Goal: Task Accomplishment & Management: Manage account settings

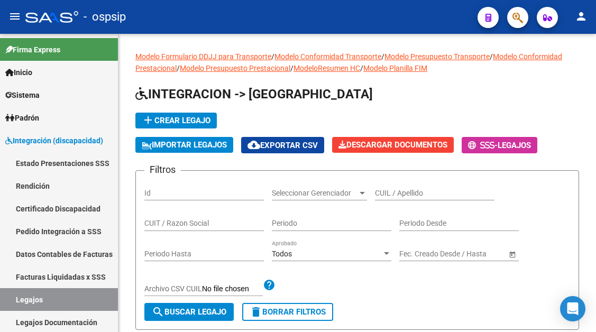
scroll to position [106, 0]
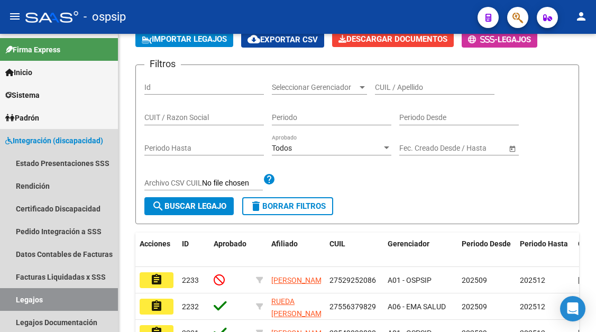
click at [34, 295] on link "Legajos" at bounding box center [59, 299] width 118 height 23
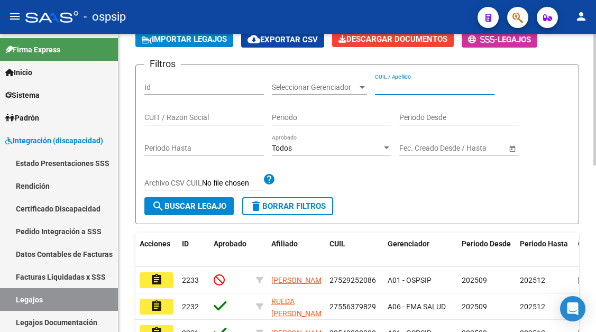
click at [397, 89] on input "CUIL / Apellido" at bounding box center [435, 87] width 120 height 9
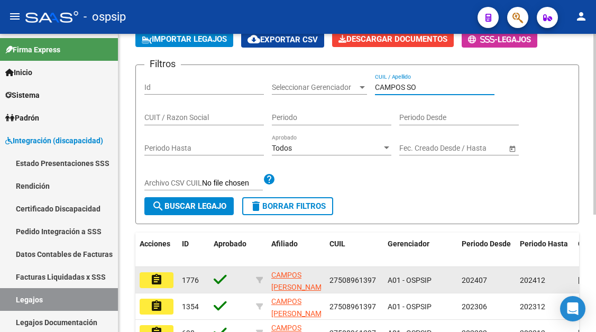
type input "CAMPOS SO"
click at [150, 276] on button "assignment" at bounding box center [157, 280] width 34 height 16
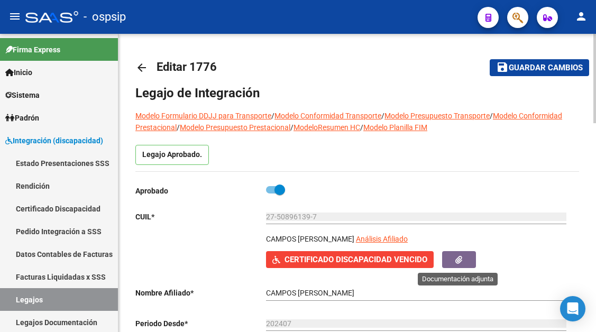
click at [451, 258] on button "button" at bounding box center [459, 259] width 34 height 16
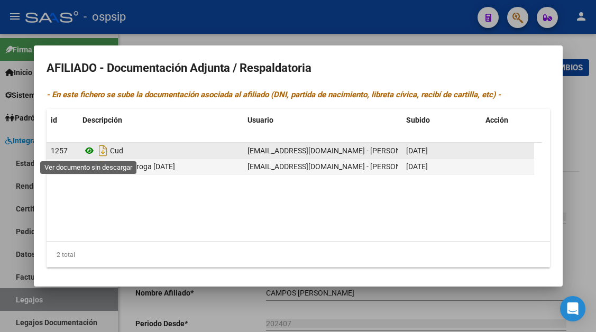
click at [91, 151] on icon at bounding box center [90, 150] width 14 height 13
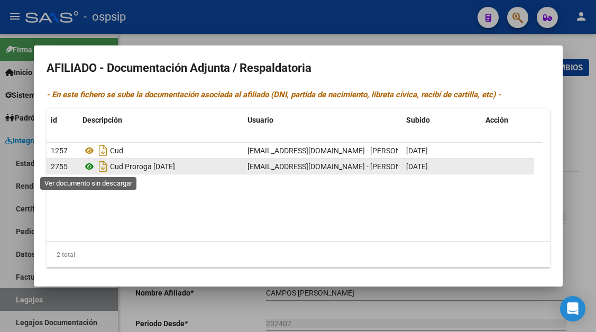
click at [88, 170] on icon at bounding box center [90, 166] width 14 height 13
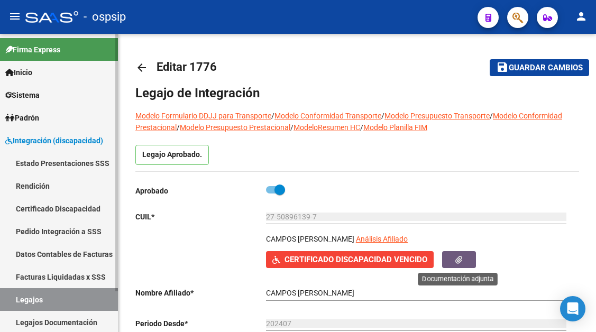
click at [59, 301] on link "Legajos" at bounding box center [59, 299] width 118 height 23
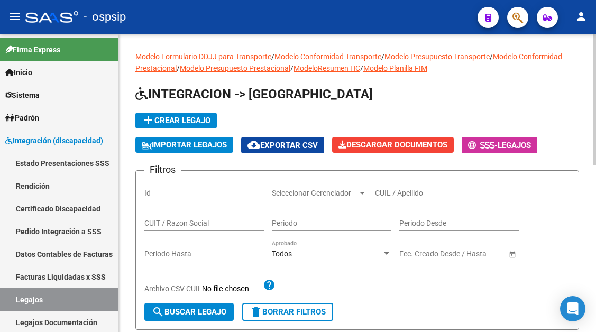
click at [403, 192] on input "CUIL / Apellido" at bounding box center [435, 193] width 120 height 9
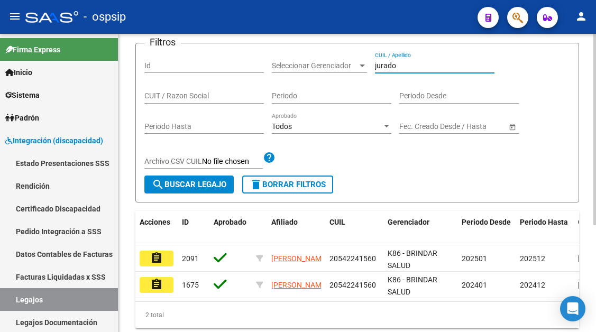
scroll to position [159, 0]
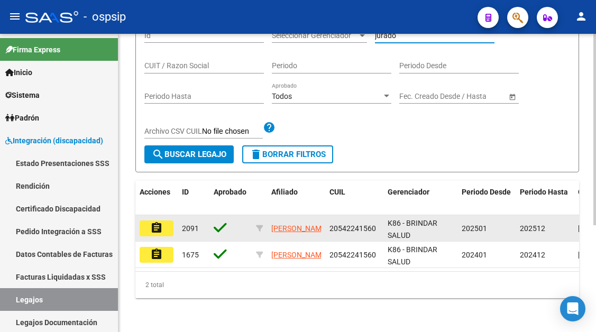
type input "jurado"
click at [166, 229] on button "assignment" at bounding box center [157, 229] width 34 height 16
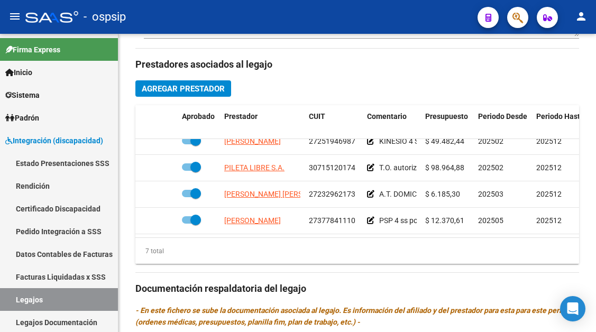
scroll to position [98, 0]
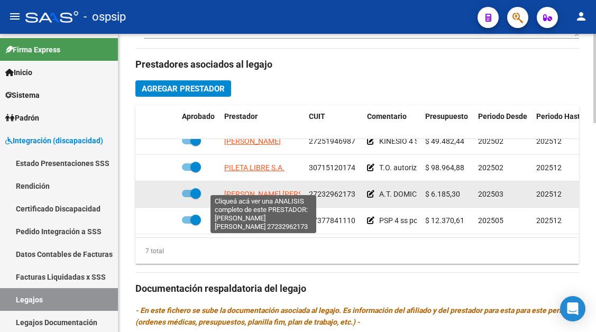
click at [276, 190] on span "CANO MARISA LILIANA" at bounding box center [281, 194] width 115 height 8
type textarea "27232962173"
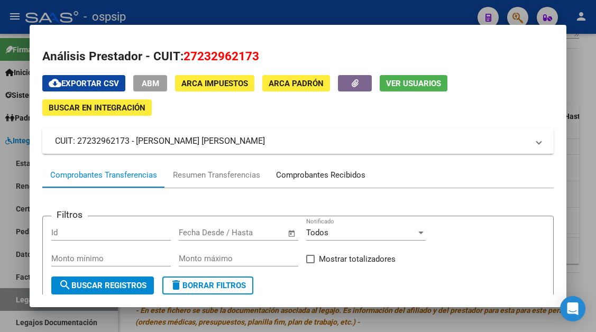
click at [347, 177] on div "Comprobantes Recibidos" at bounding box center [320, 175] width 89 height 12
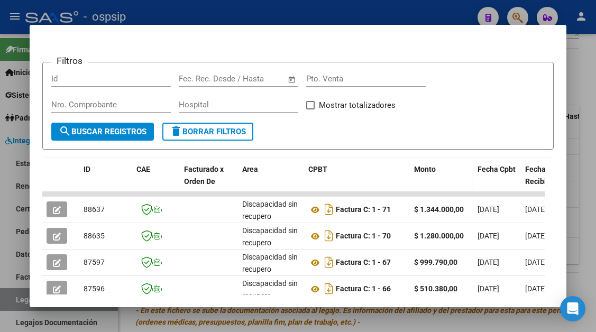
scroll to position [260, 0]
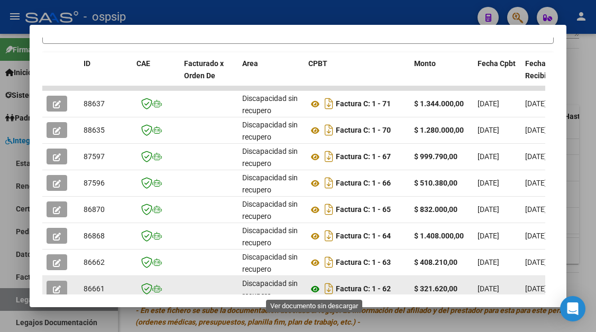
click at [317, 287] on icon at bounding box center [315, 289] width 14 height 13
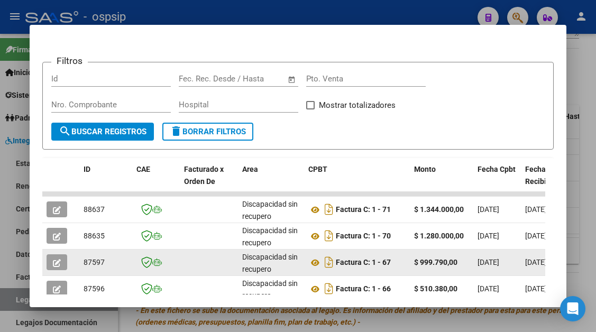
scroll to position [207, 0]
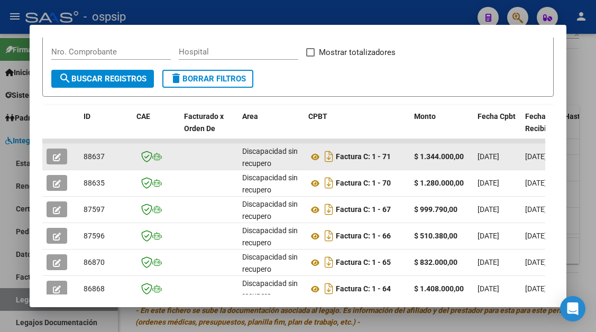
click at [57, 153] on icon "button" at bounding box center [57, 157] width 8 height 8
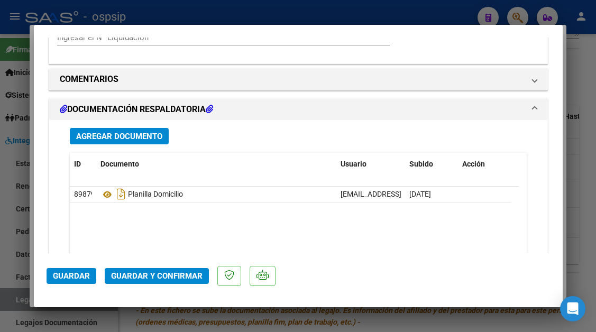
scroll to position [877, 0]
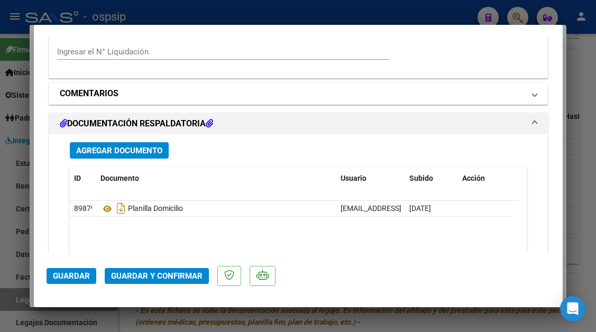
click at [520, 92] on span "COMENTARIOS" at bounding box center [296, 93] width 473 height 13
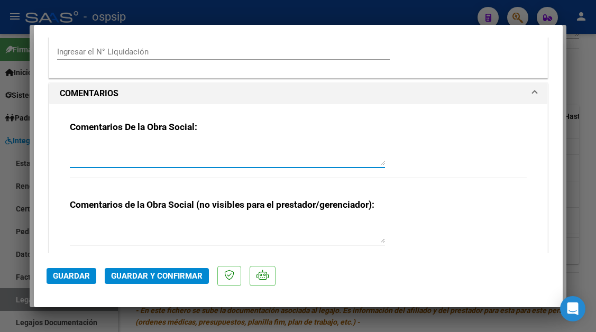
click at [110, 146] on textarea at bounding box center [227, 154] width 315 height 21
type textarea "debito $"
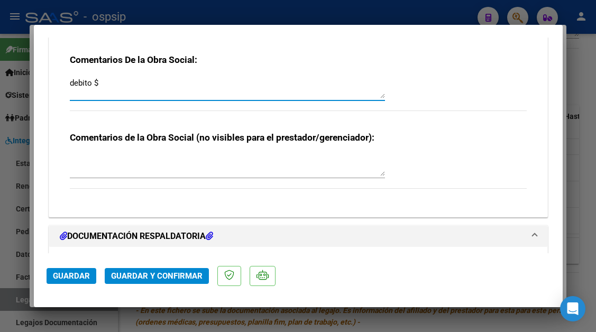
scroll to position [983, 0]
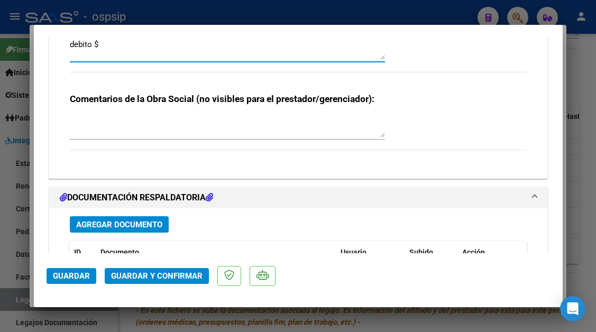
type input "$ 0,00"
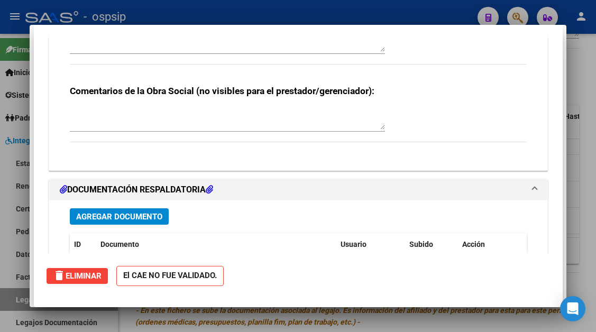
scroll to position [0, 0]
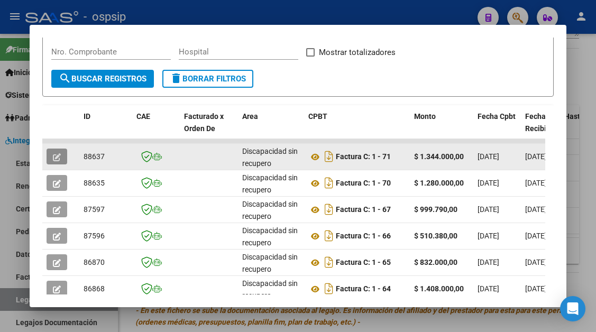
click at [57, 154] on icon "button" at bounding box center [57, 157] width 8 height 8
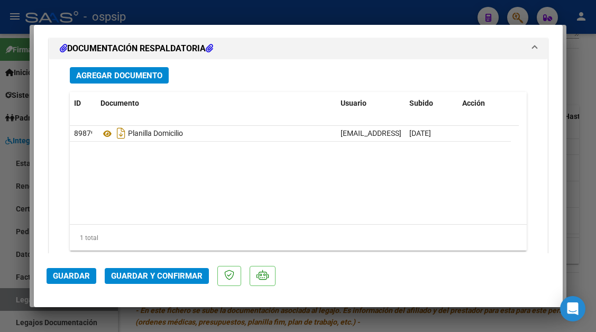
scroll to position [847, 0]
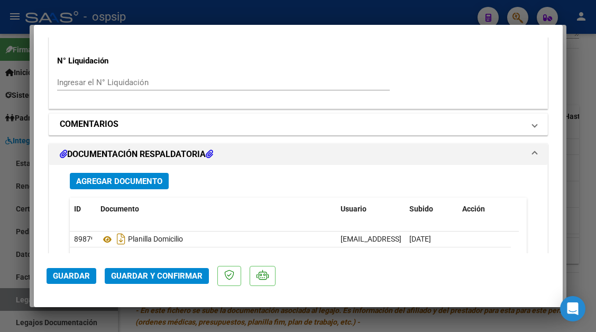
click at [533, 124] on span at bounding box center [535, 124] width 4 height 13
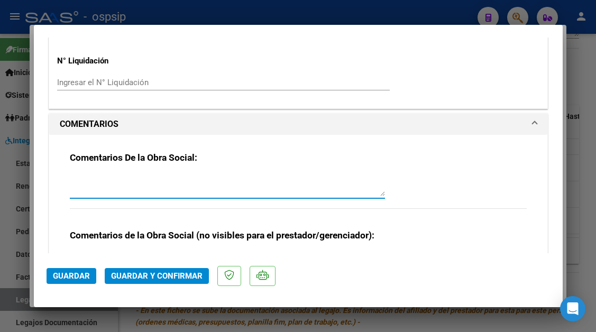
click at [93, 182] on textarea at bounding box center [227, 185] width 315 height 21
click at [156, 179] on textarea "debito $785200. 80 hs x 6185,00" at bounding box center [227, 185] width 315 height 21
type textarea "debito $785200. 80 hs x $6185,00"
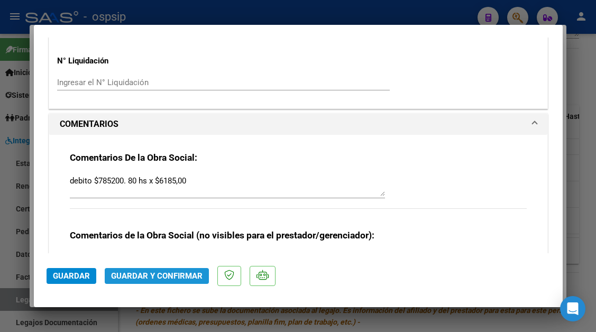
click at [166, 275] on span "Guardar y Confirmar" at bounding box center [157, 276] width 92 height 10
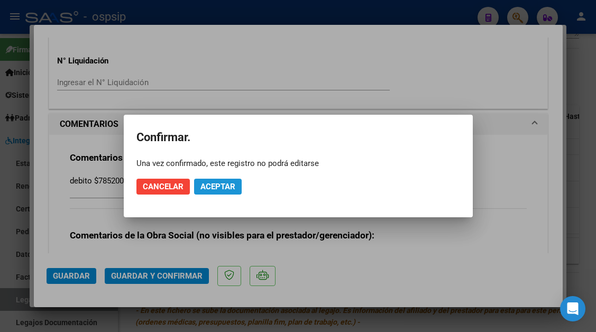
click at [221, 187] on span "Aceptar" at bounding box center [218, 187] width 35 height 10
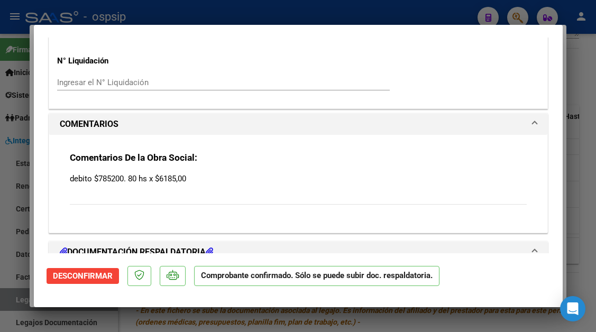
click at [12, 302] on div at bounding box center [298, 166] width 596 height 332
type input "$ 0,00"
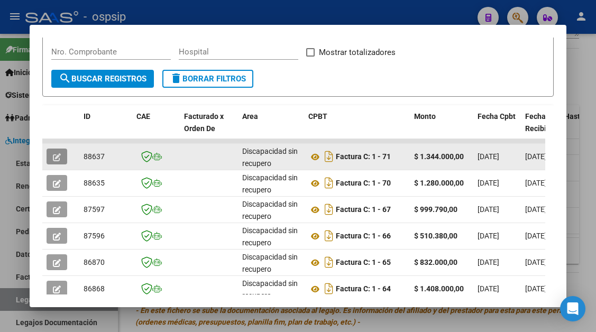
click at [50, 156] on button "button" at bounding box center [57, 157] width 21 height 16
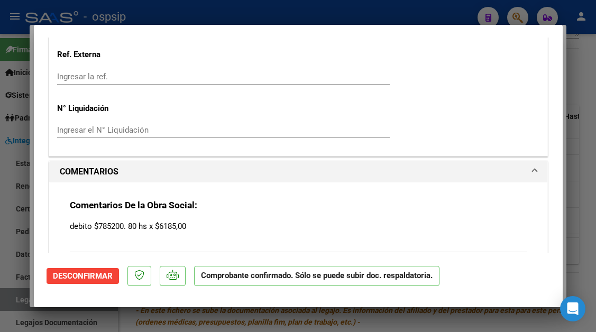
scroll to position [794, 0]
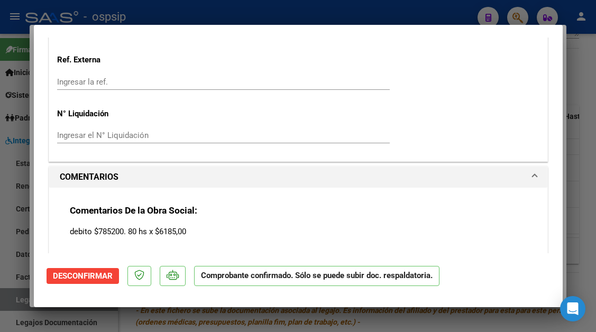
drag, startPoint x: 195, startPoint y: 230, endPoint x: 55, endPoint y: 226, distance: 140.2
click at [55, 226] on div "Comentarios De la Obra Social: debito $785200. 80 hs x $6185,00" at bounding box center [298, 237] width 498 height 98
copy p "debito $785200. 80 hs x $6185,00"
click at [87, 272] on span "Desconfirmar" at bounding box center [83, 276] width 60 height 10
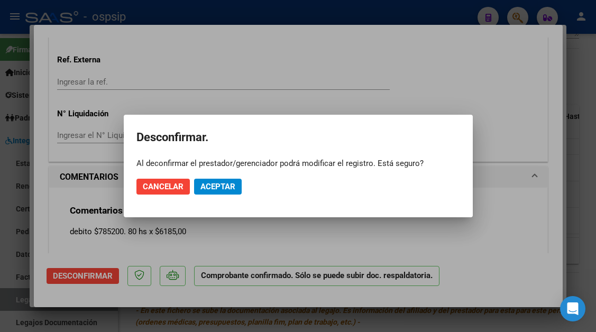
click at [212, 195] on mat-dialog-actions "Cancelar Aceptar" at bounding box center [299, 187] width 324 height 36
click at [214, 186] on span "Aceptar" at bounding box center [218, 187] width 35 height 10
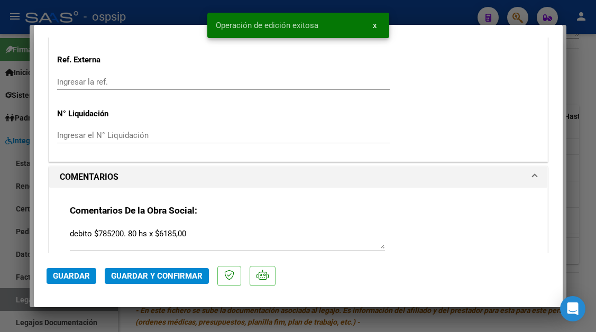
click at [21, 306] on div at bounding box center [298, 166] width 596 height 332
type input "$ 0,00"
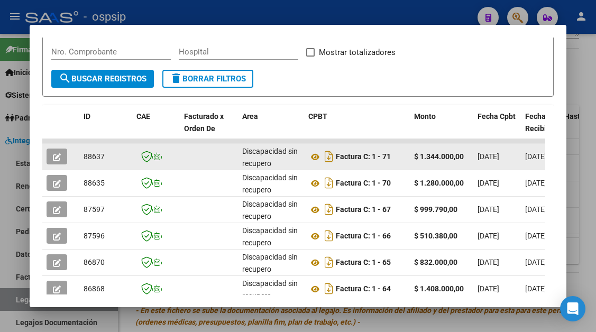
click at [57, 154] on icon "button" at bounding box center [57, 157] width 8 height 8
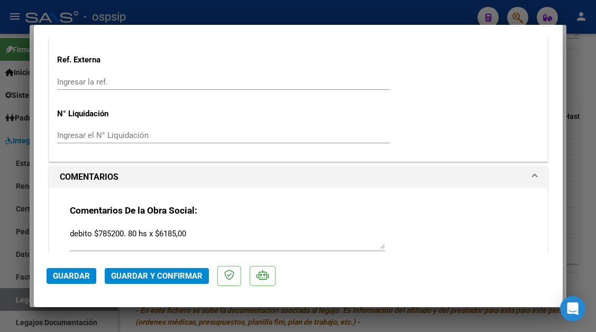
scroll to position [899, 0]
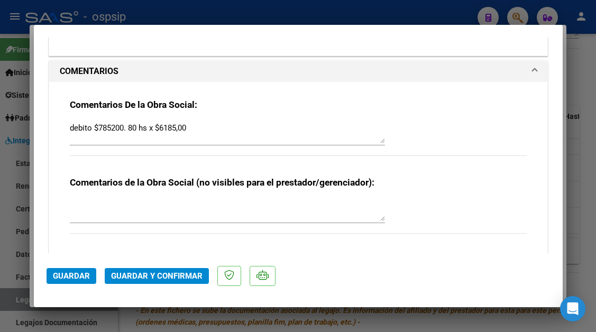
type input "$ 0,00"
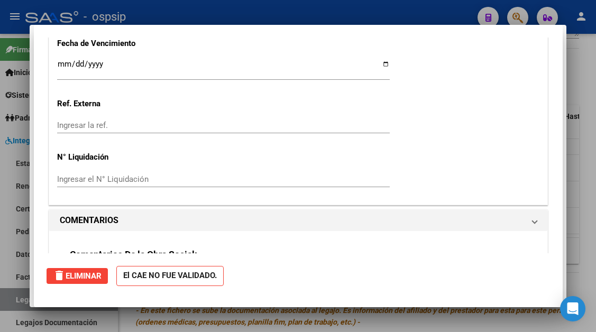
scroll to position [0, 0]
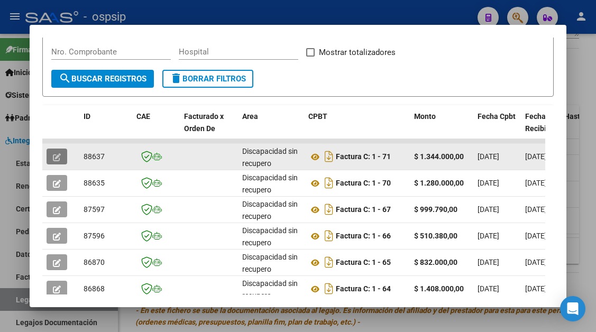
click at [53, 160] on icon "button" at bounding box center [57, 157] width 8 height 8
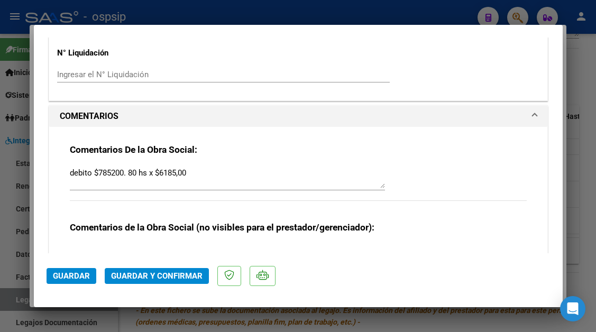
scroll to position [899, 0]
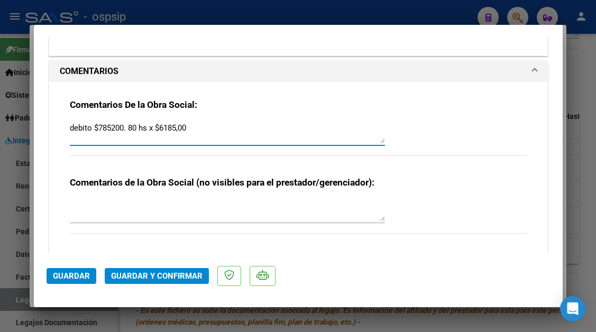
drag, startPoint x: 191, startPoint y: 129, endPoint x: 34, endPoint y: 135, distance: 156.7
click at [34, 135] on mat-dialog-content "COMPROBANTE VER COMPROBANTE ESTADO: Recibida. En proceso de confirmacion/acepta…" at bounding box center [298, 146] width 529 height 216
drag, startPoint x: 194, startPoint y: 130, endPoint x: 57, endPoint y: 131, distance: 137.0
click at [57, 131] on div "Comentarios De la Obra Social: debito $785200. 80 hs x $6185,00 Comentarios de …" at bounding box center [298, 172] width 498 height 180
click at [202, 131] on textarea "debito $785200. 80 hs x $6185,00" at bounding box center [227, 132] width 315 height 21
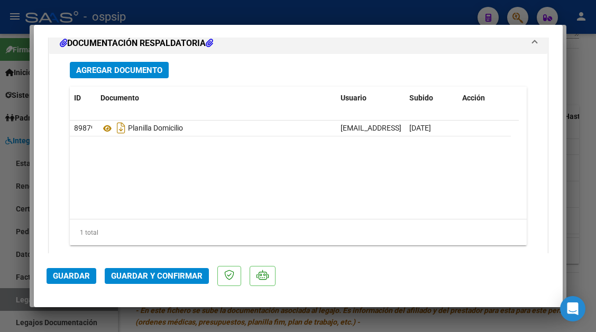
scroll to position [1163, 0]
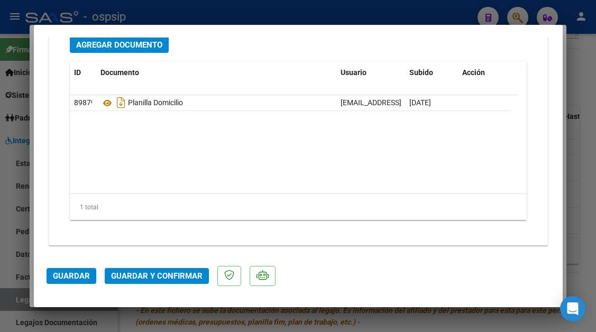
type textarea "debito $824460. 84 x$ 6185"
click at [168, 275] on span "Guardar y Confirmar" at bounding box center [157, 276] width 92 height 10
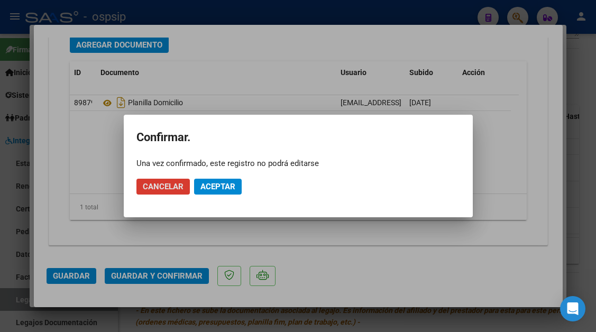
click at [206, 187] on span "Aceptar" at bounding box center [218, 187] width 35 height 10
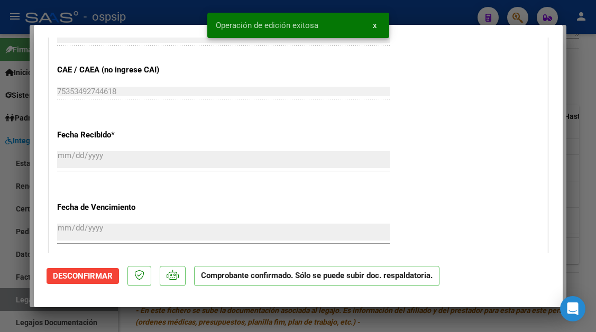
scroll to position [499, 0]
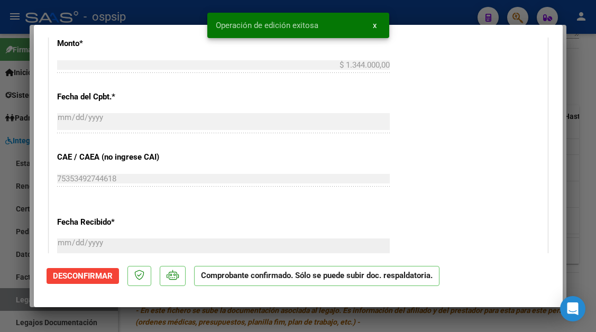
type input "$ 0,00"
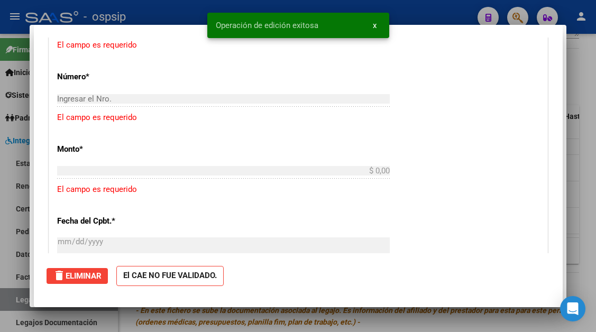
scroll to position [0, 0]
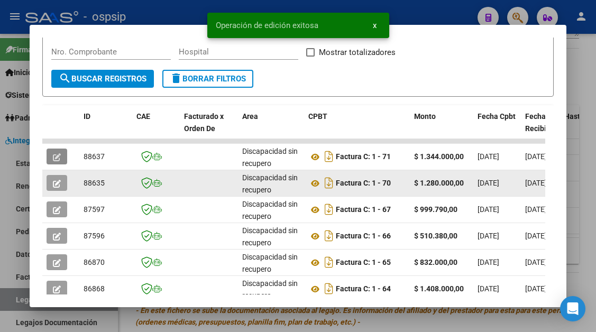
click at [63, 188] on button "button" at bounding box center [57, 183] width 21 height 16
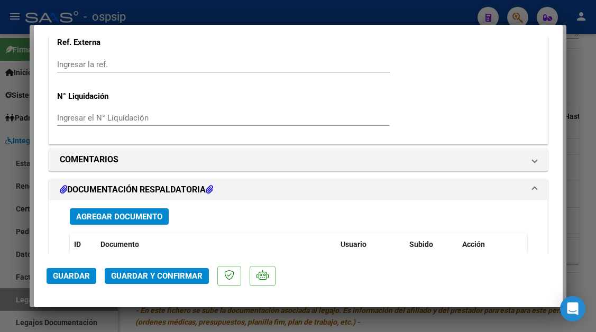
scroll to position [771, 0]
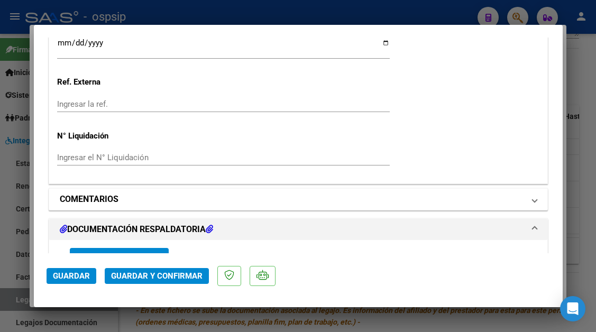
click at [533, 202] on span at bounding box center [535, 199] width 4 height 13
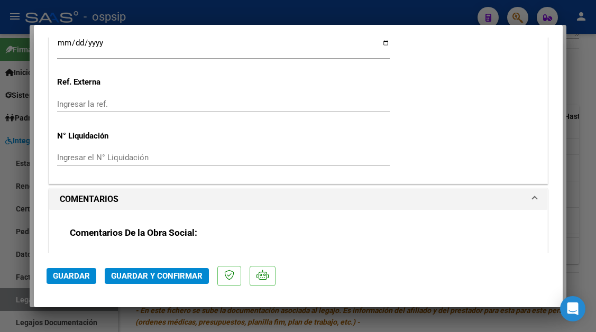
scroll to position [877, 0]
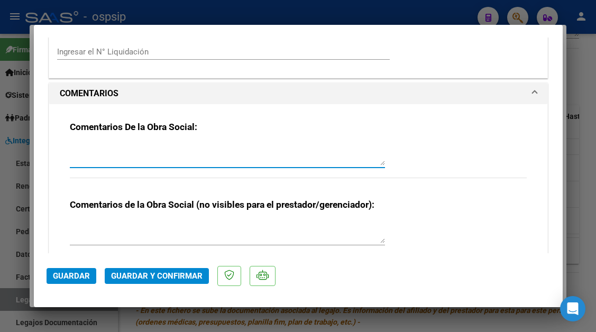
paste textarea "debito $785200. 80 hs x $6185,00"
type textarea "debito $785200. 80 hs x $6185,00"
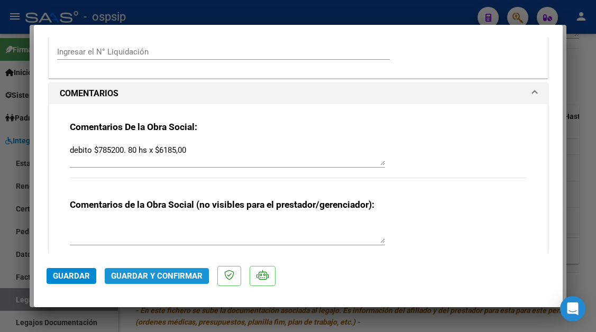
click at [129, 271] on button "Guardar y Confirmar" at bounding box center [157, 276] width 104 height 16
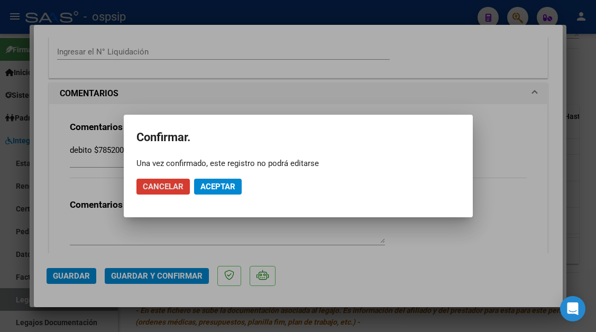
click at [213, 192] on button "Aceptar" at bounding box center [218, 187] width 48 height 16
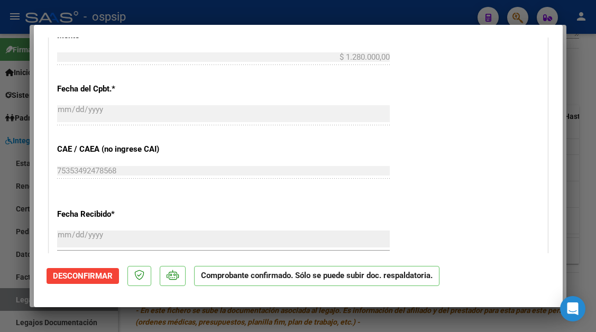
scroll to position [401, 0]
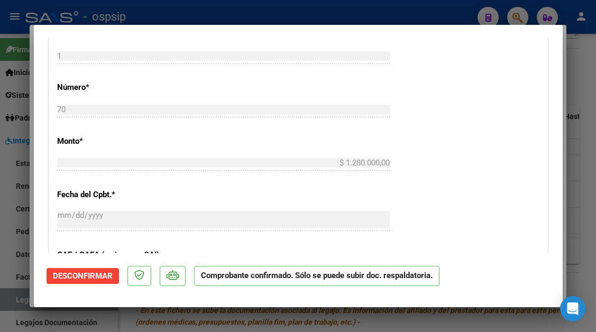
type input "$ 0,00"
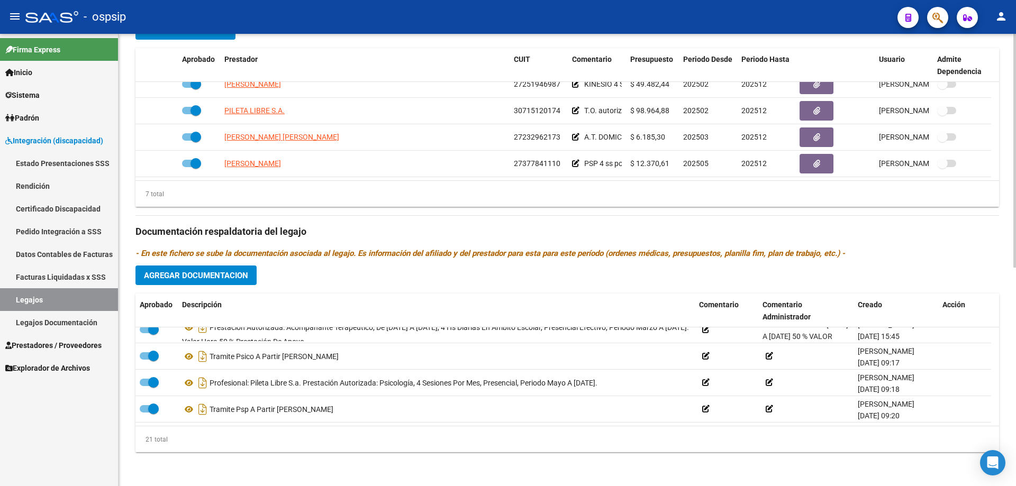
scroll to position [302, 0]
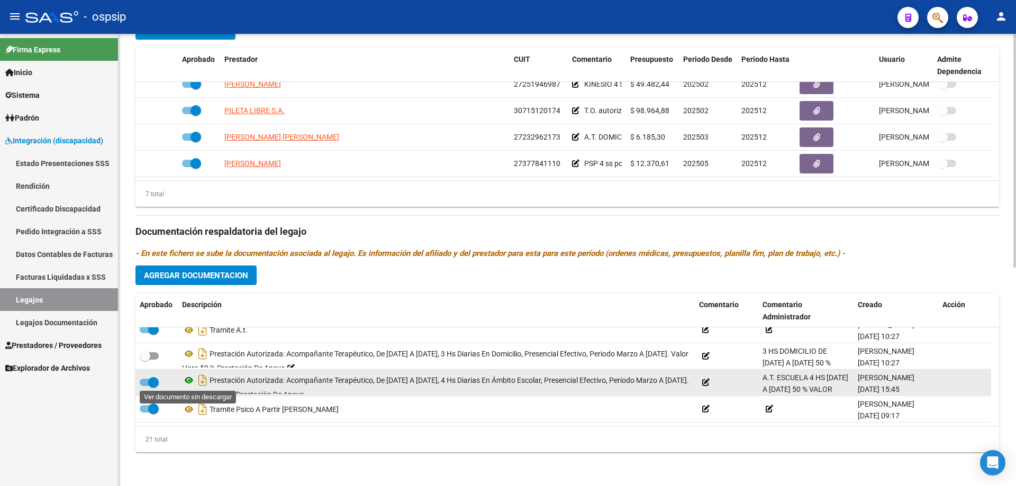
click at [189, 332] on icon at bounding box center [189, 380] width 14 height 13
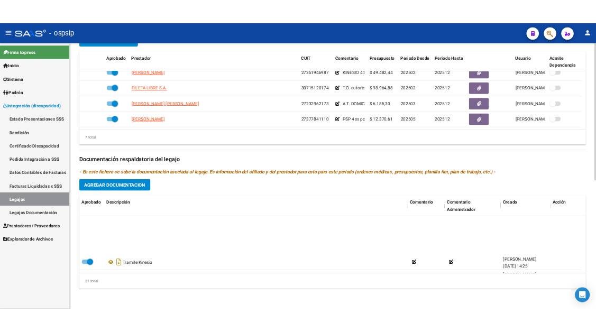
scroll to position [0, 0]
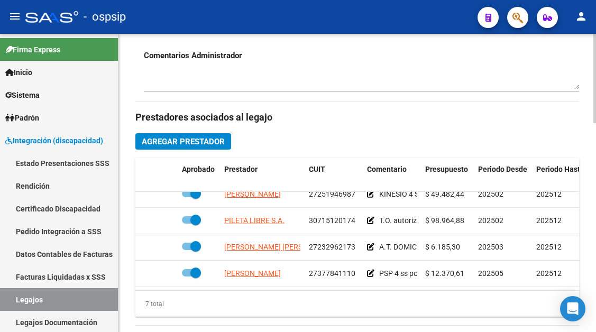
click at [192, 139] on span "Agregar Prestador" at bounding box center [183, 142] width 83 height 10
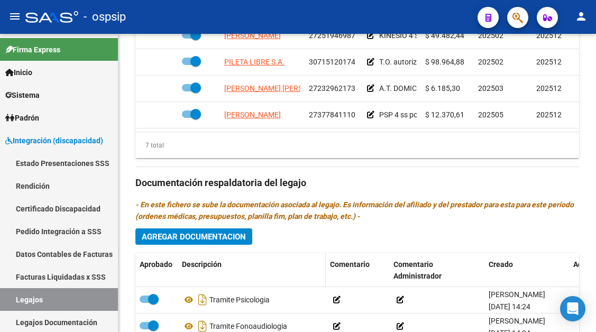
scroll to position [635, 0]
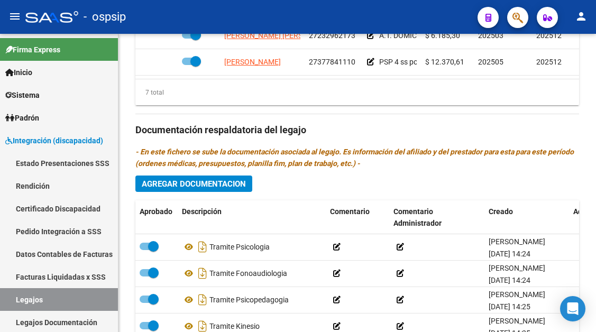
click at [203, 187] on span "Agregar Documentacion" at bounding box center [194, 184] width 104 height 10
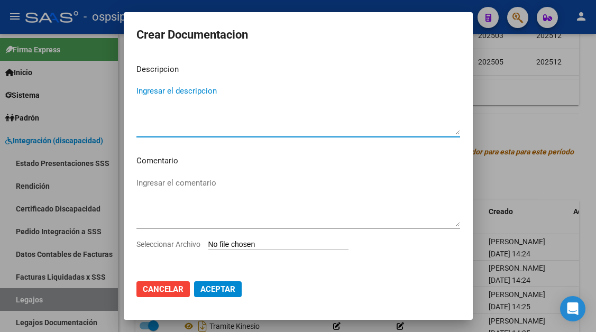
type input "C:\fakepath\JURADO BENJAMIN A.T. DOM AUTORIZACION 2025 SEGUN RESOLUCION 360 22 …"
paste textarea "Prestación autorizada: Acompañante Terapéutico, de lunes a viernes, 4 hs diaria…"
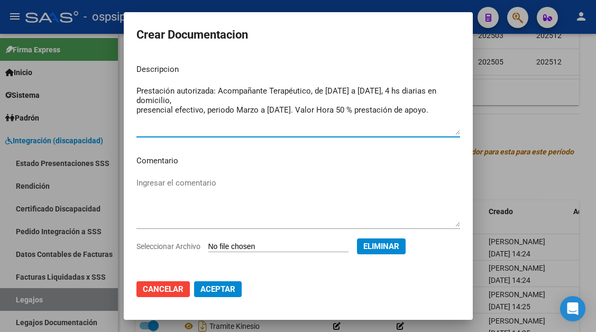
type textarea "Prestación autorizada: Acompañante Terapéutico, de lunes a viernes, 4 hs diaria…"
click at [210, 285] on span "Aceptar" at bounding box center [218, 290] width 35 height 10
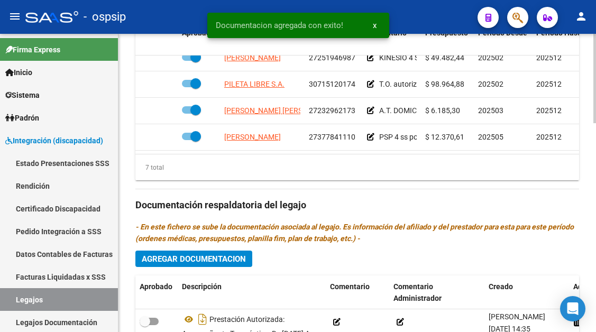
scroll to position [582, 0]
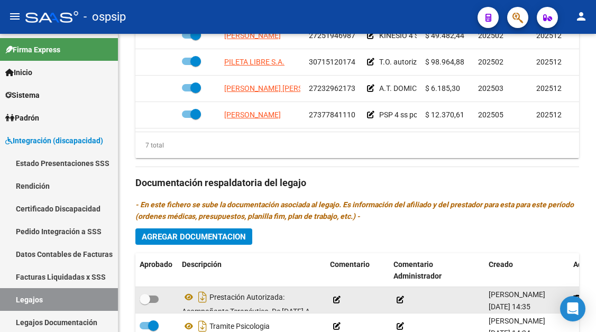
click at [147, 302] on span at bounding box center [145, 299] width 11 height 11
click at [145, 303] on input "checkbox" at bounding box center [144, 303] width 1 height 1
checkbox input "true"
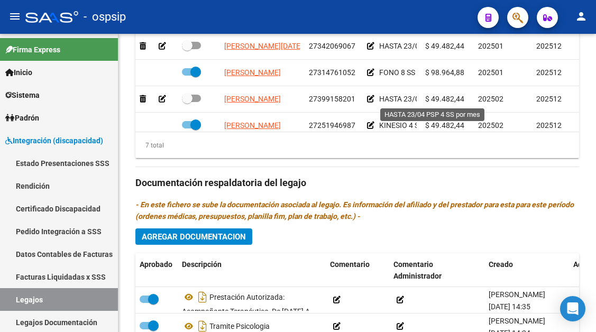
scroll to position [98, 0]
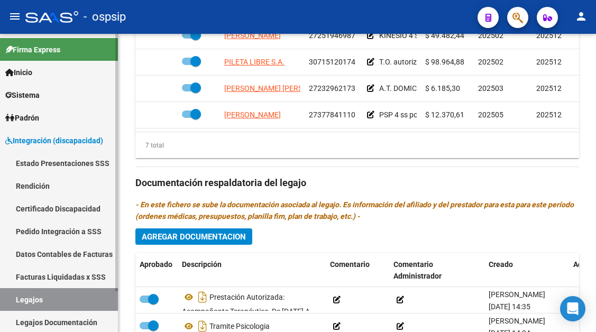
click at [29, 300] on link "Legajos" at bounding box center [59, 299] width 118 height 23
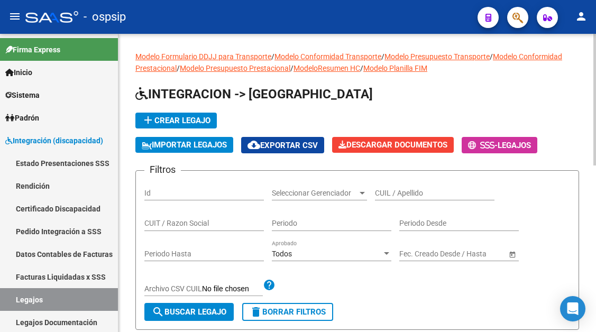
click at [401, 192] on input "CUIL / Apellido" at bounding box center [435, 193] width 120 height 9
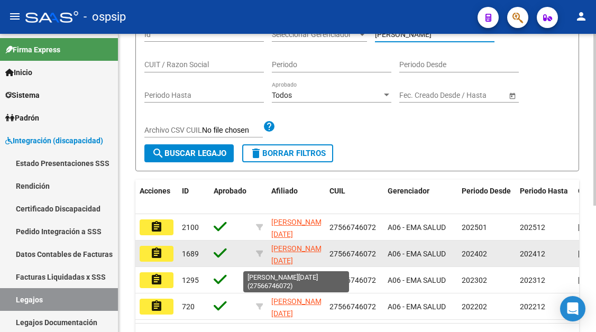
scroll to position [2, 0]
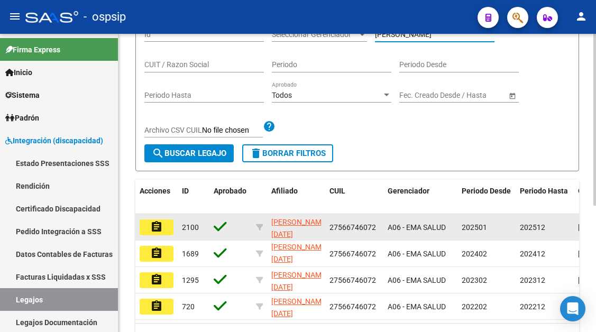
type input "LEPORE"
click at [158, 228] on mat-icon "assignment" at bounding box center [156, 227] width 13 height 13
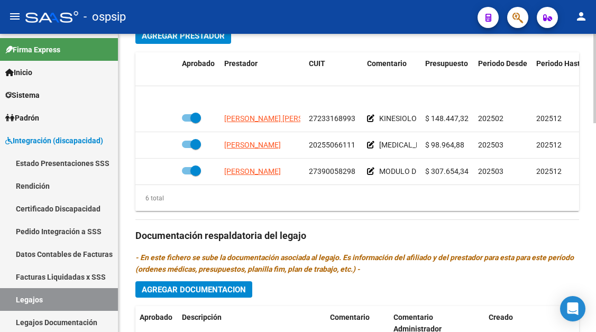
scroll to position [72, 0]
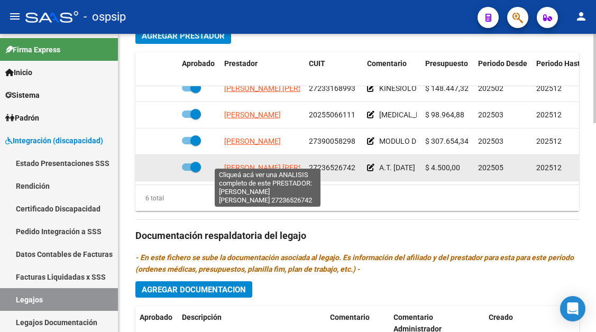
click at [275, 163] on span "TOLABA NORMA BEATRIZ" at bounding box center [281, 167] width 115 height 8
type textarea "27236526742"
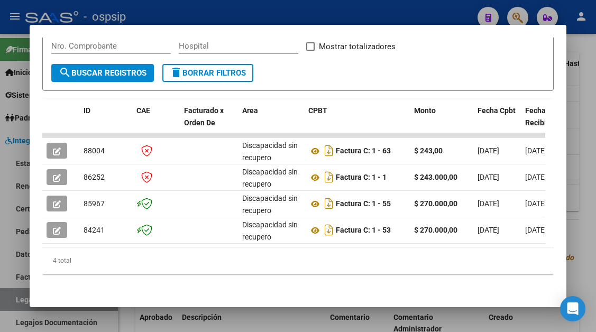
scroll to position [221, 0]
click at [14, 299] on div at bounding box center [298, 166] width 596 height 332
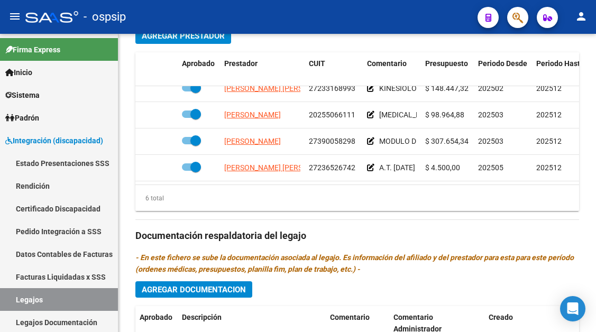
click at [14, 299] on link "Legajos" at bounding box center [59, 299] width 118 height 23
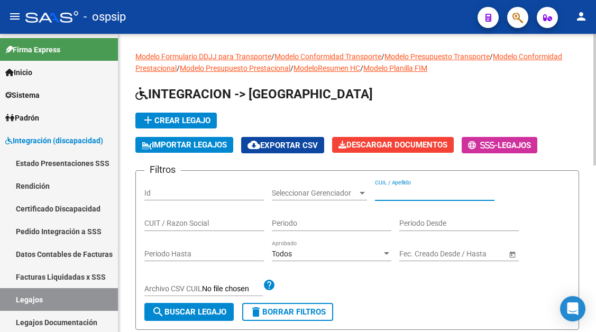
click at [386, 194] on input "CUIL / Apellido" at bounding box center [435, 193] width 120 height 9
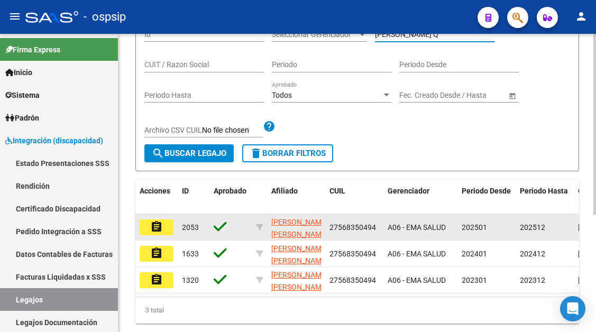
type input "LOPEZ Q"
click at [152, 225] on mat-icon "assignment" at bounding box center [156, 227] width 13 height 13
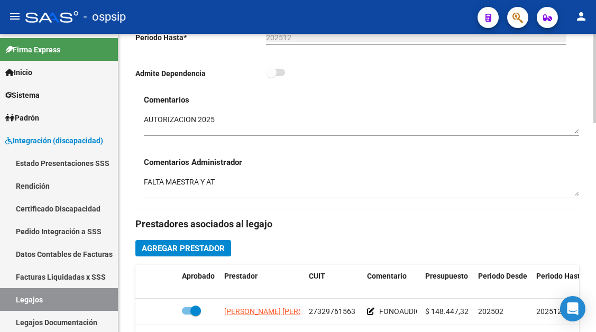
scroll to position [423, 0]
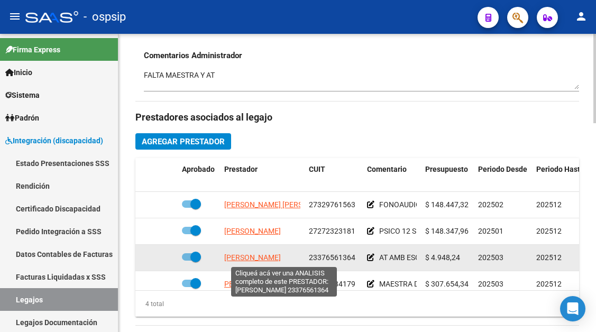
click at [258, 256] on span "GALLO PEREZ MICAELA MERCEDES" at bounding box center [252, 257] width 57 height 8
type textarea "23376561364"
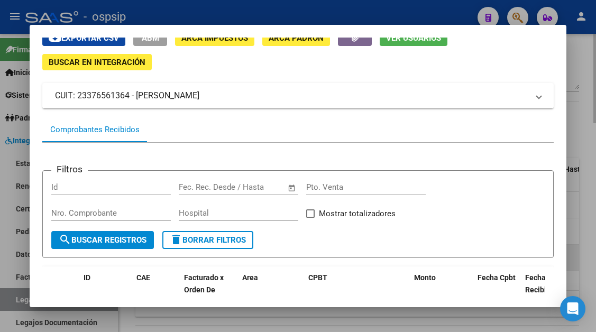
scroll to position [106, 0]
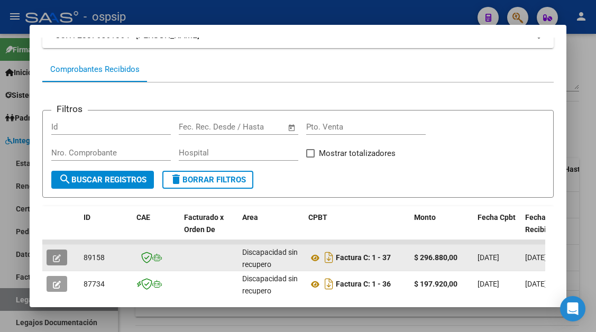
click at [58, 259] on icon "button" at bounding box center [57, 258] width 8 height 8
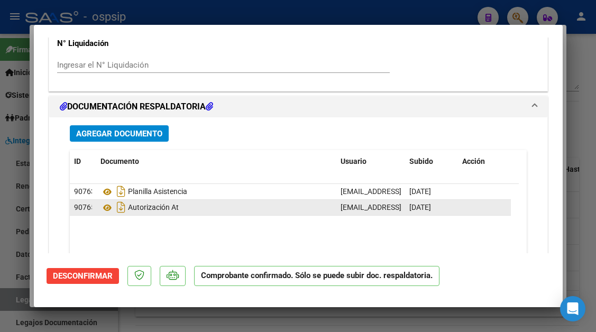
scroll to position [953, 0]
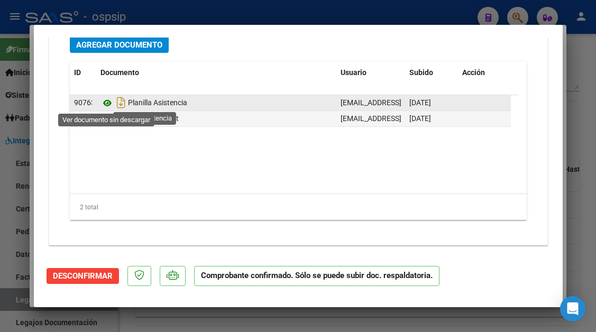
click at [109, 100] on icon at bounding box center [108, 103] width 14 height 13
type input "$ 0,00"
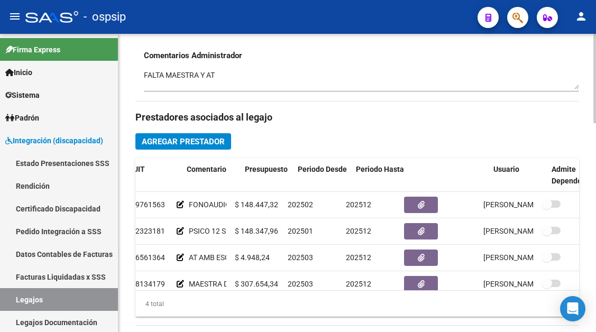
scroll to position [0, 0]
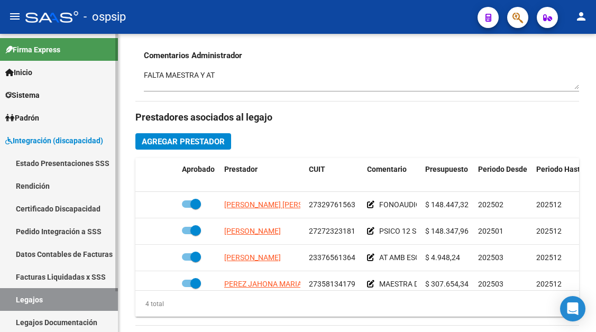
click at [26, 301] on link "Legajos" at bounding box center [59, 299] width 118 height 23
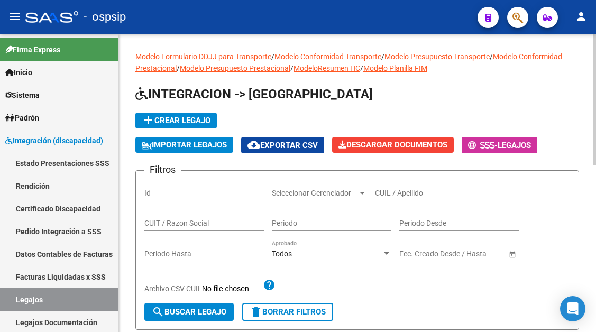
click at [385, 199] on div "CUIL / Apellido" at bounding box center [435, 189] width 120 height 21
click at [379, 194] on input "CUIL / Apellido" at bounding box center [435, 193] width 120 height 9
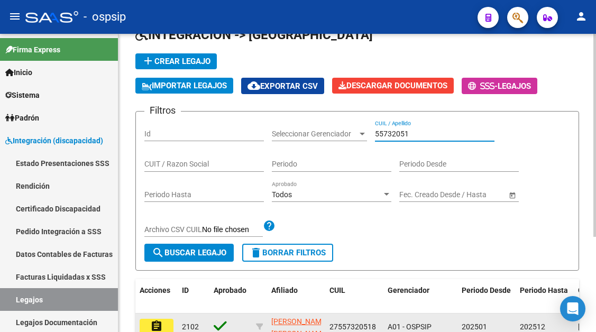
scroll to position [140, 0]
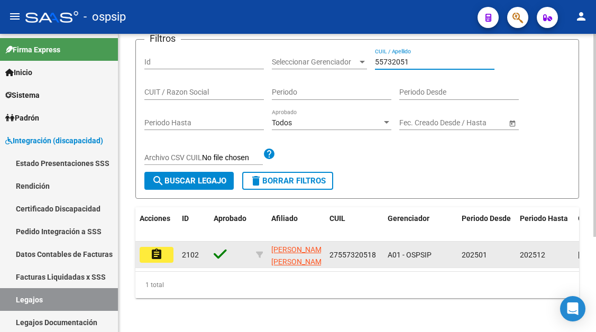
type input "55732051"
click at [162, 250] on mat-icon "assignment" at bounding box center [156, 254] width 13 height 13
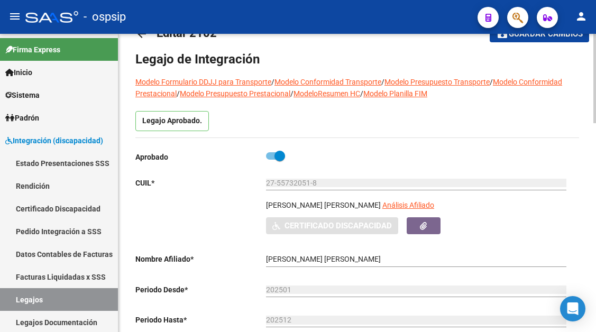
scroll to position [53, 0]
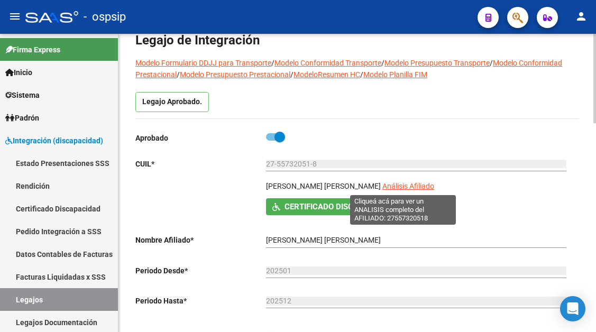
click at [407, 189] on span "Análisis Afiliado" at bounding box center [409, 186] width 52 height 8
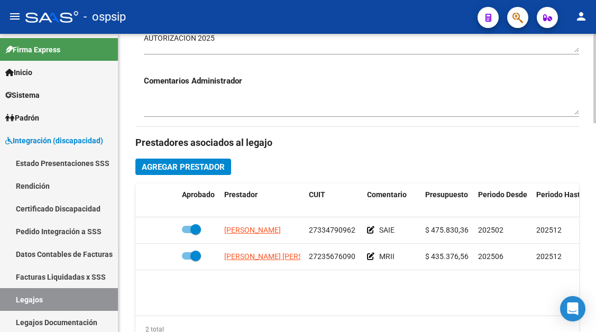
scroll to position [476, 0]
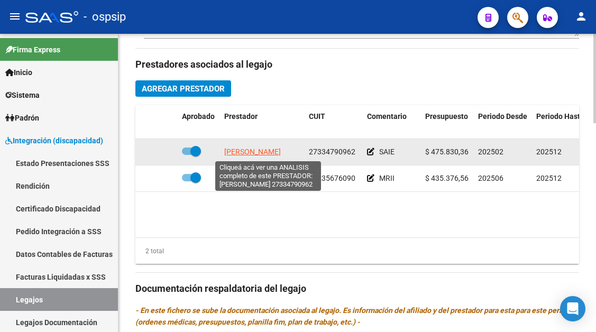
click at [277, 156] on span "SANCHEZ LAURA ROMINA" at bounding box center [252, 152] width 57 height 8
type textarea "27334790962"
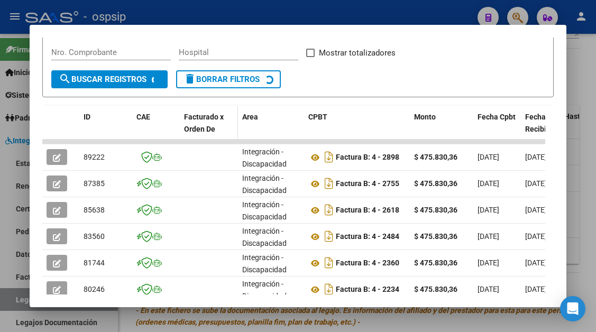
scroll to position [207, 0]
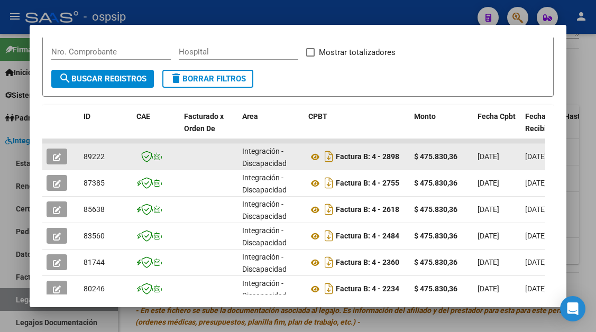
click at [56, 154] on icon "button" at bounding box center [57, 157] width 8 height 8
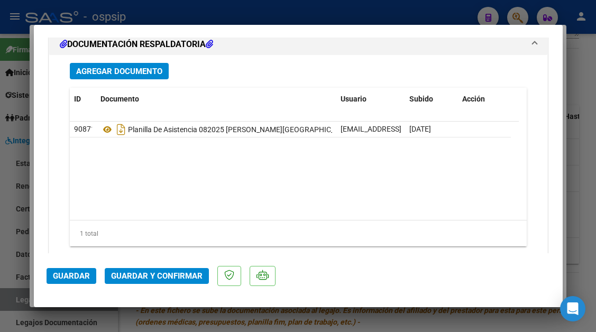
scroll to position [1323, 0]
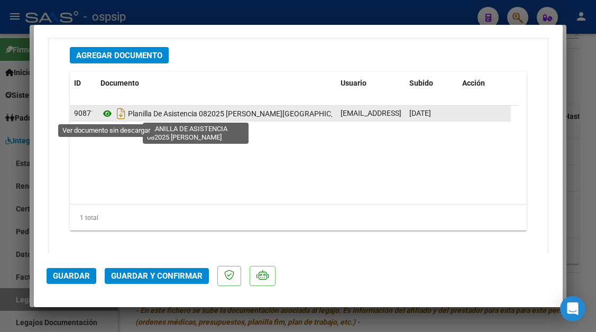
click at [106, 115] on icon at bounding box center [108, 113] width 14 height 13
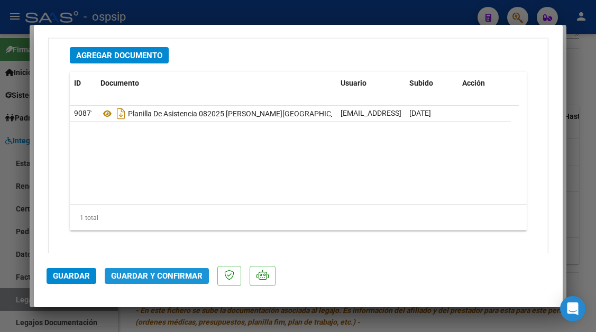
click at [171, 278] on span "Guardar y Confirmar" at bounding box center [157, 276] width 92 height 10
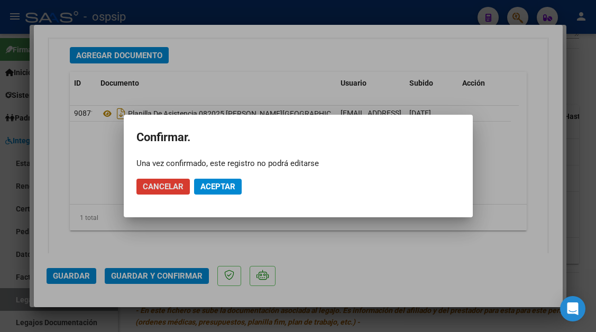
click at [226, 187] on span "Aceptar" at bounding box center [218, 187] width 35 height 10
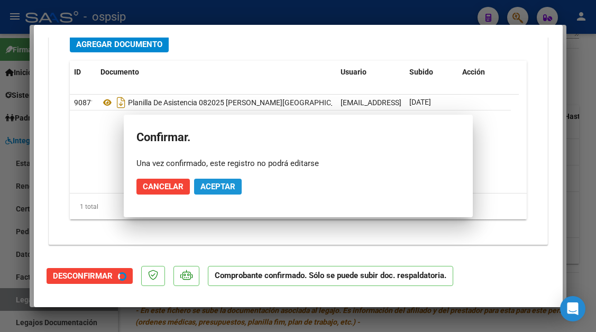
scroll to position [1203, 0]
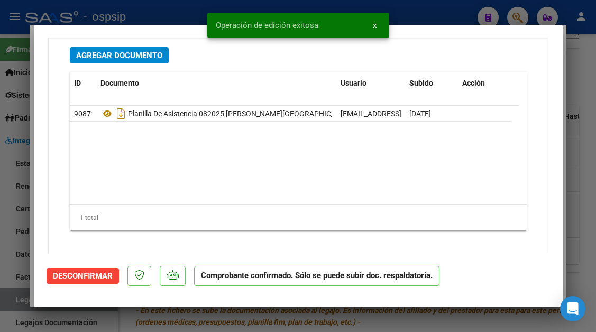
click at [17, 300] on div at bounding box center [298, 166] width 596 height 332
type input "$ 0,00"
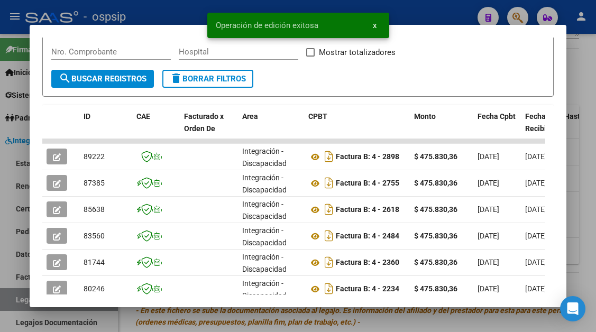
click at [17, 300] on div at bounding box center [298, 166] width 596 height 332
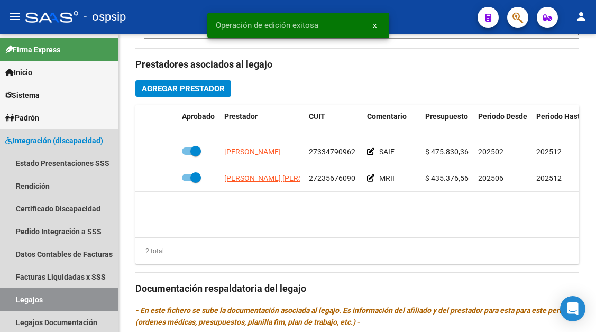
click at [17, 300] on link "Legajos" at bounding box center [59, 299] width 118 height 23
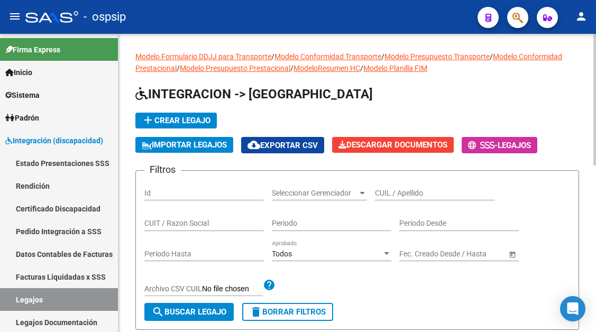
click at [376, 194] on input "CUIL / Apellido" at bounding box center [435, 193] width 120 height 9
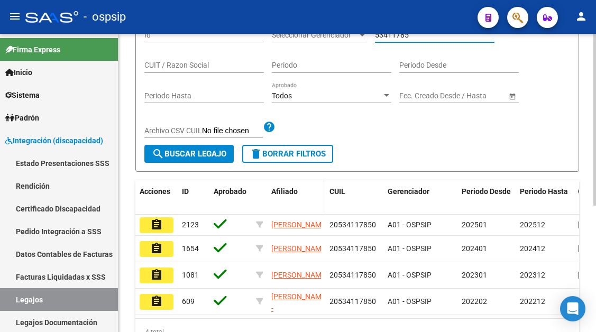
scroll to position [159, 0]
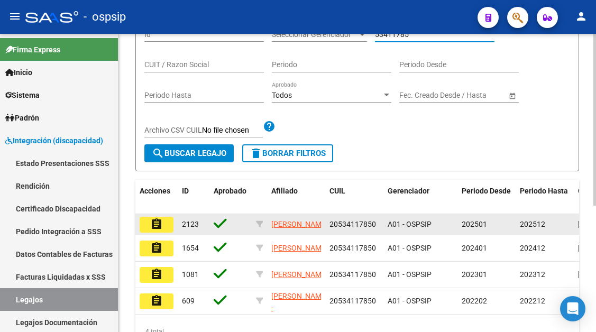
type input "53411785"
click at [153, 225] on mat-icon "assignment" at bounding box center [156, 224] width 13 height 13
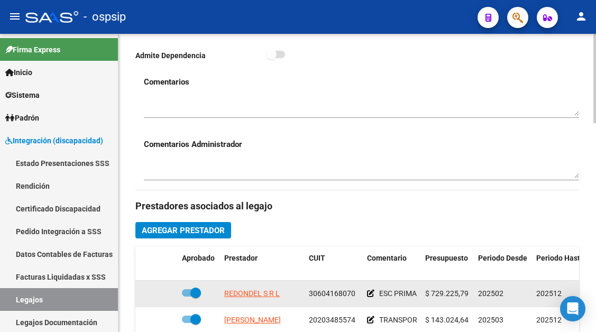
scroll to position [423, 0]
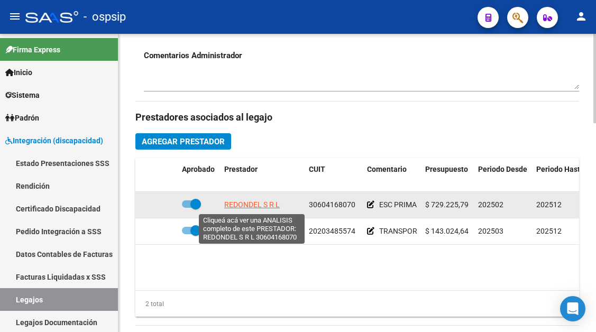
click at [243, 208] on span "REDONDEL S R L" at bounding box center [252, 205] width 56 height 8
type textarea "30604168070"
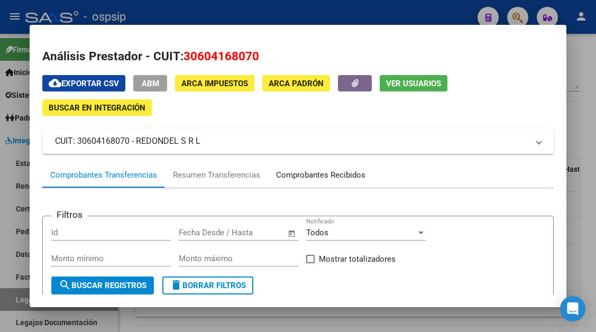
click at [302, 176] on div "Comprobantes Recibidos" at bounding box center [320, 175] width 89 height 12
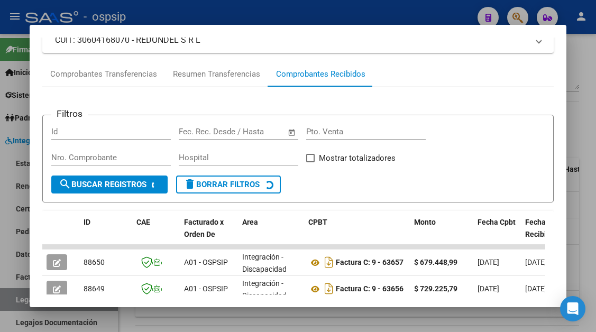
scroll to position [207, 0]
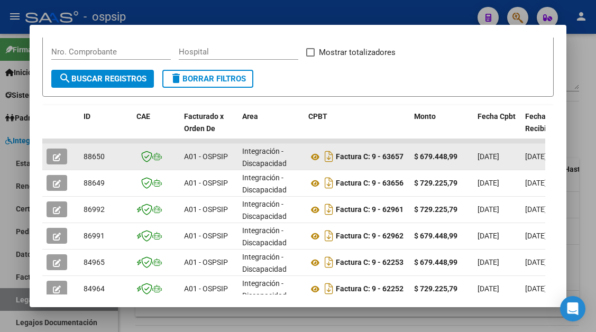
click at [56, 157] on icon "button" at bounding box center [57, 157] width 8 height 8
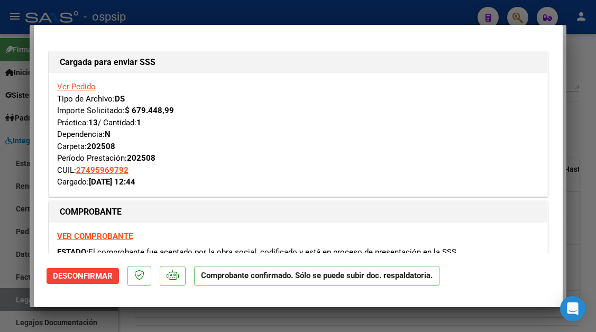
type input "$ 0,00"
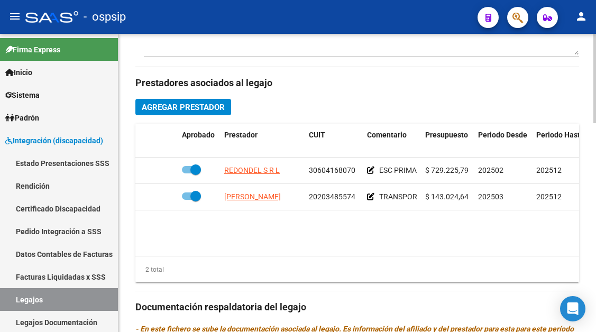
scroll to position [476, 0]
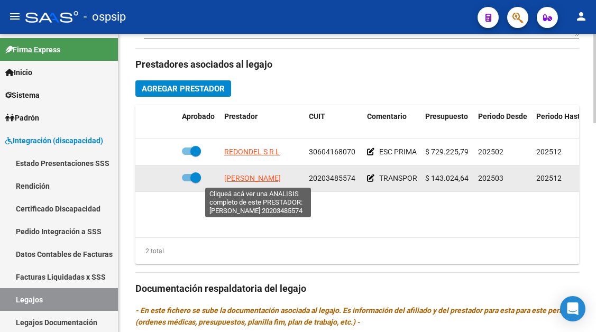
click at [249, 183] on span "RUIZ HUGO CARLOS" at bounding box center [252, 178] width 57 height 8
type textarea "20203485574"
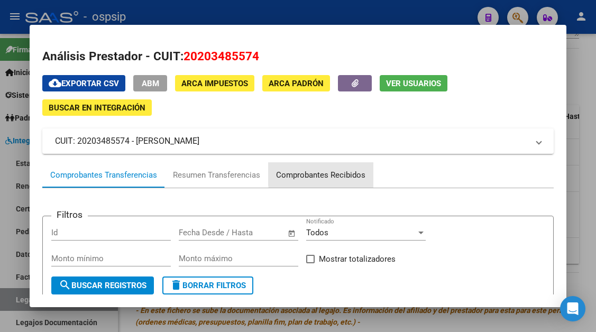
click at [348, 173] on div "Comprobantes Recibidos" at bounding box center [320, 175] width 89 height 12
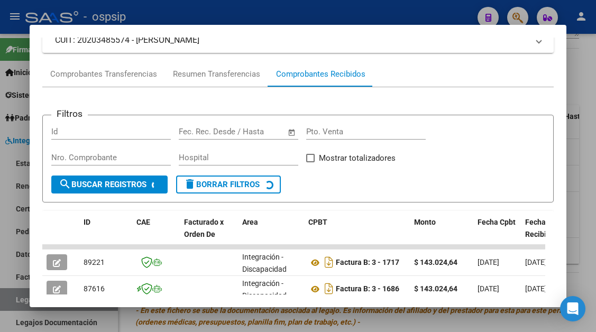
scroll to position [154, 0]
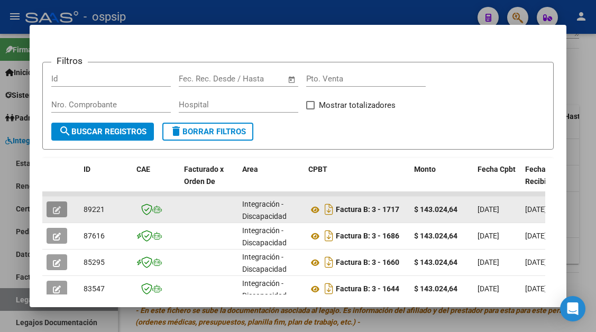
click at [53, 204] on button "button" at bounding box center [57, 210] width 21 height 16
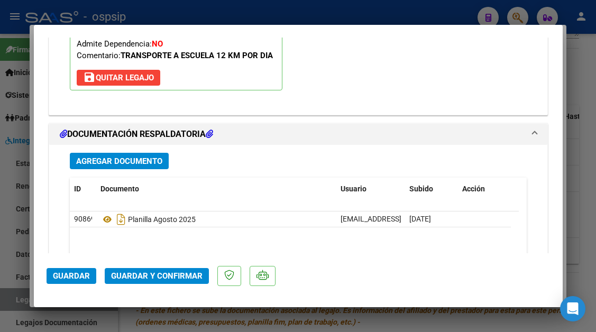
scroll to position [1323, 0]
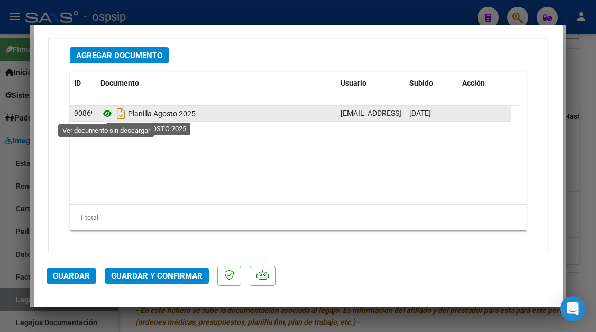
click at [106, 113] on icon at bounding box center [108, 113] width 14 height 13
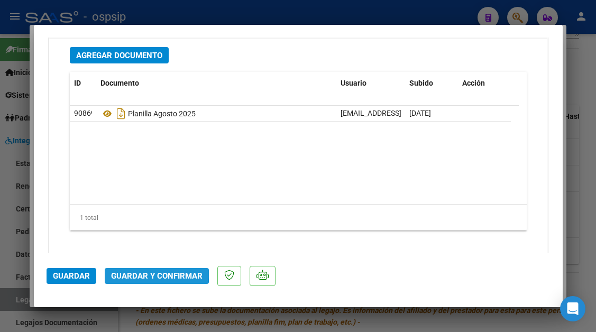
click at [152, 271] on button "Guardar y Confirmar" at bounding box center [157, 276] width 104 height 16
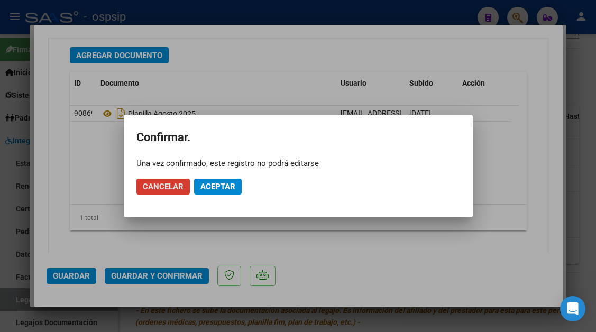
click at [208, 184] on span "Aceptar" at bounding box center [218, 187] width 35 height 10
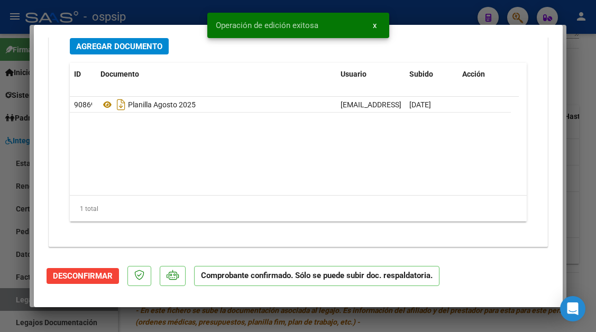
scroll to position [1213, 0]
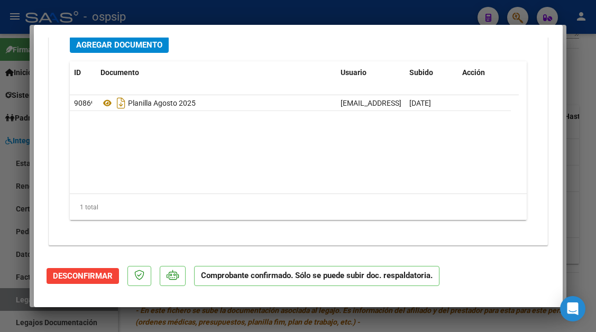
type input "$ 0,00"
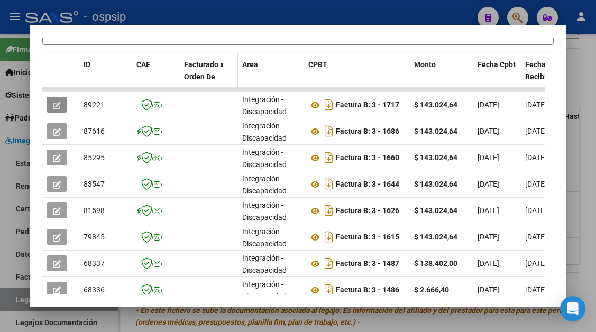
scroll to position [260, 0]
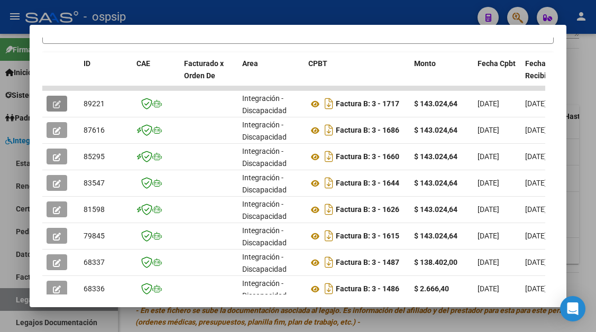
click at [15, 303] on div at bounding box center [298, 166] width 596 height 332
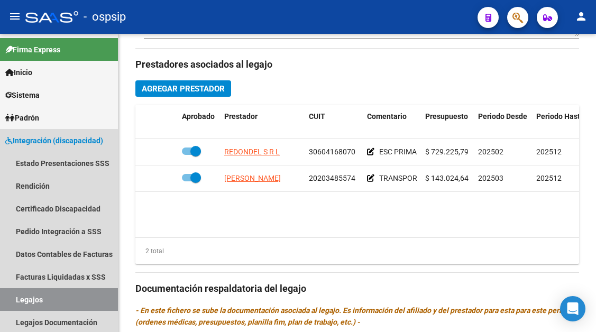
click at [15, 303] on link "Legajos" at bounding box center [59, 299] width 118 height 23
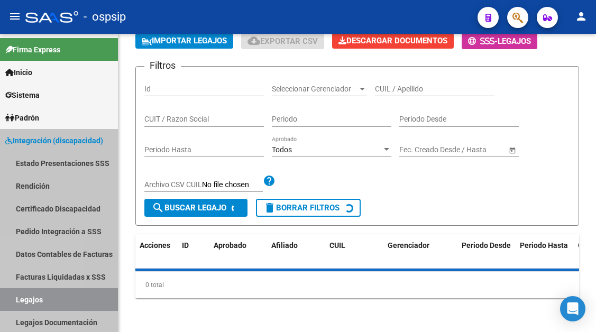
click at [15, 303] on link "Legajos" at bounding box center [59, 299] width 118 height 23
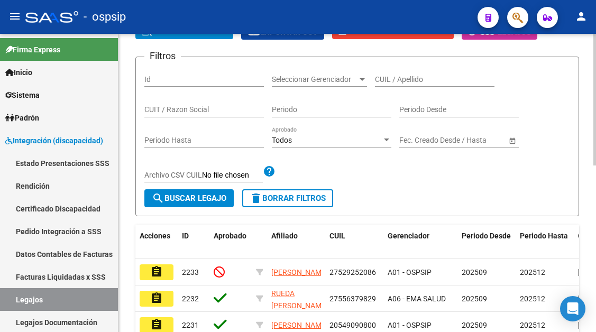
scroll to position [8, 0]
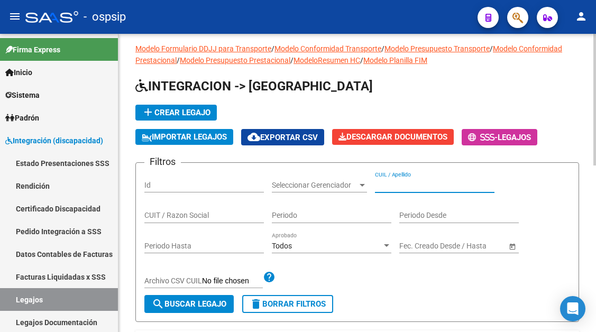
click at [406, 186] on input "CUIL / Apellido" at bounding box center [435, 185] width 120 height 9
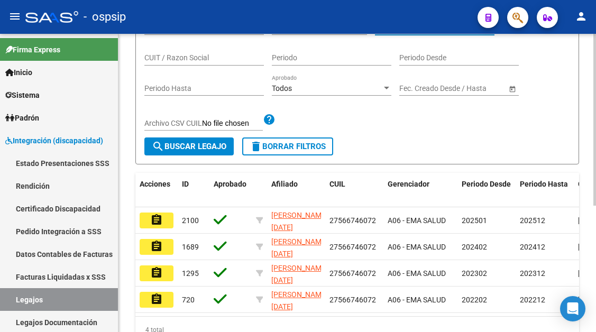
scroll to position [220, 0]
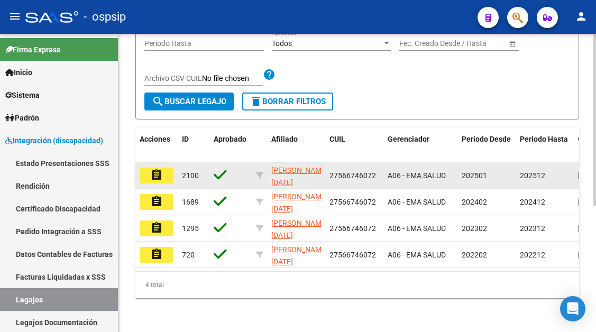
type input "56674607"
click at [161, 169] on mat-icon "assignment" at bounding box center [156, 175] width 13 height 13
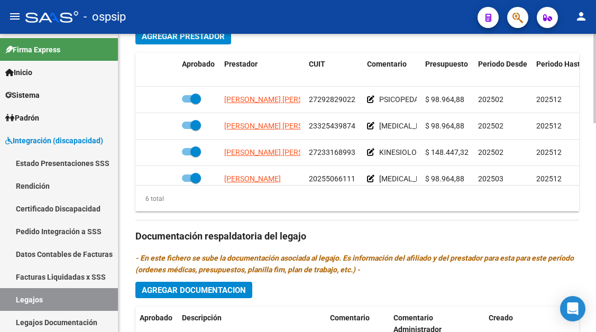
scroll to position [529, 0]
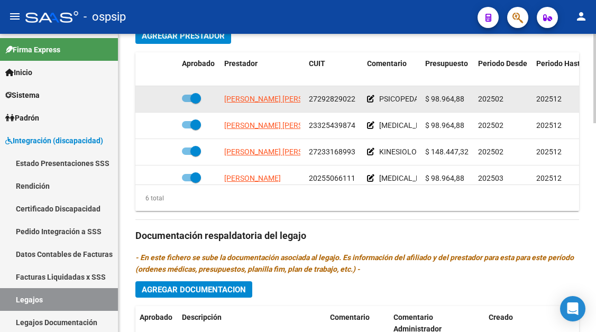
click at [277, 100] on span "PIZARRO IVANA DEL CARMEN" at bounding box center [281, 99] width 115 height 8
type textarea "27292829022"
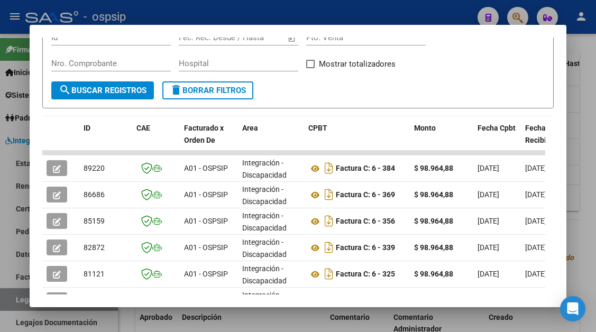
scroll to position [207, 0]
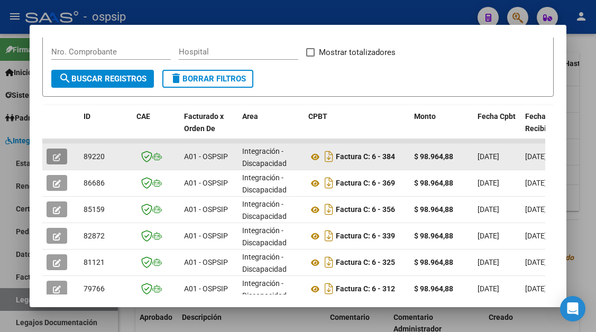
click at [52, 157] on button "button" at bounding box center [57, 157] width 21 height 16
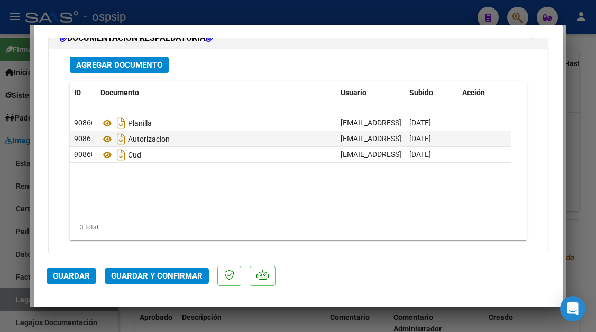
scroll to position [1333, 0]
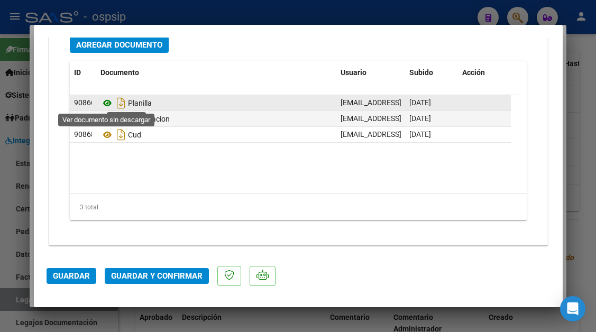
click at [108, 103] on icon at bounding box center [108, 103] width 14 height 13
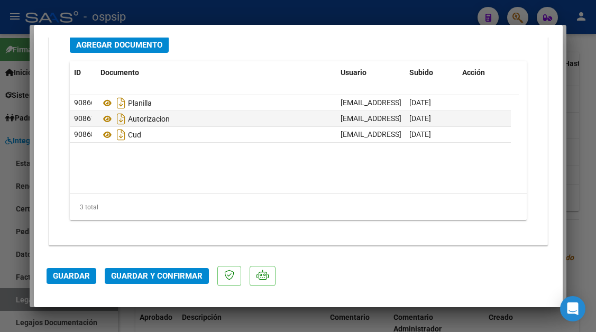
click at [159, 275] on span "Guardar y Confirmar" at bounding box center [157, 276] width 92 height 10
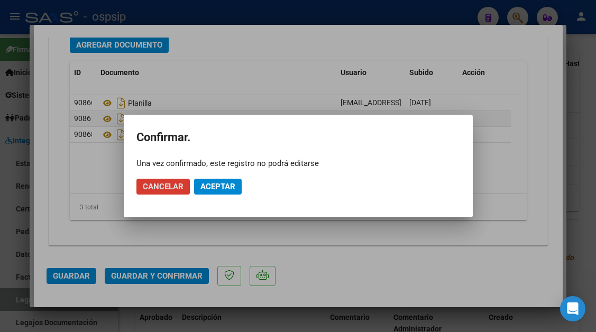
click at [219, 190] on span "Aceptar" at bounding box center [218, 187] width 35 height 10
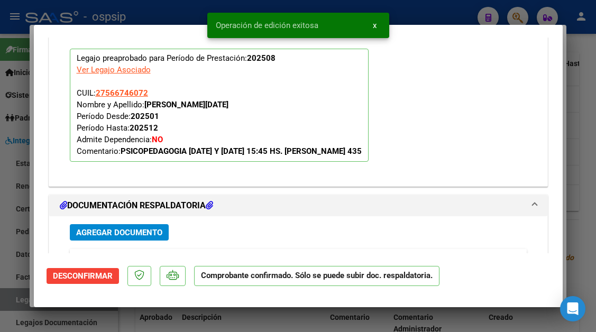
scroll to position [1002, 0]
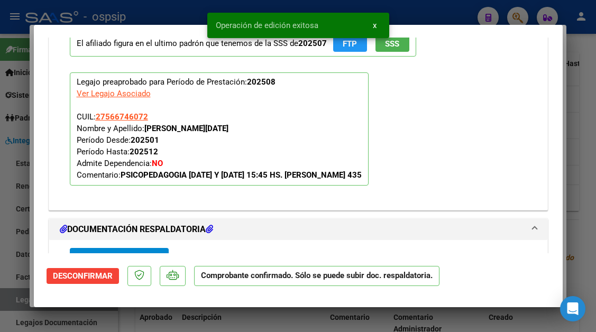
click at [17, 297] on div at bounding box center [298, 166] width 596 height 332
type input "$ 0,00"
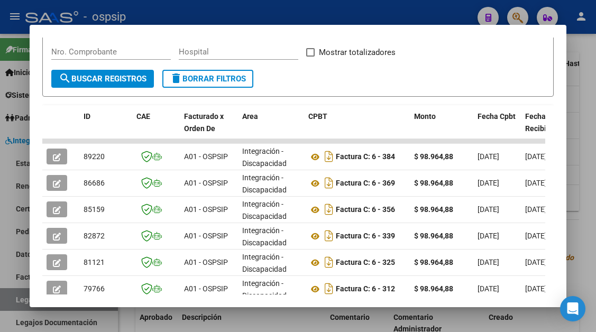
click at [17, 297] on div at bounding box center [298, 166] width 596 height 332
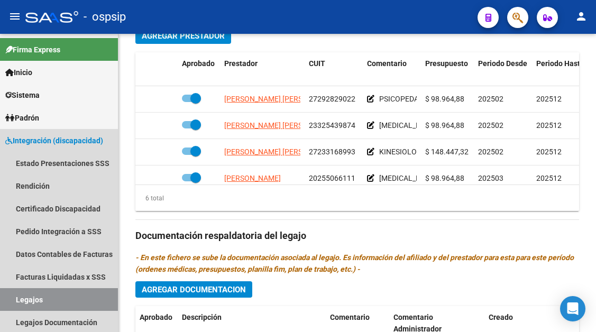
click at [17, 297] on link "Legajos" at bounding box center [59, 299] width 118 height 23
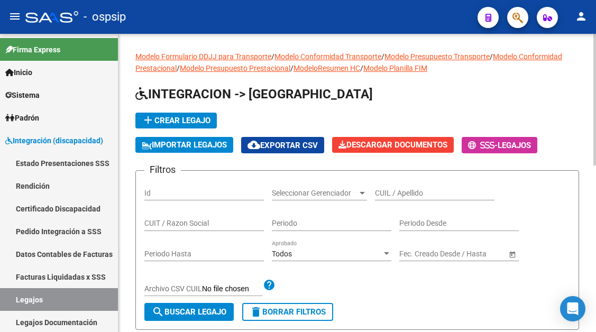
click at [383, 186] on div "CUIL / Apellido" at bounding box center [435, 189] width 120 height 21
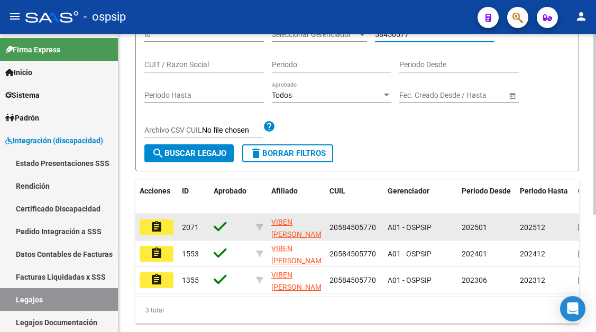
type input "58450577"
click at [161, 232] on mat-icon "assignment" at bounding box center [156, 227] width 13 height 13
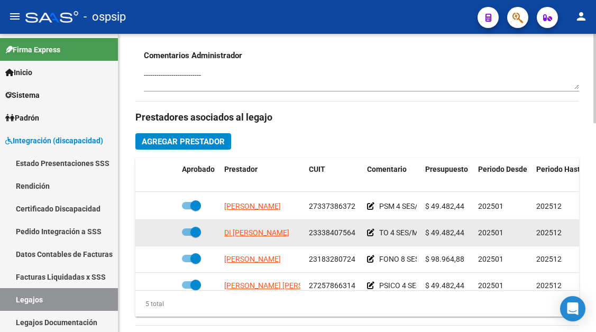
scroll to position [46, 0]
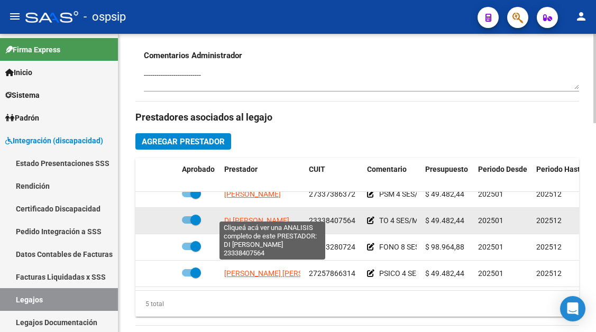
click at [263, 216] on span "DI STEFANO DANIELA ETHEL" at bounding box center [256, 220] width 65 height 8
type textarea "23338407564"
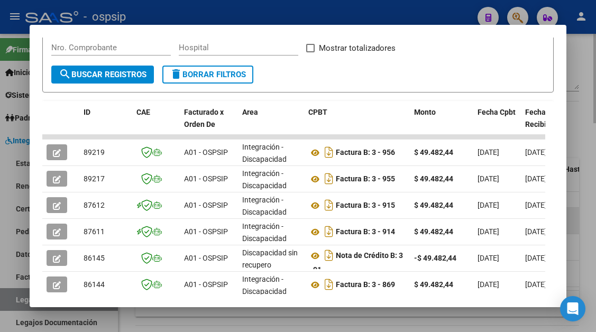
scroll to position [207, 0]
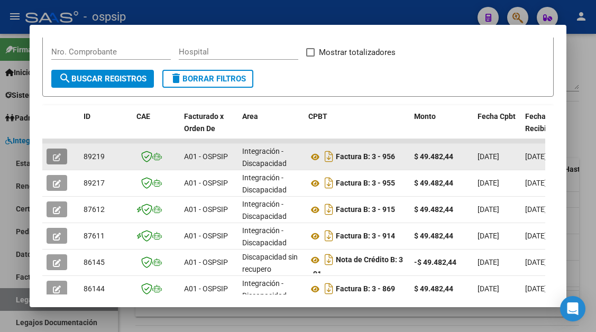
click at [53, 156] on icon "button" at bounding box center [57, 157] width 8 height 8
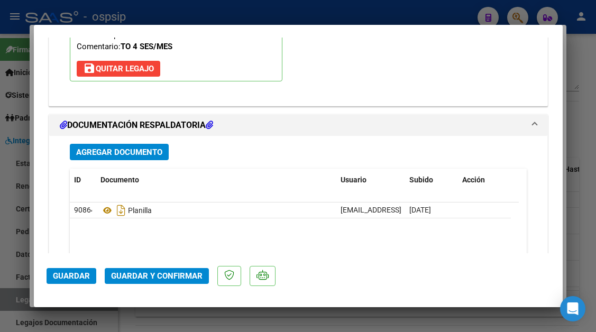
scroll to position [1323, 0]
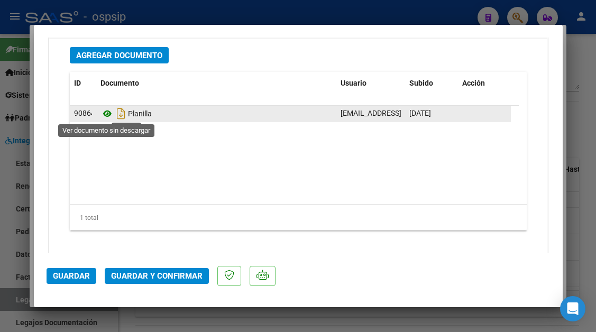
click at [101, 114] on icon at bounding box center [108, 113] width 14 height 13
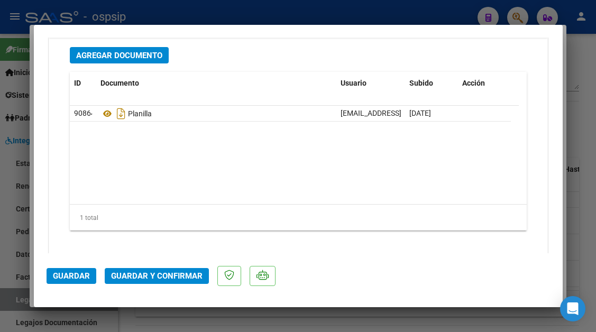
click at [137, 275] on span "Guardar y Confirmar" at bounding box center [157, 276] width 92 height 10
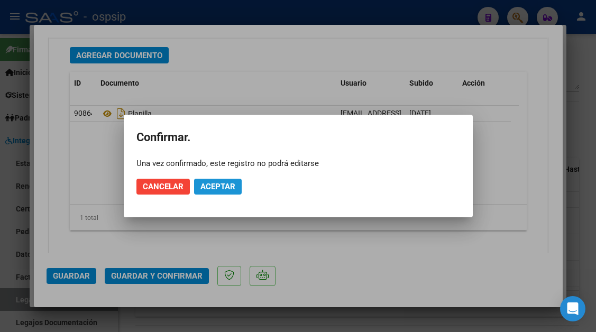
click at [214, 183] on span "Aceptar" at bounding box center [218, 187] width 35 height 10
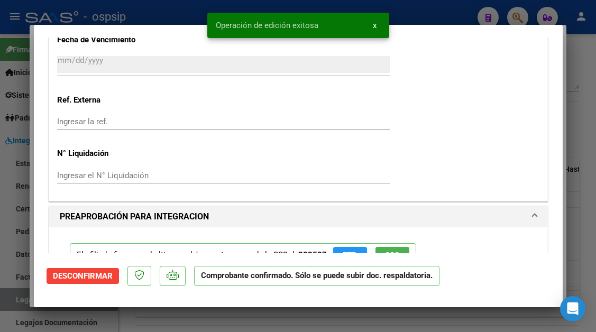
scroll to position [843, 0]
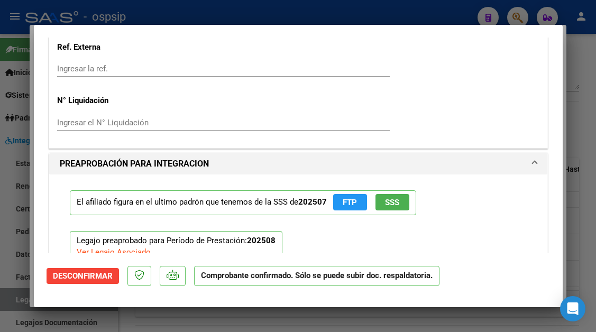
click at [14, 301] on div at bounding box center [298, 166] width 596 height 332
type input "$ 0,00"
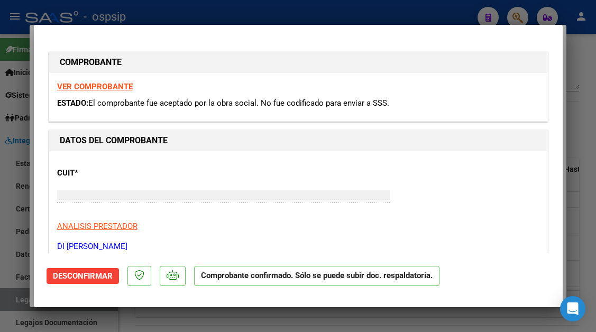
click at [14, 301] on div at bounding box center [298, 166] width 596 height 332
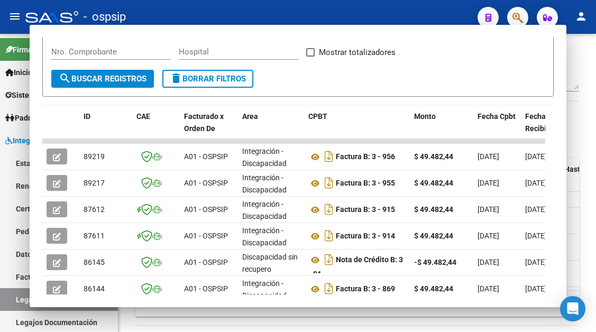
click at [14, 301] on link "Legajos" at bounding box center [59, 299] width 118 height 23
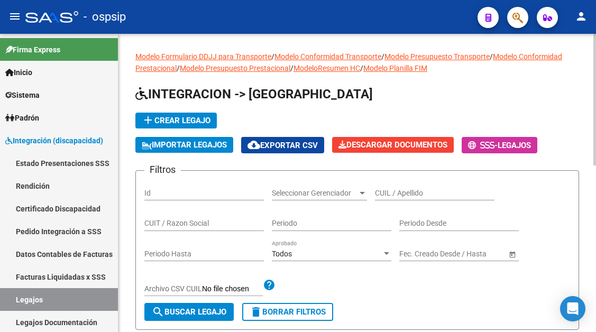
click at [403, 189] on input "CUIL / Apellido" at bounding box center [435, 193] width 120 height 9
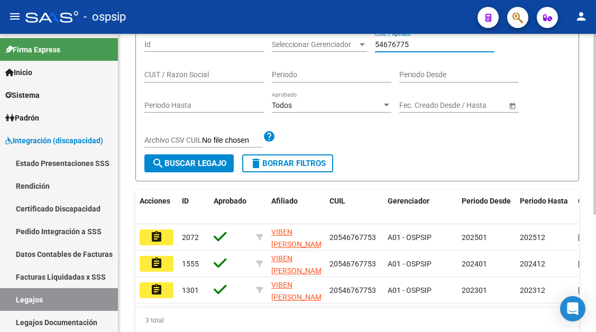
scroll to position [159, 0]
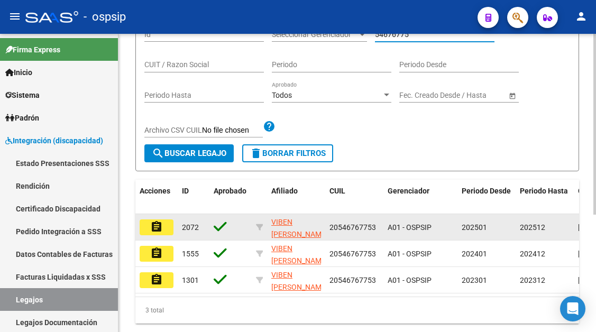
type input "54676775"
click at [154, 229] on mat-icon "assignment" at bounding box center [156, 227] width 13 height 13
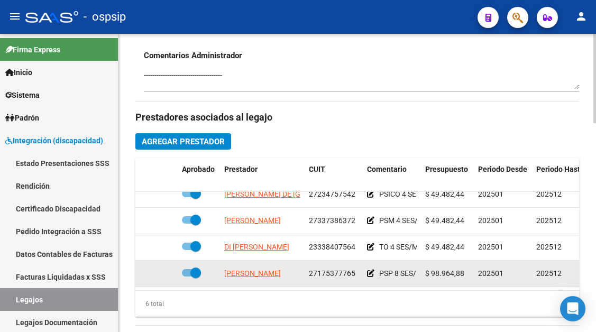
scroll to position [72, 0]
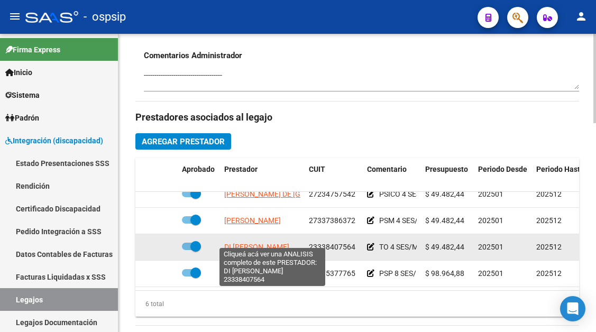
click at [281, 243] on span "DI STEFANO DANIELA ETHEL" at bounding box center [256, 247] width 65 height 8
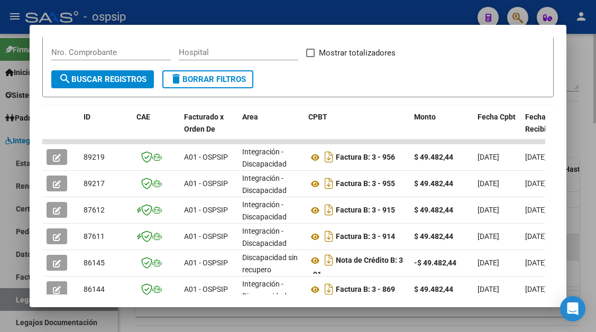
scroll to position [207, 0]
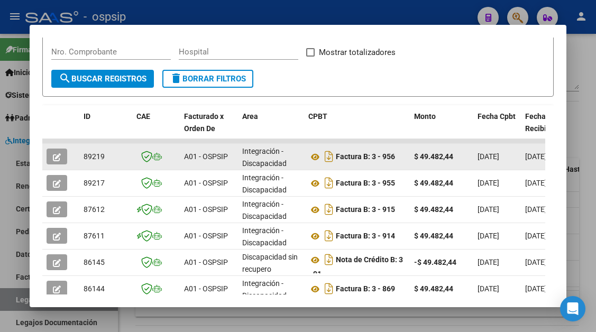
click at [53, 158] on icon "button" at bounding box center [57, 157] width 8 height 8
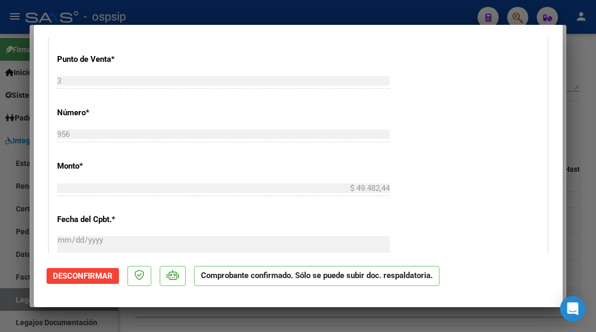
scroll to position [582, 0]
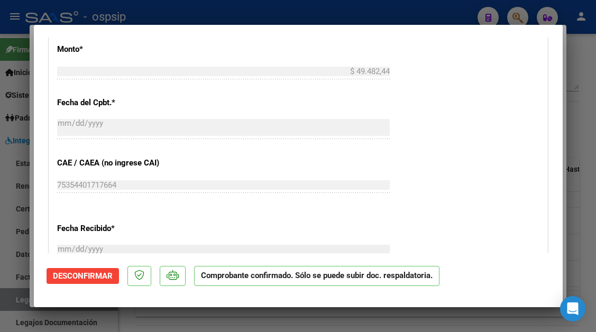
type input "$ 0,00"
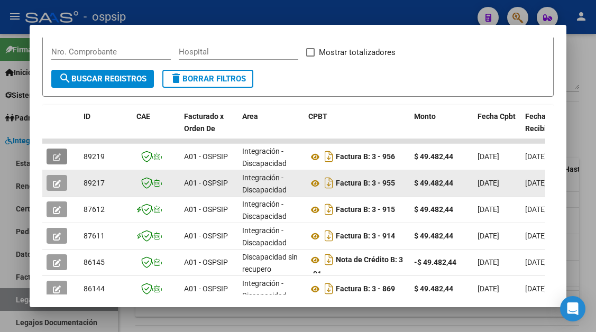
click at [56, 180] on icon "button" at bounding box center [57, 184] width 8 height 8
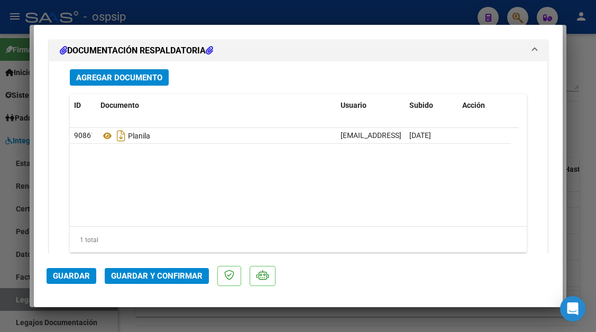
scroll to position [1333, 0]
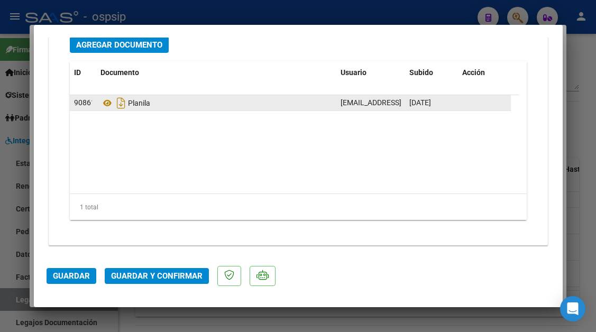
click at [99, 104] on datatable-body-cell "Planila" at bounding box center [216, 102] width 240 height 15
click at [111, 104] on icon at bounding box center [108, 103] width 14 height 13
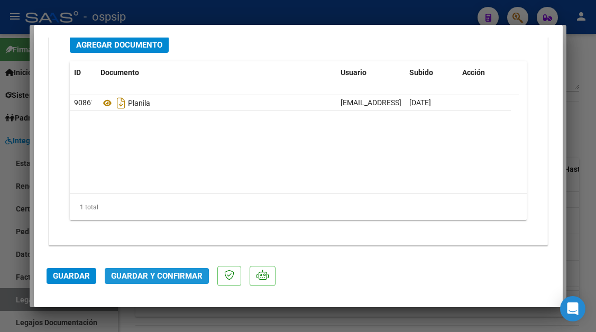
click at [153, 283] on button "Guardar y Confirmar" at bounding box center [157, 276] width 104 height 16
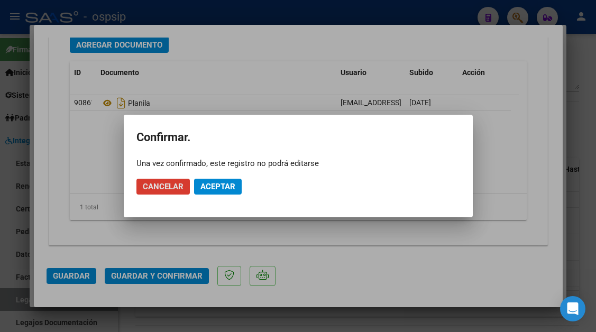
click at [200, 193] on button "Aceptar" at bounding box center [218, 187] width 48 height 16
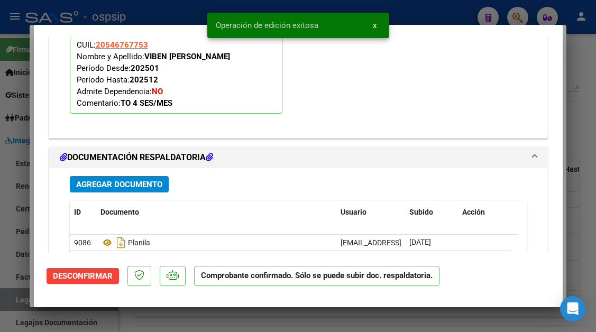
scroll to position [1054, 0]
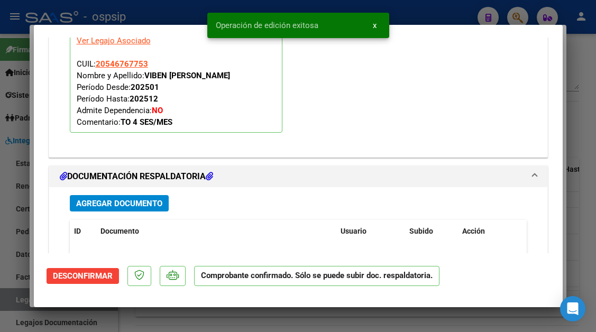
click at [16, 308] on div at bounding box center [298, 166] width 596 height 332
type input "$ 0,00"
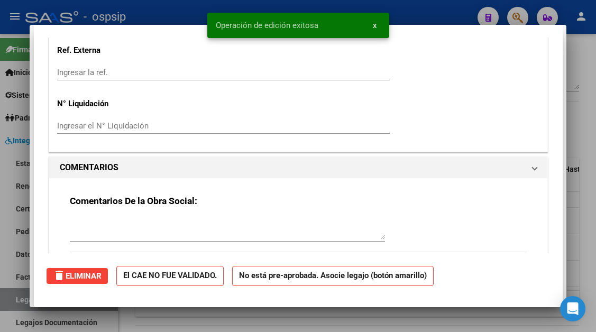
scroll to position [0, 0]
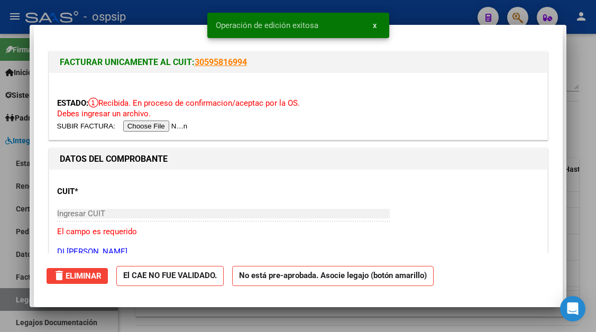
click at [16, 308] on div at bounding box center [298, 166] width 596 height 332
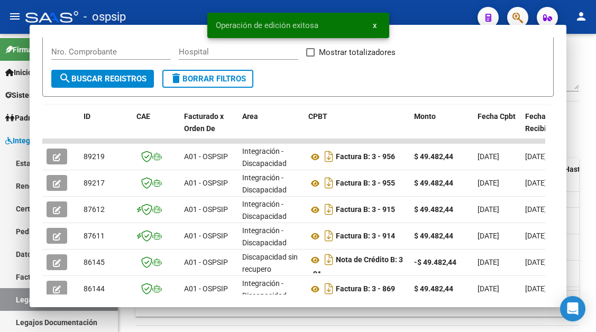
click at [16, 308] on link "Legajos" at bounding box center [59, 299] width 118 height 23
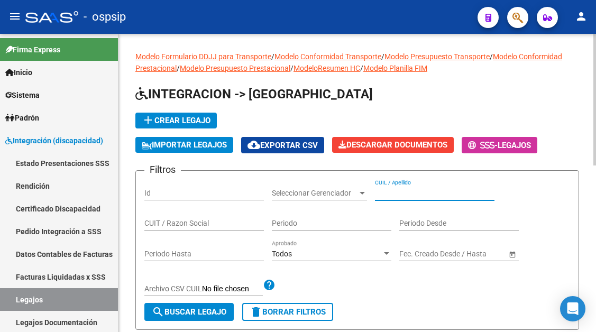
click at [393, 193] on input "CUIL / Apellido" at bounding box center [435, 193] width 120 height 9
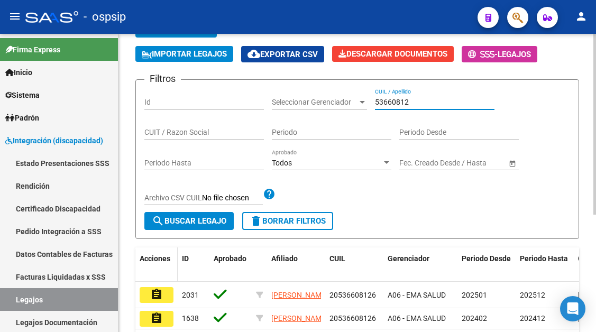
scroll to position [106, 0]
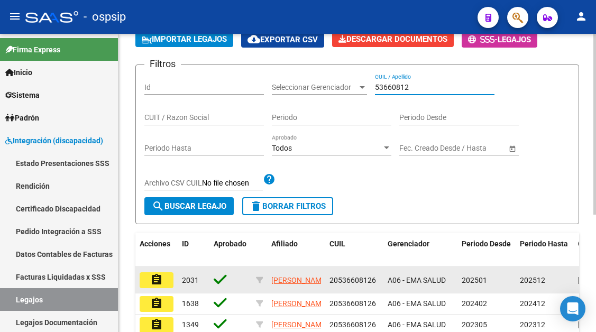
type input "53660812"
click at [156, 281] on mat-icon "assignment" at bounding box center [156, 280] width 13 height 13
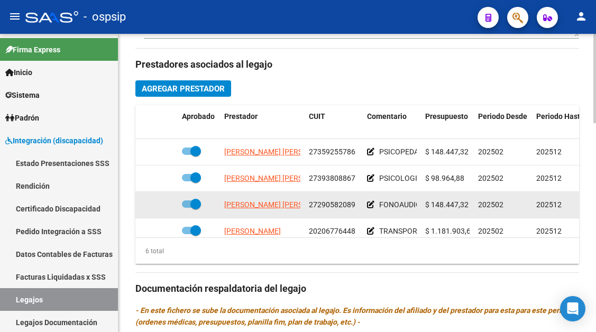
scroll to position [53, 0]
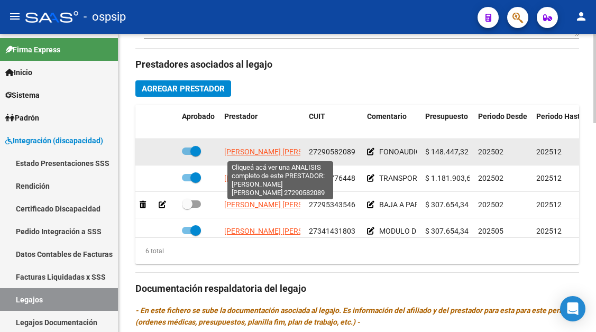
click at [250, 156] on span "MUÑOZ BOERO MARIA GABRIELA" at bounding box center [281, 152] width 115 height 8
type textarea "27290582089"
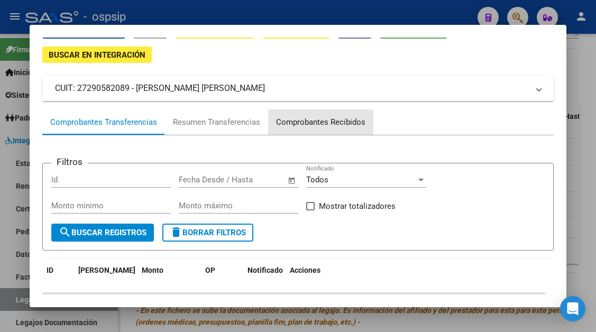
click at [313, 125] on div "Comprobantes Recibidos" at bounding box center [320, 122] width 89 height 12
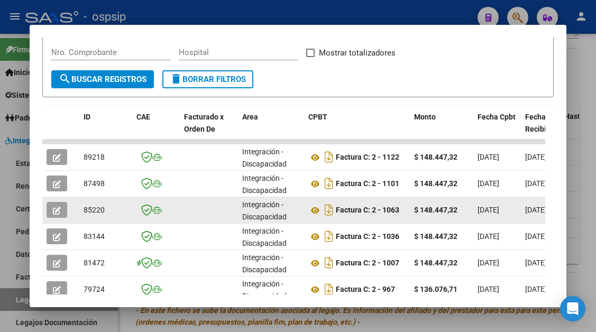
scroll to position [207, 0]
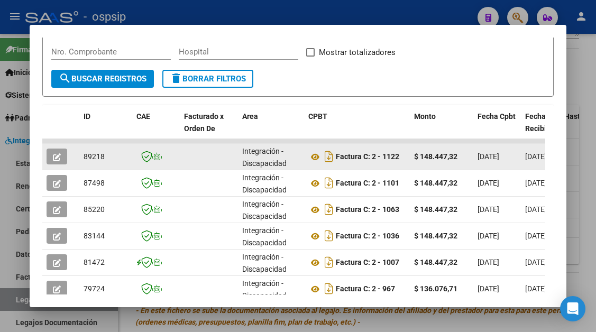
click at [48, 158] on button "button" at bounding box center [57, 157] width 21 height 16
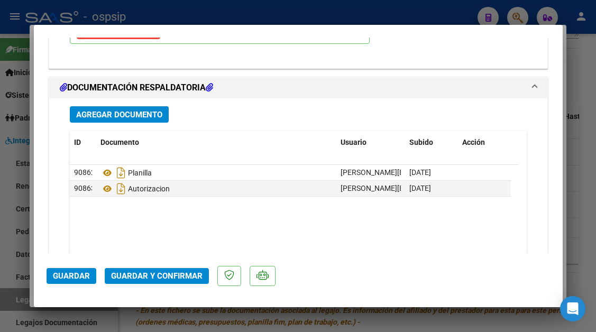
scroll to position [1270, 0]
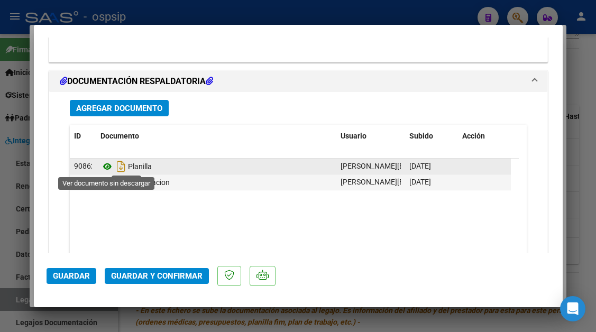
click at [108, 167] on icon at bounding box center [108, 166] width 14 height 13
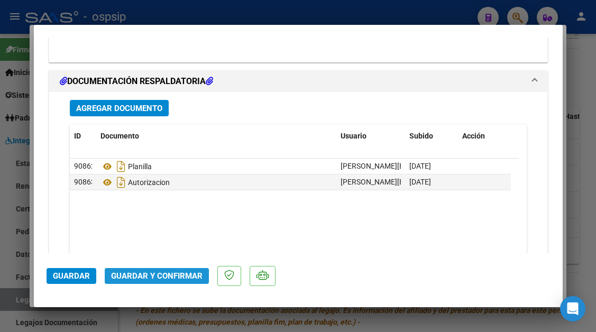
click at [145, 278] on span "Guardar y Confirmar" at bounding box center [157, 276] width 92 height 10
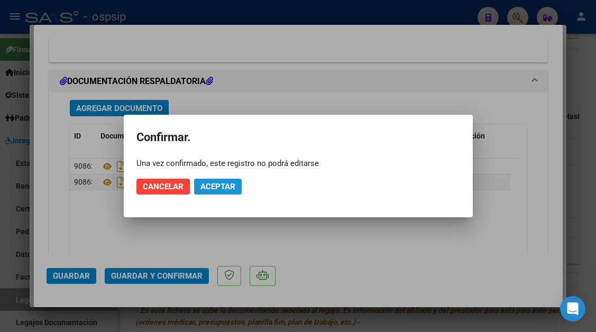
click at [213, 184] on span "Aceptar" at bounding box center [218, 187] width 35 height 10
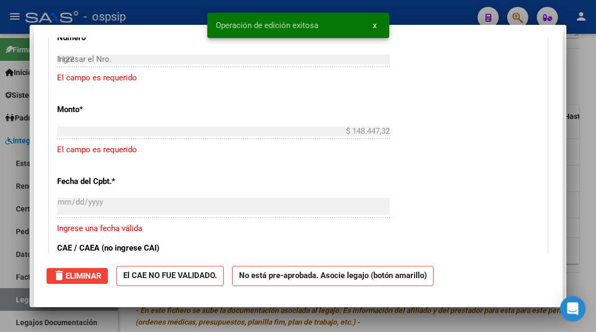
type input "$ 0,00"
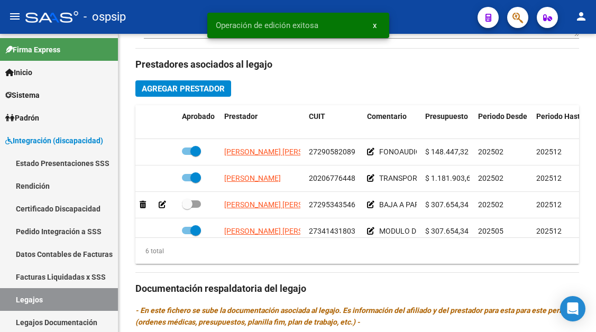
scroll to position [3, 0]
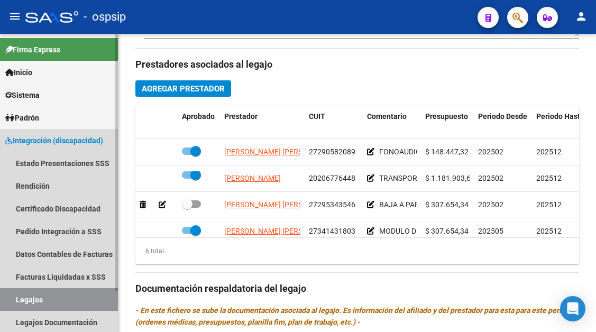
click at [12, 302] on link "Legajos" at bounding box center [59, 299] width 118 height 23
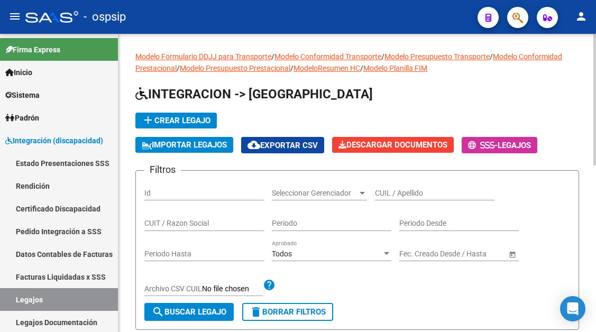
click at [389, 188] on div "CUIL / Apellido" at bounding box center [435, 189] width 120 height 21
click at [386, 189] on input "CUIL / Apellido" at bounding box center [435, 193] width 120 height 9
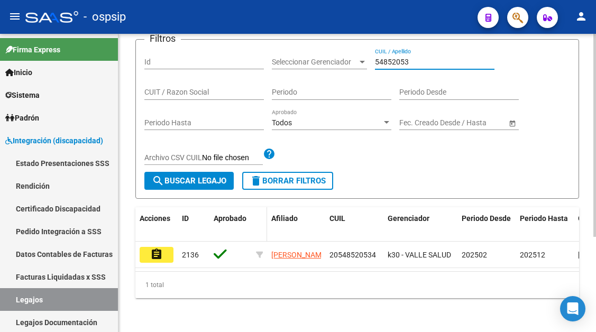
scroll to position [140, 0]
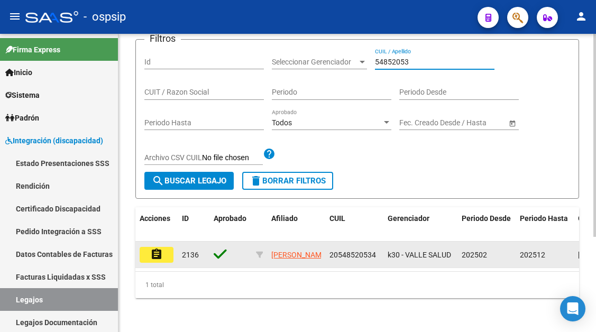
type input "54852053"
click at [155, 248] on mat-icon "assignment" at bounding box center [156, 254] width 13 height 13
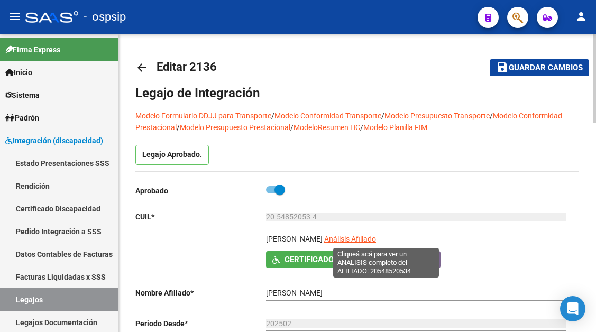
click at [375, 241] on span "Análisis Afiliado" at bounding box center [350, 239] width 52 height 8
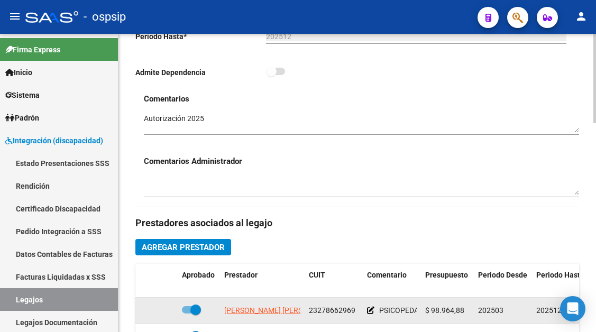
scroll to position [423, 0]
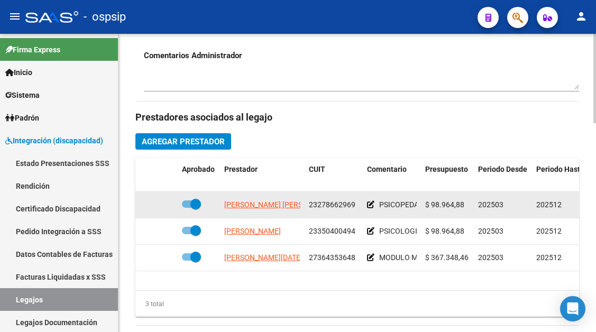
click at [275, 211] on app-link-go-to "CARRUEGA VICTOR FABIAN" at bounding box center [281, 205] width 115 height 12
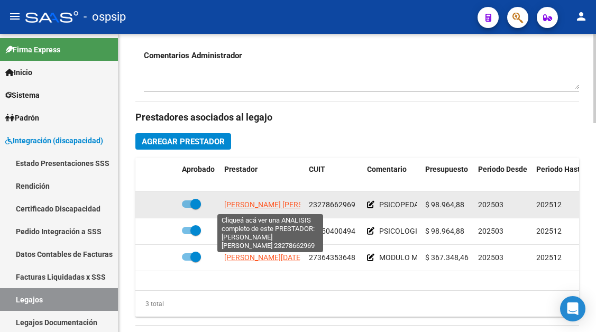
click at [276, 203] on span "CARRUEGA VICTOR FABIAN" at bounding box center [281, 205] width 115 height 8
type textarea "23278662969"
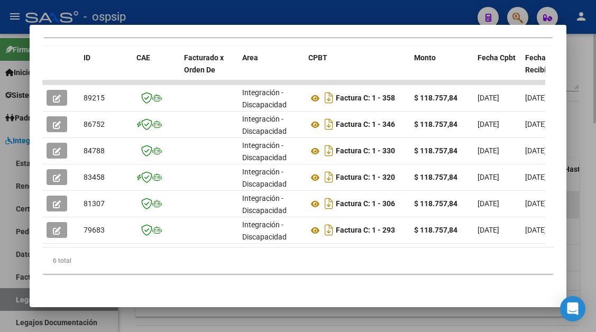
scroll to position [274, 0]
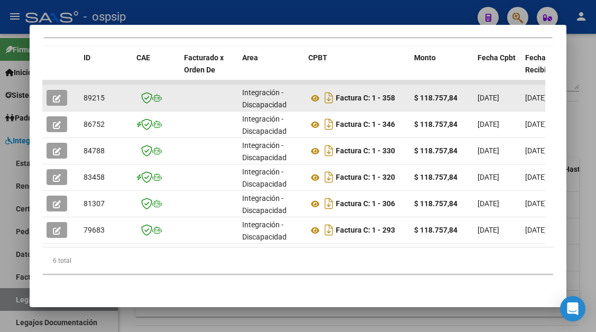
click at [65, 93] on button "button" at bounding box center [57, 98] width 21 height 16
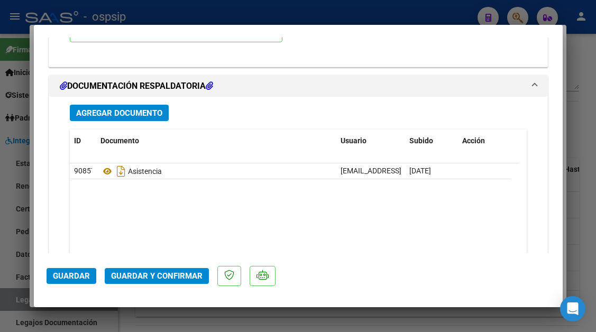
scroll to position [1270, 0]
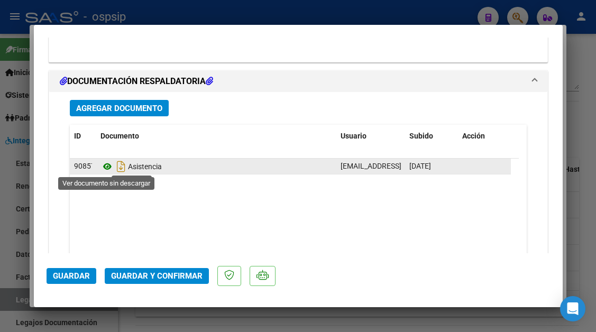
click at [107, 171] on icon at bounding box center [108, 166] width 14 height 13
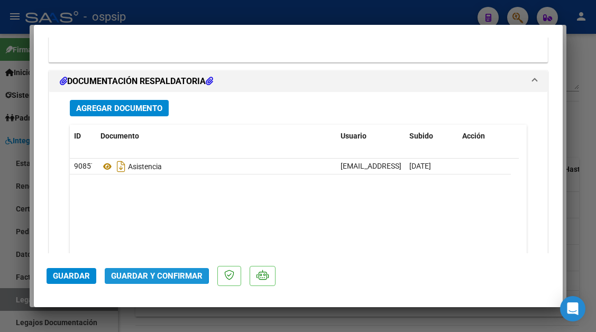
click at [144, 275] on span "Guardar y Confirmar" at bounding box center [157, 276] width 92 height 10
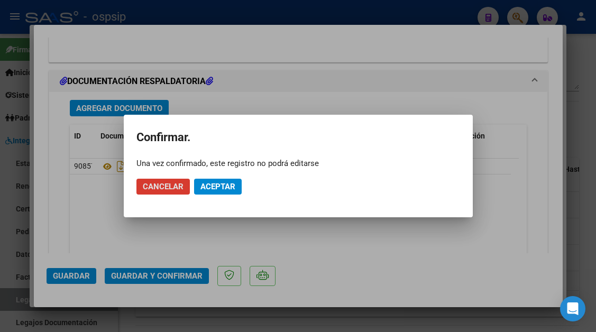
click at [209, 190] on span "Aceptar" at bounding box center [218, 187] width 35 height 10
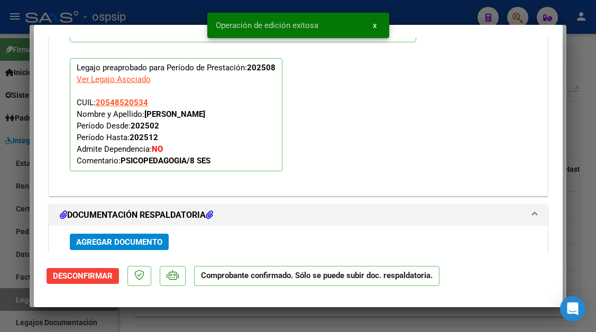
scroll to position [1015, 0]
type input "$ 0,00"
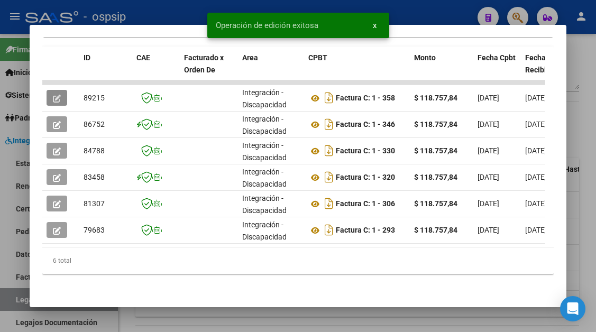
click at [22, 295] on div at bounding box center [298, 166] width 596 height 332
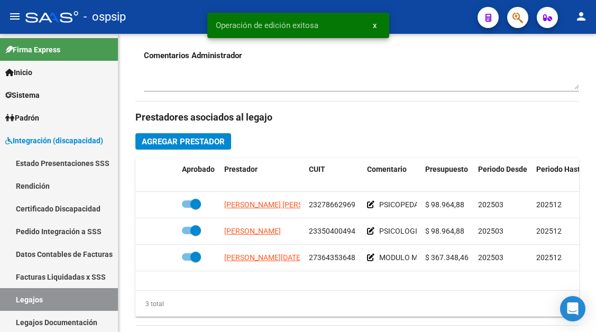
click at [22, 295] on link "Legajos" at bounding box center [59, 299] width 118 height 23
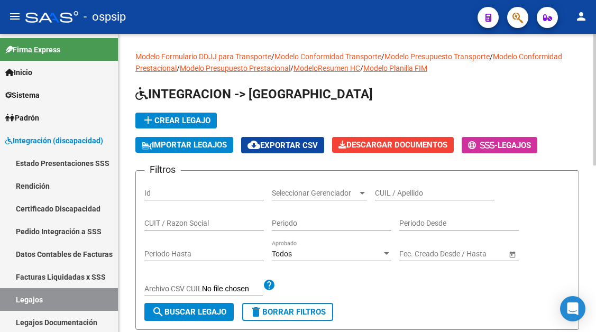
click at [397, 196] on input "CUIL / Apellido" at bounding box center [435, 193] width 120 height 9
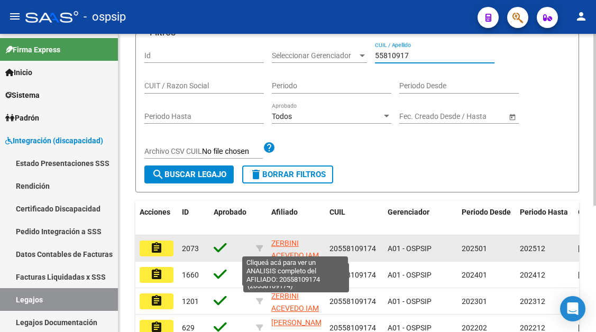
scroll to position [159, 0]
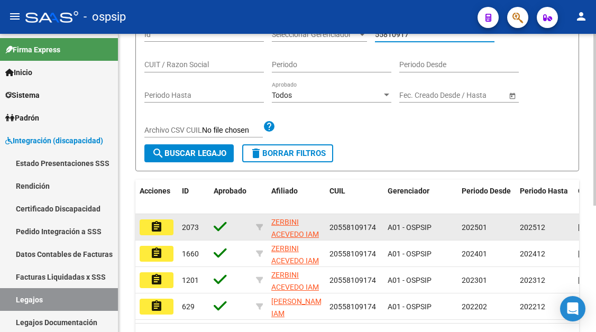
type input "55810917"
click at [154, 228] on mat-icon "assignment" at bounding box center [156, 227] width 13 height 13
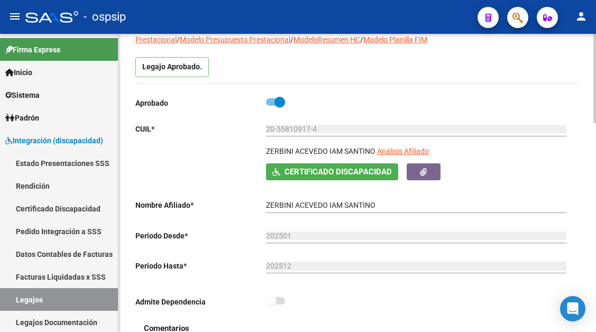
scroll to position [106, 0]
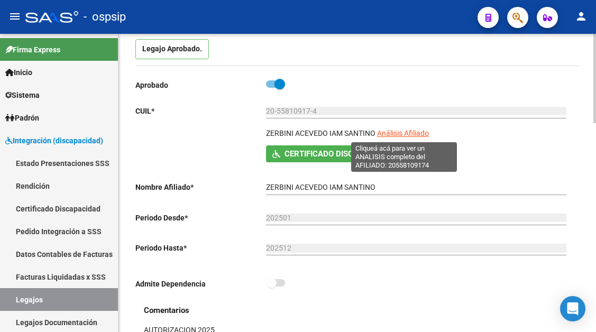
click at [388, 134] on span "Análisis Afiliado" at bounding box center [403, 133] width 52 height 8
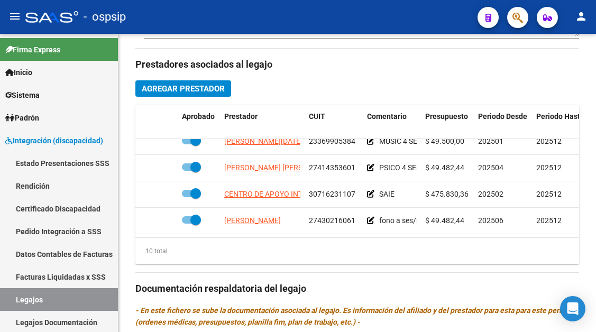
scroll to position [178, 0]
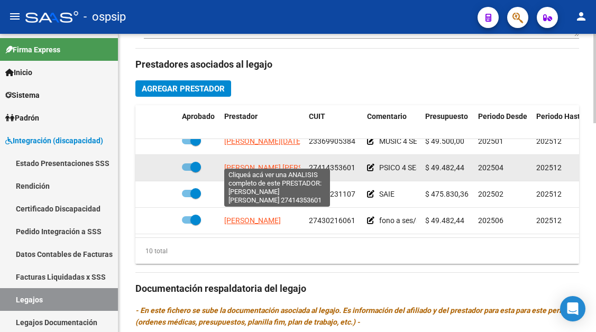
click at [277, 163] on span "PASTORE KOSI ROCIO MICAELA" at bounding box center [281, 167] width 115 height 8
type textarea "27414353601"
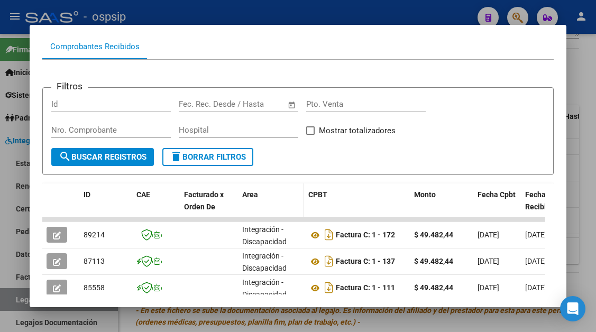
scroll to position [154, 0]
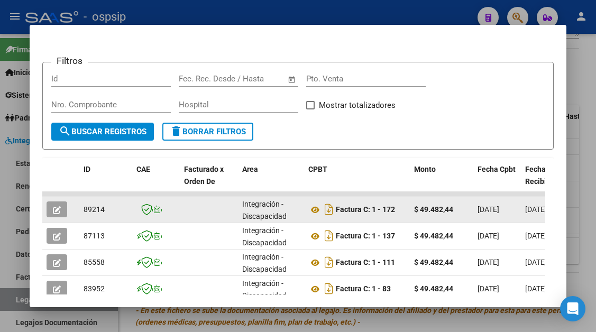
click at [58, 207] on icon "button" at bounding box center [57, 210] width 8 height 8
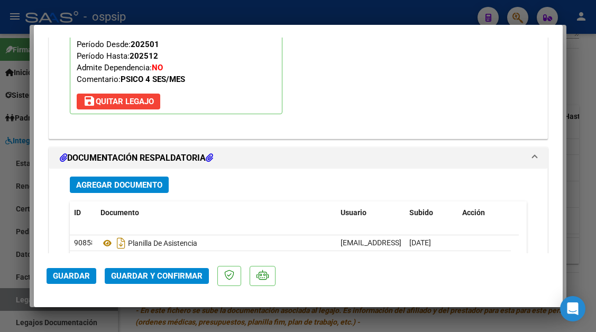
scroll to position [1217, 0]
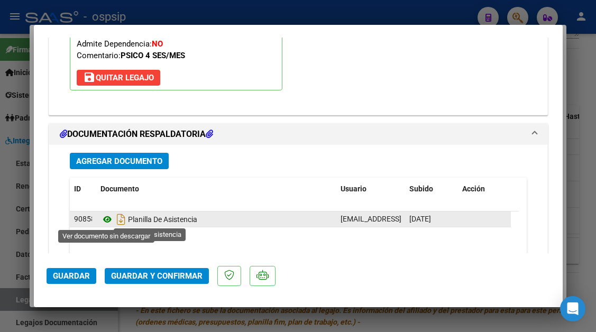
click at [108, 224] on icon at bounding box center [108, 219] width 14 height 13
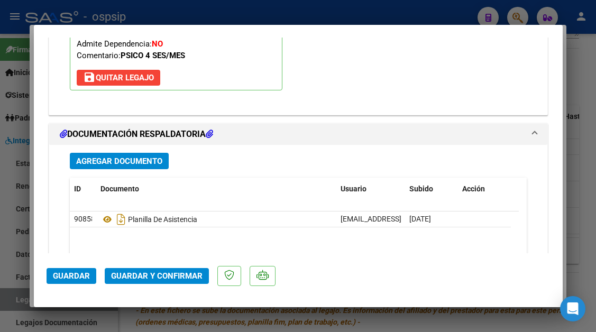
click at [150, 270] on button "Guardar y Confirmar" at bounding box center [157, 276] width 104 height 16
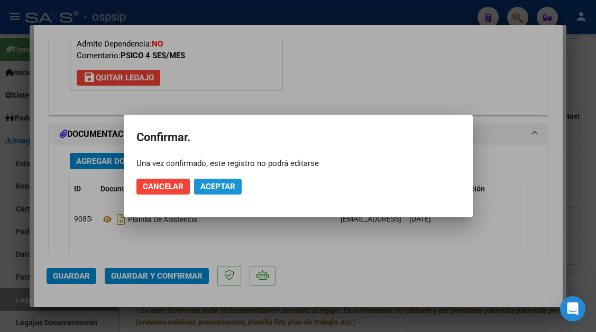
click at [204, 180] on button "Aceptar" at bounding box center [218, 187] width 48 height 16
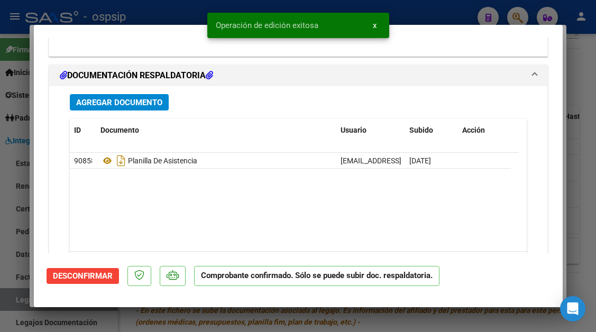
scroll to position [1174, 0]
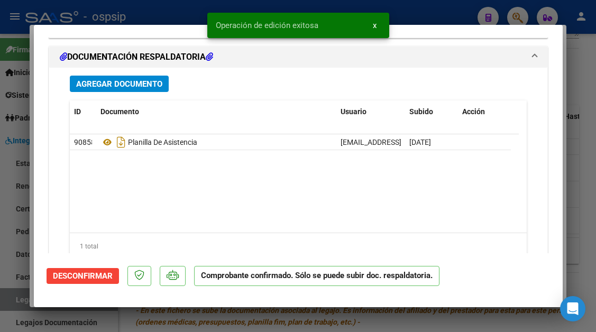
click at [11, 297] on div at bounding box center [298, 166] width 596 height 332
type input "$ 0,00"
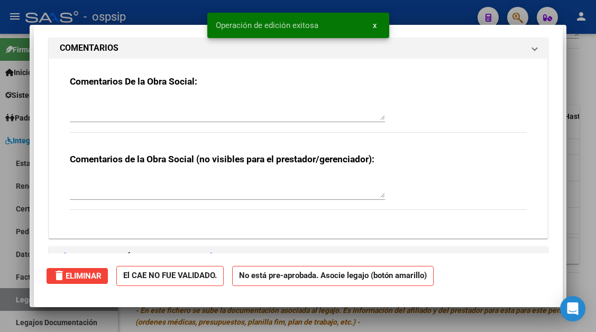
scroll to position [0, 0]
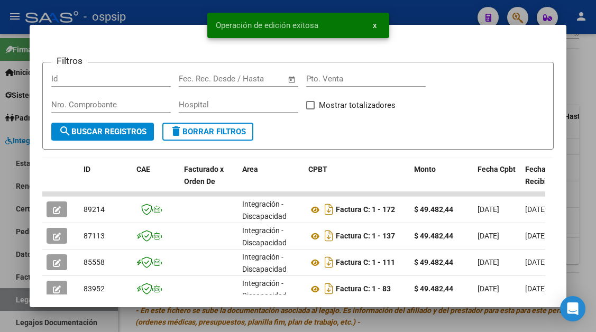
click at [11, 297] on div at bounding box center [298, 166] width 596 height 332
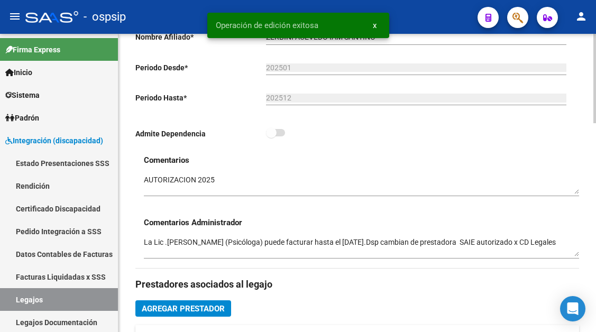
scroll to position [212, 0]
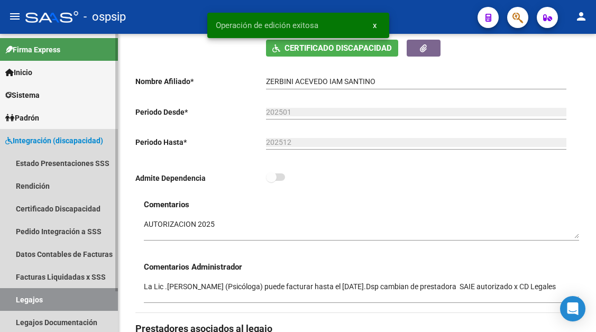
click at [38, 297] on link "Legajos" at bounding box center [59, 299] width 118 height 23
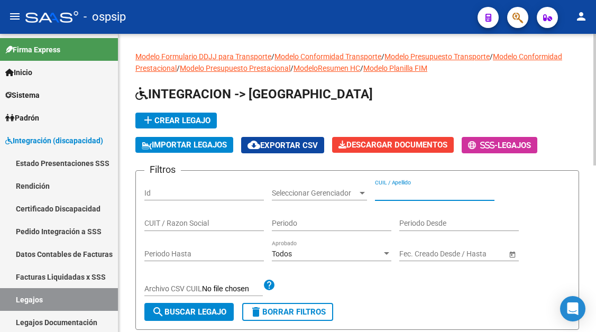
click at [392, 194] on input "CUIL / Apellido" at bounding box center [435, 193] width 120 height 9
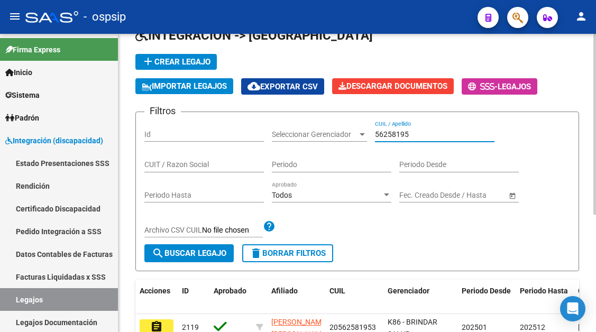
scroll to position [106, 0]
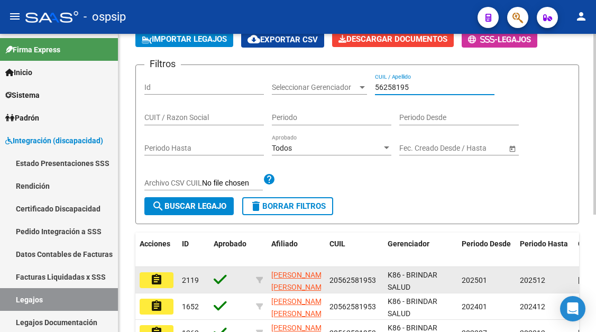
type input "56258195"
click at [165, 284] on button "assignment" at bounding box center [157, 280] width 34 height 16
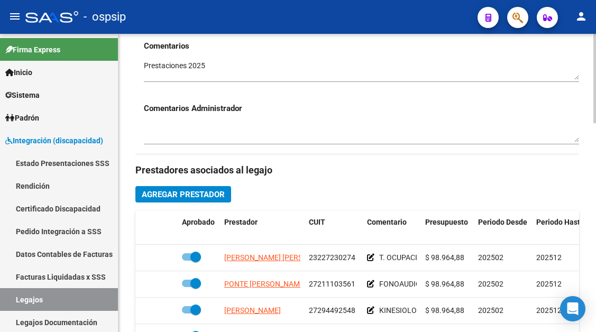
scroll to position [19, 0]
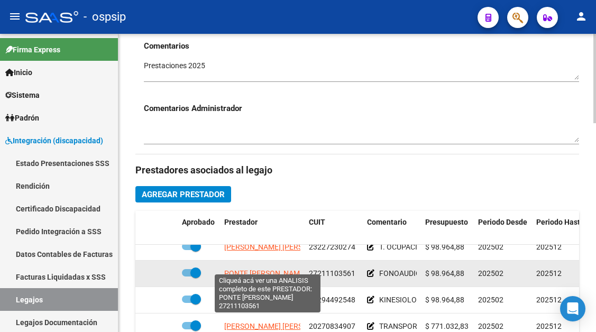
click at [283, 269] on span "PONTE ADRIANA MONICA" at bounding box center [265, 273] width 82 height 8
type textarea "27211103561"
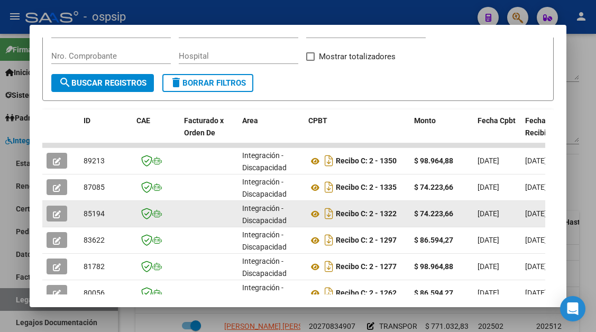
scroll to position [207, 0]
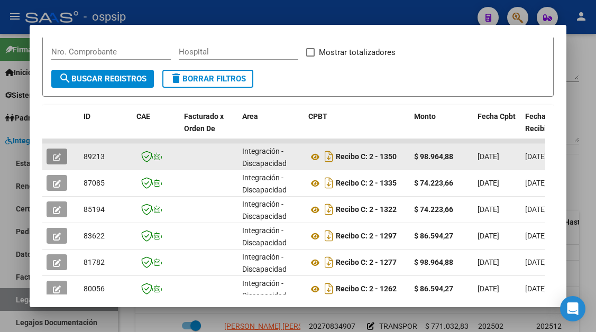
click at [52, 152] on button "button" at bounding box center [57, 157] width 21 height 16
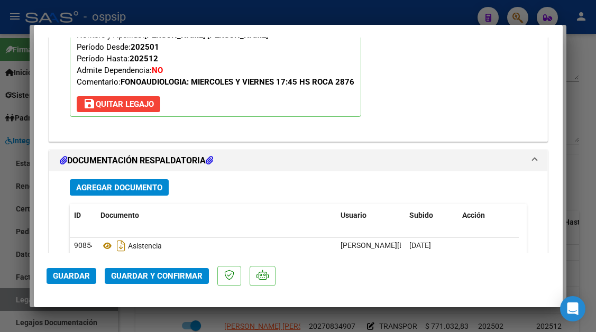
scroll to position [1270, 0]
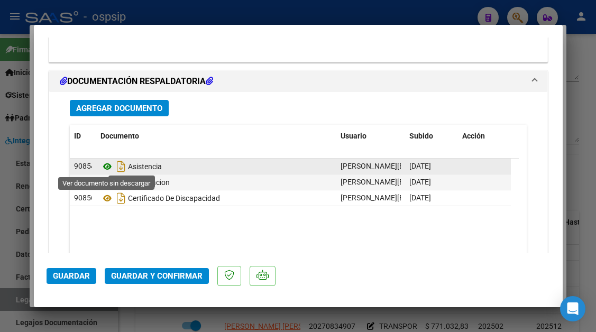
click at [108, 166] on icon at bounding box center [108, 166] width 14 height 13
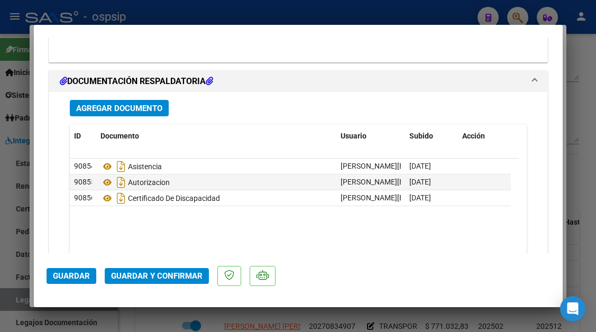
click at [177, 277] on span "Guardar y Confirmar" at bounding box center [157, 276] width 92 height 10
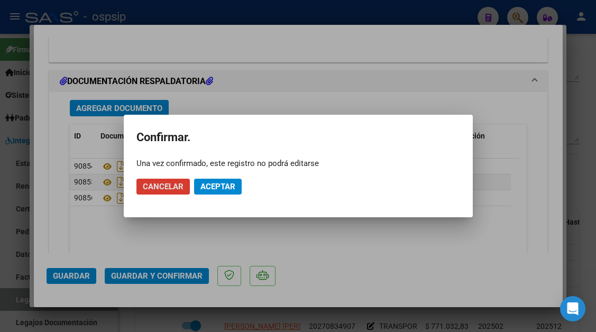
click at [211, 190] on span "Aceptar" at bounding box center [218, 187] width 35 height 10
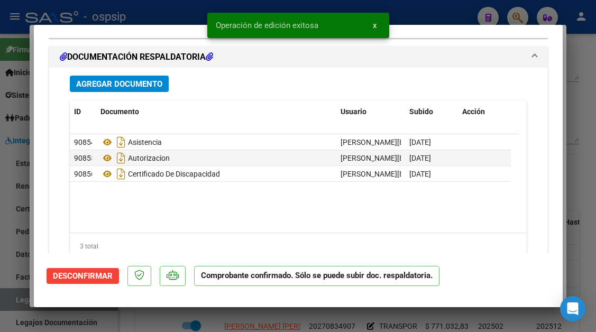
scroll to position [1213, 0]
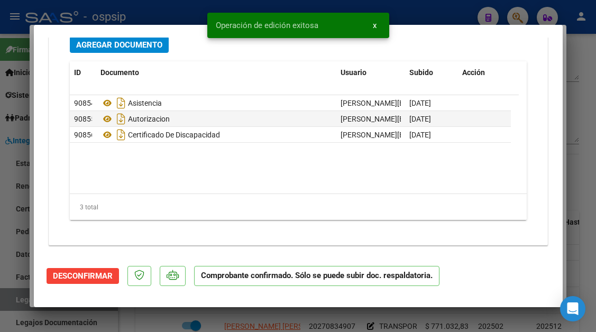
click at [8, 298] on div at bounding box center [298, 166] width 596 height 332
type input "$ 0,00"
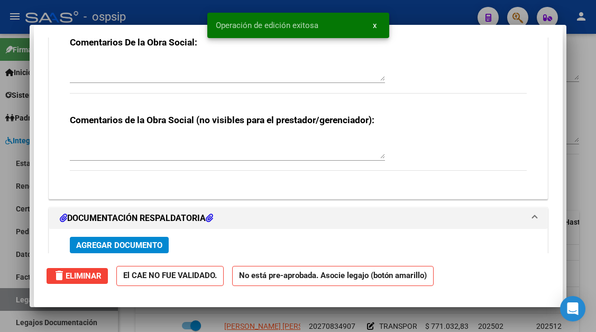
scroll to position [0, 0]
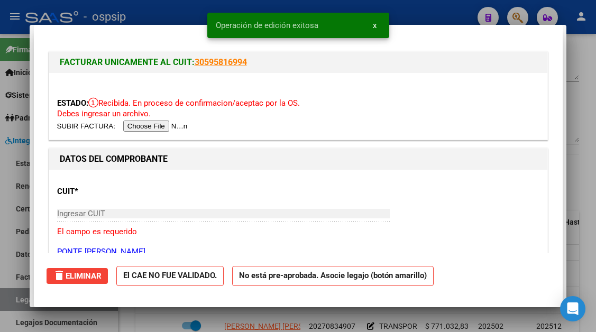
click at [8, 298] on div at bounding box center [298, 166] width 596 height 332
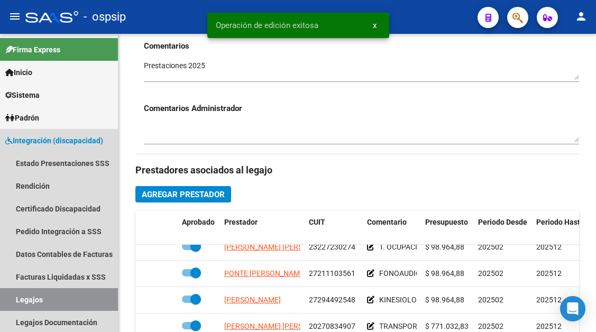
click at [8, 298] on link "Legajos" at bounding box center [59, 299] width 118 height 23
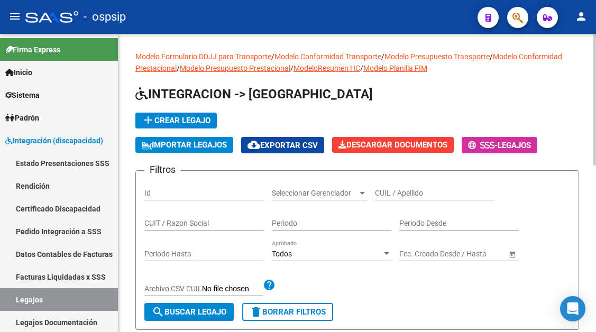
click at [394, 187] on div "CUIL / Apellido" at bounding box center [435, 189] width 120 height 21
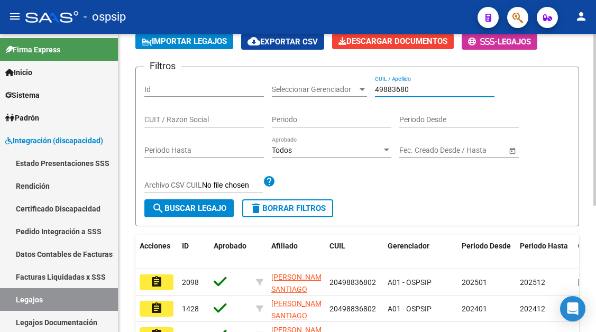
scroll to position [106, 0]
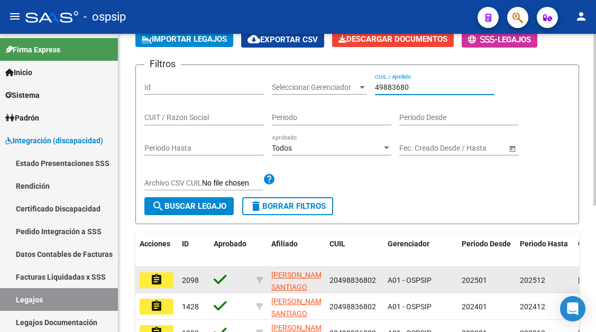
type input "49883680"
click at [164, 279] on button "assignment" at bounding box center [157, 280] width 34 height 16
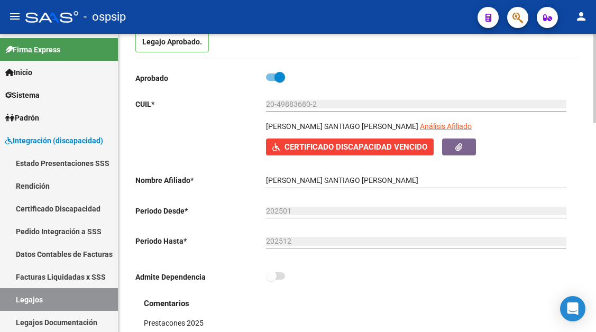
scroll to position [106, 0]
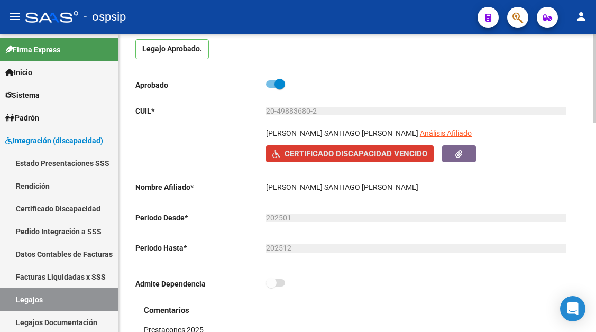
click at [362, 159] on span "Certificado Discapacidad Vencido" at bounding box center [356, 155] width 143 height 10
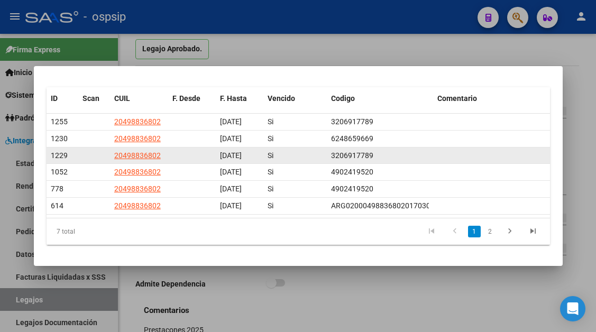
click at [414, 148] on datatable-body-cell "3206917789" at bounding box center [380, 156] width 106 height 16
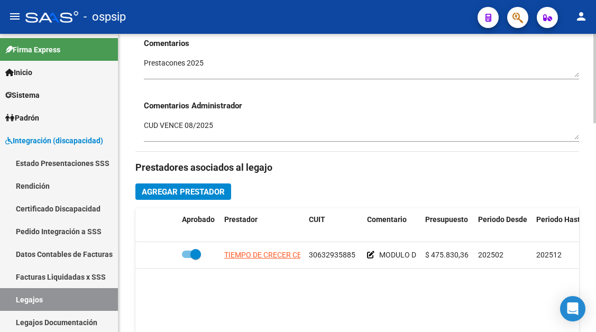
scroll to position [476, 0]
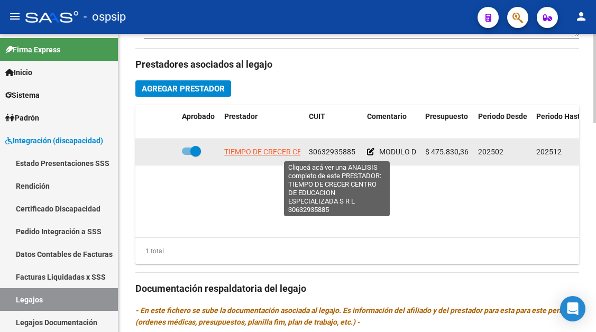
click at [257, 151] on span "TIEMPO DE CRECER CENTRO DE EDUCACION ESPECIALIZADA S R L" at bounding box center [335, 152] width 223 height 8
type textarea "30632935885"
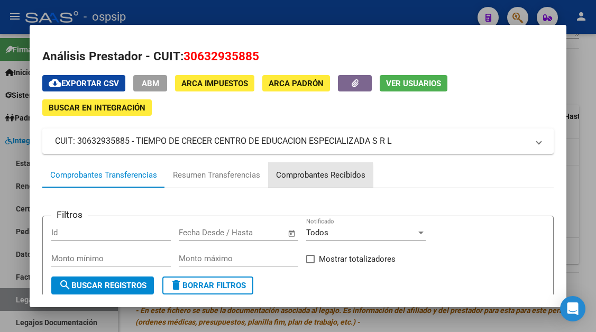
click at [296, 178] on div "Comprobantes Recibidos" at bounding box center [320, 175] width 89 height 12
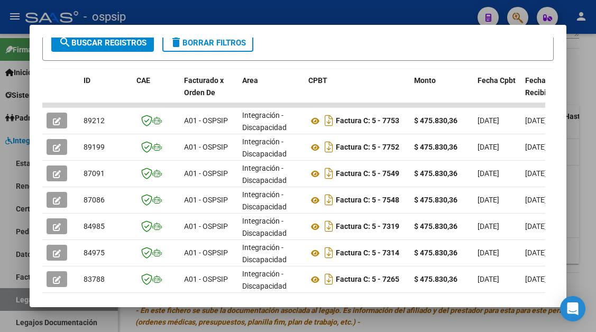
scroll to position [207, 0]
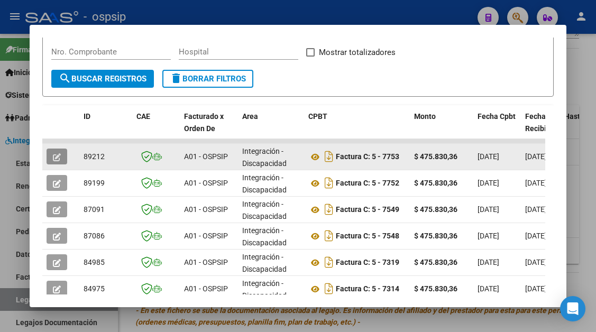
click at [59, 156] on icon "button" at bounding box center [57, 157] width 8 height 8
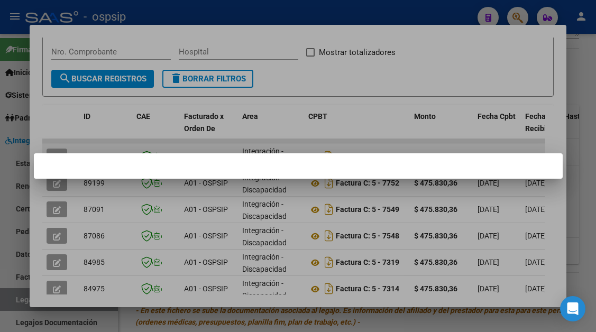
click at [59, 156] on mat-dialog-container at bounding box center [298, 165] width 529 height 25
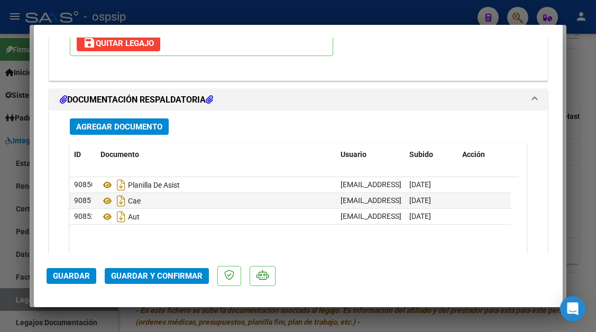
scroll to position [1270, 0]
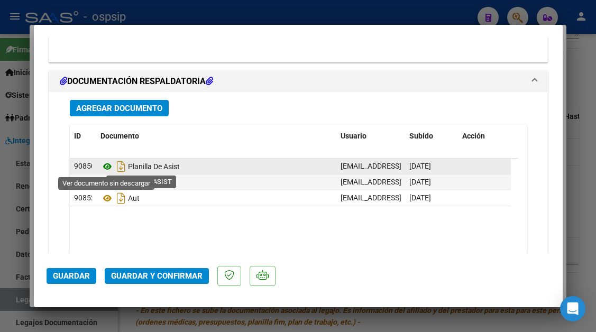
click at [108, 168] on icon at bounding box center [108, 166] width 14 height 13
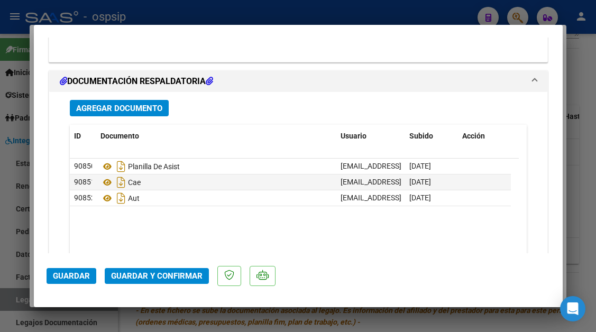
click at [167, 276] on span "Guardar y Confirmar" at bounding box center [157, 276] width 92 height 10
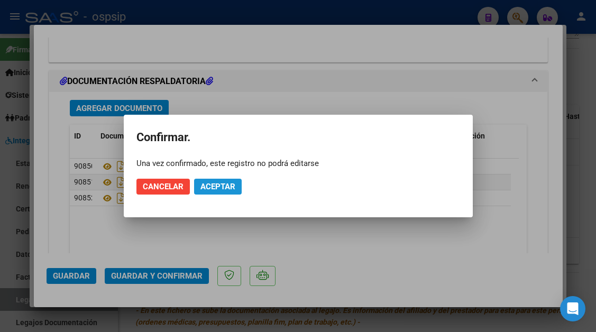
click at [221, 186] on span "Aceptar" at bounding box center [218, 187] width 35 height 10
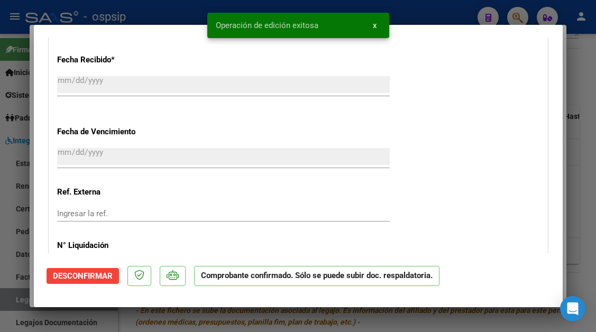
scroll to position [592, 0]
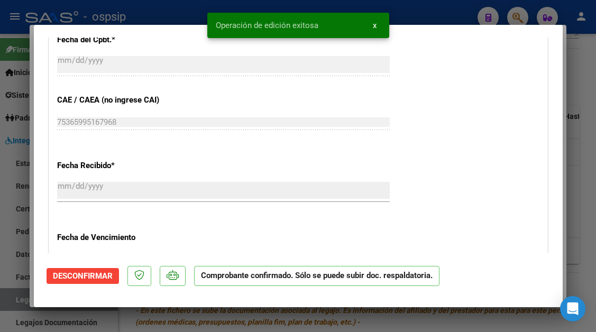
type input "$ 0,00"
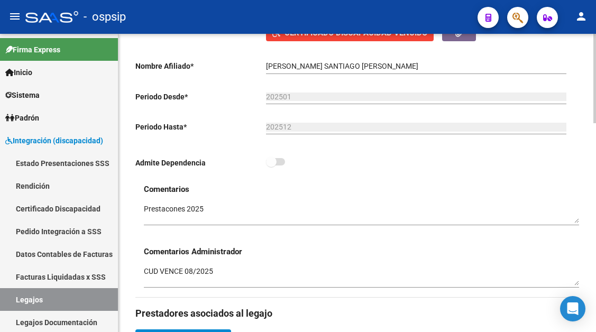
scroll to position [159, 0]
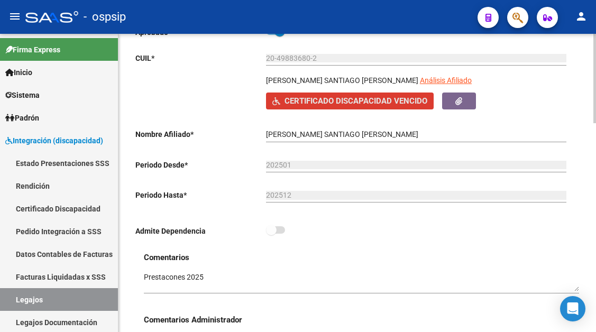
click at [381, 106] on span "Certificado Discapacidad Vencido" at bounding box center [356, 102] width 143 height 10
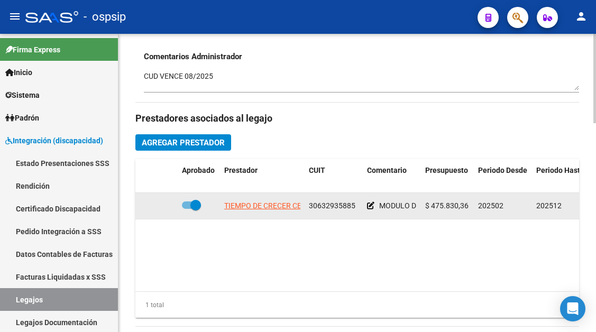
scroll to position [423, 0]
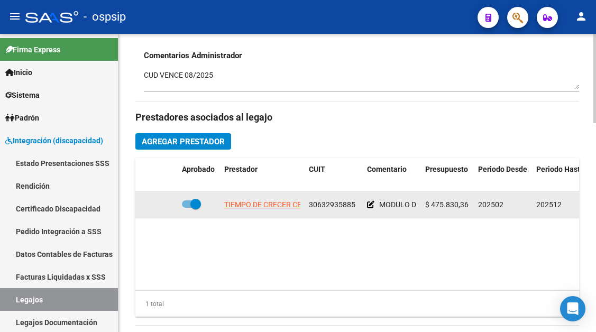
click at [257, 199] on datatable-body-cell "TIEMPO DE CRECER CENTRO DE EDUCACION ESPECIALIZADA S R L" at bounding box center [262, 205] width 85 height 26
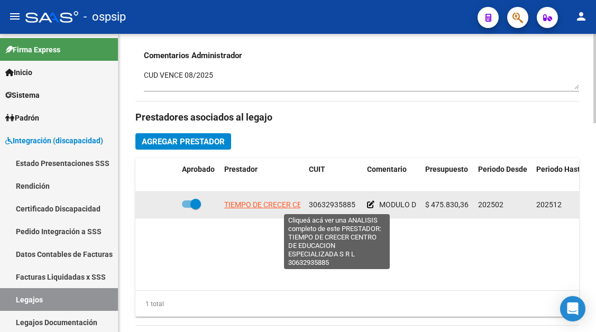
click at [257, 203] on span "TIEMPO DE CRECER CENTRO DE EDUCACION ESPECIALIZADA S R L" at bounding box center [335, 205] width 223 height 8
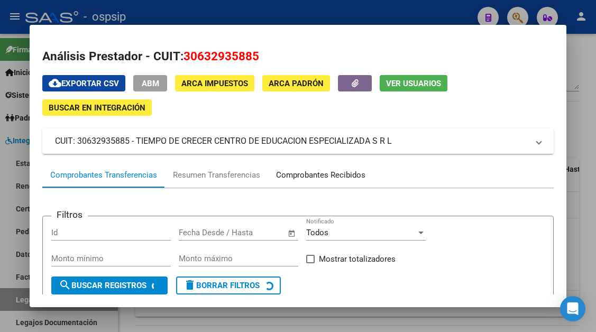
click at [330, 173] on div "Comprobantes Recibidos" at bounding box center [320, 175] width 89 height 12
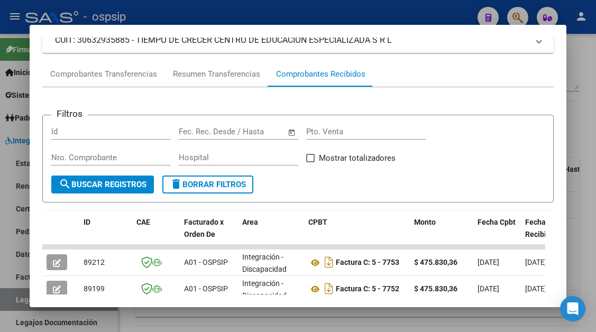
scroll to position [207, 0]
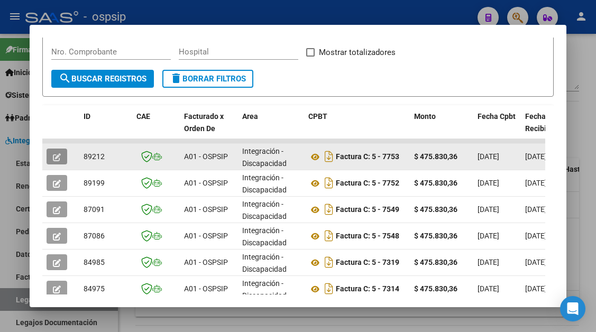
click at [53, 156] on icon "button" at bounding box center [57, 157] width 8 height 8
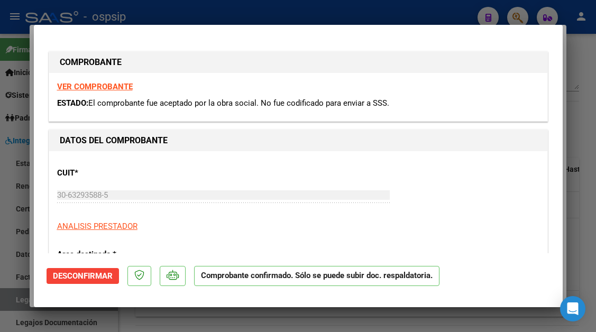
type input "$ 0,00"
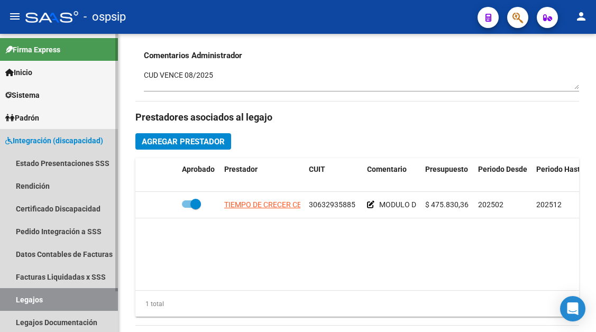
click at [59, 296] on link "Legajos" at bounding box center [59, 299] width 118 height 23
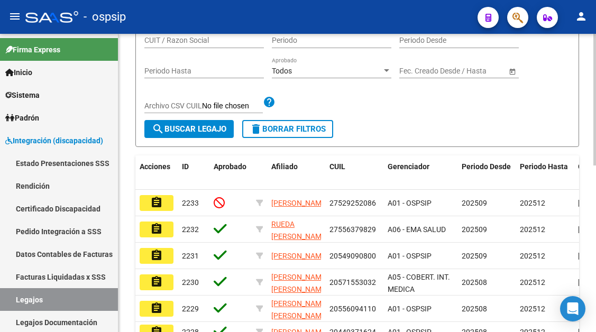
scroll to position [114, 0]
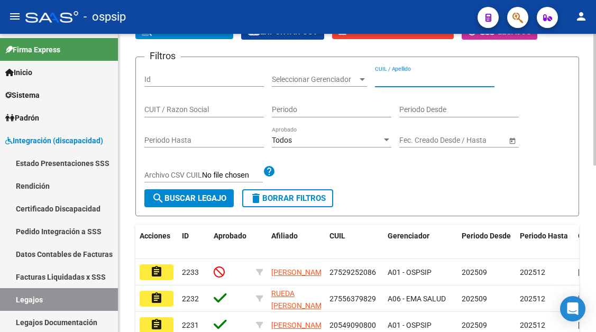
click at [386, 81] on input "CUIL / Apellido" at bounding box center [435, 79] width 120 height 9
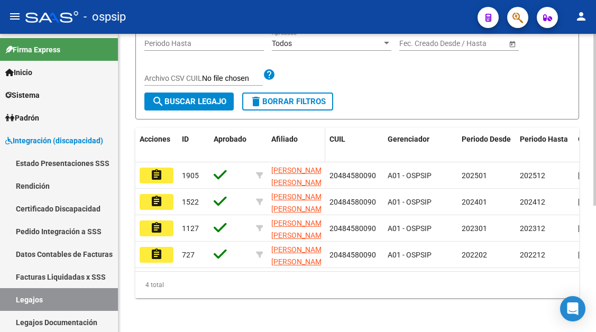
scroll to position [220, 0]
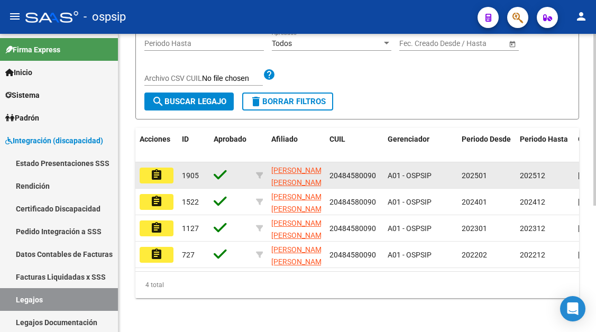
type input "48458009"
click at [162, 173] on mat-icon "assignment" at bounding box center [156, 175] width 13 height 13
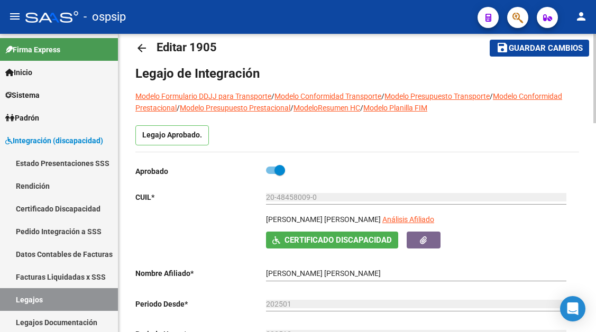
scroll to position [53, 0]
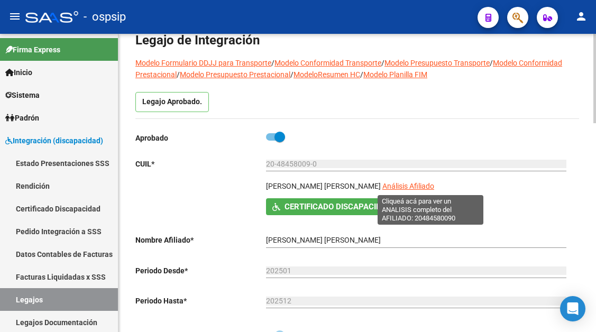
click at [417, 187] on span "Análisis Afiliado" at bounding box center [409, 186] width 52 height 8
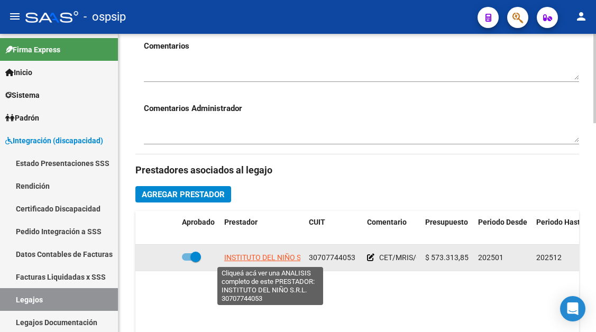
scroll to position [423, 0]
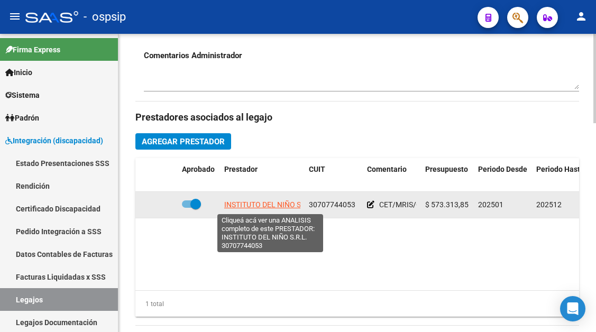
click at [263, 206] on span "INSTITUTO DEL NIÑO S.R.L." at bounding box center [270, 205] width 92 height 8
type textarea "30707744053"
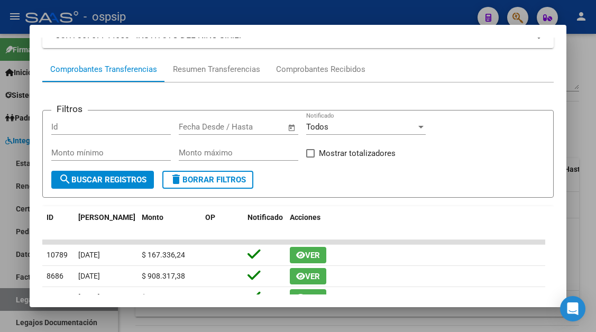
scroll to position [53, 0]
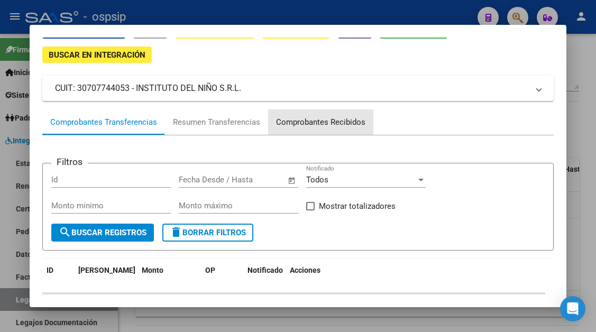
click at [335, 121] on div "Comprobantes Recibidos" at bounding box center [320, 122] width 89 height 12
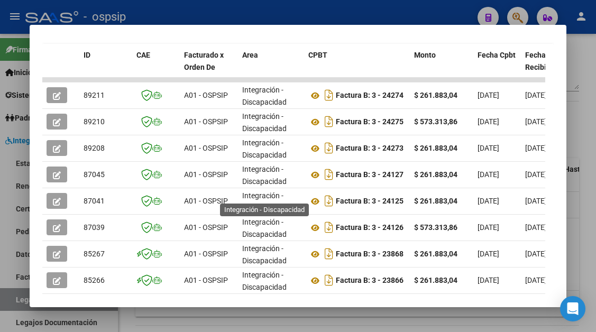
scroll to position [207, 0]
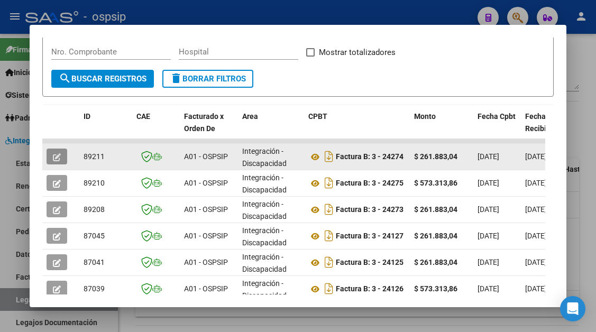
click at [63, 152] on button "button" at bounding box center [57, 157] width 21 height 16
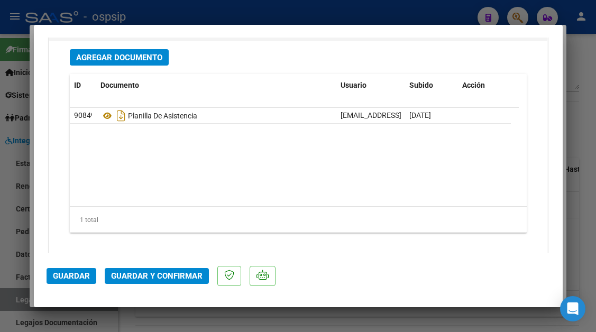
scroll to position [1333, 0]
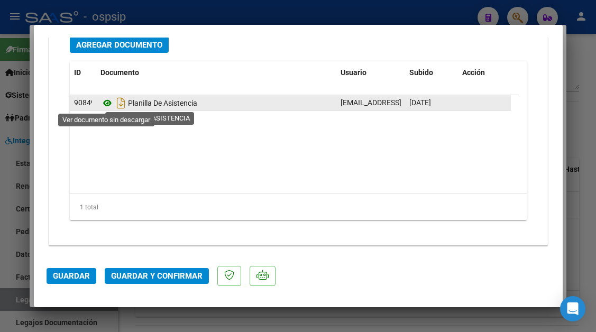
click at [108, 102] on icon at bounding box center [108, 103] width 14 height 13
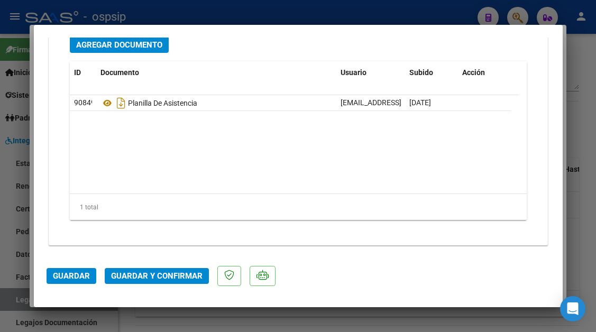
click at [145, 270] on button "Guardar y Confirmar" at bounding box center [157, 276] width 104 height 16
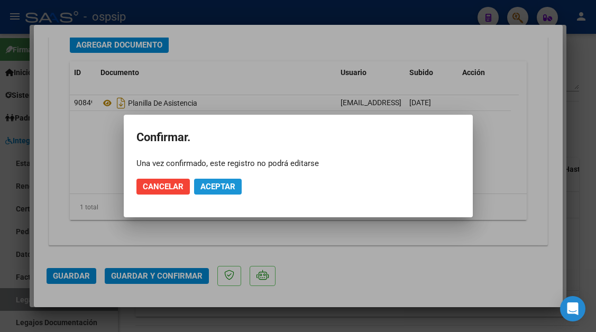
click at [205, 189] on span "Aceptar" at bounding box center [218, 187] width 35 height 10
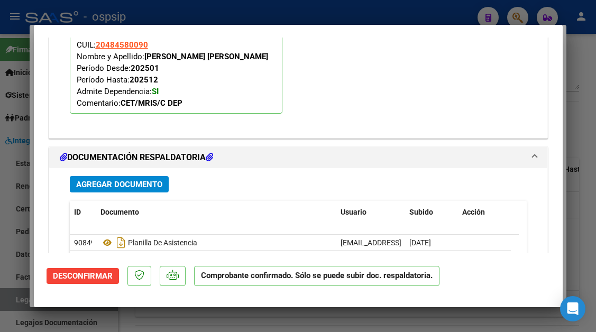
scroll to position [1107, 0]
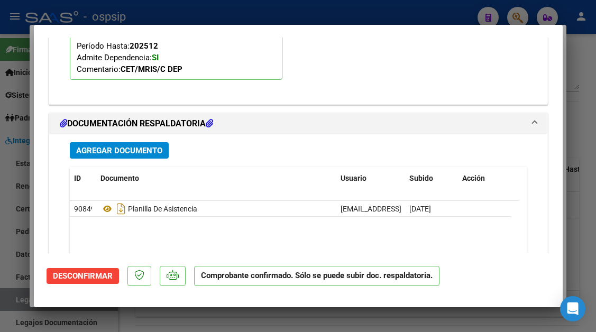
click at [12, 305] on div at bounding box center [298, 166] width 596 height 332
type input "$ 0,00"
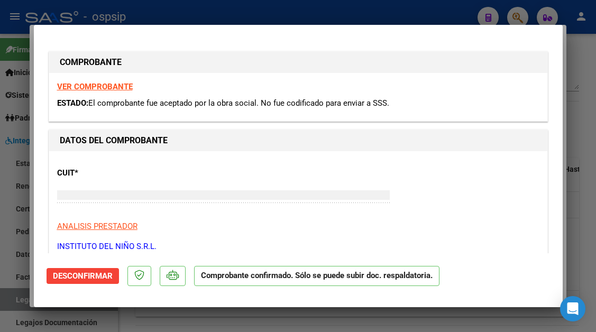
click at [12, 305] on div at bounding box center [298, 166] width 596 height 332
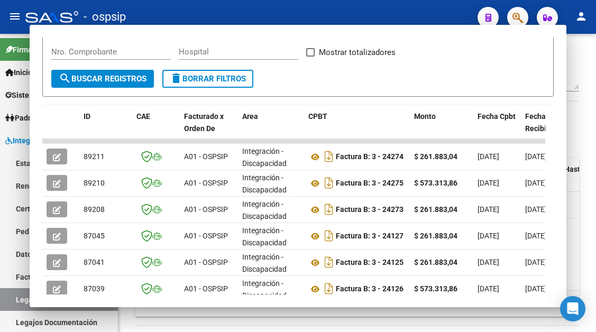
click at [12, 305] on link "Legajos" at bounding box center [59, 299] width 118 height 23
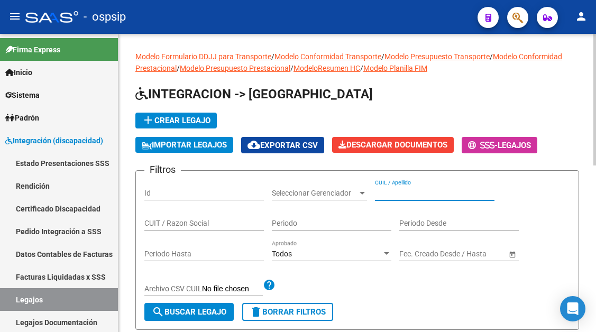
click at [386, 194] on input "CUIL / Apellido" at bounding box center [435, 193] width 120 height 9
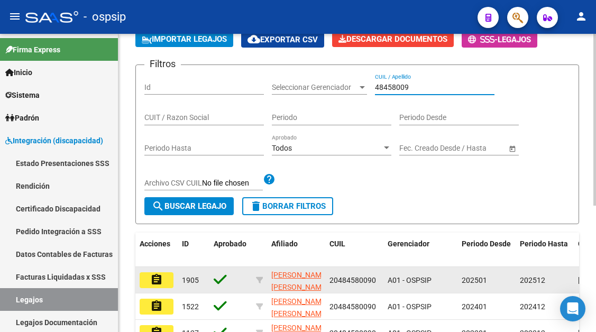
click at [158, 281] on mat-icon "assignment" at bounding box center [156, 280] width 13 height 13
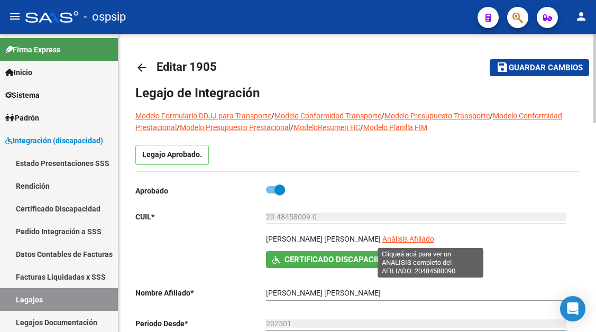
click at [416, 241] on span "Análisis Afiliado" at bounding box center [409, 239] width 52 height 8
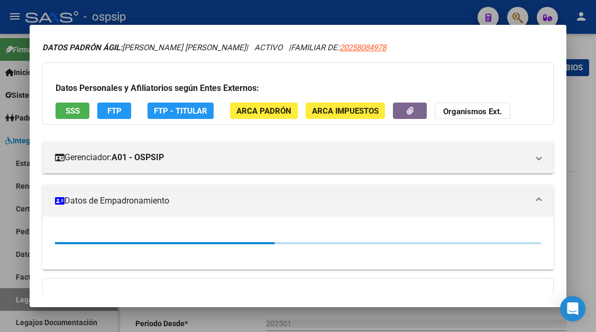
scroll to position [106, 0]
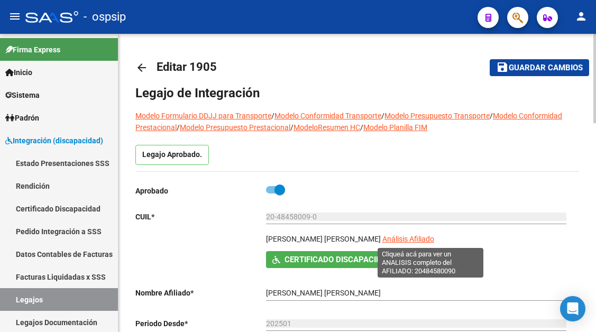
click at [434, 238] on span "Análisis Afiliado" at bounding box center [409, 239] width 52 height 8
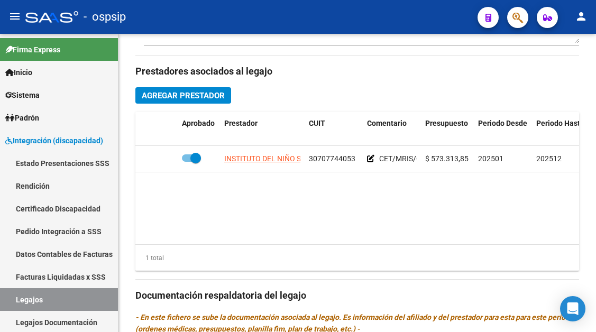
scroll to position [476, 0]
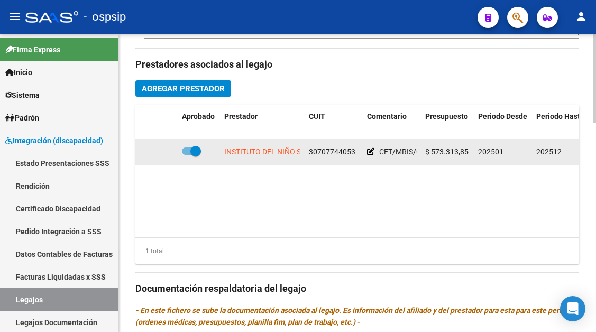
click at [281, 156] on span "INSTITUTO DEL NIÑO S.R.L." at bounding box center [270, 152] width 92 height 8
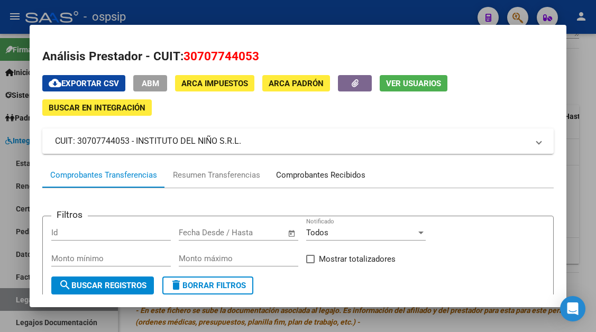
click at [308, 171] on div "Comprobantes Recibidos" at bounding box center [320, 175] width 89 height 12
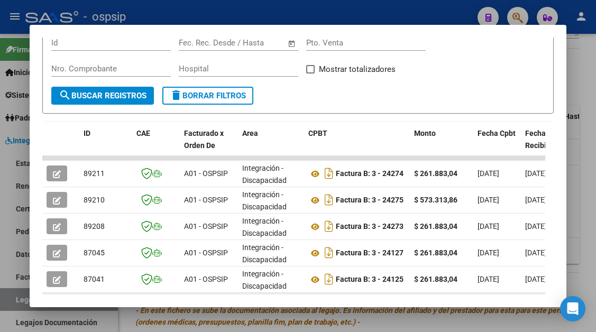
scroll to position [159, 0]
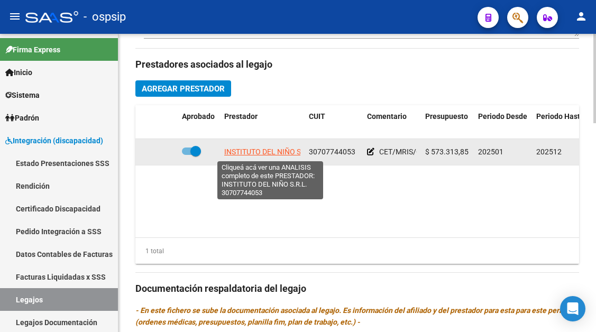
click at [270, 156] on span "INSTITUTO DEL NIÑO S.R.L." at bounding box center [270, 152] width 92 height 8
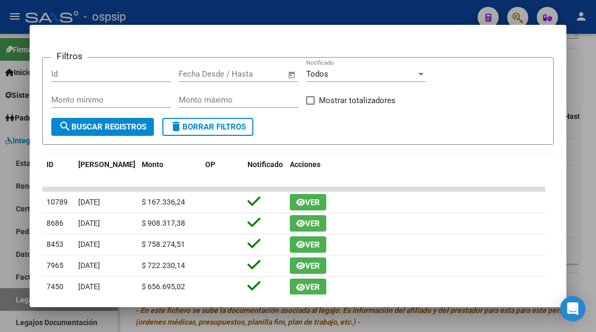
scroll to position [53, 0]
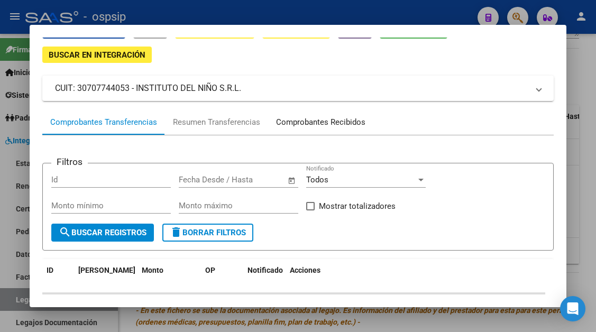
click at [328, 116] on div "Comprobantes Recibidos" at bounding box center [320, 122] width 105 height 25
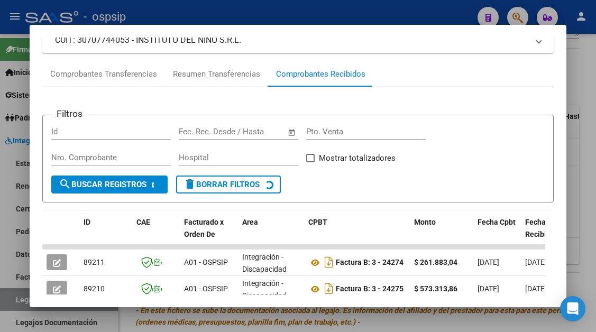
scroll to position [207, 0]
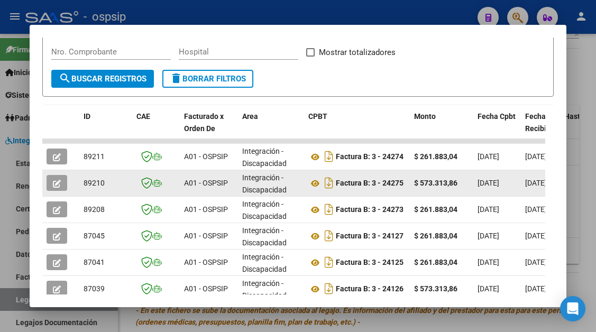
click at [53, 183] on icon "button" at bounding box center [57, 184] width 8 height 8
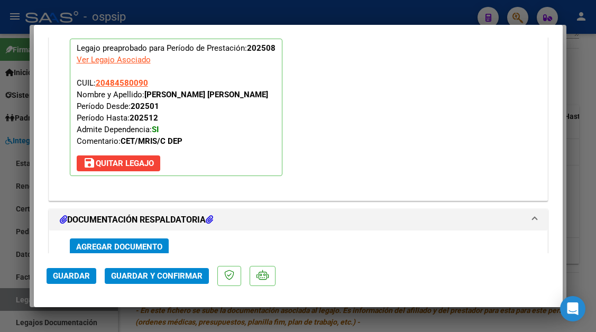
scroll to position [1237, 0]
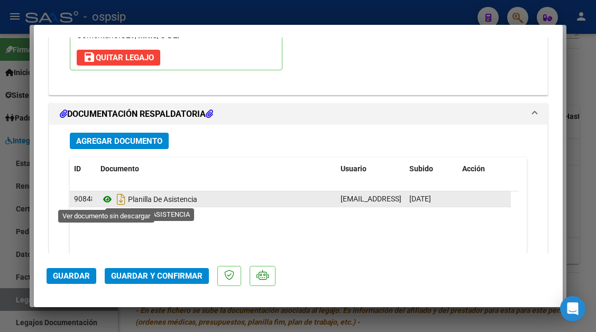
click at [102, 201] on icon at bounding box center [108, 199] width 14 height 13
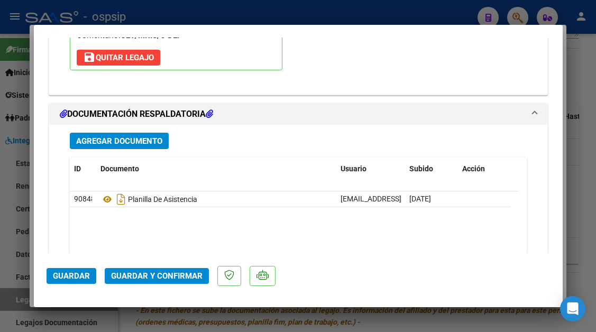
click at [156, 274] on span "Guardar y Confirmar" at bounding box center [157, 276] width 92 height 10
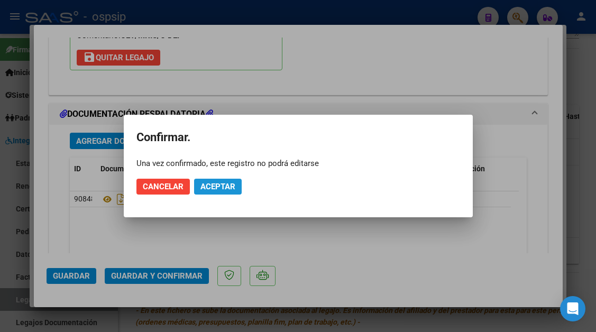
click at [221, 189] on span "Aceptar" at bounding box center [218, 187] width 35 height 10
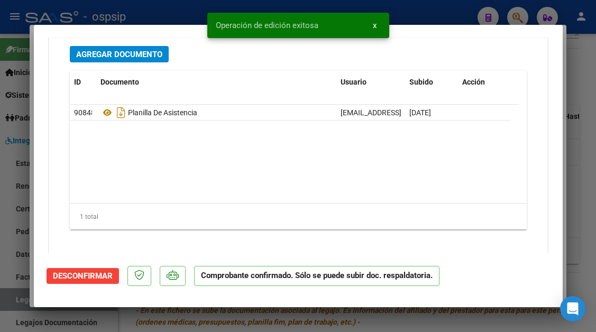
scroll to position [1213, 0]
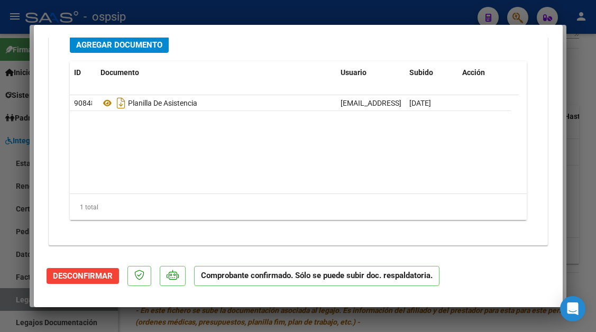
click at [15, 299] on div at bounding box center [298, 166] width 596 height 332
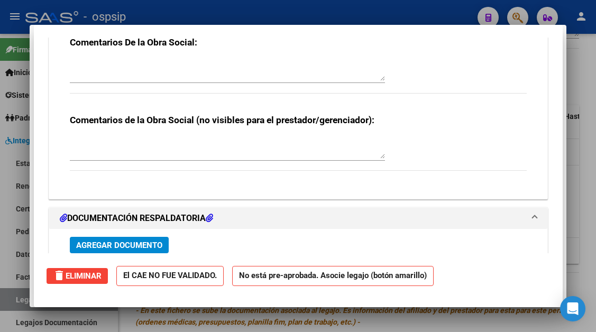
scroll to position [0, 0]
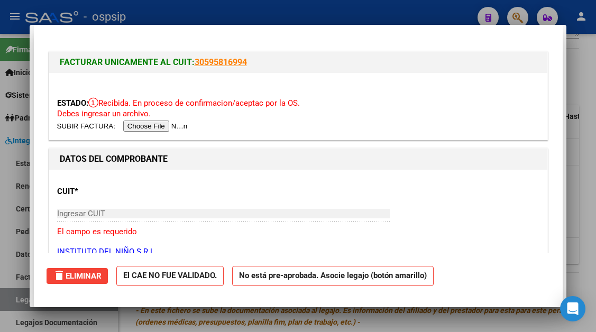
click at [15, 299] on div at bounding box center [298, 166] width 596 height 332
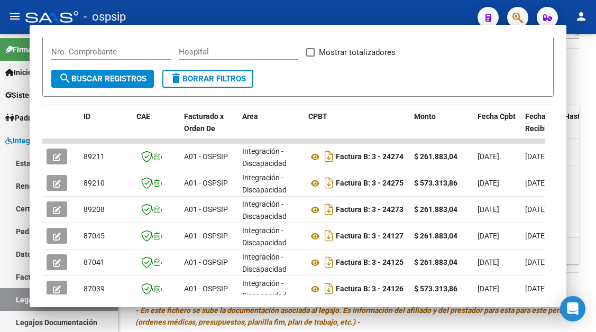
click at [15, 299] on link "Legajos" at bounding box center [59, 299] width 118 height 23
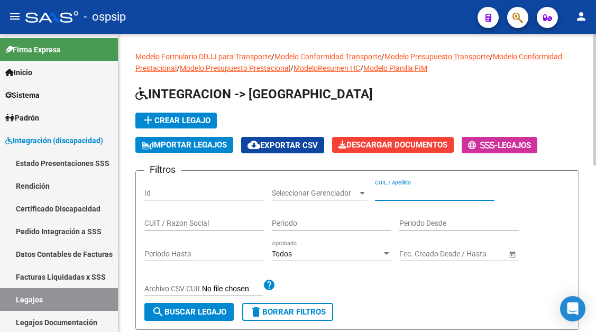
click at [421, 194] on input "CUIL / Apellido" at bounding box center [435, 193] width 120 height 9
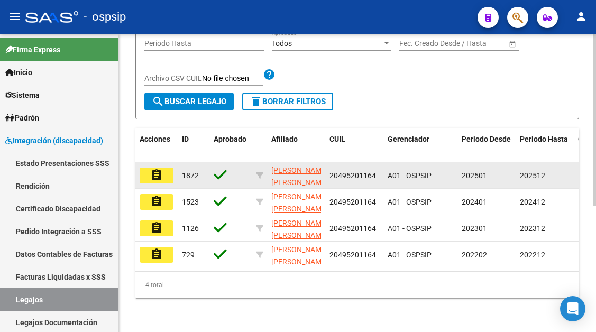
click at [164, 178] on button "assignment" at bounding box center [157, 176] width 34 height 16
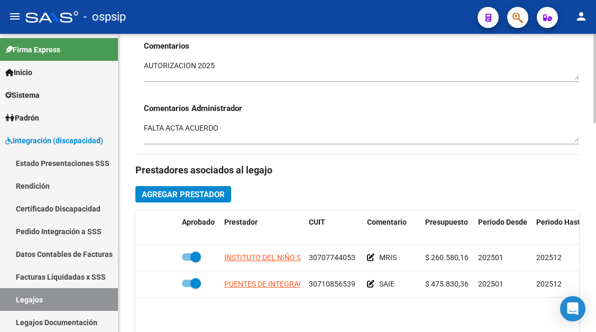
scroll to position [423, 0]
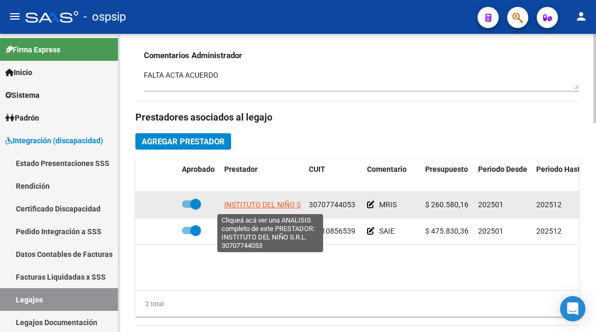
click at [276, 207] on span "INSTITUTO DEL NIÑO S.R.L." at bounding box center [270, 205] width 92 height 8
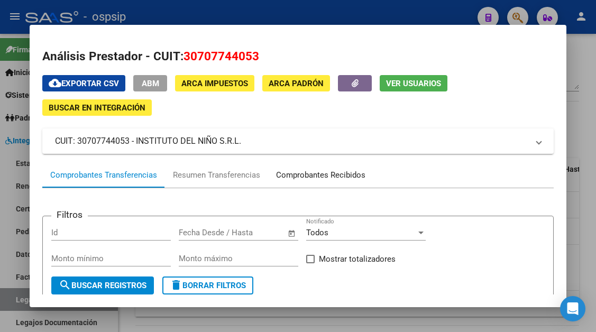
click at [317, 167] on div "Comprobantes Recibidos" at bounding box center [320, 174] width 105 height 25
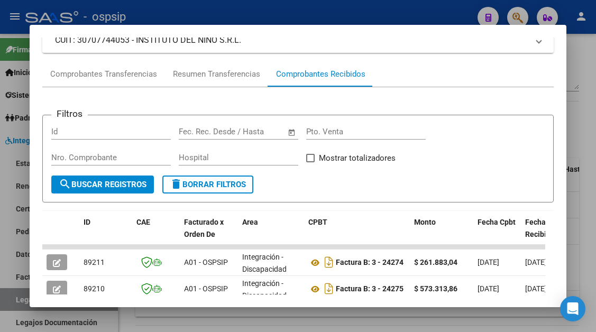
scroll to position [154, 0]
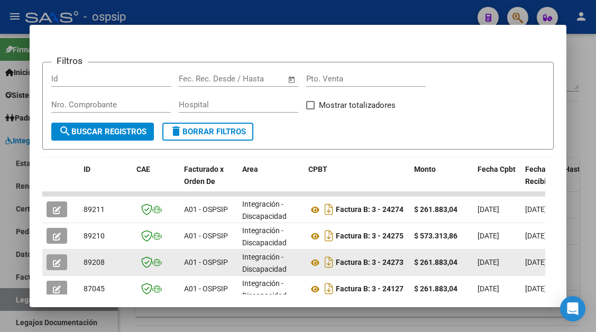
click at [54, 266] on icon "button" at bounding box center [57, 263] width 8 height 8
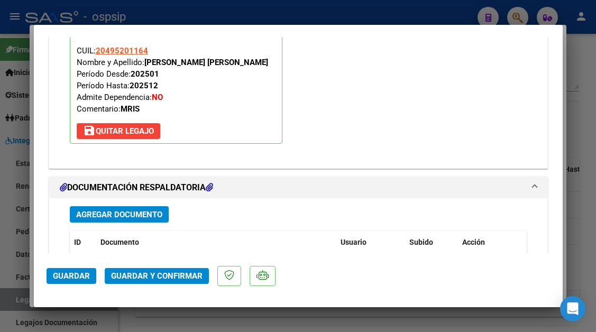
scroll to position [1270, 0]
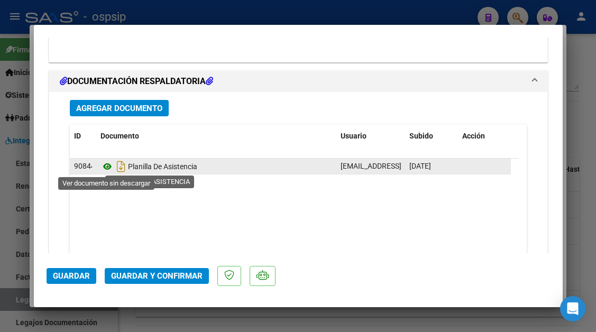
click at [103, 165] on icon at bounding box center [108, 166] width 14 height 13
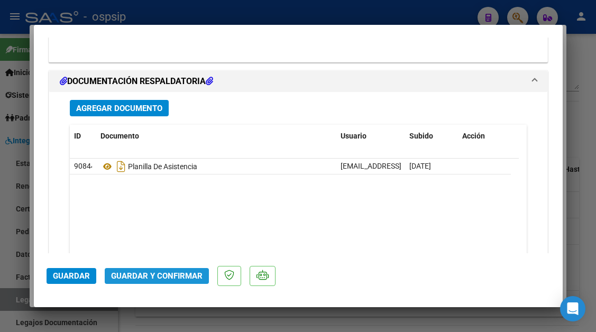
click at [165, 277] on span "Guardar y Confirmar" at bounding box center [157, 276] width 92 height 10
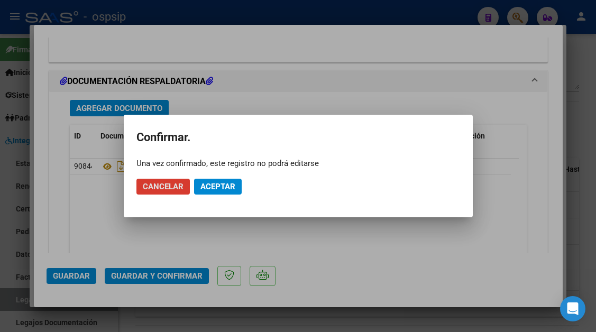
click at [206, 187] on span "Aceptar" at bounding box center [218, 187] width 35 height 10
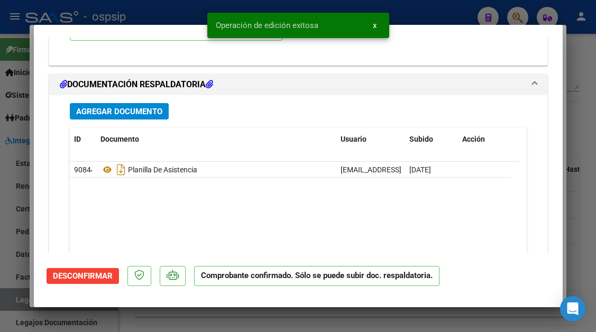
scroll to position [1121, 0]
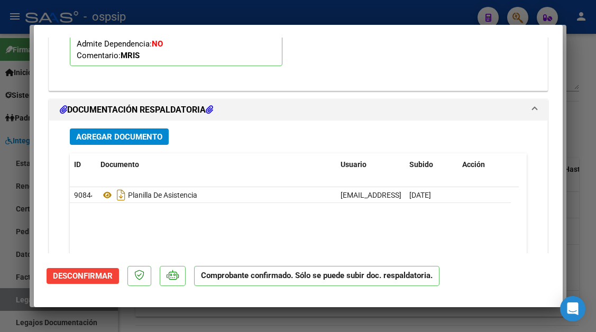
click at [11, 300] on div at bounding box center [298, 166] width 596 height 332
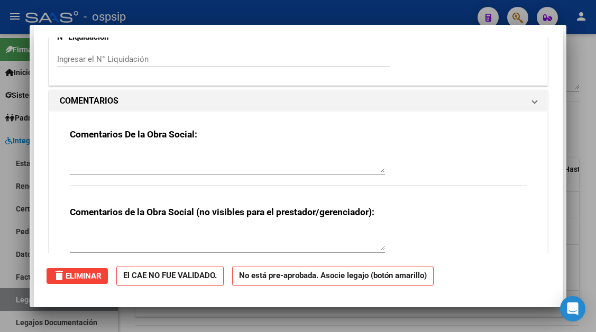
scroll to position [1142, 0]
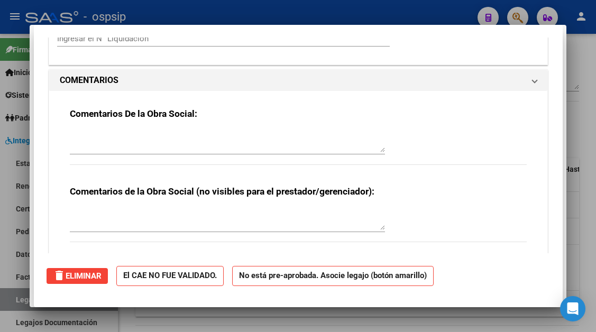
click at [16, 298] on div at bounding box center [298, 166] width 596 height 332
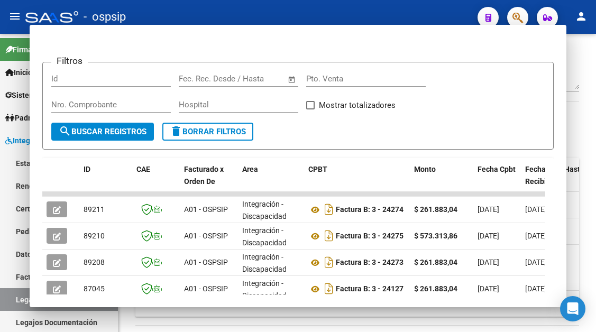
click at [16, 298] on link "Legajos" at bounding box center [59, 299] width 118 height 23
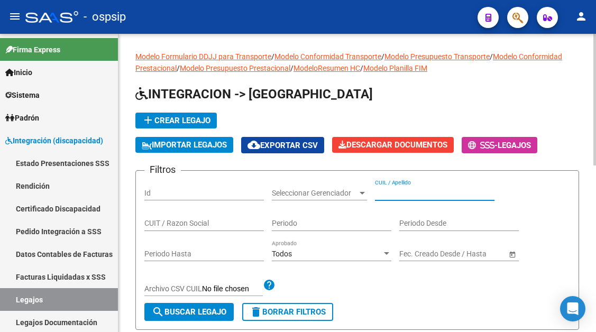
click at [405, 189] on input "CUIL / Apellido" at bounding box center [435, 193] width 120 height 9
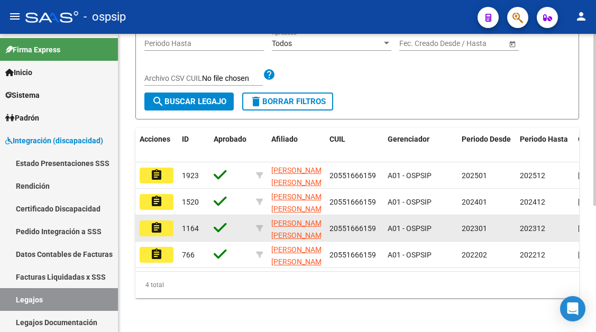
scroll to position [220, 0]
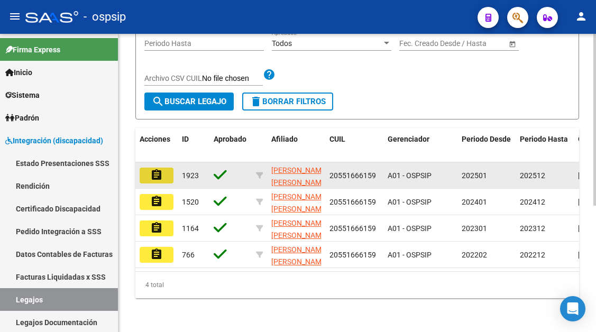
click at [164, 168] on button "assignment" at bounding box center [157, 176] width 34 height 16
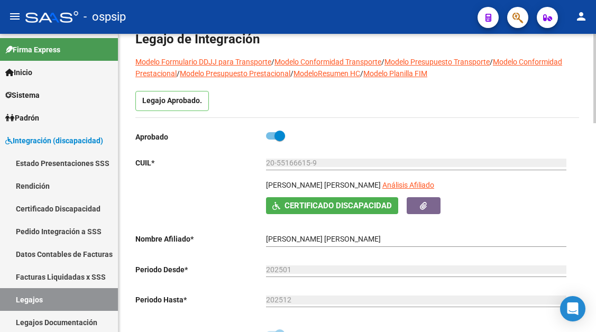
scroll to position [53, 0]
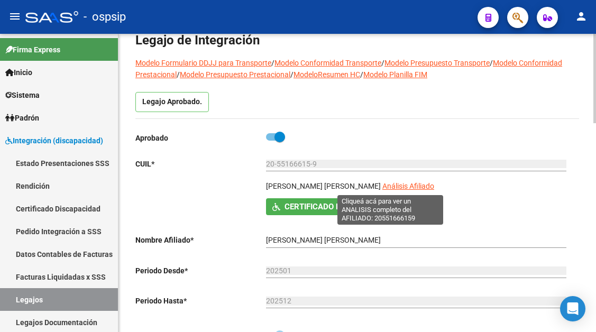
click at [384, 183] on span "Análisis Afiliado" at bounding box center [409, 186] width 52 height 8
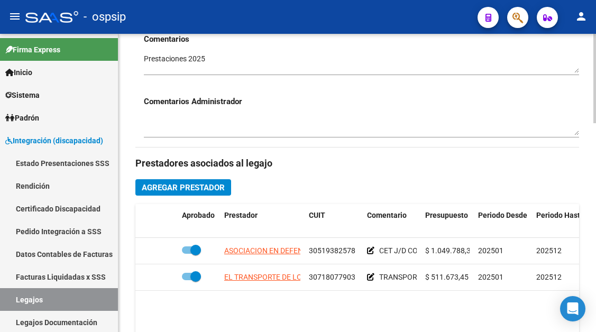
scroll to position [423, 0]
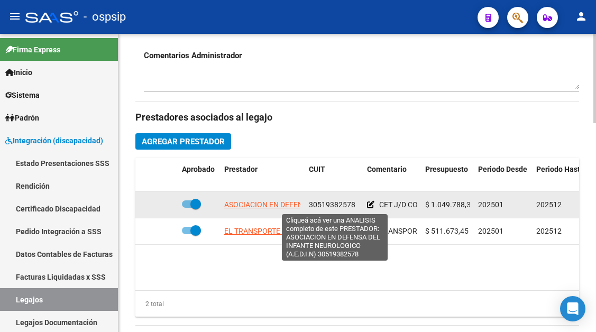
click at [276, 206] on span "ASOCIACION EN DEFENSA DEL INFANTE NEUROLOGICO (A.E.D.I.N)" at bounding box center [335, 205] width 223 height 8
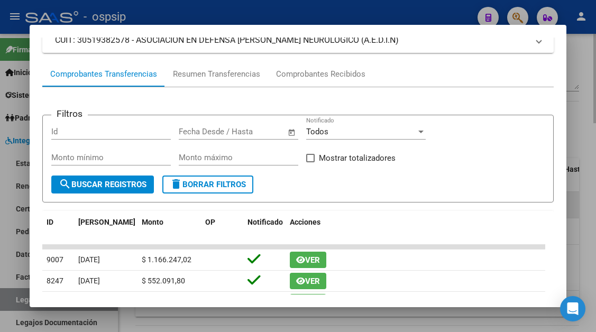
scroll to position [0, 0]
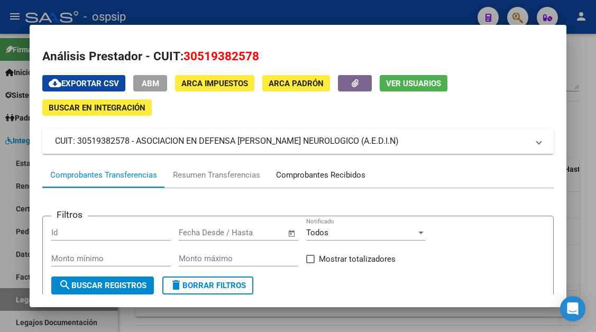
click at [314, 174] on div "Comprobantes Recibidos" at bounding box center [320, 175] width 89 height 12
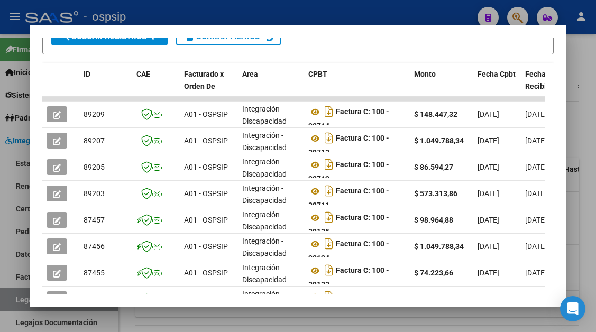
scroll to position [260, 0]
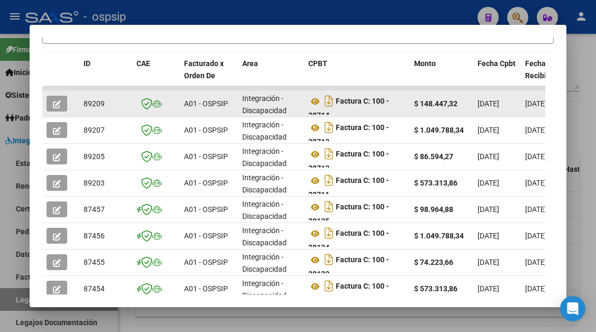
click at [64, 107] on button "button" at bounding box center [57, 104] width 21 height 16
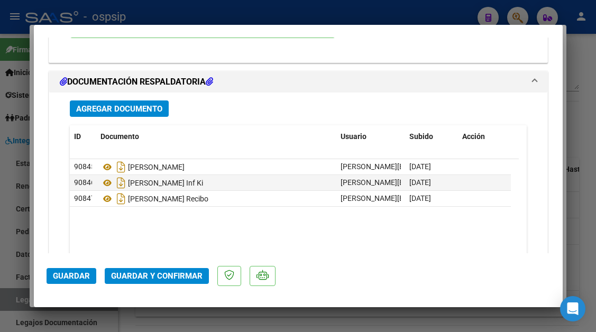
scroll to position [1270, 0]
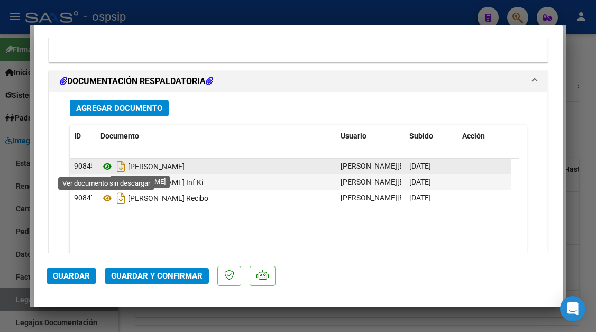
click at [105, 166] on icon at bounding box center [108, 166] width 14 height 13
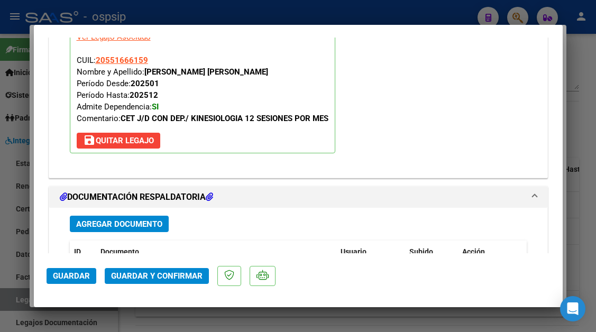
scroll to position [1111, 0]
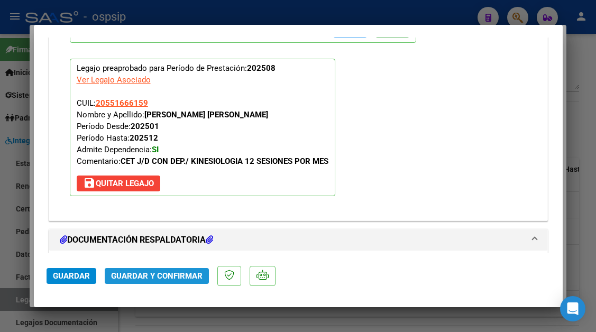
click at [169, 277] on span "Guardar y Confirmar" at bounding box center [157, 276] width 92 height 10
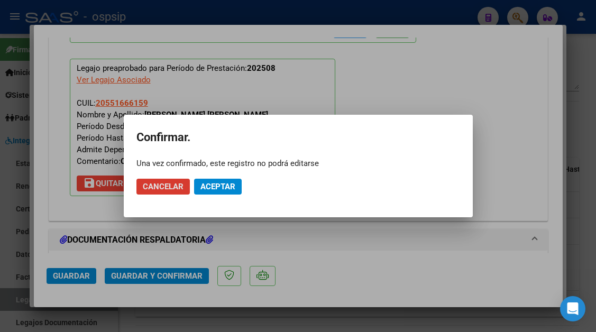
click at [225, 186] on span "Aceptar" at bounding box center [218, 187] width 35 height 10
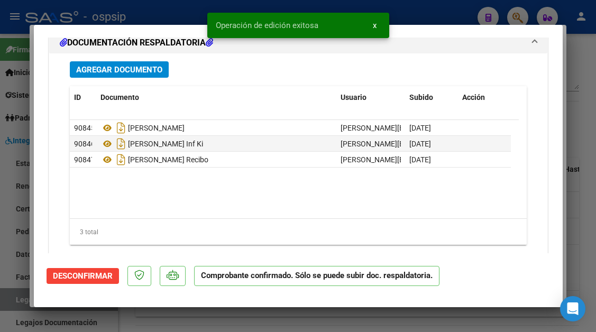
scroll to position [1213, 0]
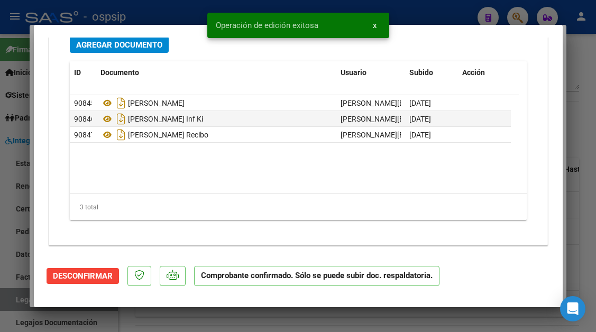
click at [18, 296] on div at bounding box center [298, 166] width 596 height 332
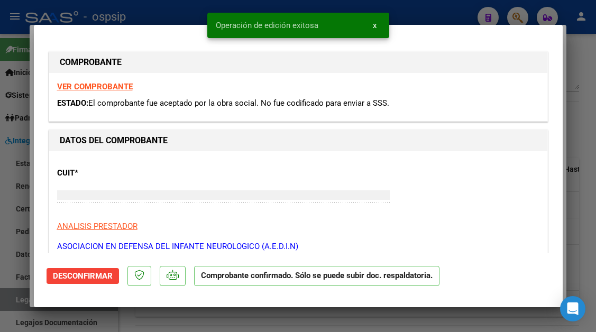
click at [18, 296] on div at bounding box center [298, 166] width 596 height 332
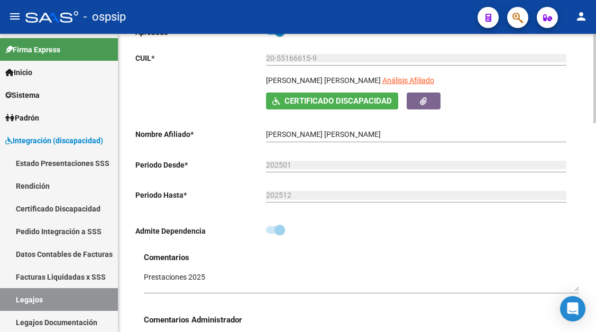
scroll to position [370, 0]
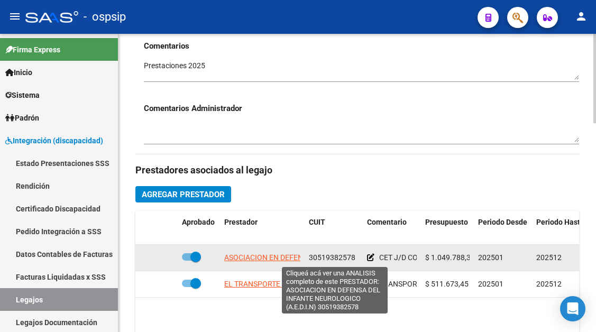
click at [283, 258] on span "ASOCIACION EN DEFENSA DEL INFANTE NEUROLOGICO (A.E.D.I.N)" at bounding box center [335, 257] width 223 height 8
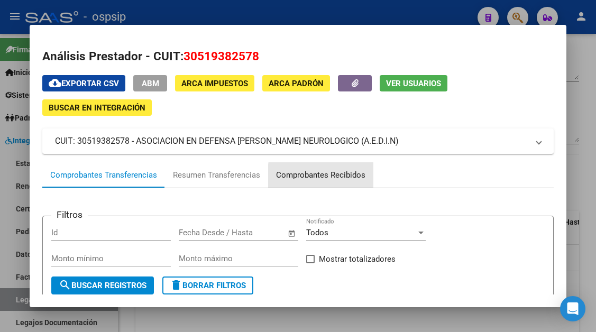
click at [336, 176] on div "Comprobantes Recibidos" at bounding box center [320, 175] width 89 height 12
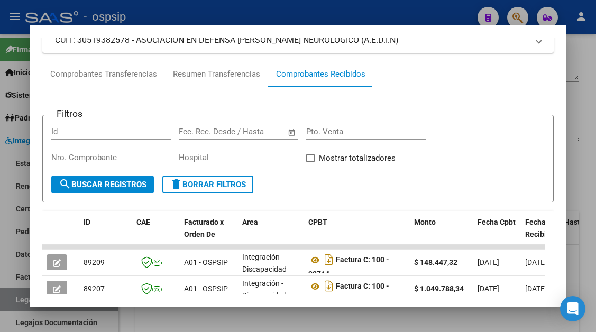
scroll to position [207, 0]
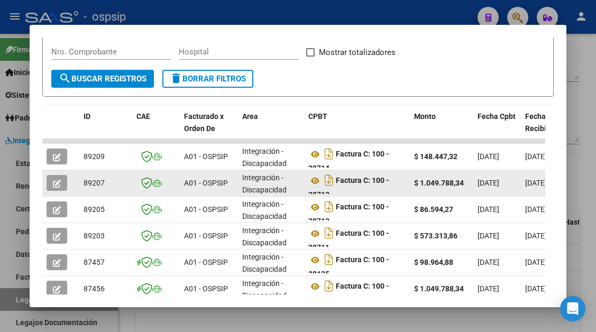
click at [52, 188] on button "button" at bounding box center [57, 183] width 21 height 16
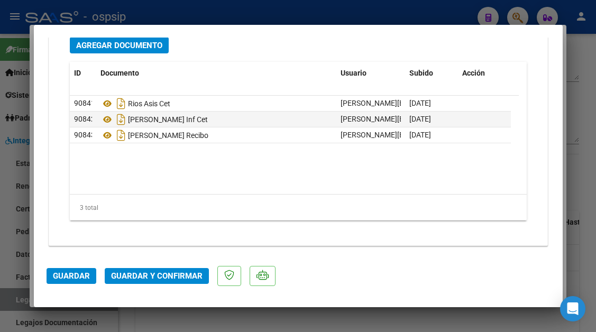
scroll to position [1333, 0]
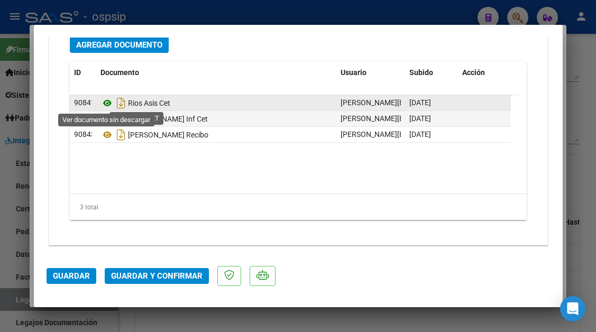
click at [109, 103] on icon at bounding box center [108, 103] width 14 height 13
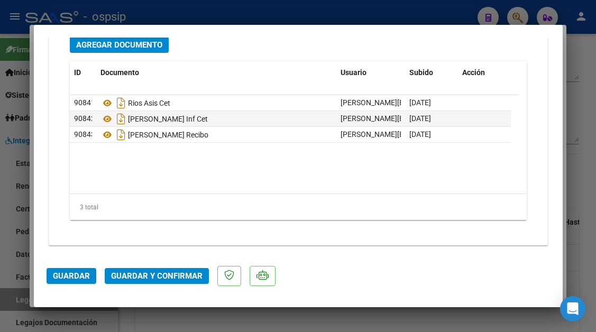
click at [175, 271] on span "Guardar y Confirmar" at bounding box center [157, 276] width 92 height 10
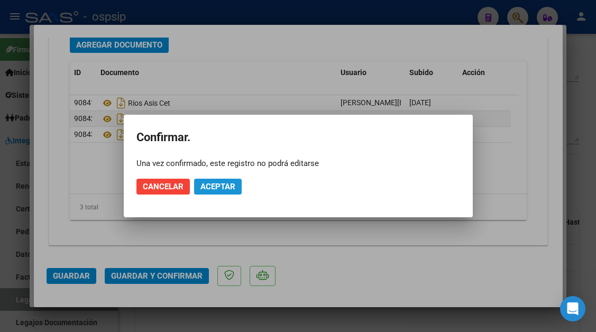
click at [218, 192] on button "Aceptar" at bounding box center [218, 187] width 48 height 16
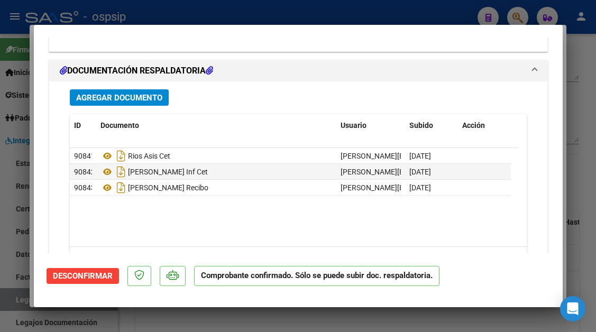
scroll to position [0, 0]
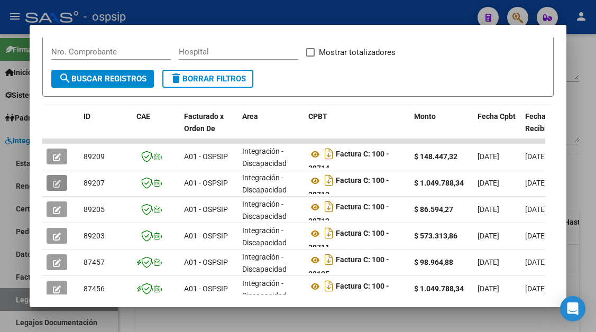
click at [11, 300] on div at bounding box center [298, 166] width 596 height 332
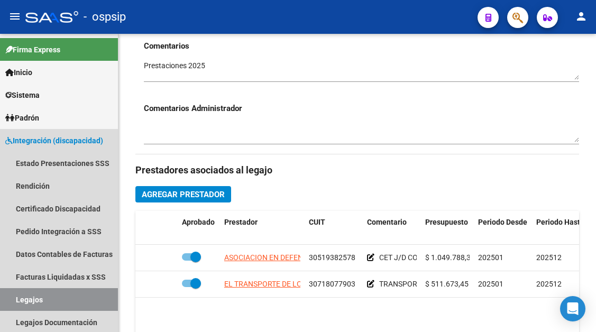
click at [11, 300] on link "Legajos" at bounding box center [59, 299] width 118 height 23
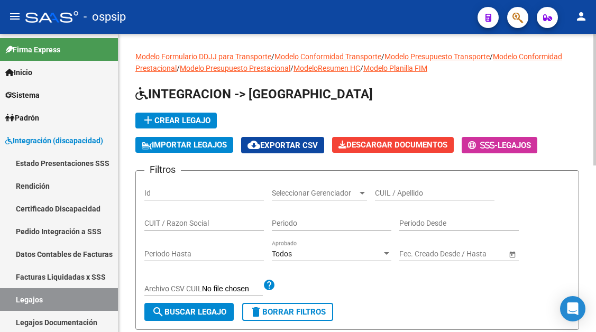
click at [385, 198] on div "CUIL / Apellido" at bounding box center [435, 189] width 120 height 21
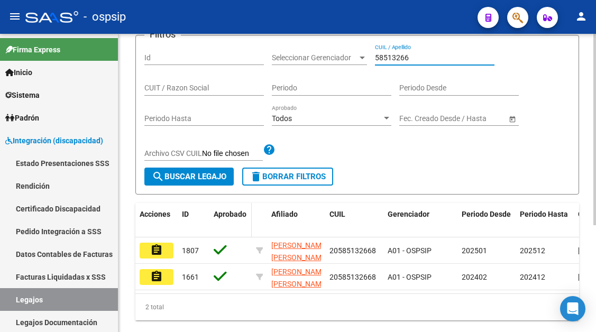
scroll to position [167, 0]
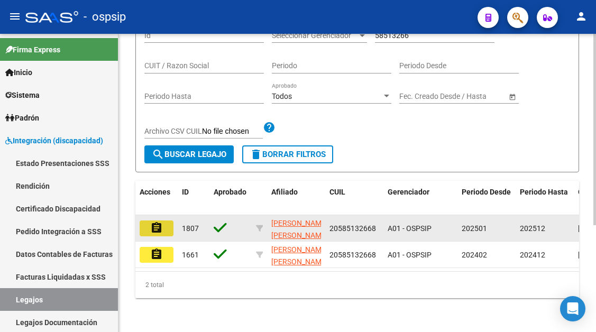
click at [151, 224] on mat-icon "assignment" at bounding box center [156, 228] width 13 height 13
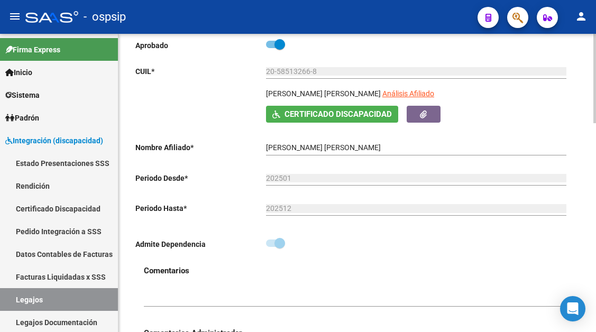
scroll to position [159, 0]
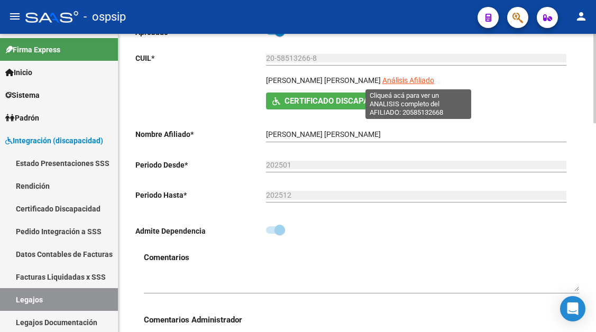
click at [417, 85] on span "Análisis Afiliado" at bounding box center [409, 80] width 52 height 8
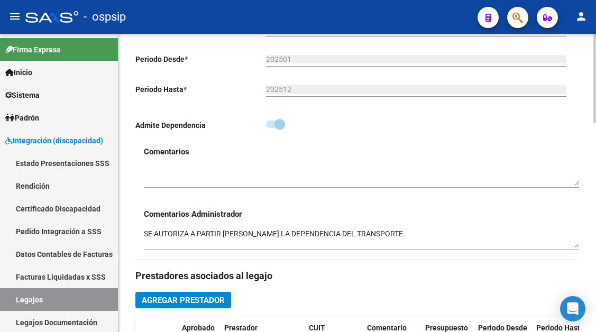
scroll to position [423, 0]
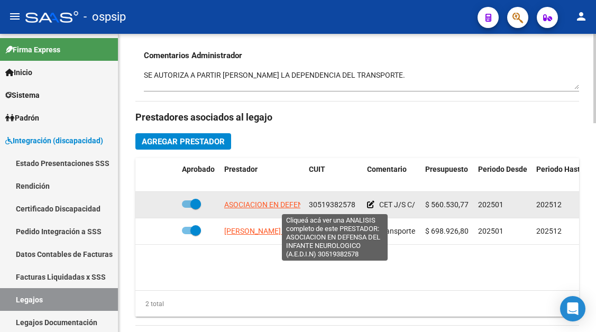
click at [245, 206] on span "ASOCIACION EN DEFENSA DEL INFANTE NEUROLOGICO (A.E.D.I.N)" at bounding box center [335, 205] width 223 height 8
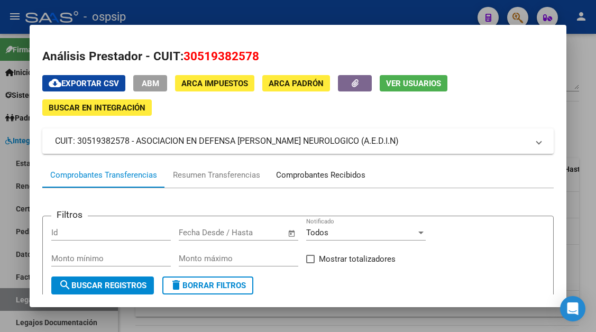
click at [342, 174] on div "Comprobantes Recibidos" at bounding box center [320, 175] width 89 height 12
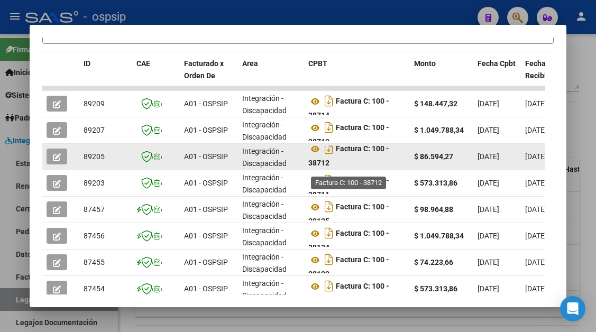
scroll to position [7, 0]
click at [58, 161] on icon "button" at bounding box center [57, 157] width 8 height 8
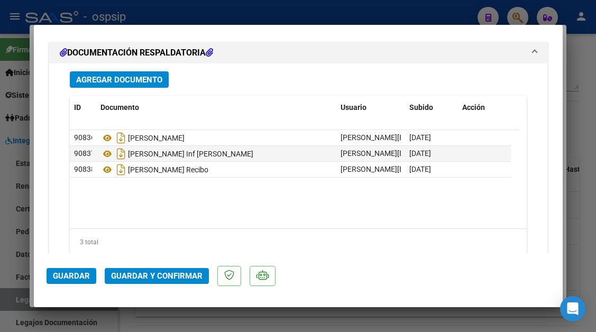
scroll to position [1323, 0]
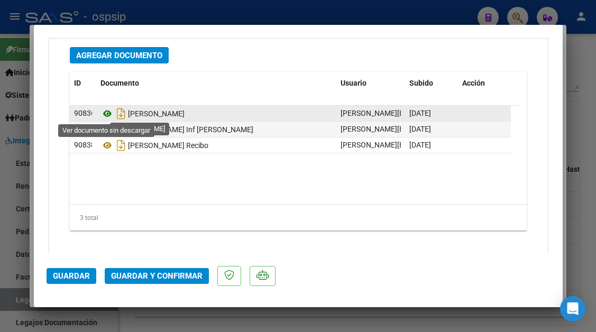
click at [106, 112] on icon at bounding box center [108, 113] width 14 height 13
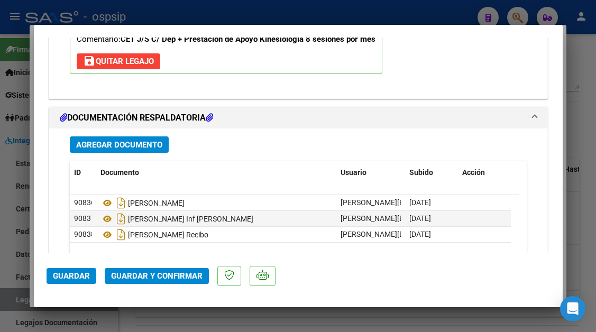
scroll to position [1217, 0]
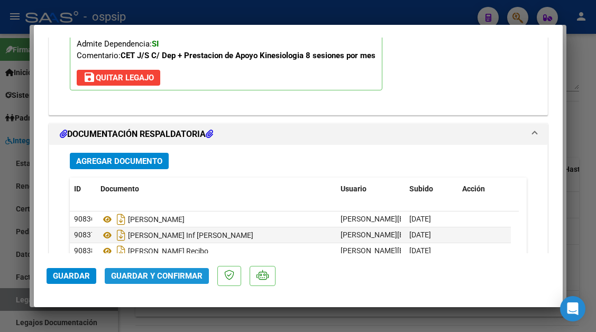
click at [168, 276] on span "Guardar y Confirmar" at bounding box center [157, 276] width 92 height 10
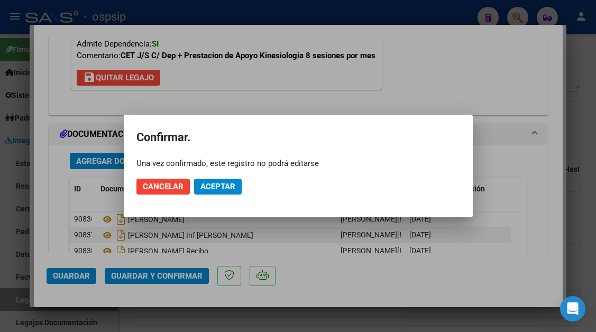
click at [219, 178] on mat-dialog-actions "Cancelar Aceptar" at bounding box center [299, 187] width 324 height 36
click at [217, 186] on span "Aceptar" at bounding box center [218, 187] width 35 height 10
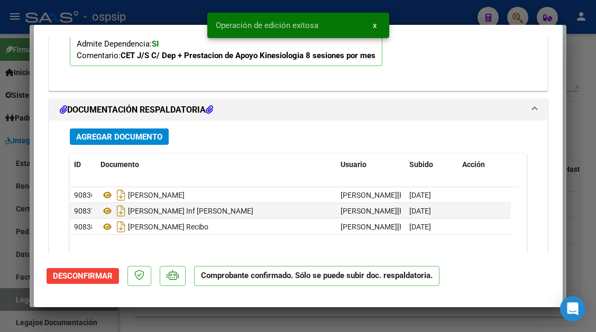
click at [8, 301] on div at bounding box center [298, 166] width 596 height 332
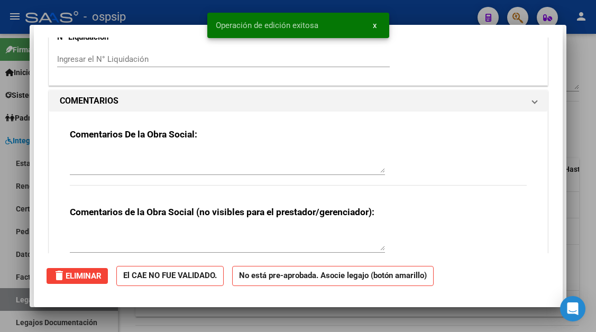
scroll to position [1142, 0]
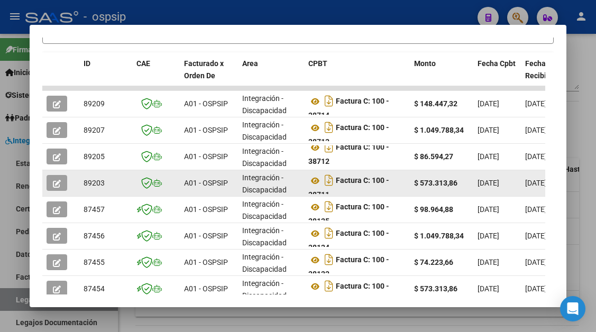
click at [60, 185] on icon "button" at bounding box center [57, 184] width 8 height 8
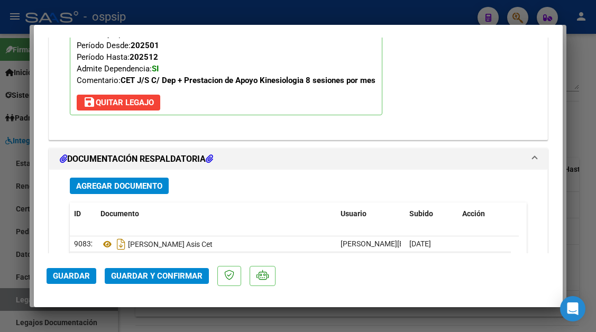
scroll to position [1270, 0]
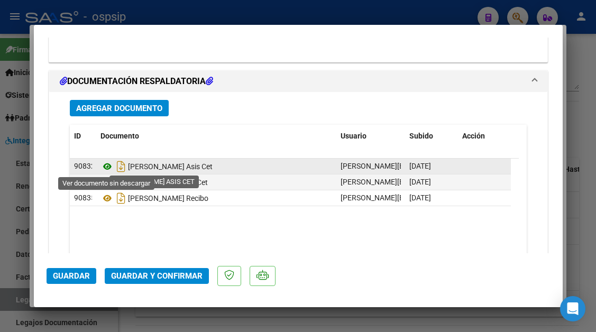
click at [111, 166] on icon at bounding box center [108, 166] width 14 height 13
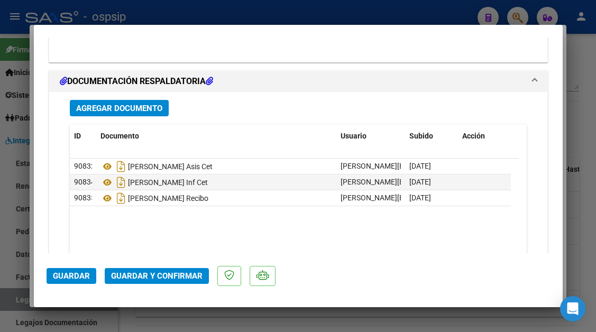
click at [157, 281] on span "Guardar y Confirmar" at bounding box center [157, 276] width 92 height 10
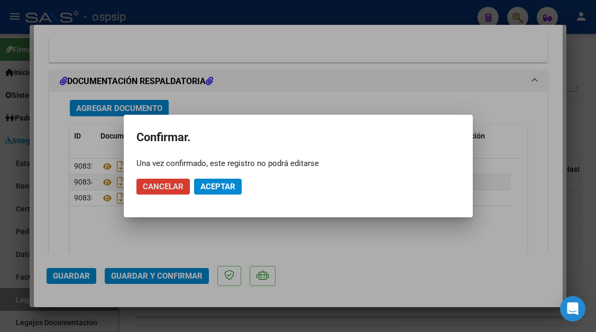
click at [223, 185] on span "Aceptar" at bounding box center [218, 187] width 35 height 10
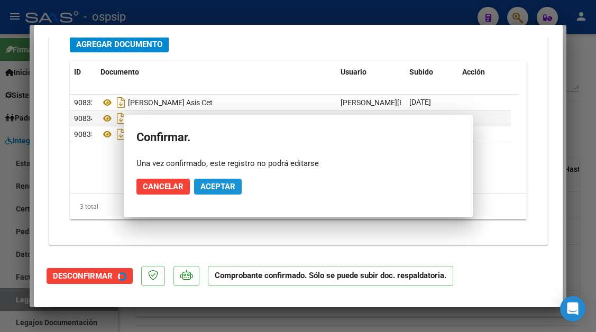
scroll to position [1174, 0]
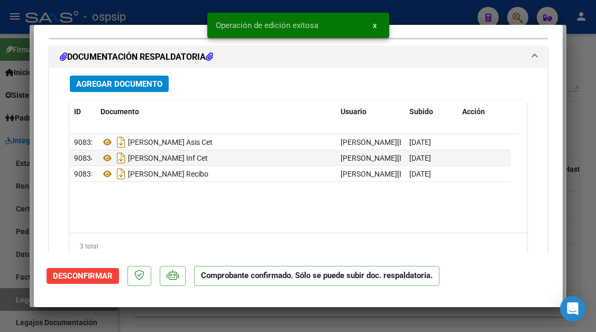
click at [13, 303] on div at bounding box center [298, 166] width 596 height 332
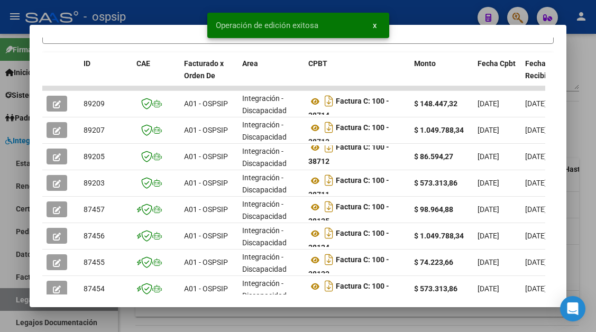
click at [13, 303] on div at bounding box center [298, 166] width 596 height 332
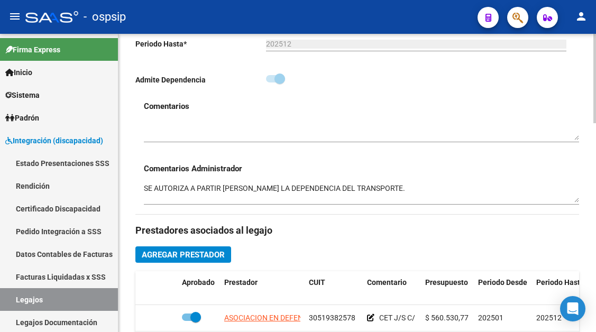
scroll to position [212, 0]
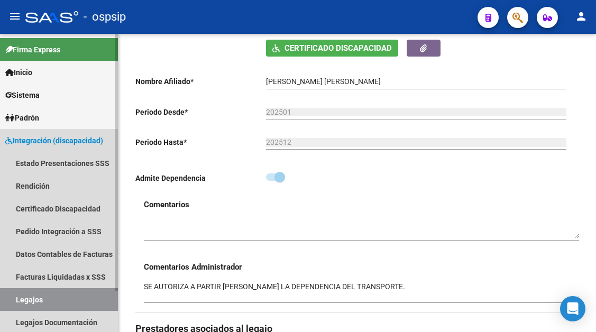
click at [35, 298] on link "Legajos" at bounding box center [59, 299] width 118 height 23
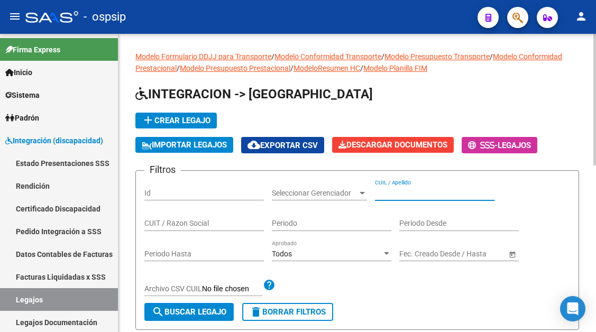
click at [395, 195] on input "CUIL / Apellido" at bounding box center [435, 193] width 120 height 9
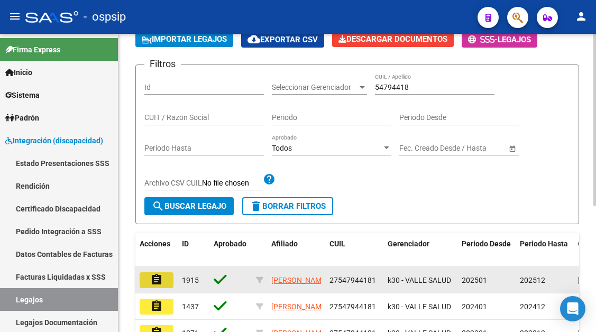
click at [159, 279] on mat-icon "assignment" at bounding box center [156, 280] width 13 height 13
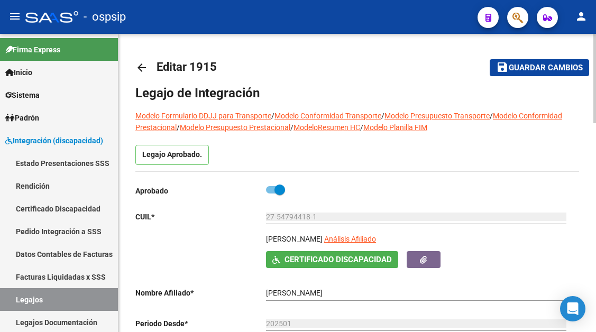
scroll to position [106, 0]
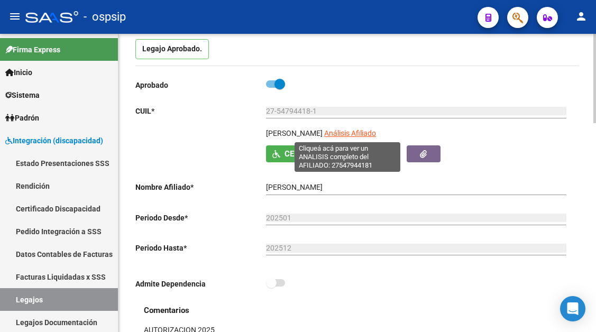
click at [341, 129] on span "Análisis Afiliado" at bounding box center [350, 133] width 52 height 8
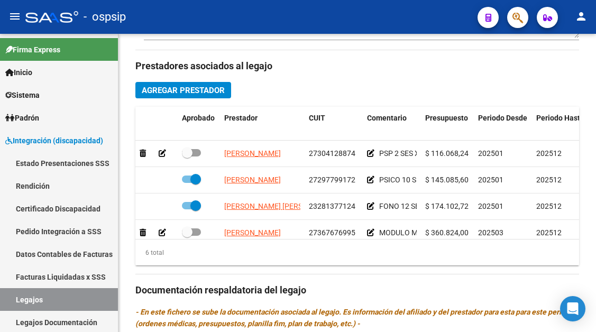
scroll to position [476, 0]
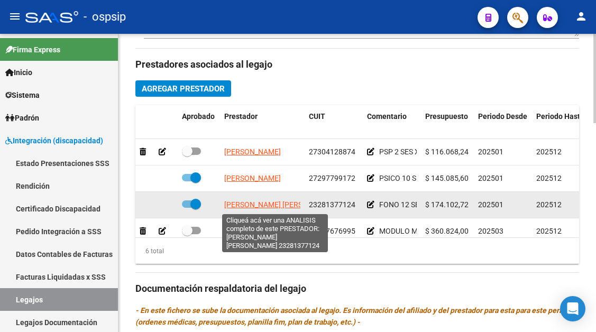
click at [276, 202] on span "LESCANO NATALIA VERONICA" at bounding box center [281, 205] width 115 height 8
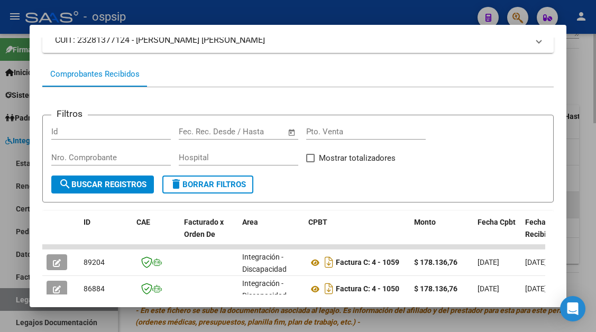
scroll to position [207, 0]
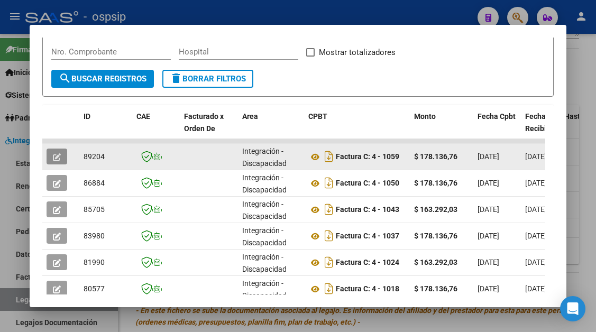
click at [58, 154] on icon "button" at bounding box center [57, 157] width 8 height 8
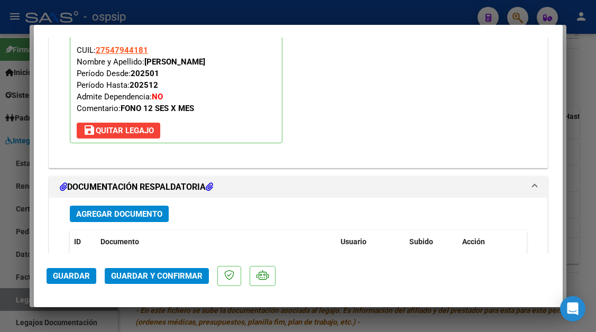
scroll to position [1323, 0]
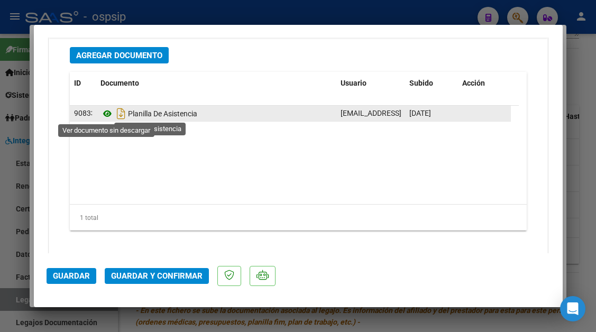
click at [103, 113] on icon at bounding box center [108, 113] width 14 height 13
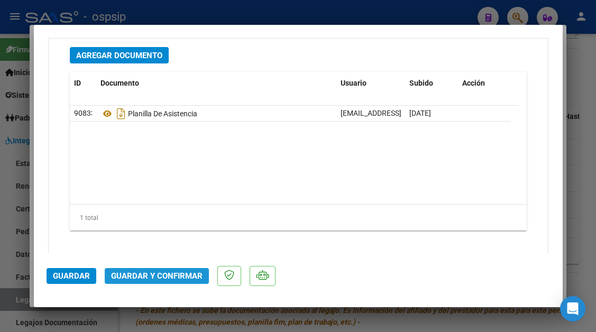
click at [157, 277] on span "Guardar y Confirmar" at bounding box center [157, 276] width 92 height 10
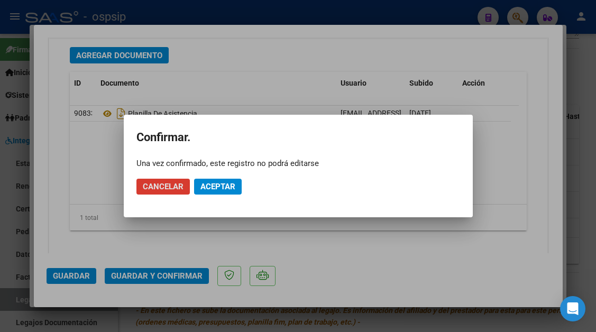
click at [224, 187] on span "Aceptar" at bounding box center [218, 187] width 35 height 10
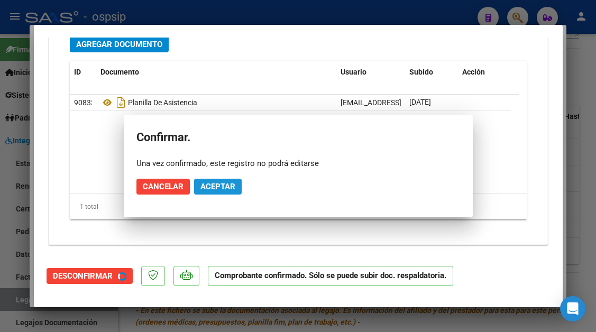
scroll to position [1203, 0]
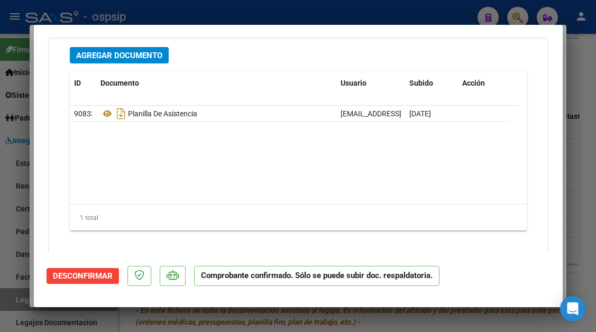
click at [16, 301] on div at bounding box center [298, 166] width 596 height 332
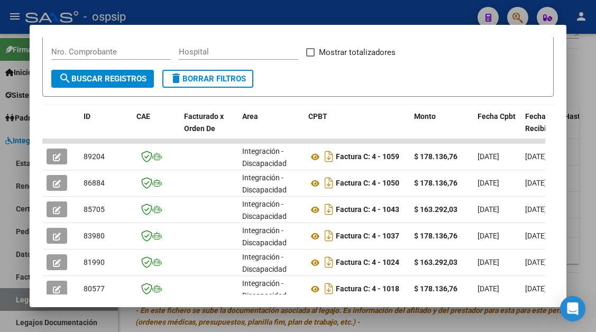
click at [16, 301] on div at bounding box center [298, 166] width 596 height 332
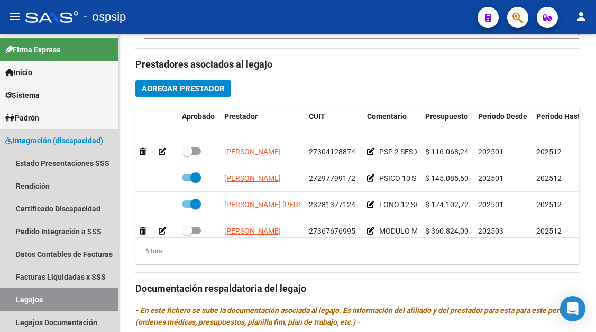
click at [16, 301] on link "Legajos" at bounding box center [59, 299] width 118 height 23
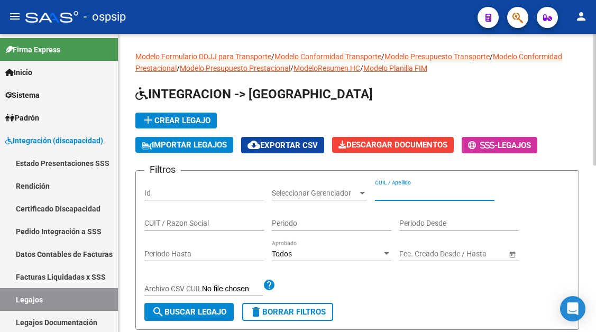
click at [412, 194] on input "CUIL / Apellido" at bounding box center [435, 193] width 120 height 9
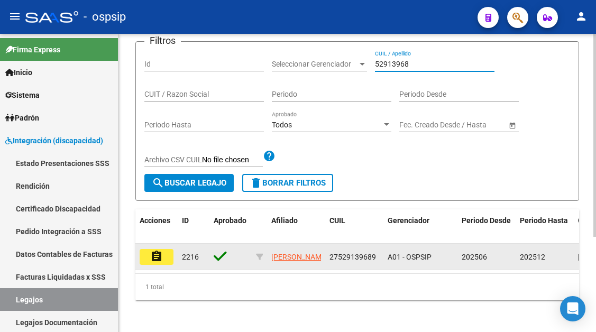
scroll to position [140, 0]
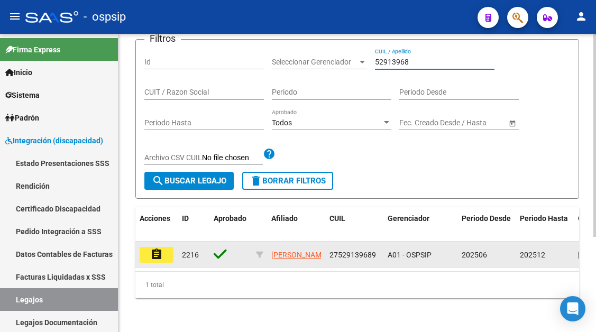
click at [167, 247] on button "assignment" at bounding box center [157, 255] width 34 height 16
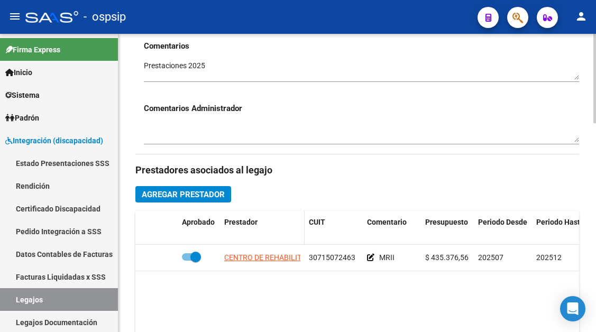
scroll to position [423, 0]
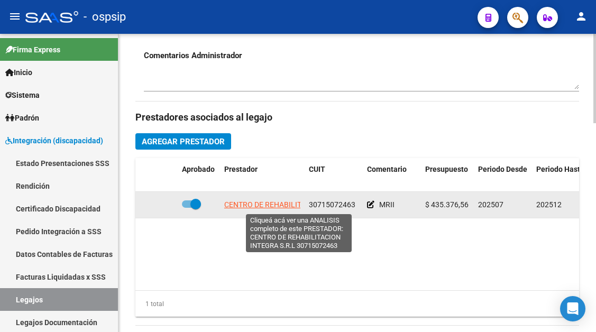
click at [275, 207] on span "CENTRO DE REHABILITACION INTEGRA S.R.L" at bounding box center [299, 205] width 150 height 8
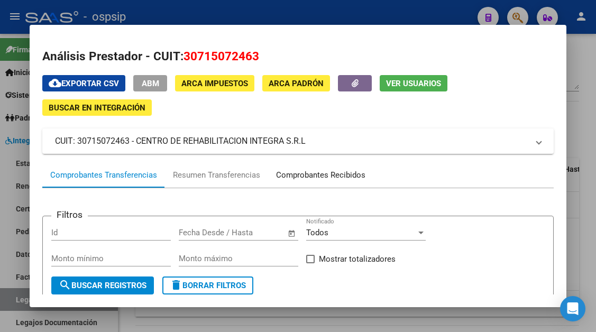
click at [284, 176] on div "Comprobantes Recibidos" at bounding box center [320, 175] width 89 height 12
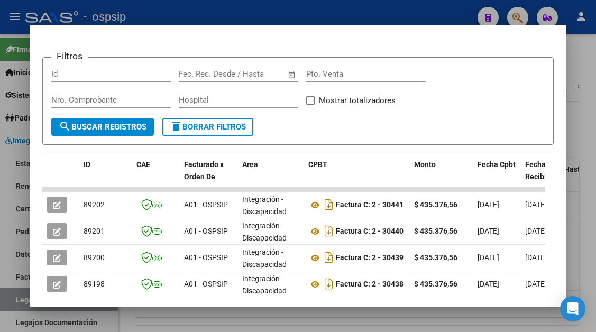
scroll to position [265, 0]
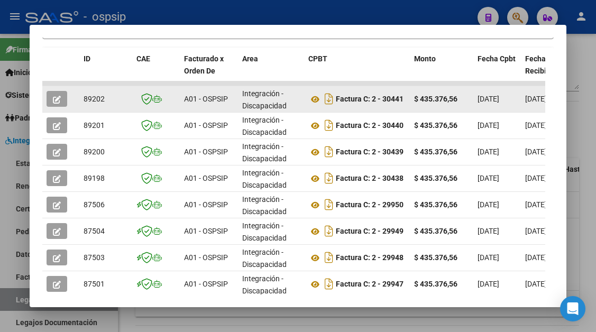
click at [57, 96] on icon "button" at bounding box center [57, 100] width 8 height 8
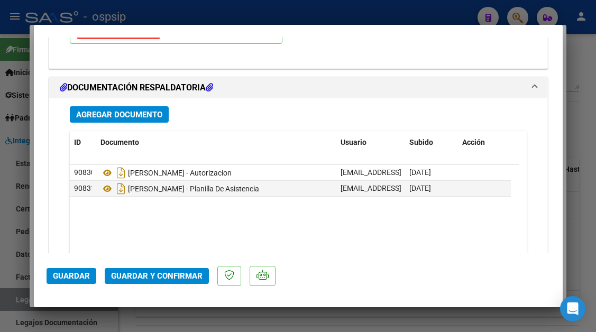
scroll to position [1289, 0]
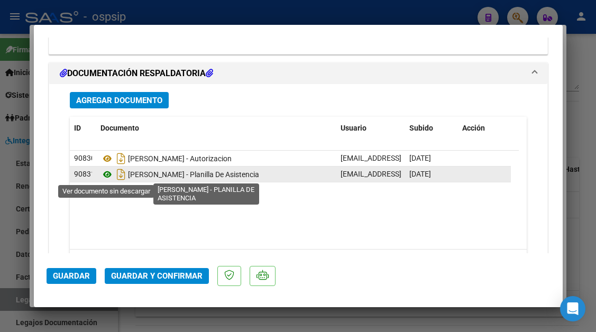
click at [112, 171] on icon at bounding box center [108, 174] width 14 height 13
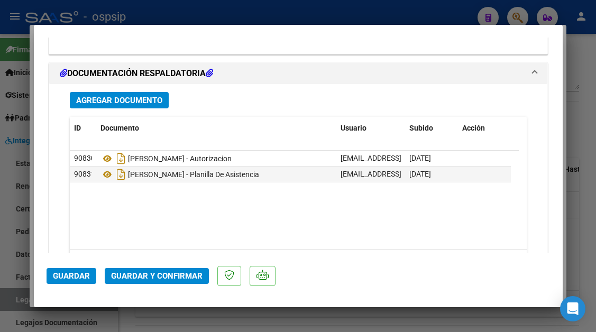
click at [162, 276] on span "Guardar y Confirmar" at bounding box center [157, 276] width 92 height 10
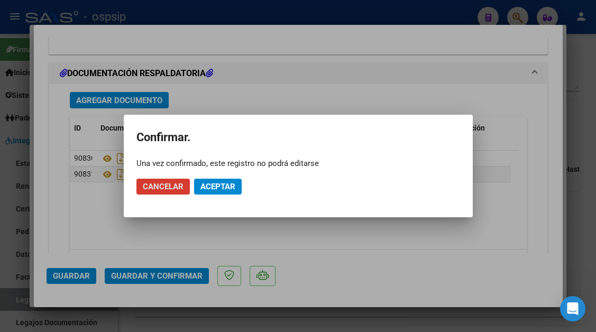
click at [210, 193] on button "Aceptar" at bounding box center [218, 187] width 48 height 16
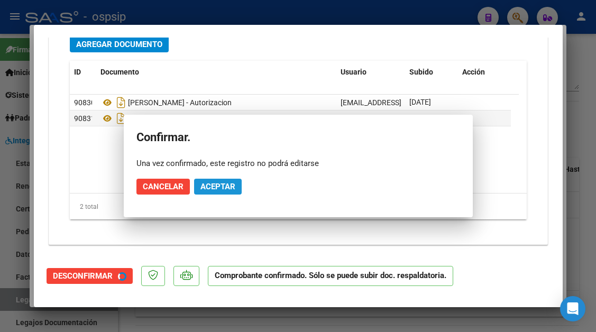
scroll to position [1194, 0]
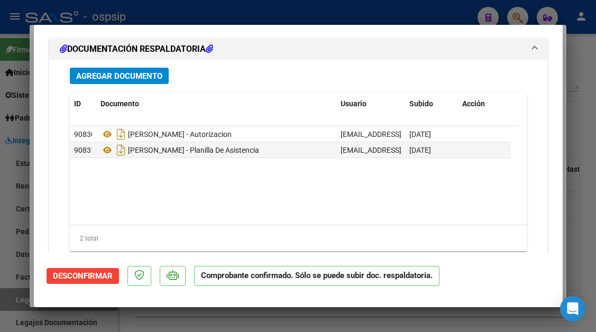
click at [16, 301] on div at bounding box center [298, 166] width 596 height 332
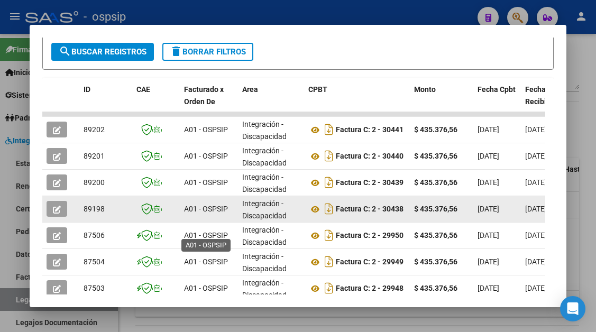
scroll to position [212, 0]
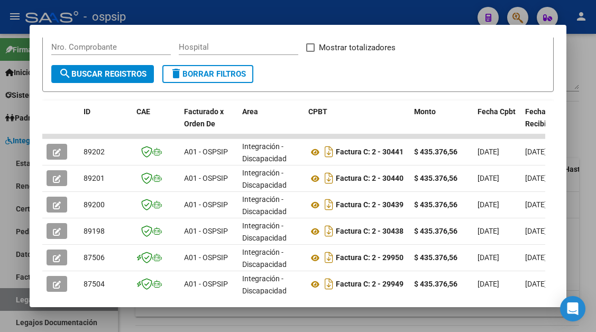
click at [6, 298] on div at bounding box center [298, 166] width 596 height 332
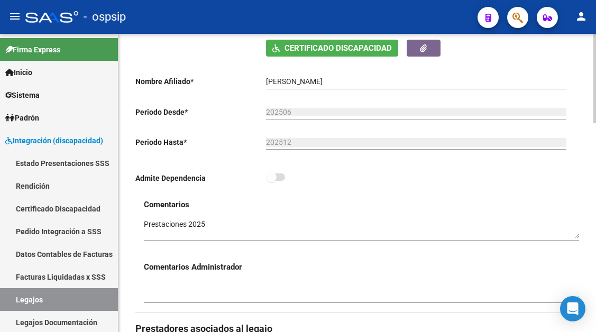
scroll to position [159, 0]
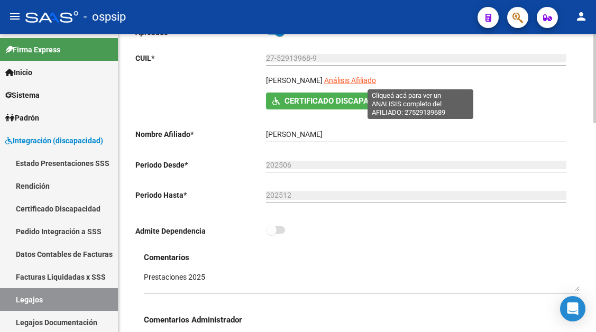
click at [376, 84] on span "Análisis Afiliado" at bounding box center [350, 80] width 52 height 8
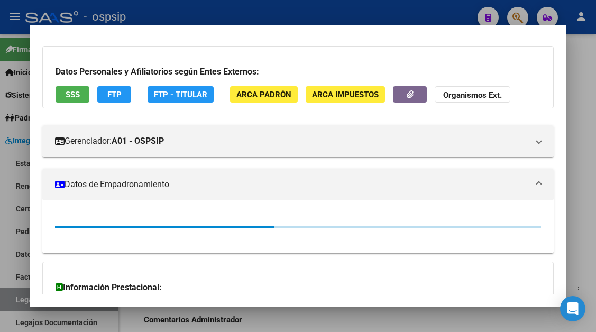
scroll to position [106, 0]
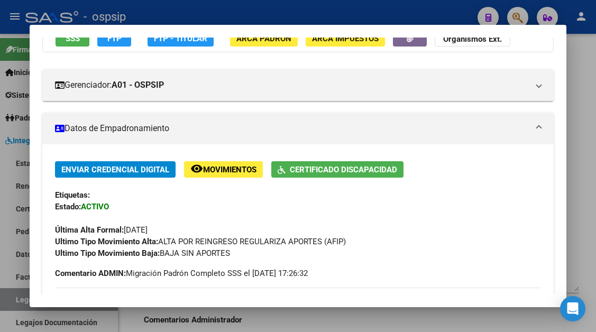
click at [15, 298] on div at bounding box center [298, 166] width 596 height 332
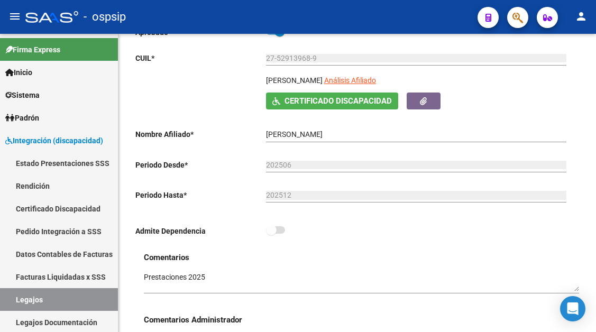
click at [15, 298] on link "Legajos" at bounding box center [59, 299] width 118 height 23
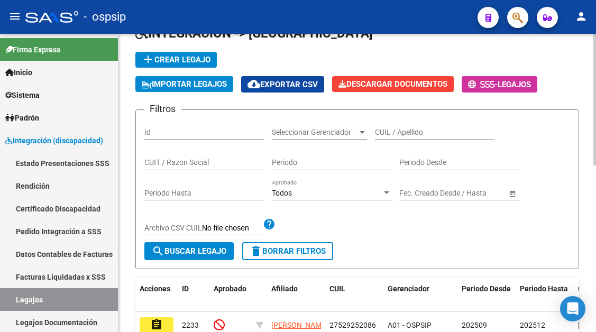
scroll to position [53, 0]
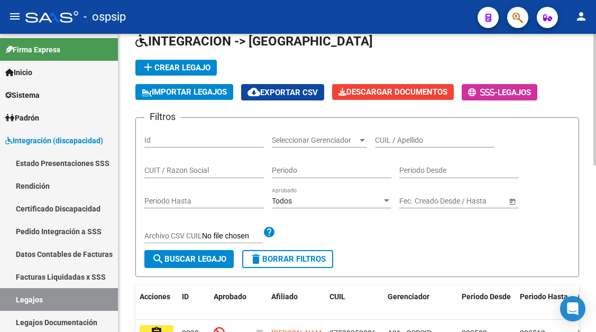
click at [374, 145] on app-drop-down-list "Seleccionar Gerenciador Seleccionar Gerenciador" at bounding box center [323, 141] width 103 height 30
click at [377, 144] on input "CUIL / Apellido" at bounding box center [435, 140] width 120 height 9
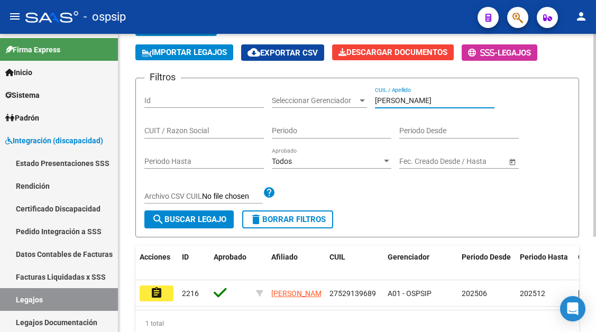
scroll to position [140, 0]
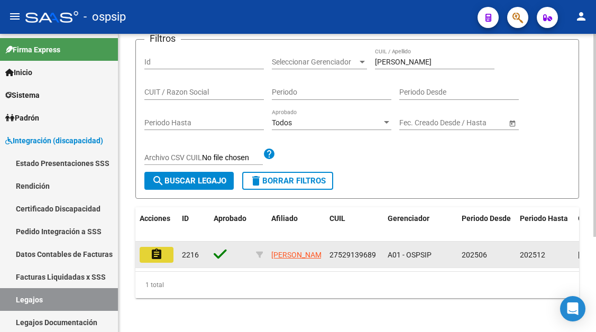
click at [168, 247] on button "assignment" at bounding box center [157, 255] width 34 height 16
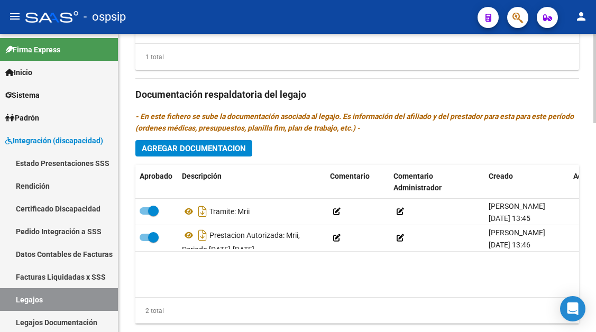
scroll to position [688, 0]
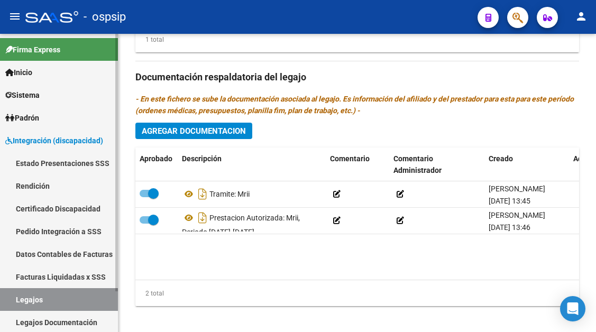
click at [71, 304] on link "Legajos" at bounding box center [59, 299] width 118 height 23
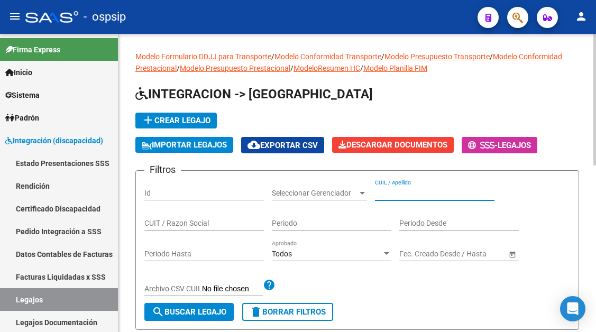
click at [392, 196] on input "CUIL / Apellido" at bounding box center [435, 193] width 120 height 9
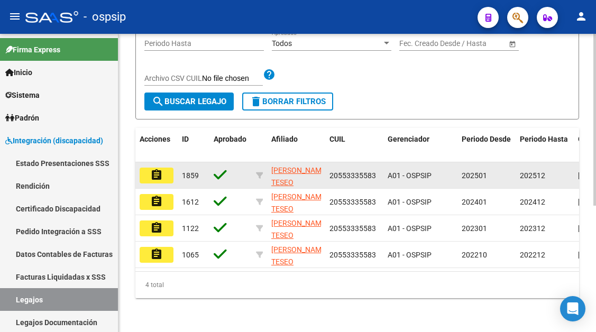
click at [156, 169] on mat-icon "assignment" at bounding box center [156, 175] width 13 height 13
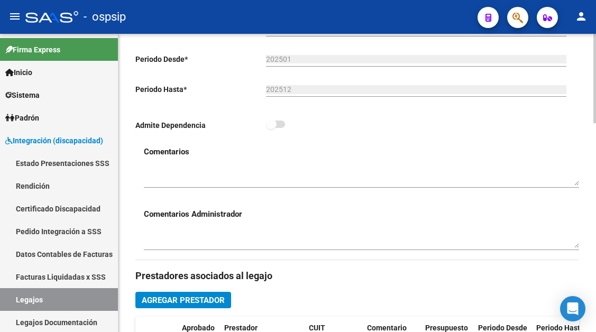
scroll to position [423, 0]
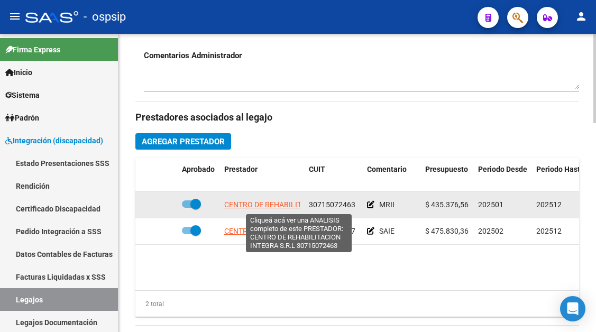
click at [270, 205] on span "CENTRO DE REHABILITACION INTEGRA S.R.L" at bounding box center [299, 205] width 150 height 8
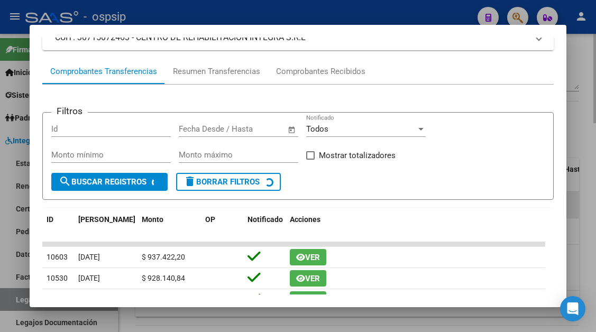
scroll to position [106, 0]
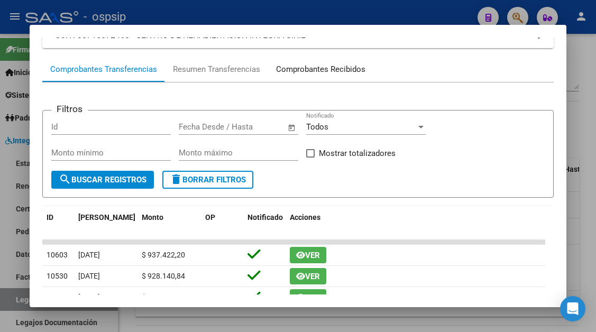
click at [342, 78] on div "Comprobantes Recibidos" at bounding box center [320, 69] width 105 height 25
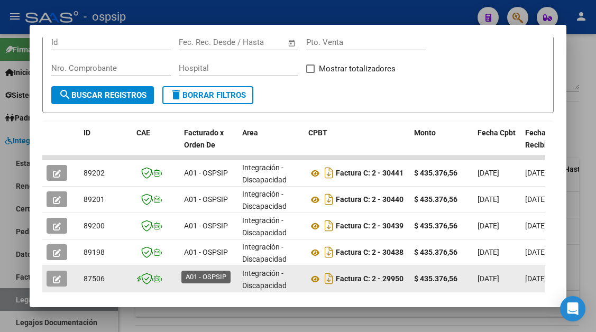
scroll to position [207, 0]
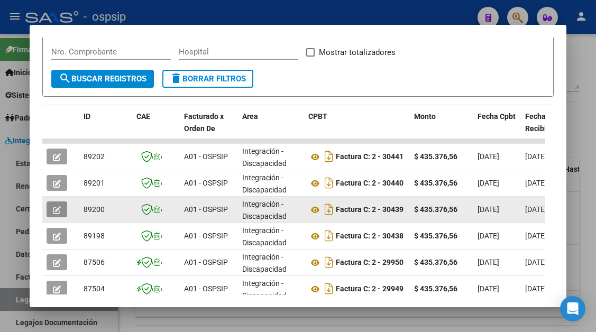
click at [63, 213] on button "button" at bounding box center [57, 210] width 21 height 16
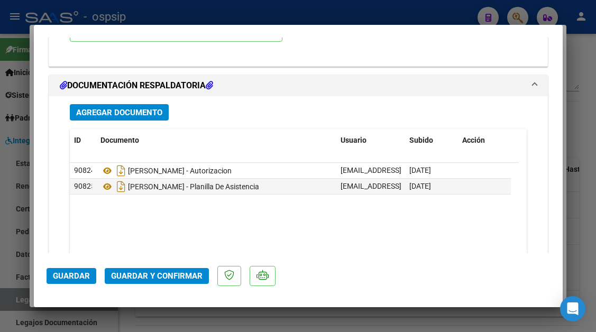
scroll to position [1270, 0]
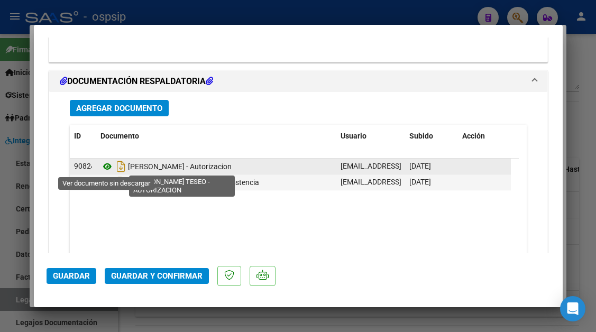
click at [112, 167] on icon at bounding box center [108, 166] width 14 height 13
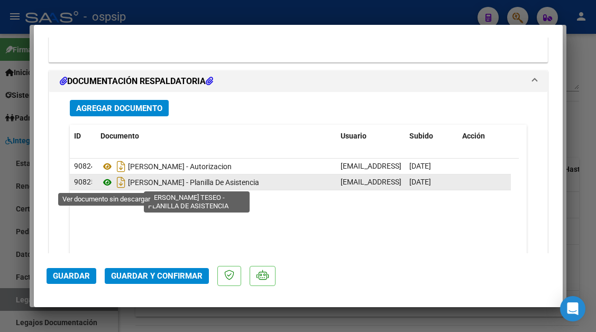
click at [105, 178] on icon at bounding box center [108, 182] width 14 height 13
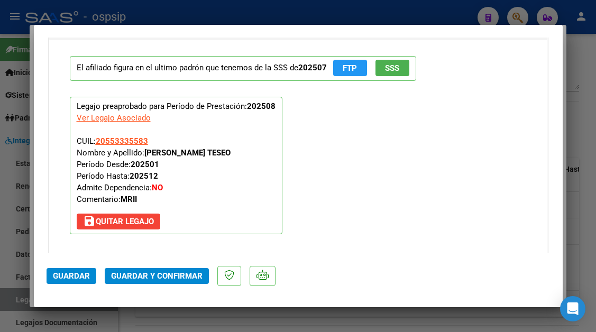
scroll to position [1058, 0]
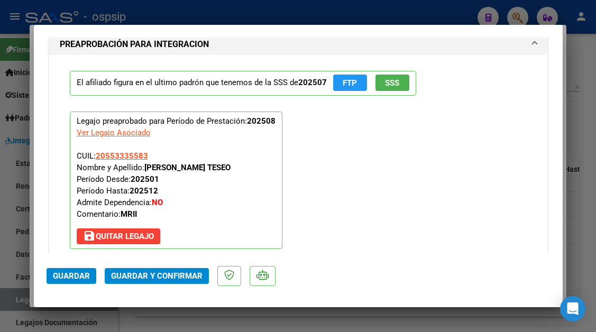
click at [9, 296] on div at bounding box center [298, 166] width 596 height 332
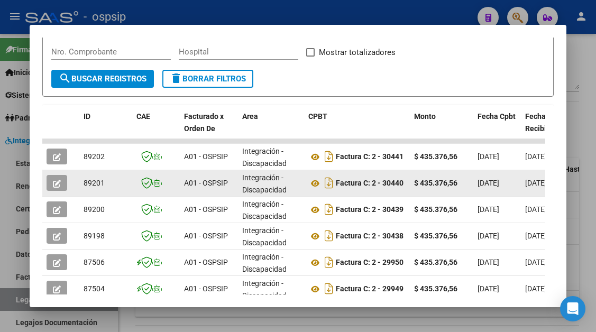
click at [55, 183] on icon "button" at bounding box center [57, 184] width 8 height 8
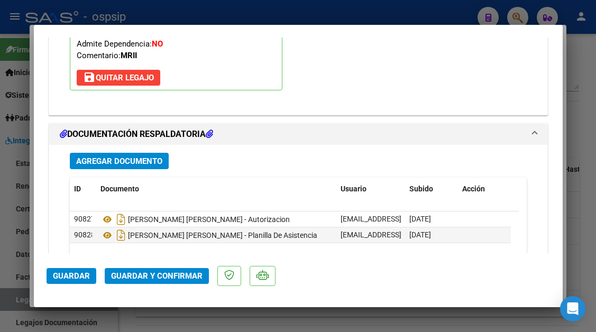
scroll to position [1270, 0]
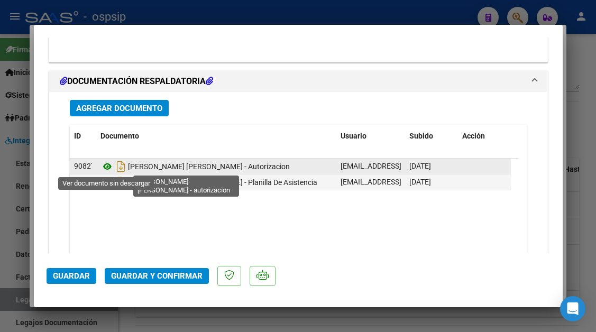
click at [107, 165] on icon at bounding box center [108, 166] width 14 height 13
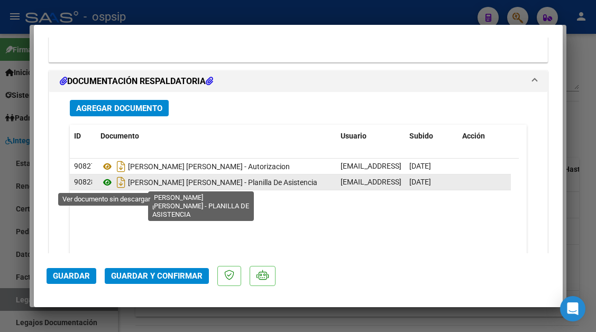
click at [103, 176] on icon at bounding box center [108, 182] width 14 height 13
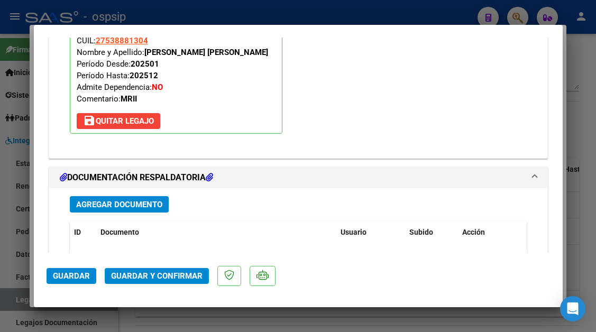
scroll to position [1164, 0]
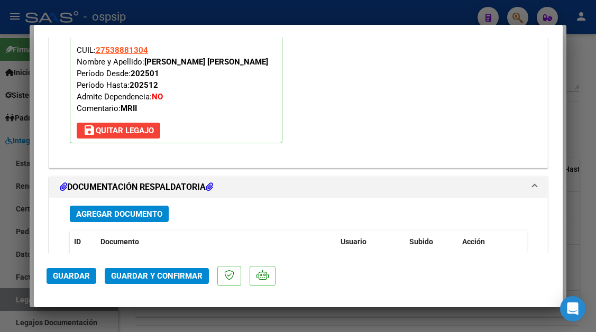
click at [166, 277] on span "Guardar y Confirmar" at bounding box center [157, 276] width 92 height 10
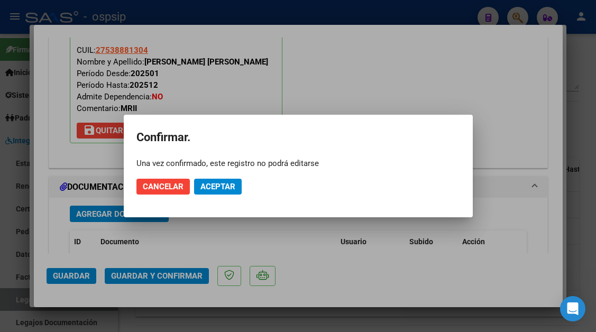
click at [216, 196] on mat-dialog-actions "Cancelar Aceptar" at bounding box center [299, 187] width 324 height 36
click at [215, 188] on span "Aceptar" at bounding box center [218, 187] width 35 height 10
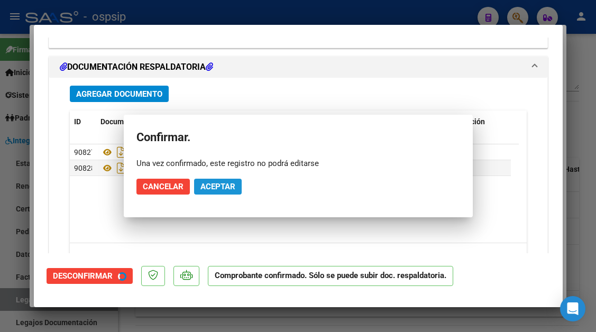
scroll to position [1068, 0]
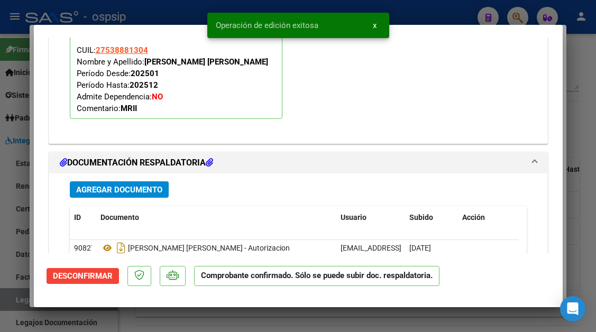
click at [37, 302] on mat-dialog-container "COMPROBANTE VER COMPROBANTE ESTADO: El comprobante fue aceptado por la obra soc…" at bounding box center [298, 166] width 529 height 283
click at [20, 302] on div at bounding box center [298, 166] width 596 height 332
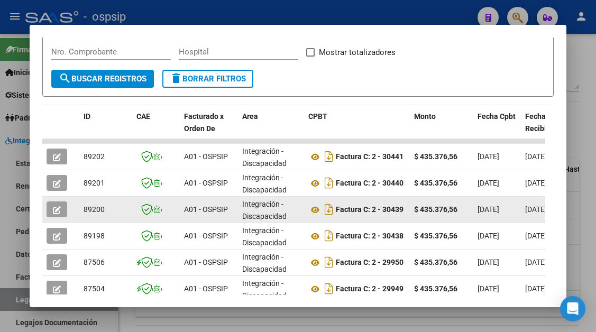
click at [56, 211] on icon "button" at bounding box center [57, 210] width 8 height 8
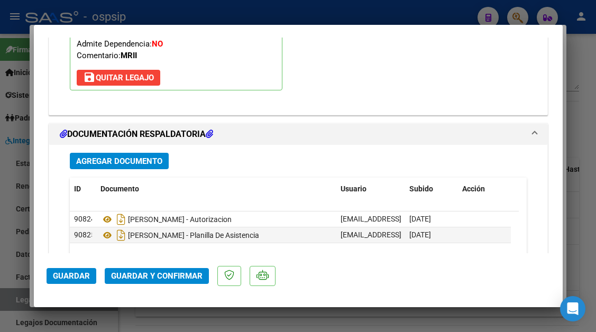
scroll to position [1323, 0]
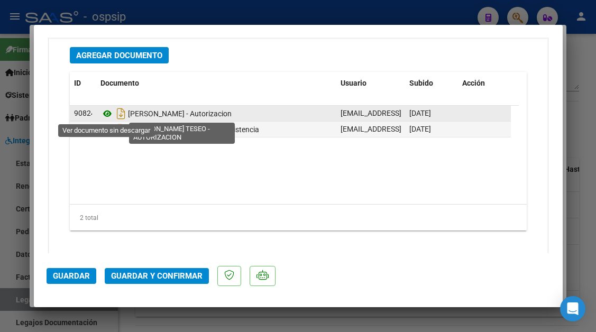
click at [107, 113] on icon at bounding box center [108, 113] width 14 height 13
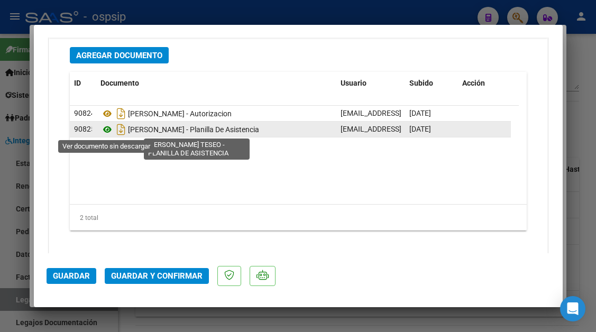
click at [105, 132] on icon at bounding box center [108, 129] width 14 height 13
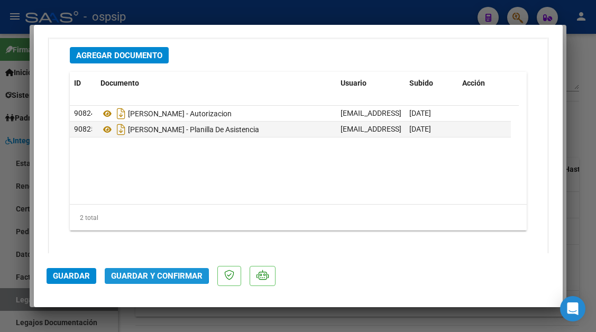
click at [137, 271] on button "Guardar y Confirmar" at bounding box center [157, 276] width 104 height 16
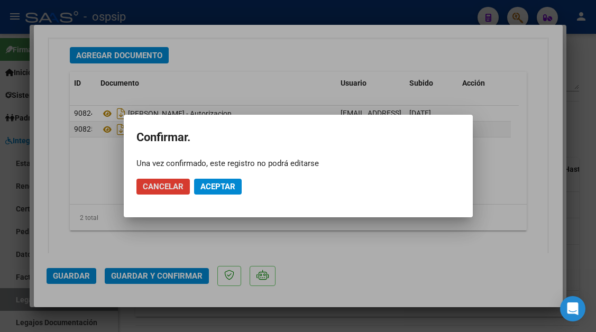
click at [214, 189] on span "Aceptar" at bounding box center [218, 187] width 35 height 10
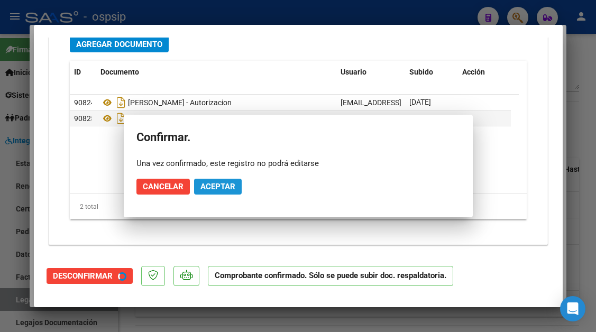
scroll to position [1203, 0]
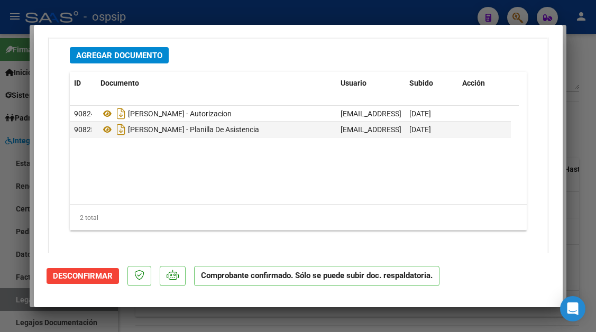
click at [20, 305] on div at bounding box center [298, 166] width 596 height 332
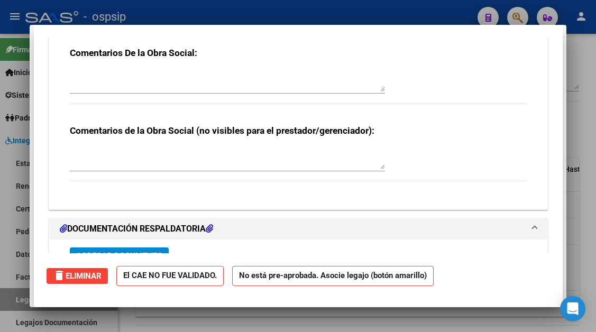
scroll to position [0, 0]
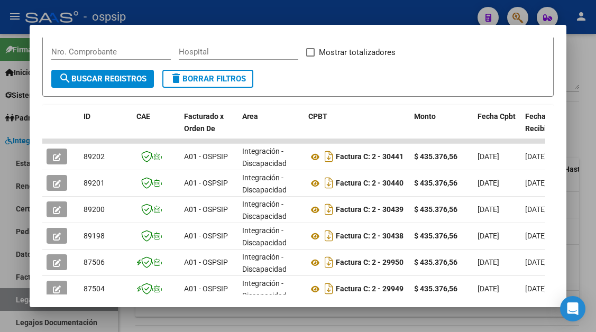
click at [20, 304] on div at bounding box center [298, 166] width 596 height 332
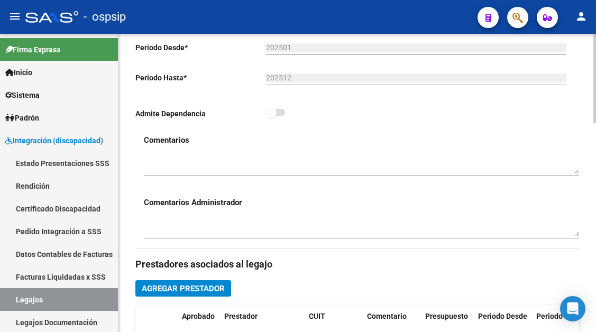
scroll to position [265, 0]
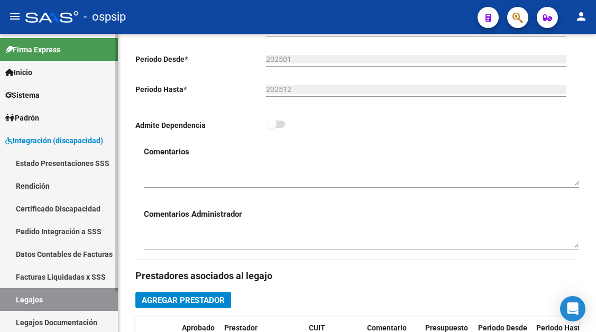
click at [86, 296] on link "Legajos" at bounding box center [59, 299] width 118 height 23
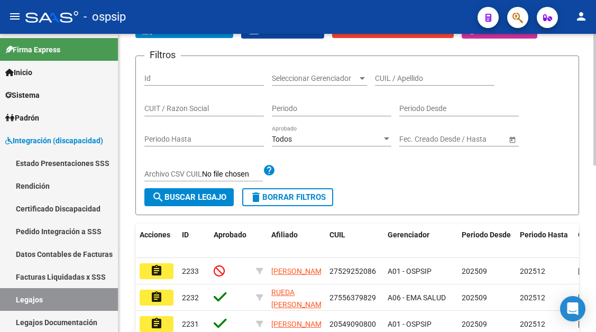
scroll to position [106, 0]
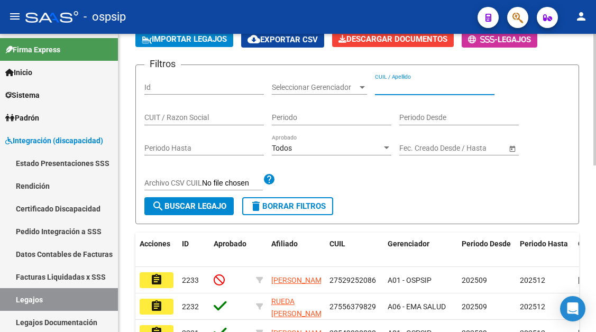
click at [379, 87] on input "CUIL / Apellido" at bounding box center [435, 87] width 120 height 9
click at [379, 88] on input "CUIL / Apellido" at bounding box center [435, 87] width 120 height 9
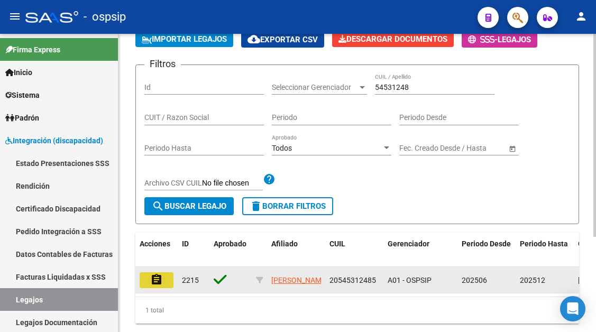
click at [152, 277] on mat-icon "assignment" at bounding box center [156, 280] width 13 height 13
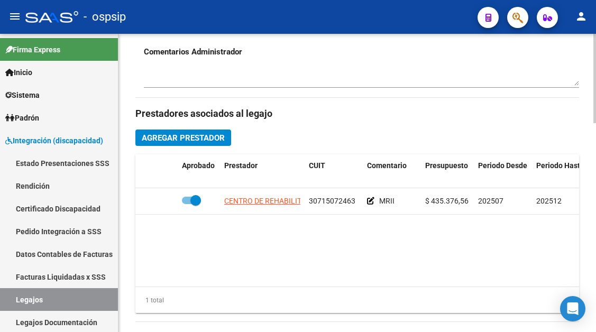
scroll to position [476, 0]
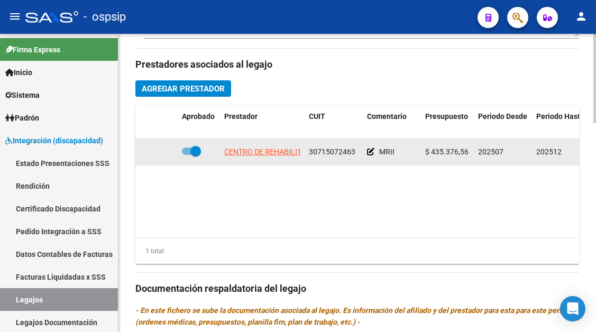
click at [245, 158] on app-link-go-to "CENTRO DE REHABILITACION INTEGRA S.R.L" at bounding box center [299, 152] width 150 height 12
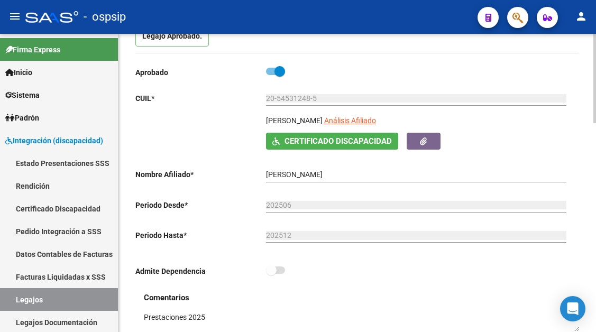
scroll to position [106, 0]
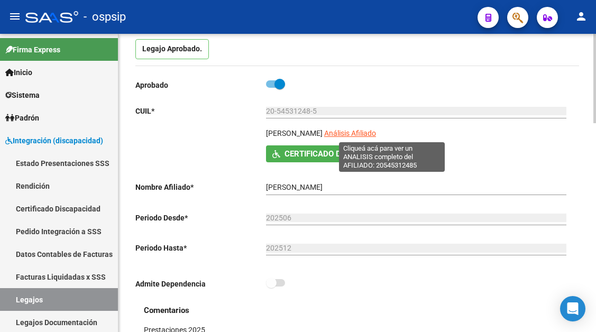
click at [376, 133] on span "Análisis Afiliado" at bounding box center [350, 133] width 52 height 8
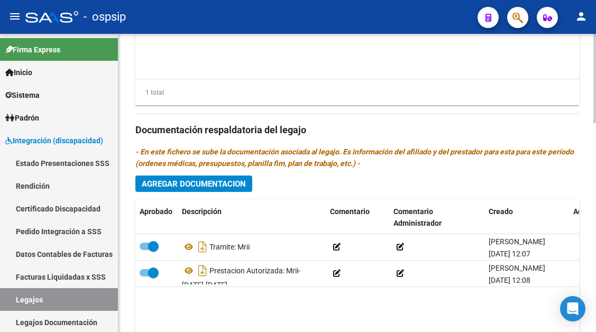
scroll to position [476, 0]
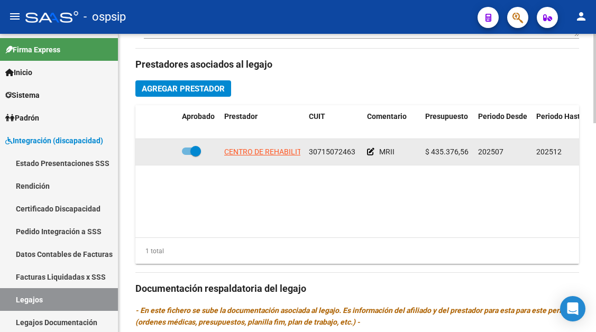
click at [275, 162] on datatable-body-cell "CENTRO DE REHABILITACION INTEGRA S.R.L" at bounding box center [262, 152] width 85 height 26
click at [275, 159] on datatable-body-cell "CENTRO DE REHABILITACION INTEGRA S.R.L" at bounding box center [262, 152] width 85 height 26
click at [275, 157] on app-link-go-to "CENTRO DE REHABILITACION INTEGRA S.R.L" at bounding box center [299, 152] width 150 height 12
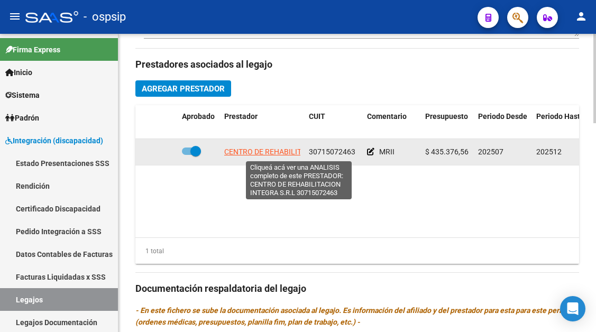
click at [274, 151] on span "CENTRO DE REHABILITACION INTEGRA S.R.L" at bounding box center [299, 152] width 150 height 8
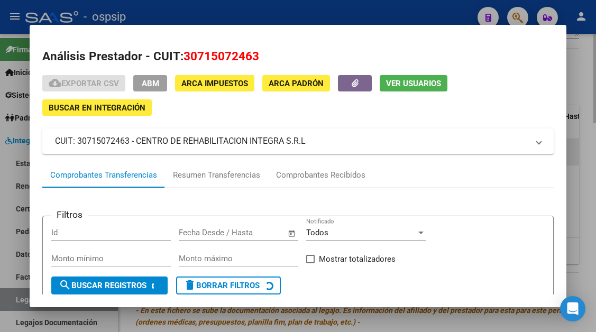
scroll to position [53, 0]
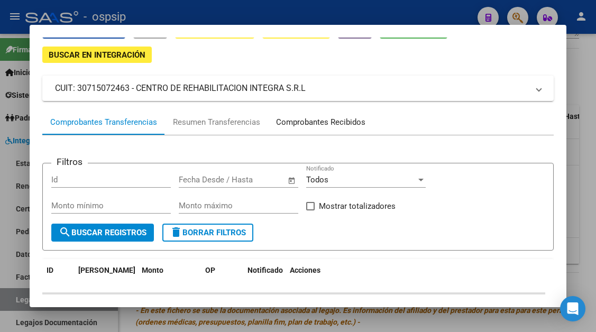
click at [281, 116] on div "Comprobantes Recibidos" at bounding box center [320, 122] width 89 height 12
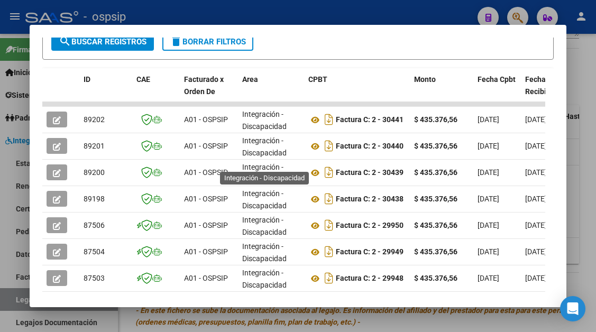
scroll to position [260, 0]
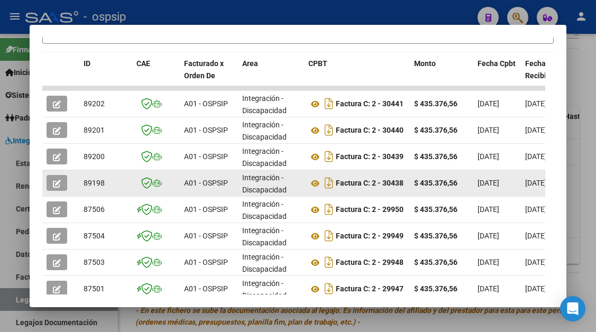
click at [58, 180] on icon "button" at bounding box center [57, 184] width 8 height 8
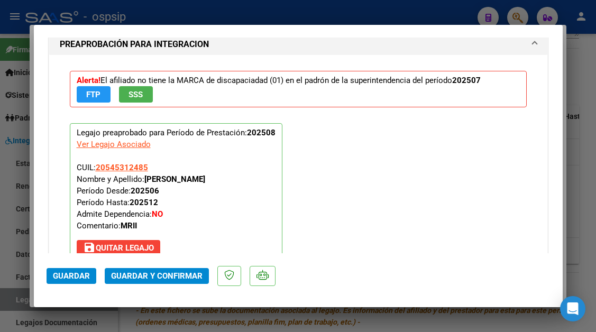
scroll to position [1270, 0]
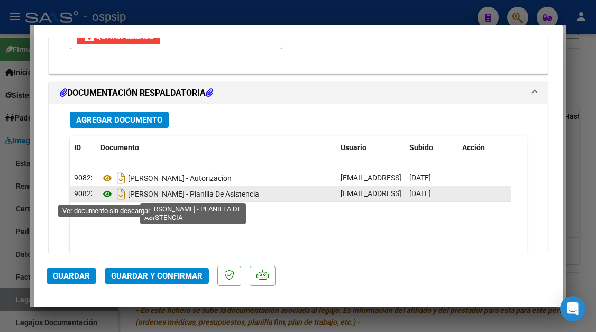
click at [107, 194] on icon at bounding box center [108, 194] width 14 height 13
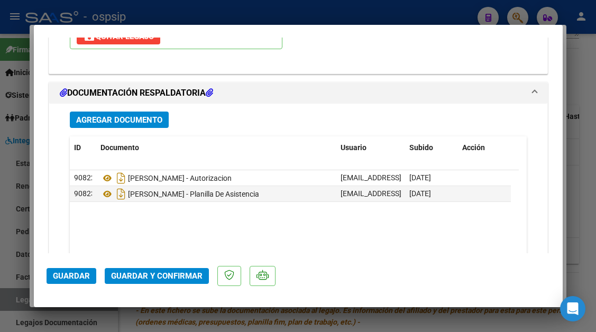
click at [151, 272] on span "Guardar y Confirmar" at bounding box center [157, 276] width 92 height 10
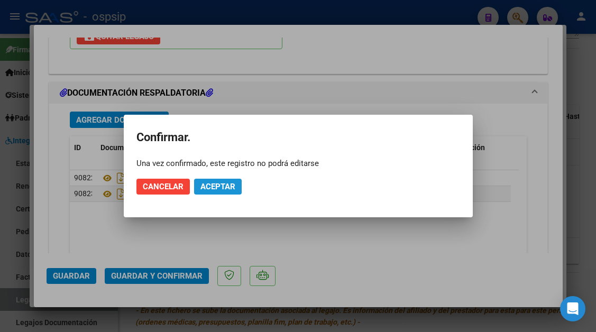
click at [206, 186] on span "Aceptar" at bounding box center [218, 187] width 35 height 10
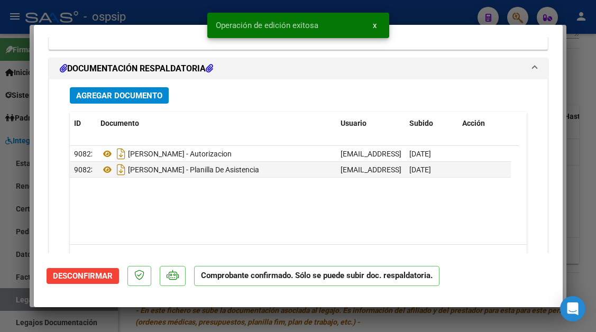
click at [21, 299] on div at bounding box center [298, 166] width 596 height 332
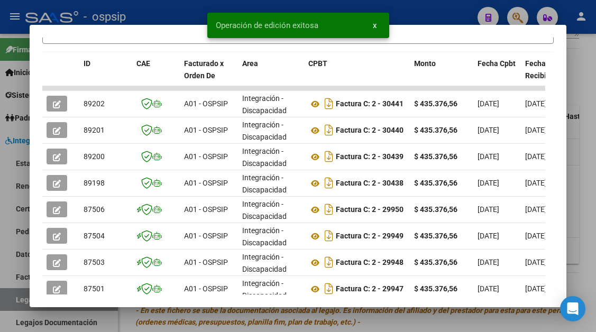
click at [21, 299] on div at bounding box center [298, 166] width 596 height 332
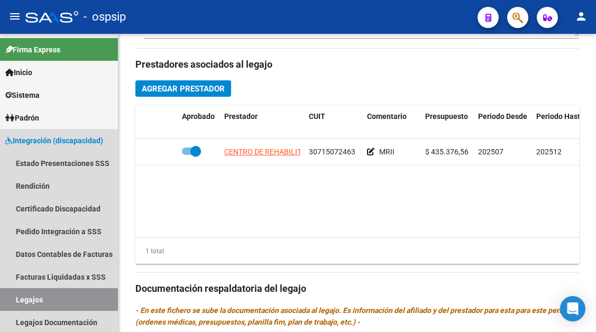
click at [21, 299] on link "Legajos" at bounding box center [59, 299] width 118 height 23
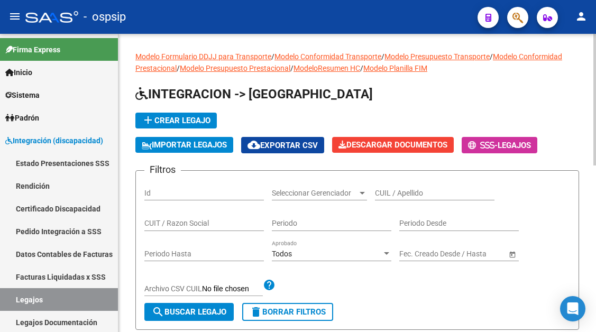
click at [377, 190] on input "CUIL / Apellido" at bounding box center [435, 193] width 120 height 9
click at [399, 178] on form "Filtros Id Seleccionar Gerenciador Seleccionar Gerenciador CUIL / Apellido CUIT…" at bounding box center [357, 250] width 444 height 160
click at [387, 190] on input "CUIL / Apellido" at bounding box center [435, 193] width 120 height 9
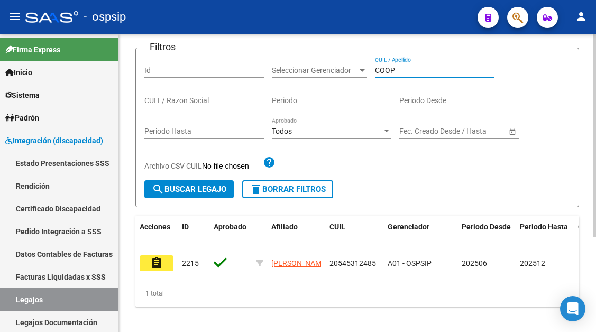
scroll to position [140, 0]
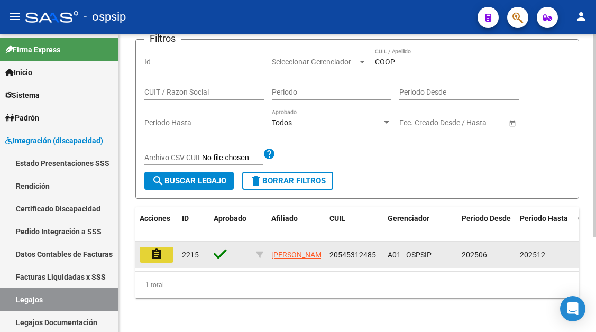
click at [153, 248] on mat-icon "assignment" at bounding box center [156, 254] width 13 height 13
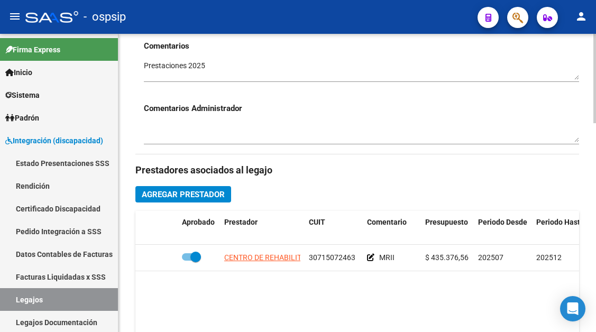
scroll to position [476, 0]
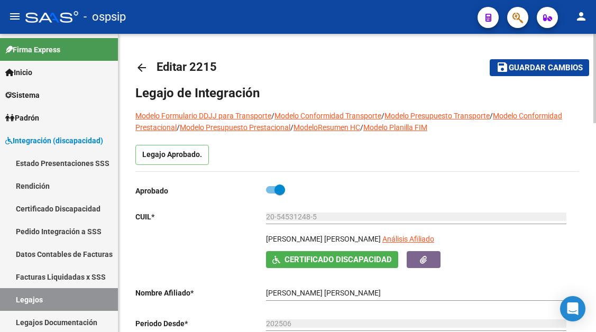
scroll to position [476, 0]
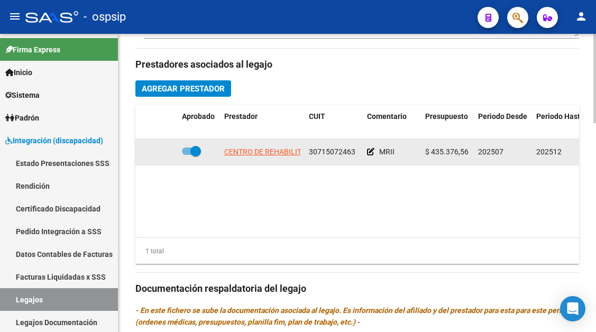
click at [298, 144] on datatable-body-cell "CENTRO DE REHABILITACION INTEGRA S.R.L" at bounding box center [262, 152] width 85 height 26
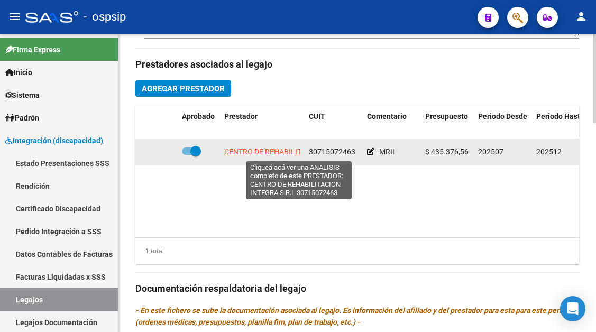
click at [297, 150] on span "CENTRO DE REHABILITACION INTEGRA S.R.L" at bounding box center [299, 152] width 150 height 8
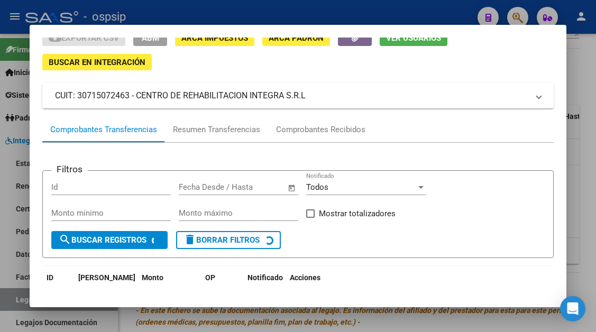
scroll to position [101, 0]
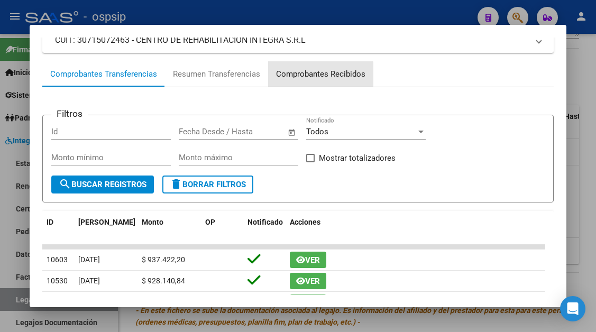
click at [313, 80] on div "Comprobantes Recibidos" at bounding box center [320, 73] width 105 height 25
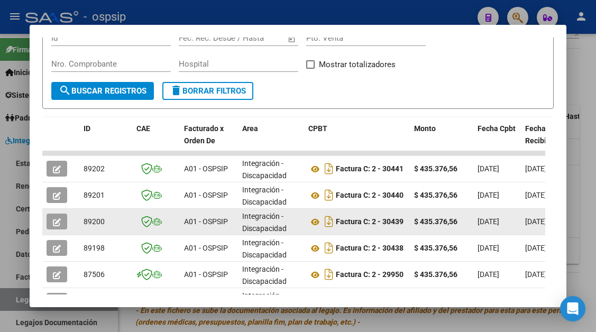
scroll to position [212, 0]
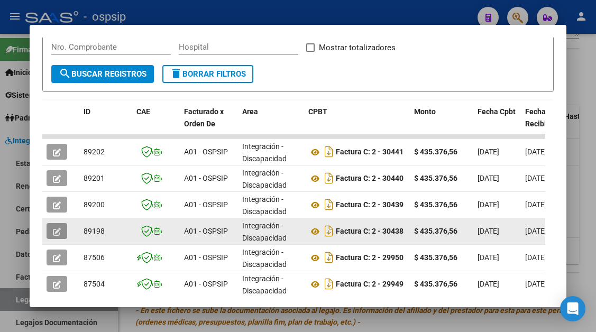
click at [66, 225] on button "button" at bounding box center [57, 231] width 21 height 16
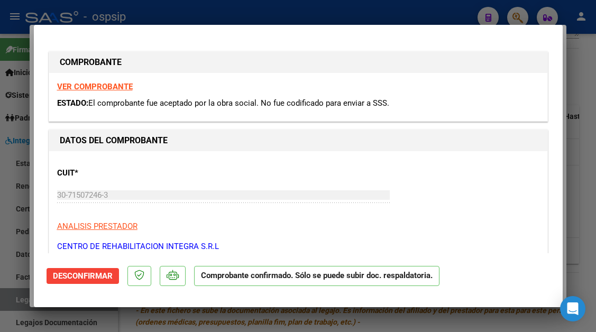
click at [8, 297] on div at bounding box center [298, 166] width 596 height 332
type input "$ 0,00"
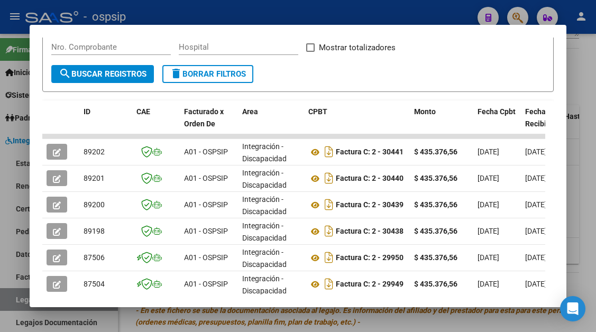
click at [8, 297] on div at bounding box center [298, 166] width 596 height 332
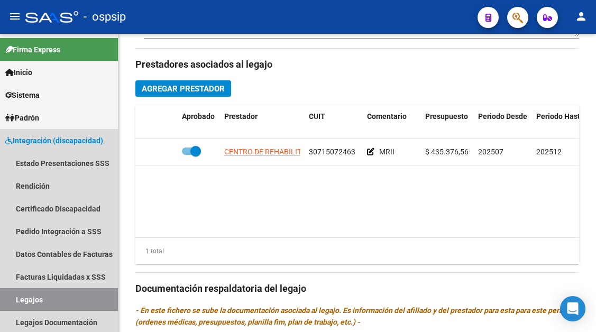
click at [8, 297] on link "Legajos" at bounding box center [59, 299] width 118 height 23
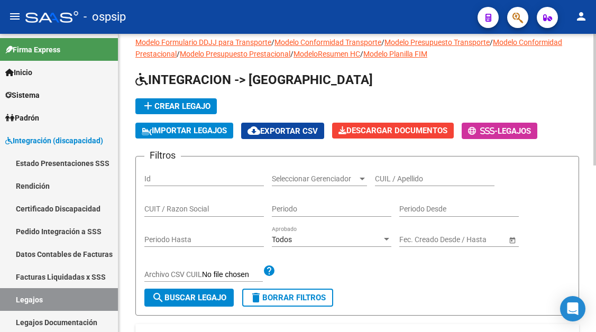
scroll to position [8, 0]
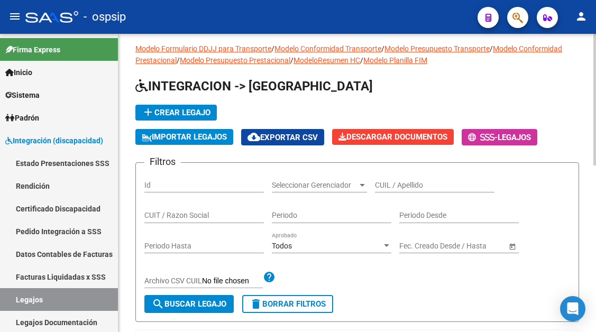
click at [390, 186] on input "CUIL / Apellido" at bounding box center [435, 185] width 120 height 9
type input "3"
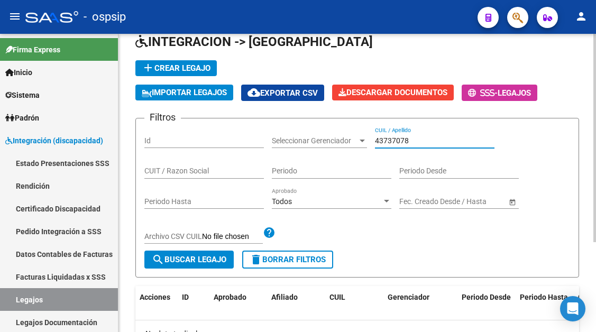
scroll to position [106, 0]
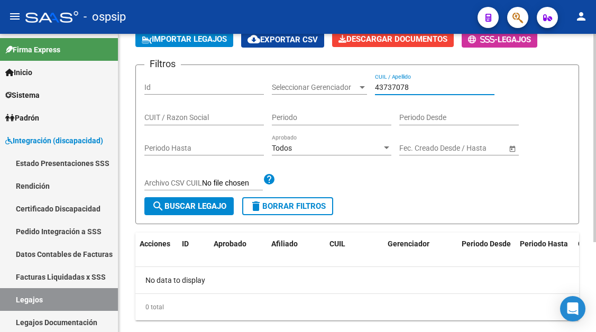
drag, startPoint x: 412, startPoint y: 85, endPoint x: 362, endPoint y: 84, distance: 49.7
click at [362, 84] on div "Filtros Id Seleccionar Gerenciador Seleccionar Gerenciador 43737078 CUIL / Apel…" at bounding box center [357, 136] width 426 height 124
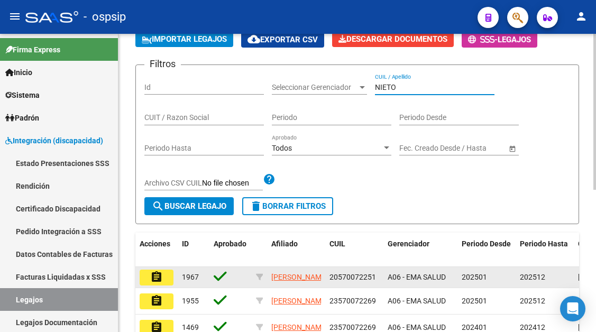
type input "NIETO"
click at [148, 285] on button "assignment" at bounding box center [157, 278] width 34 height 16
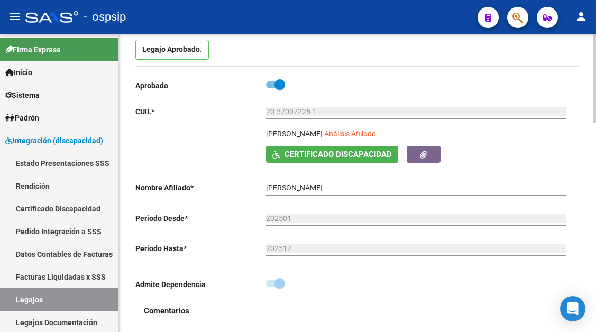
scroll to position [106, 0]
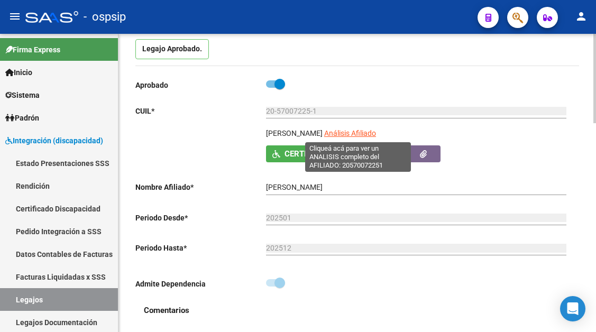
click at [360, 131] on span "Análisis Afiliado" at bounding box center [350, 133] width 52 height 8
type textarea "20570072251"
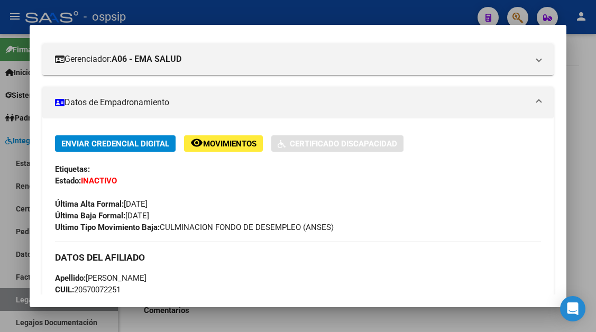
scroll to position [159, 0]
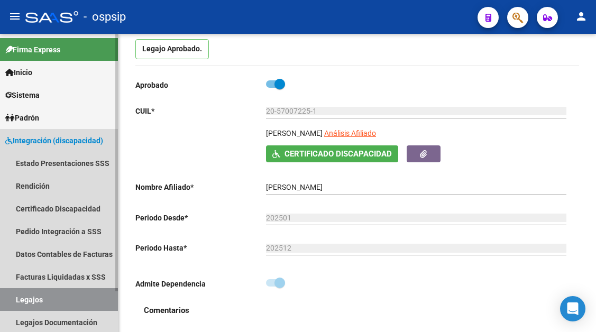
click at [68, 294] on link "Legajos" at bounding box center [59, 299] width 118 height 23
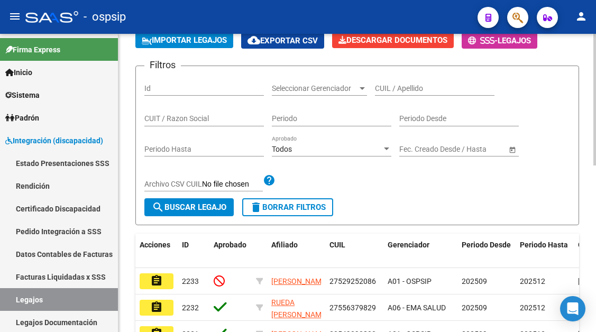
scroll to position [106, 0]
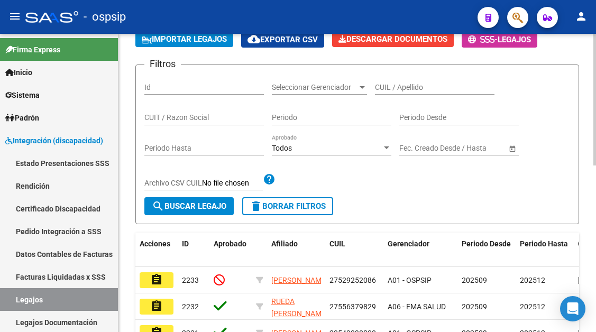
click at [394, 92] on input "CUIL / Apellido" at bounding box center [435, 87] width 120 height 9
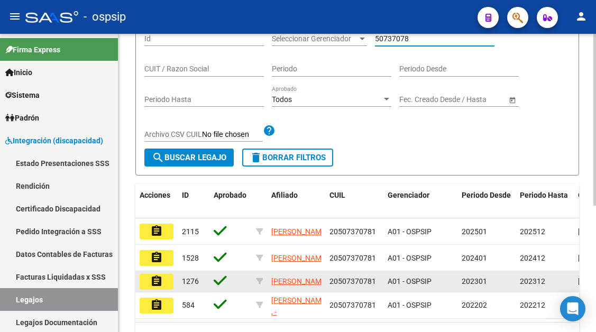
scroll to position [159, 0]
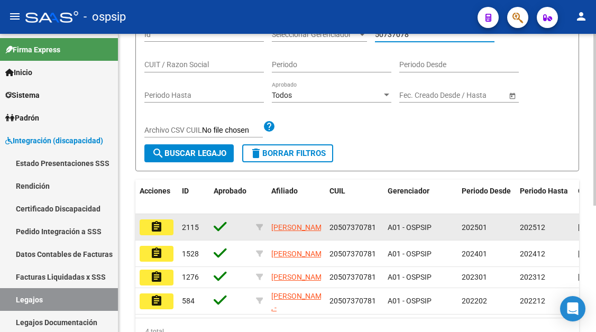
type input "50737078"
click at [162, 229] on mat-icon "assignment" at bounding box center [156, 227] width 13 height 13
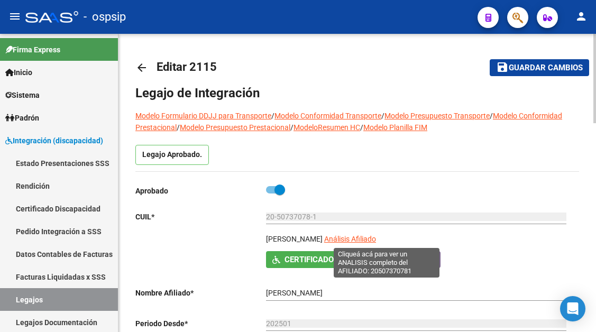
click at [365, 242] on span "Análisis Afiliado" at bounding box center [350, 239] width 52 height 8
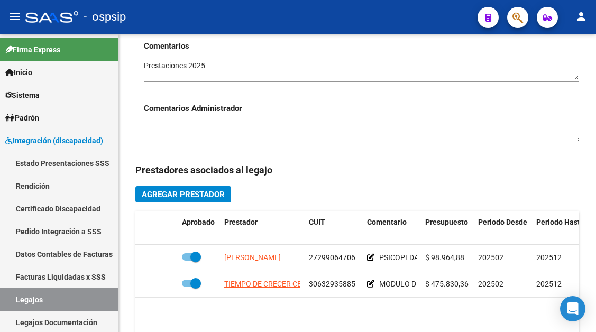
scroll to position [423, 0]
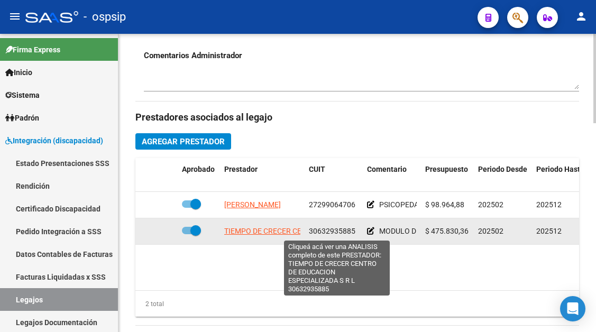
click at [262, 232] on span "TIEMPO DE CRECER CENTRO DE EDUCACION ESPECIALIZADA S R L" at bounding box center [335, 231] width 223 height 8
type textarea "30632935885"
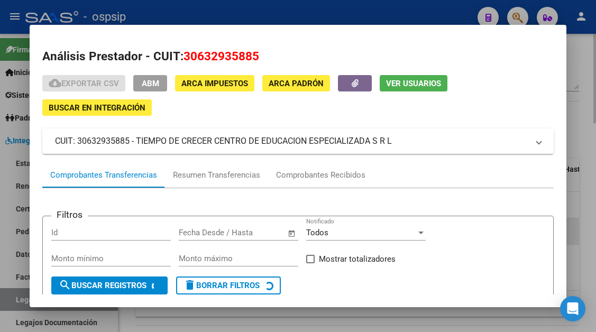
scroll to position [101, 0]
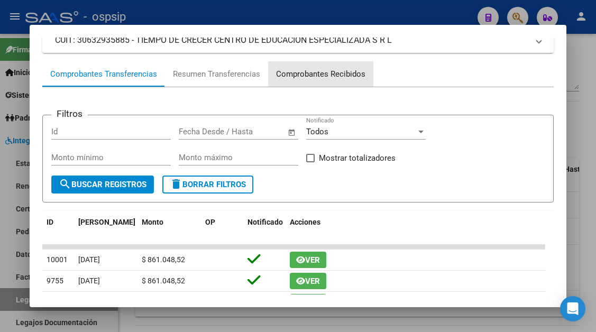
click at [320, 75] on div "Comprobantes Recibidos" at bounding box center [320, 74] width 89 height 12
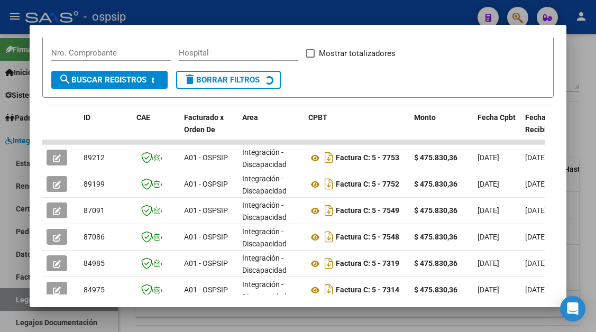
scroll to position [207, 0]
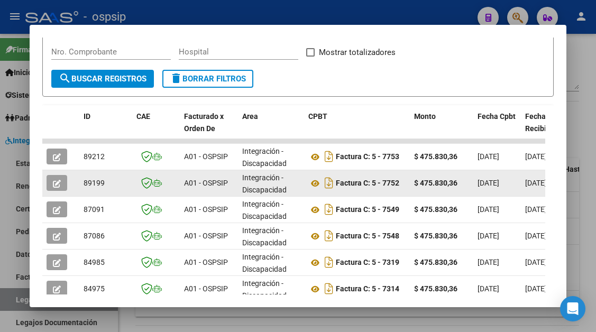
click at [57, 187] on icon "button" at bounding box center [57, 184] width 8 height 8
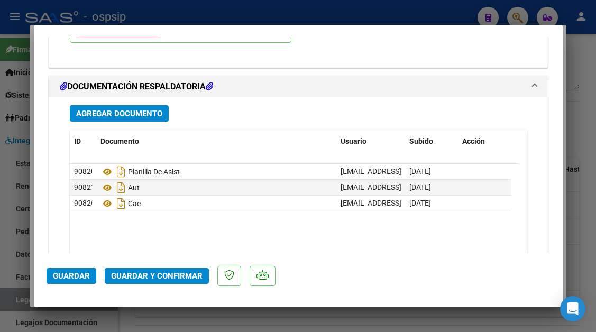
scroll to position [1333, 0]
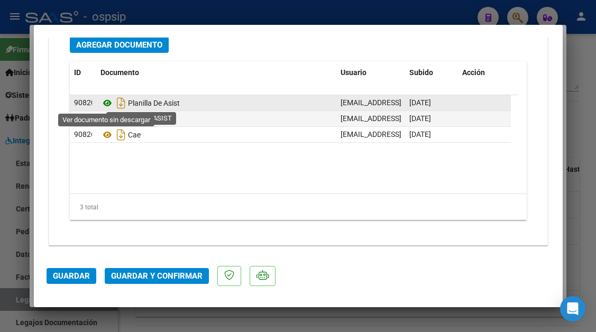
click at [109, 103] on icon at bounding box center [108, 103] width 14 height 13
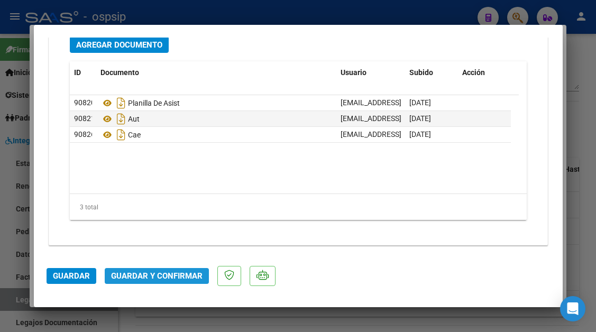
click at [165, 281] on span "Guardar y Confirmar" at bounding box center [157, 276] width 92 height 10
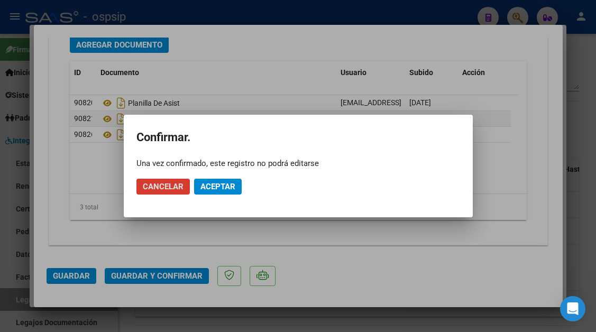
click at [206, 190] on span "Aceptar" at bounding box center [218, 187] width 35 height 10
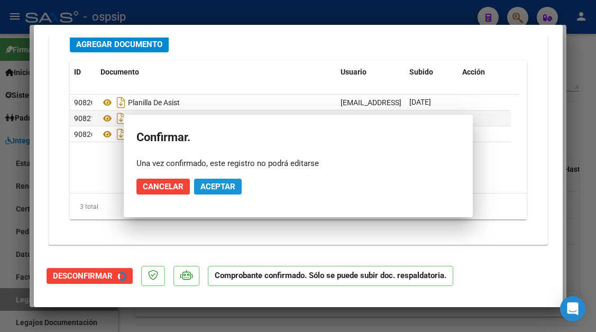
scroll to position [1213, 0]
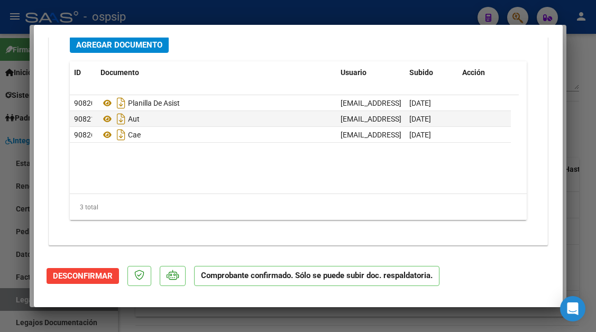
click at [15, 303] on div at bounding box center [298, 166] width 596 height 332
type input "$ 0,00"
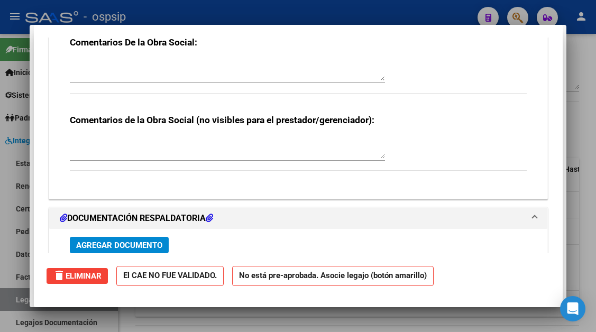
scroll to position [1234, 0]
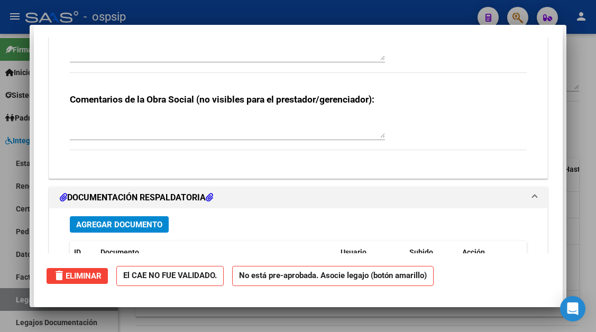
click at [15, 303] on div at bounding box center [298, 166] width 596 height 332
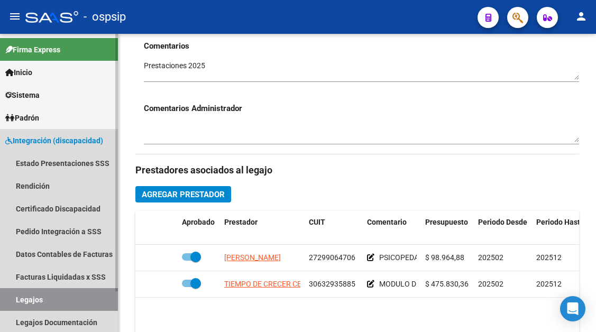
click at [38, 297] on link "Legajos" at bounding box center [59, 299] width 118 height 23
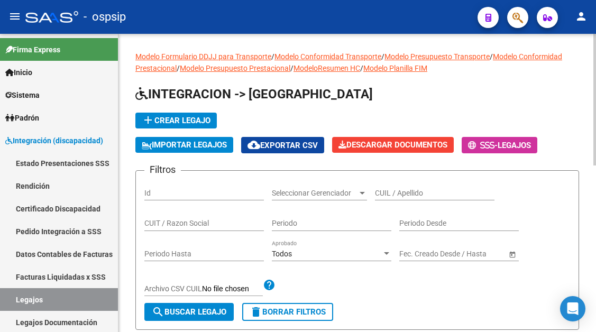
click at [380, 194] on input "CUIL / Apellido" at bounding box center [435, 193] width 120 height 9
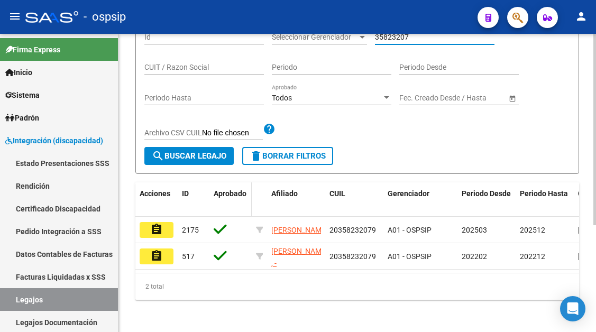
scroll to position [159, 0]
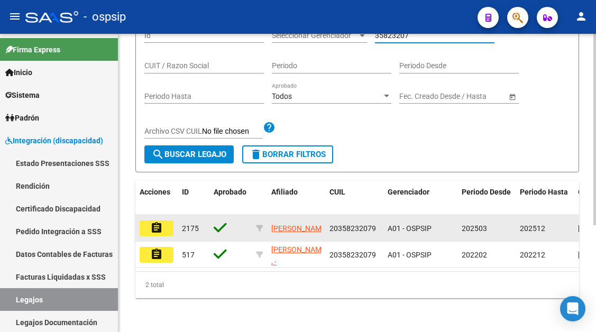
type input "35823207"
click at [162, 223] on mat-icon "assignment" at bounding box center [156, 228] width 13 height 13
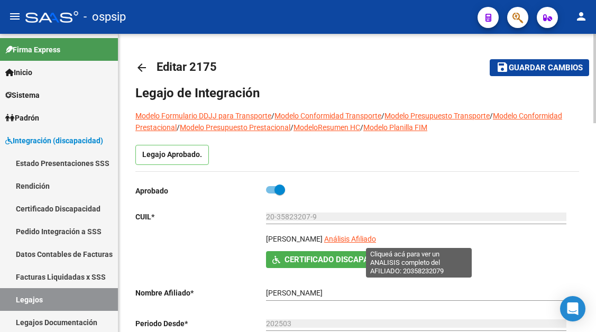
click at [376, 237] on span "Análisis Afiliado" at bounding box center [350, 239] width 52 height 8
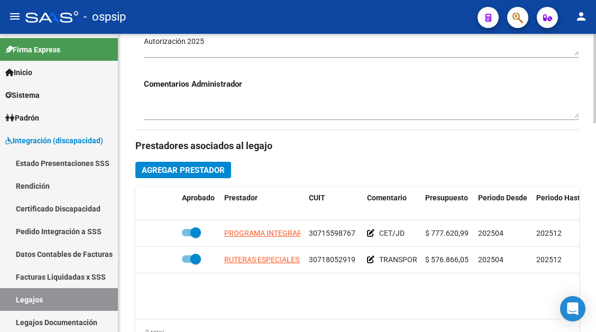
scroll to position [476, 0]
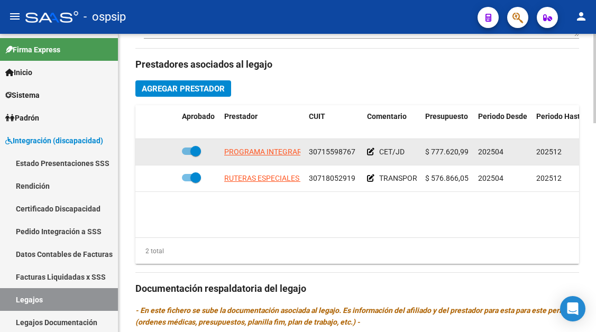
click at [271, 158] on app-link-go-to "PROGRAMA INTEGRAR S. A." at bounding box center [271, 152] width 94 height 12
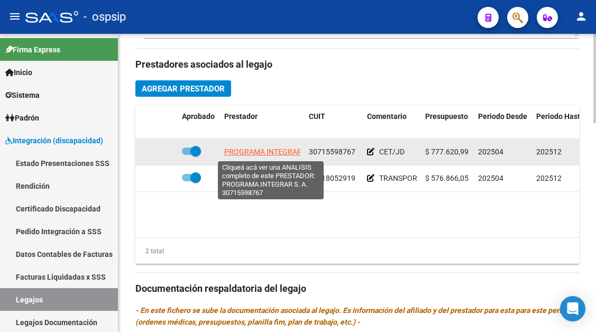
click at [277, 154] on span "PROGRAMA INTEGRAR S. A." at bounding box center [271, 152] width 94 height 8
type textarea "30715598767"
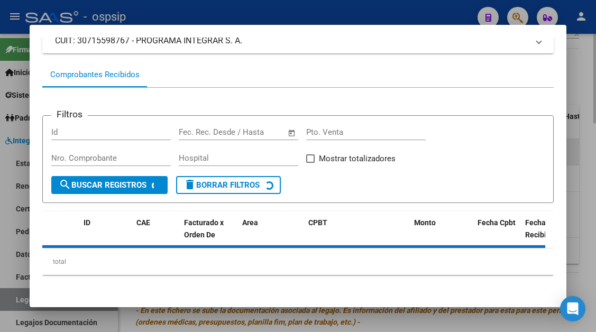
scroll to position [101, 0]
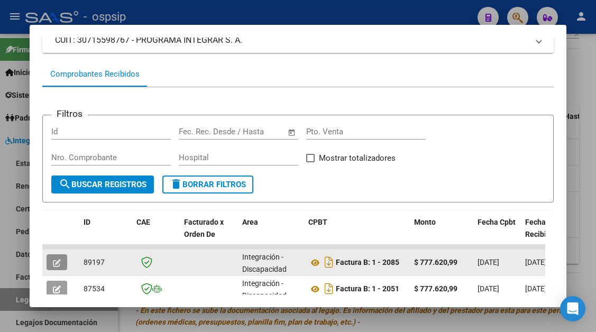
click at [63, 262] on button "button" at bounding box center [57, 262] width 21 height 16
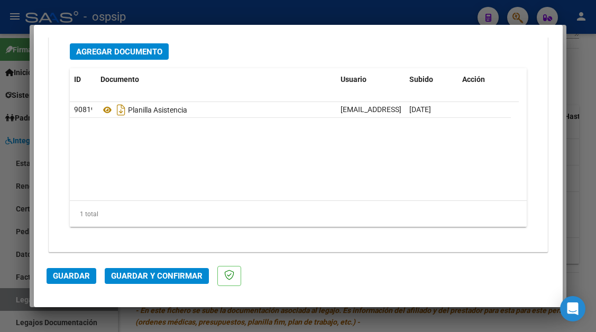
scroll to position [1333, 0]
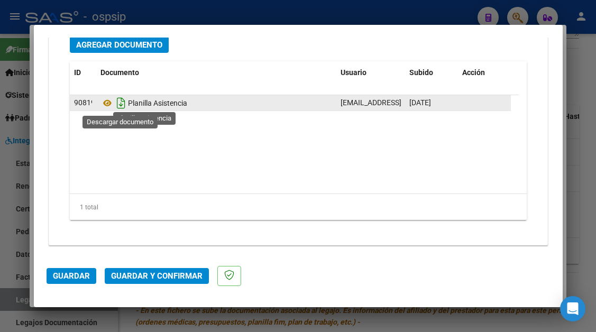
click at [122, 104] on icon "Descargar documento" at bounding box center [121, 103] width 14 height 17
click at [109, 104] on icon at bounding box center [108, 103] width 14 height 13
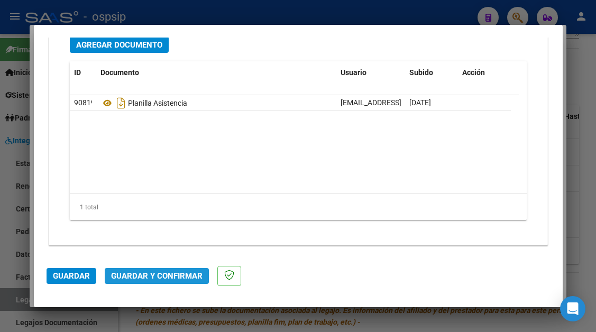
click at [164, 272] on span "Guardar y Confirmar" at bounding box center [157, 276] width 92 height 10
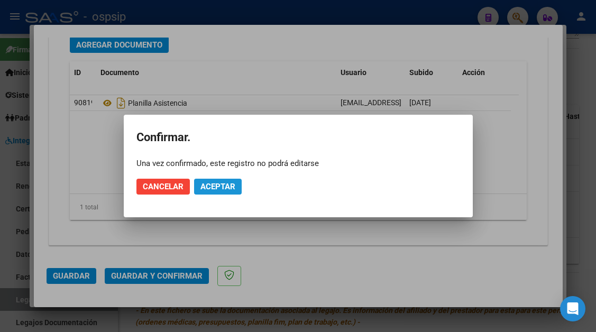
click at [214, 190] on span "Aceptar" at bounding box center [218, 187] width 35 height 10
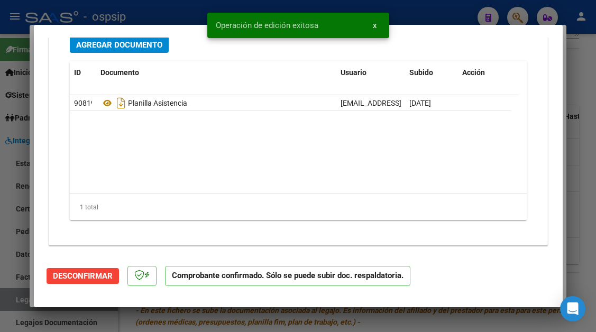
click at [15, 302] on div at bounding box center [298, 166] width 596 height 332
type input "$ 0,00"
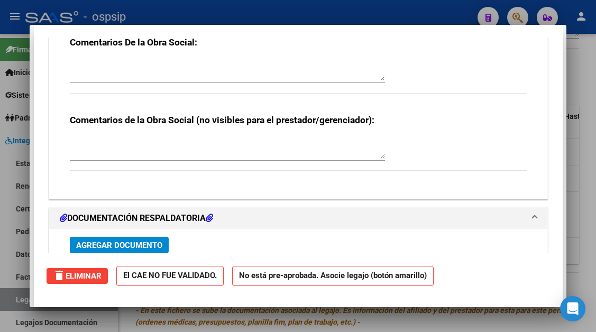
scroll to position [0, 0]
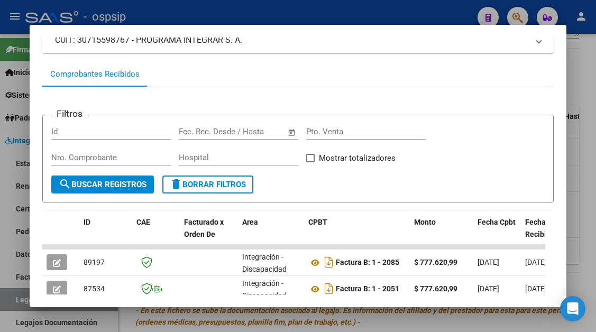
click at [15, 302] on div at bounding box center [298, 166] width 596 height 332
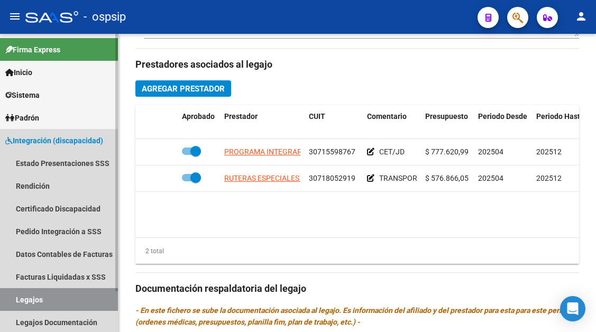
click at [38, 302] on link "Legajos" at bounding box center [59, 299] width 118 height 23
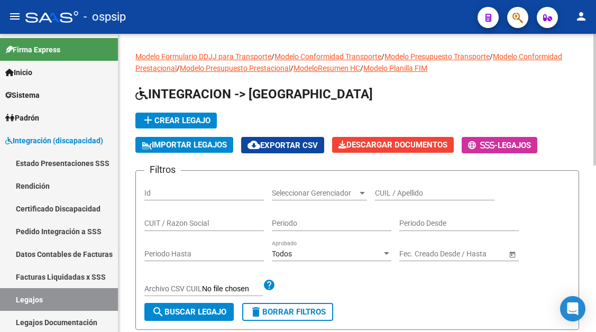
click at [392, 189] on input "CUIL / Apellido" at bounding box center [435, 193] width 120 height 9
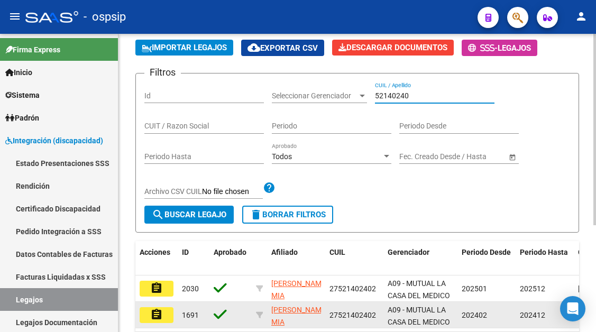
scroll to position [167, 0]
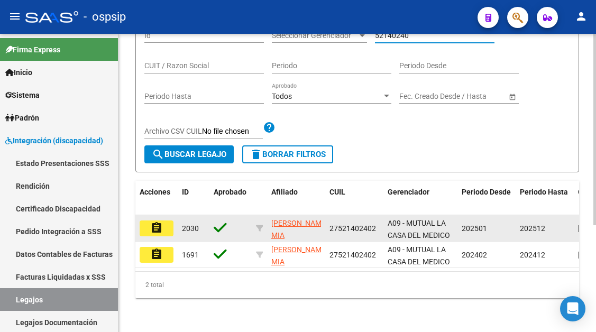
type input "52140240"
click at [163, 221] on button "assignment" at bounding box center [157, 229] width 34 height 16
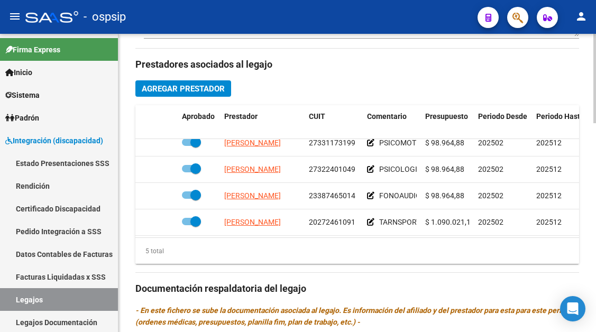
scroll to position [46, 0]
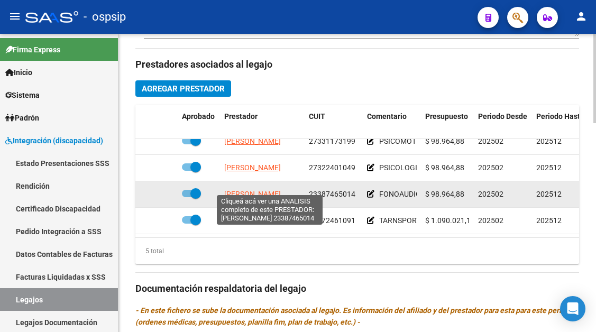
click at [276, 190] on span "MERELES MARIA VICTORIA" at bounding box center [252, 194] width 57 height 8
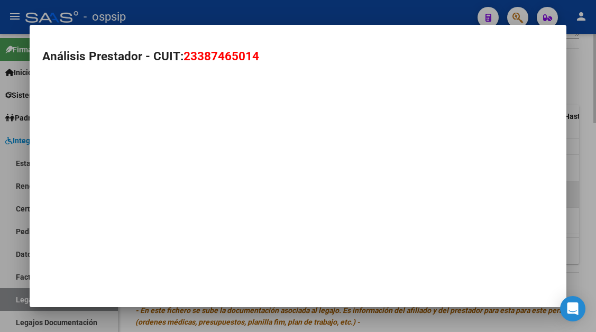
type textarea "23387465014"
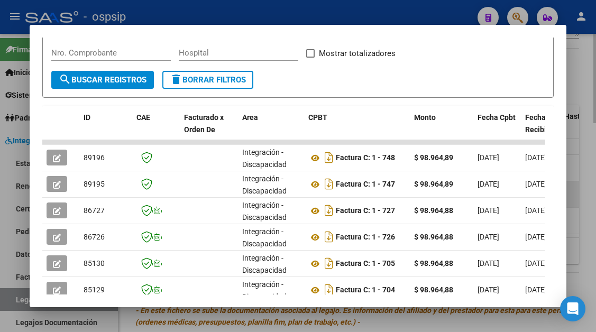
scroll to position [207, 0]
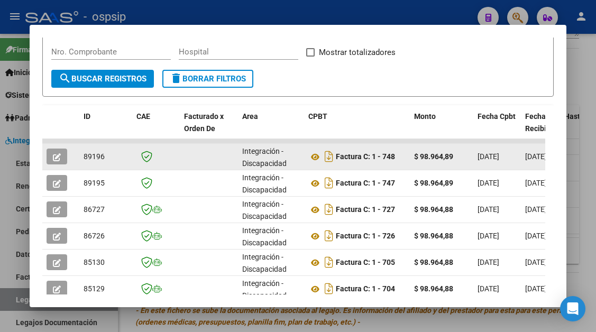
click at [61, 157] on button "button" at bounding box center [57, 157] width 21 height 16
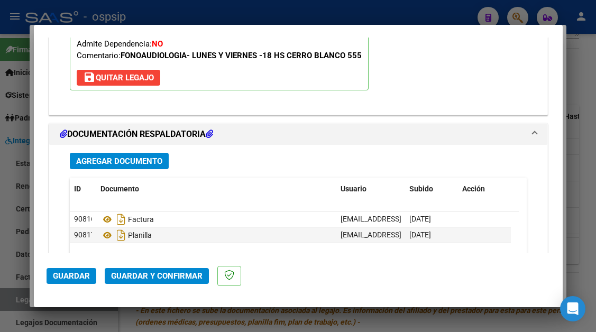
scroll to position [1323, 0]
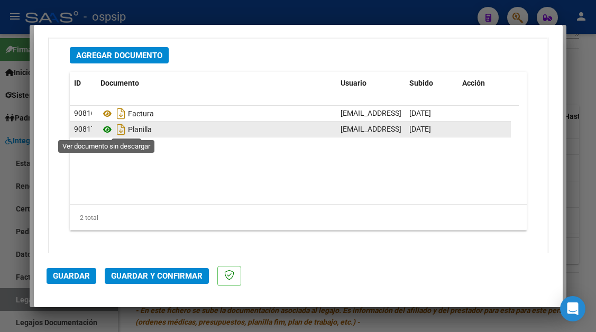
click at [106, 128] on icon at bounding box center [108, 129] width 14 height 13
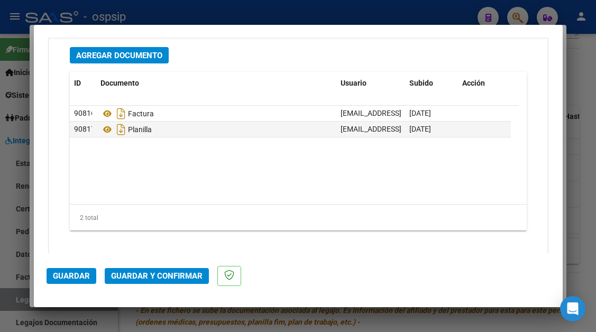
click at [141, 270] on button "Guardar y Confirmar" at bounding box center [157, 276] width 104 height 16
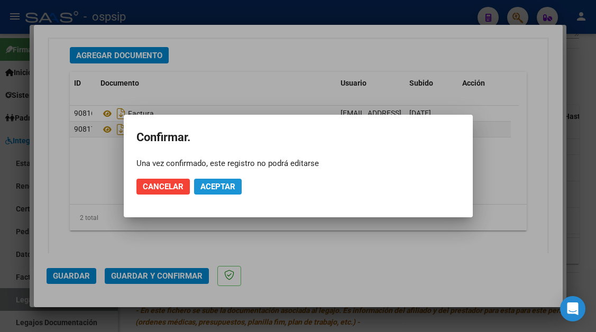
click at [205, 191] on span "Aceptar" at bounding box center [218, 187] width 35 height 10
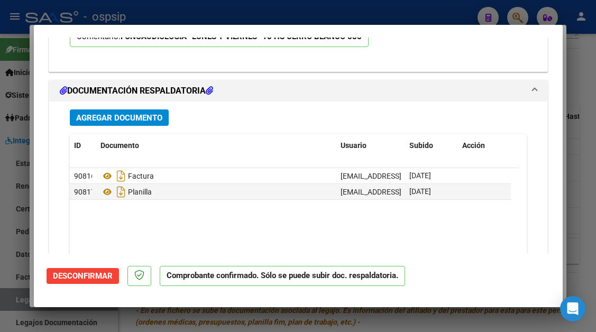
type input "$ 98.964,88"
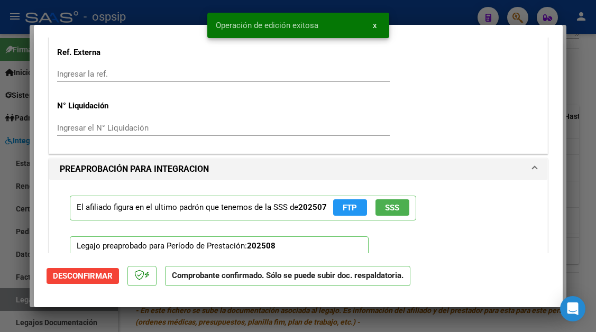
scroll to position [832, 0]
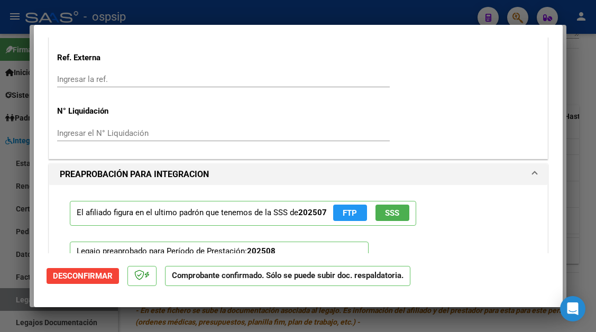
click at [11, 294] on div at bounding box center [298, 166] width 596 height 332
type input "$ 0,00"
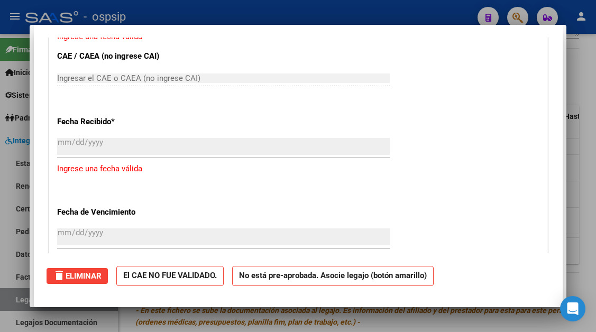
scroll to position [0, 0]
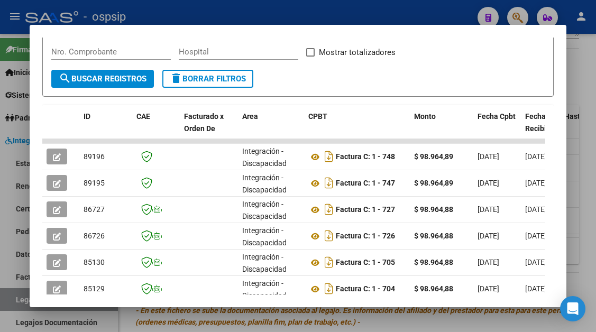
click at [11, 294] on div at bounding box center [298, 166] width 596 height 332
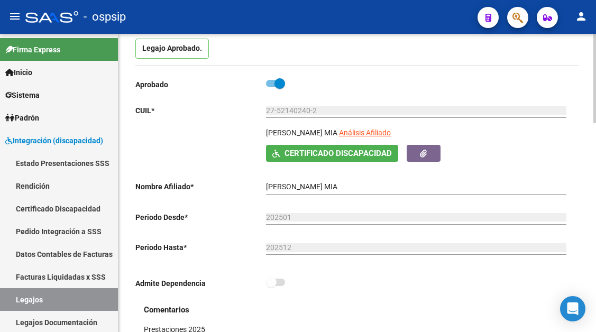
scroll to position [106, 0]
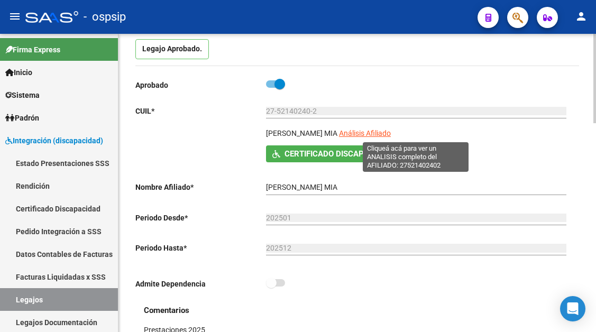
click at [391, 133] on span "Análisis Afiliado" at bounding box center [365, 133] width 52 height 8
type textarea "27521402402"
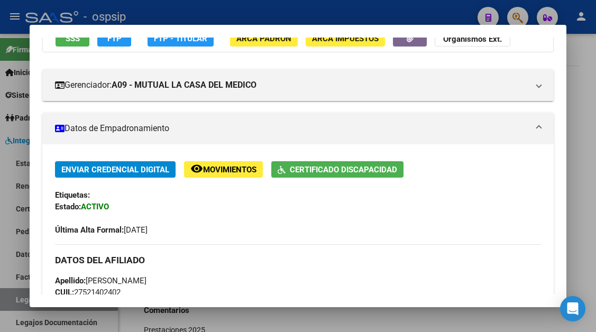
click at [14, 295] on div at bounding box center [298, 166] width 596 height 332
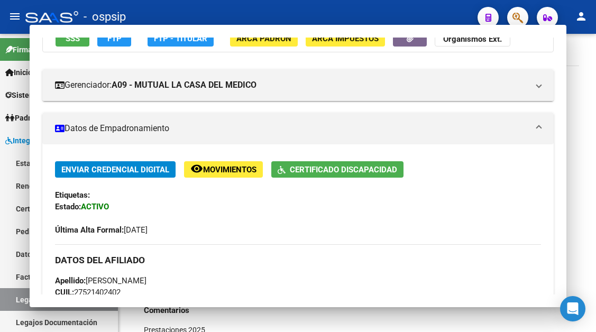
click at [14, 295] on link "Legajos" at bounding box center [59, 299] width 118 height 23
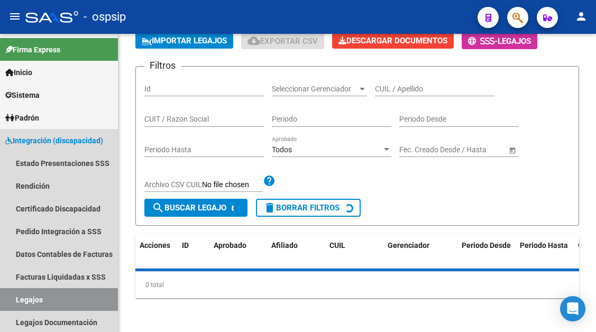
click at [14, 295] on link "Legajos" at bounding box center [59, 299] width 118 height 23
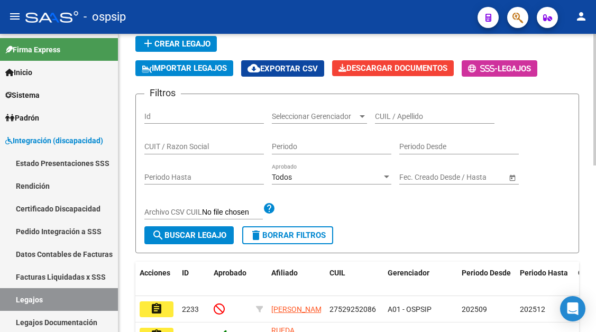
scroll to position [53, 0]
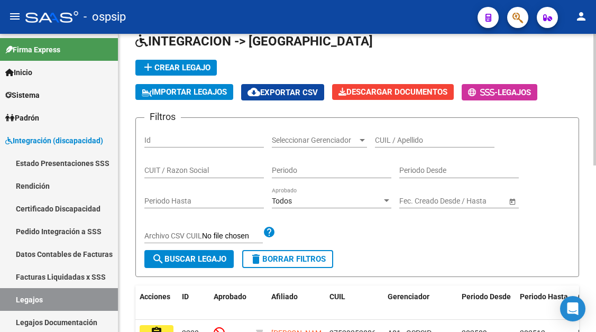
click at [373, 136] on app-drop-down-list "Seleccionar Gerenciador Seleccionar Gerenciador" at bounding box center [323, 141] width 103 height 30
click at [378, 137] on input "CUIL / Apellido" at bounding box center [435, 140] width 120 height 9
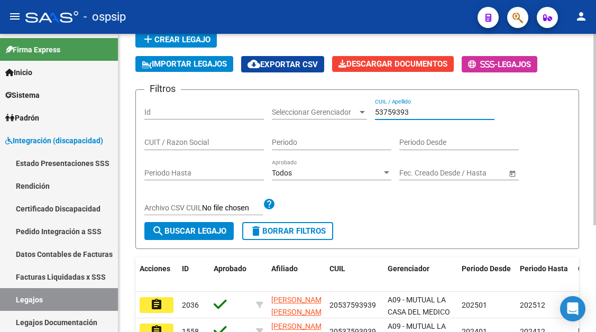
scroll to position [106, 0]
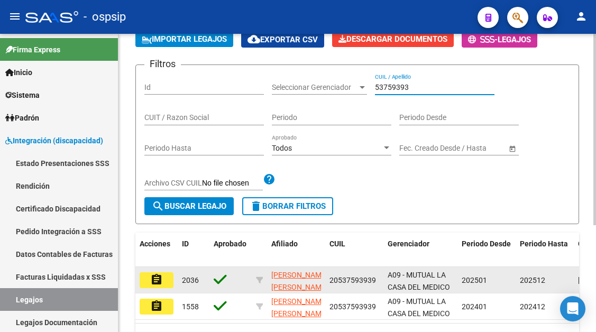
type input "53759393"
click at [160, 275] on mat-icon "assignment" at bounding box center [156, 280] width 13 height 13
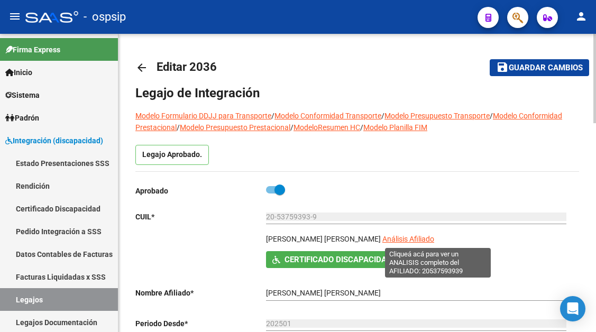
click at [434, 239] on span "Análisis Afiliado" at bounding box center [409, 239] width 52 height 8
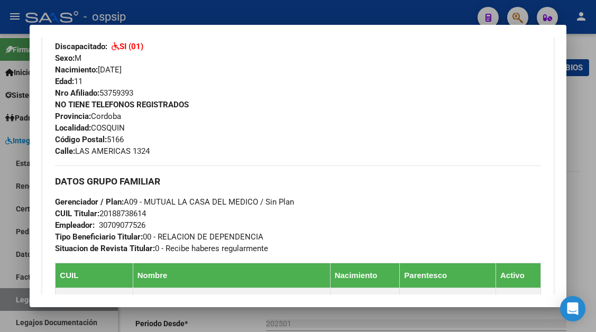
scroll to position [476, 0]
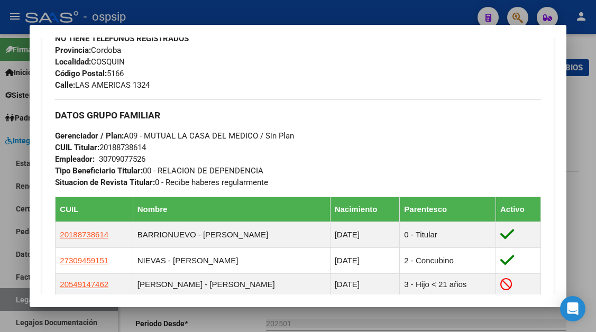
click at [19, 300] on div at bounding box center [298, 166] width 596 height 332
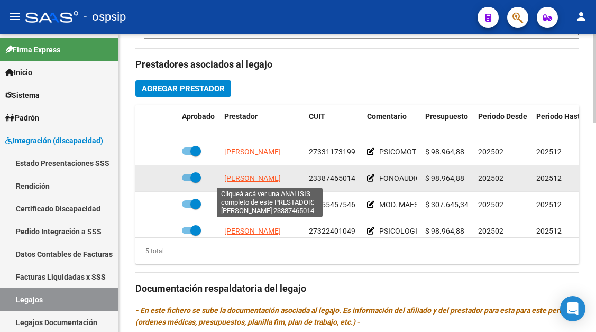
click at [259, 176] on span "MERELES MARIA VICTORIA" at bounding box center [252, 178] width 57 height 8
type textarea "23387465014"
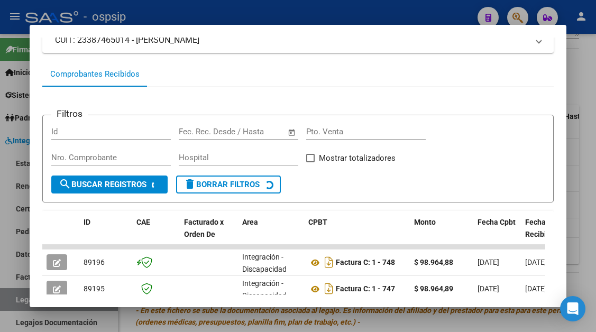
scroll to position [207, 0]
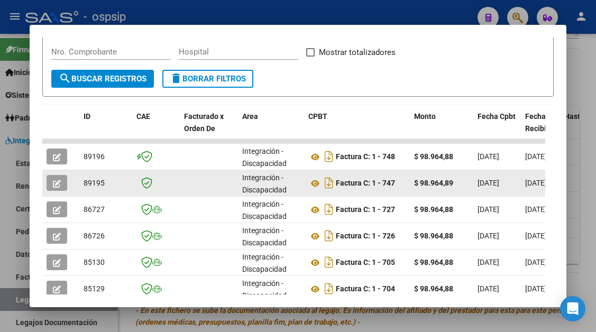
click at [54, 185] on icon "button" at bounding box center [57, 184] width 8 height 8
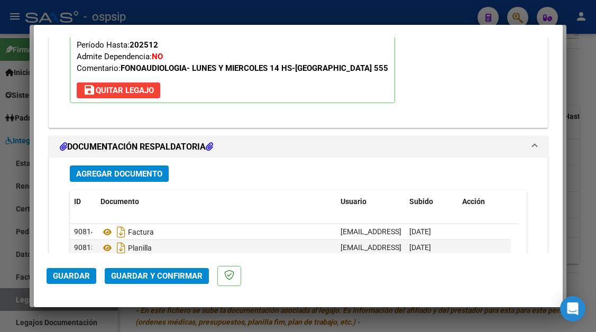
scroll to position [1270, 0]
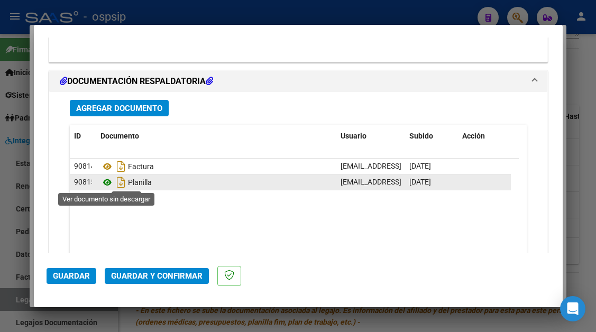
click at [106, 181] on icon at bounding box center [108, 182] width 14 height 13
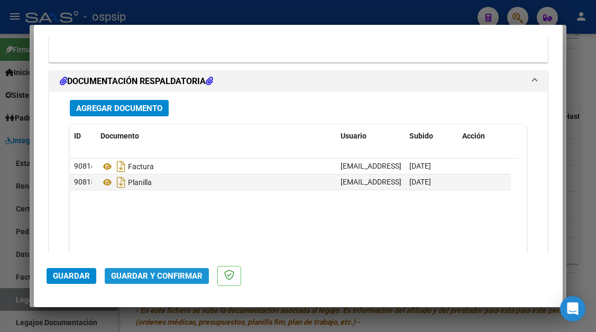
click at [166, 274] on span "Guardar y Confirmar" at bounding box center [157, 276] width 92 height 10
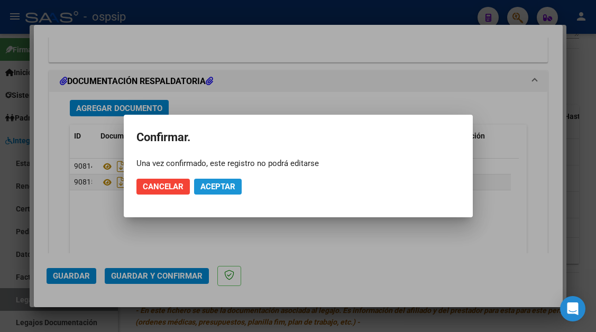
click at [210, 190] on span "Aceptar" at bounding box center [218, 187] width 35 height 10
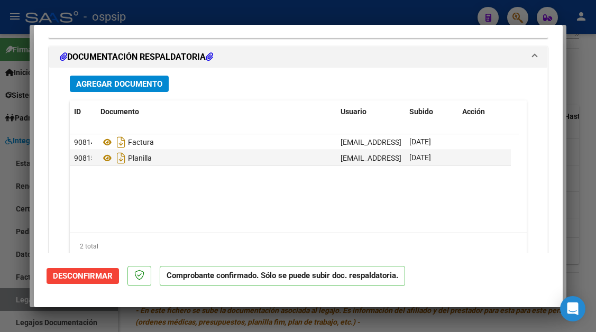
type input "$ 98.964,88"
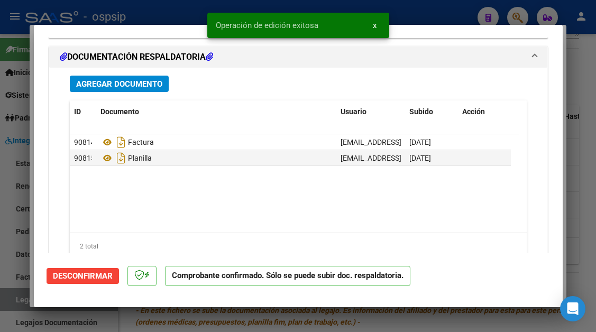
click at [24, 298] on div at bounding box center [298, 166] width 596 height 332
type input "$ 0,00"
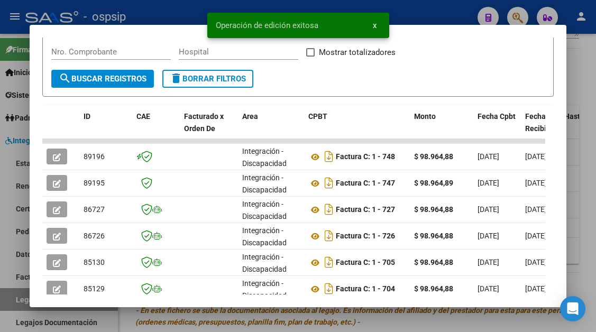
click at [24, 298] on div at bounding box center [298, 166] width 596 height 332
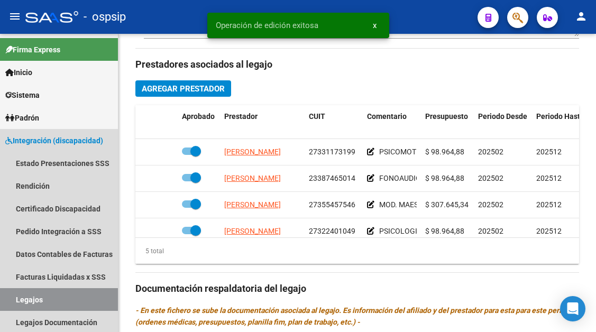
click at [24, 298] on link "Legajos" at bounding box center [59, 299] width 118 height 23
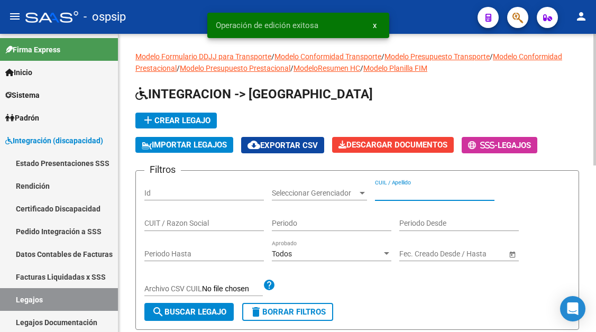
click at [387, 193] on input "CUIL / Apellido" at bounding box center [435, 193] width 120 height 9
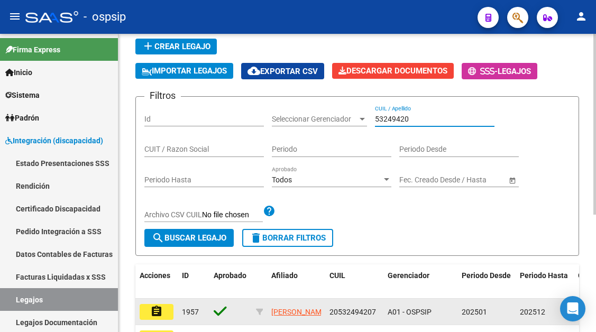
scroll to position [106, 0]
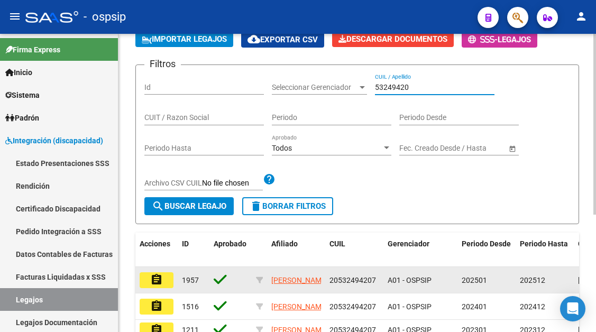
type input "53249420"
click at [157, 276] on mat-icon "assignment" at bounding box center [156, 280] width 13 height 13
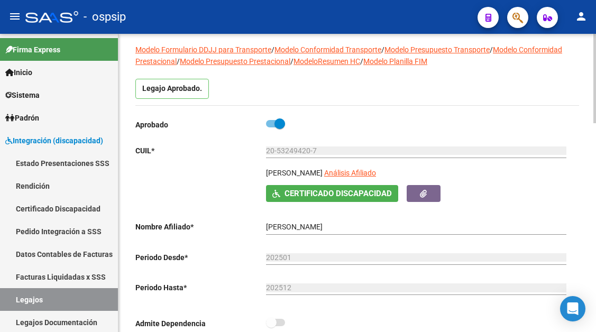
scroll to position [106, 0]
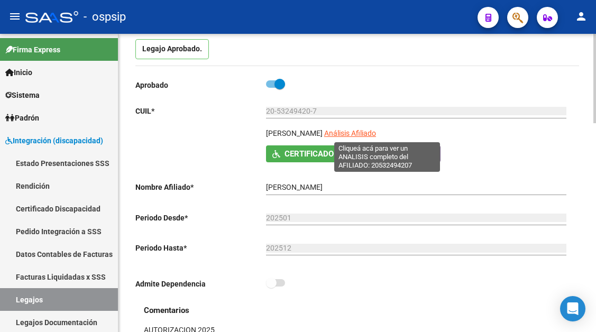
click at [376, 131] on span "Análisis Afiliado" at bounding box center [350, 133] width 52 height 8
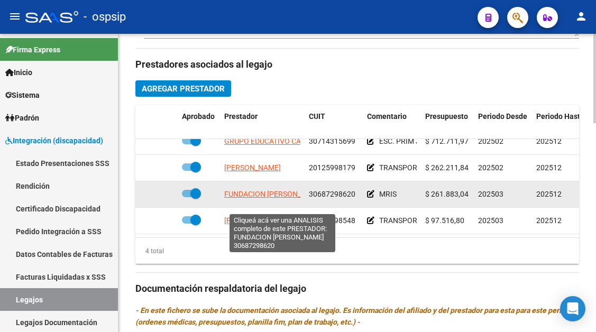
scroll to position [19, 0]
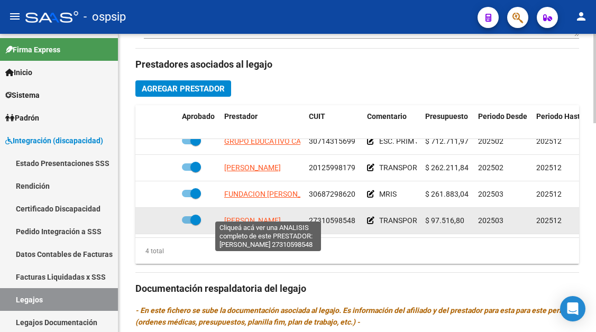
click at [253, 216] on span "FERNANDEZ LESLIE DANA" at bounding box center [252, 220] width 57 height 8
type textarea "27310598548"
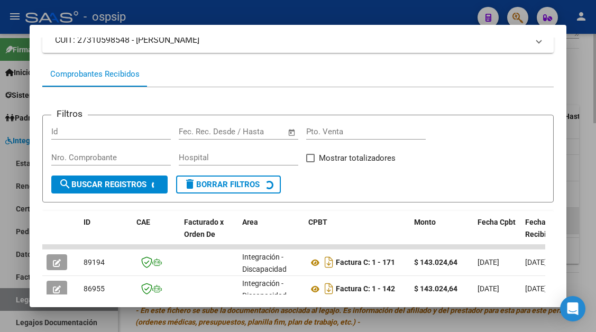
scroll to position [260, 0]
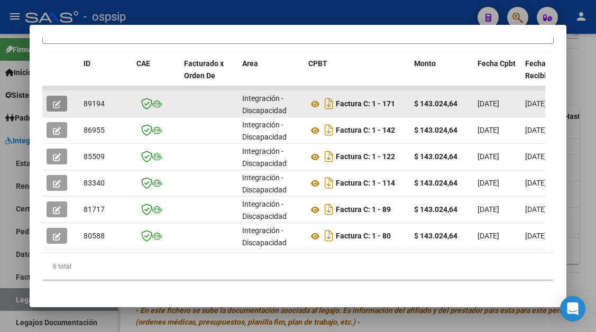
click at [63, 104] on button "button" at bounding box center [57, 104] width 21 height 16
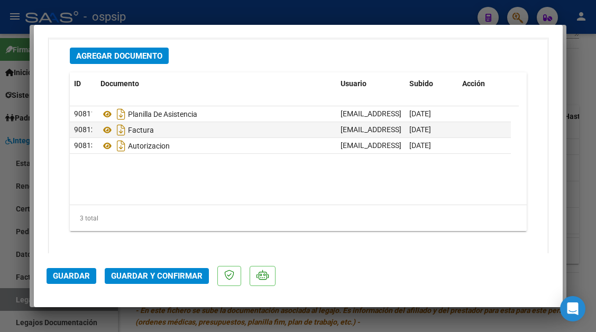
scroll to position [1323, 0]
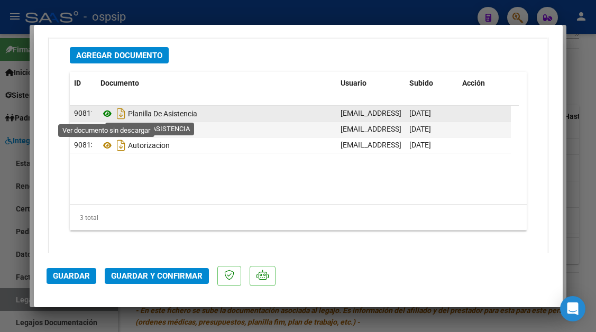
click at [108, 114] on icon at bounding box center [108, 113] width 14 height 13
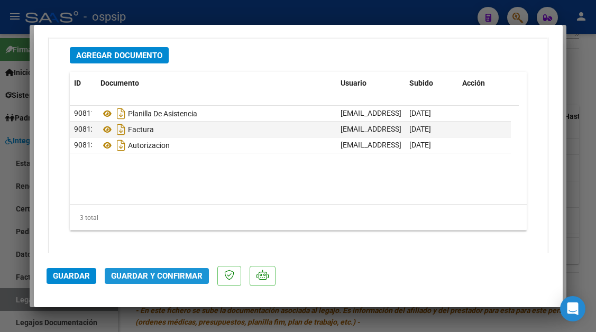
click at [157, 268] on button "Guardar y Confirmar" at bounding box center [157, 276] width 104 height 16
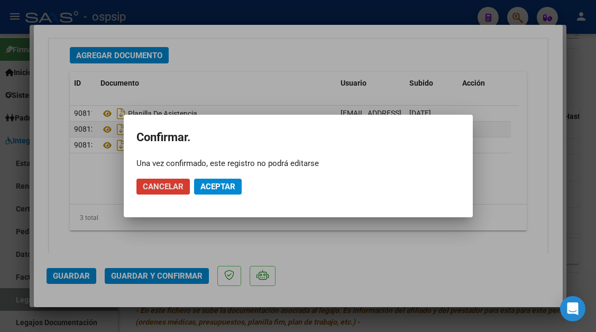
click at [216, 192] on button "Aceptar" at bounding box center [218, 187] width 48 height 16
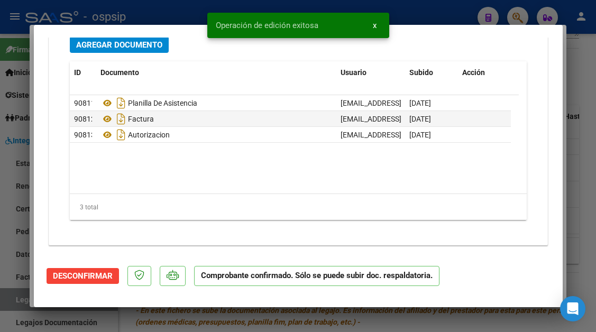
click at [24, 299] on div at bounding box center [298, 166] width 596 height 332
type input "$ 0,00"
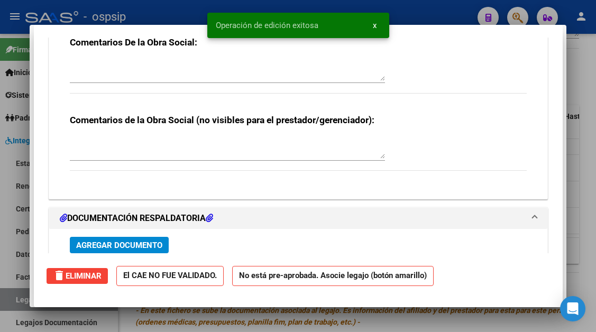
scroll to position [1234, 0]
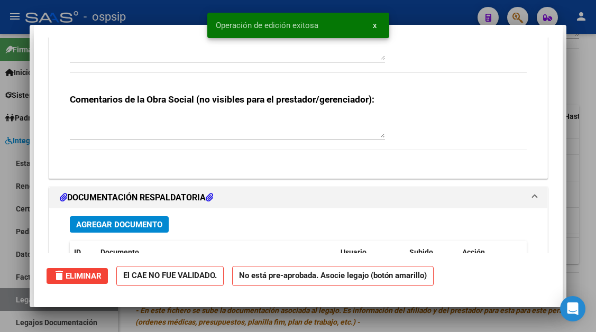
click at [24, 299] on div at bounding box center [298, 166] width 596 height 332
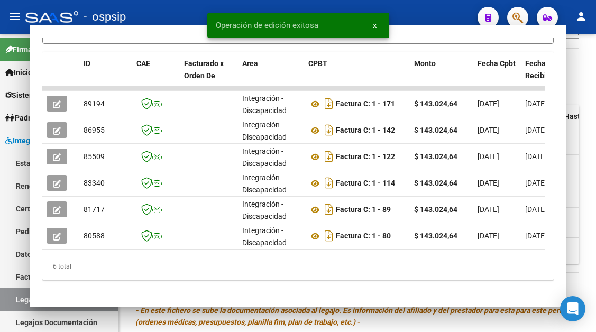
click at [24, 299] on link "Legajos" at bounding box center [59, 299] width 118 height 23
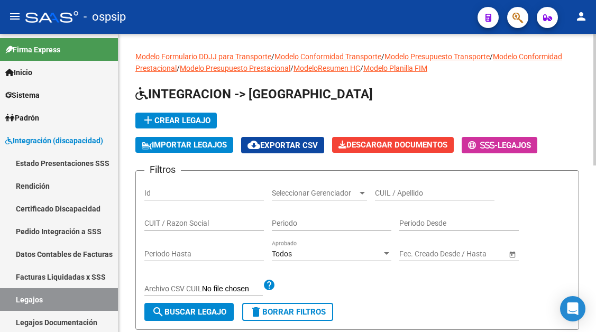
click at [380, 189] on input "CUIL / Apellido" at bounding box center [435, 193] width 120 height 9
type input "F"
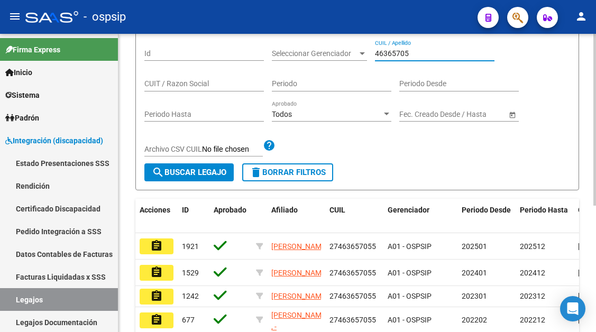
scroll to position [212, 0]
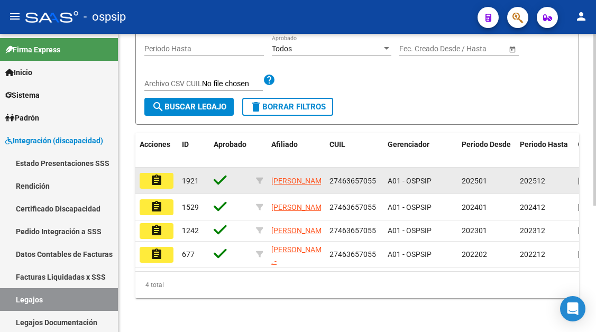
type input "46365705"
click at [161, 177] on mat-icon "assignment" at bounding box center [156, 180] width 13 height 13
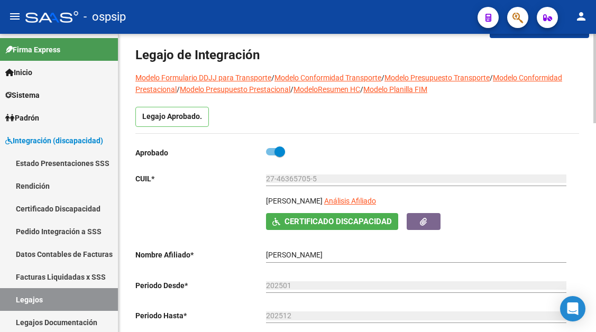
scroll to position [106, 0]
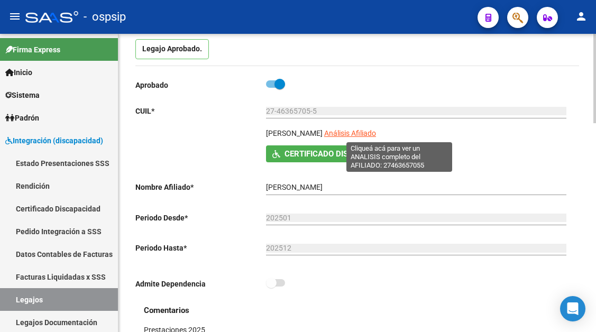
click at [384, 128] on div "27-46365705-5 Ingresar CUIL" at bounding box center [416, 112] width 301 height 30
click at [376, 132] on span "Análisis Afiliado" at bounding box center [350, 133] width 52 height 8
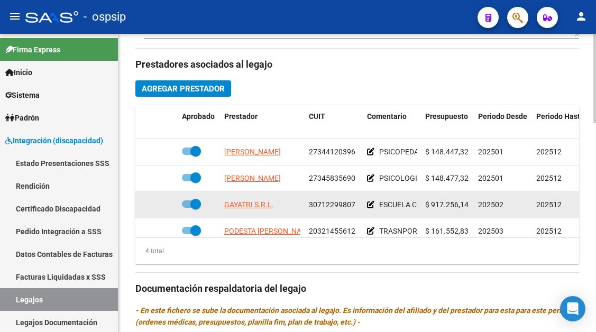
scroll to position [19, 0]
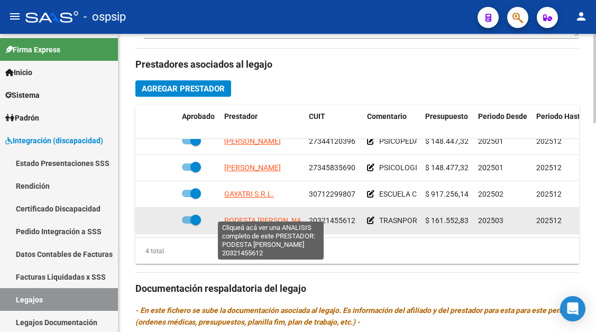
click at [254, 216] on span "PODESTA JORGE EMANUEL" at bounding box center [269, 220] width 90 height 8
type textarea "20321455612"
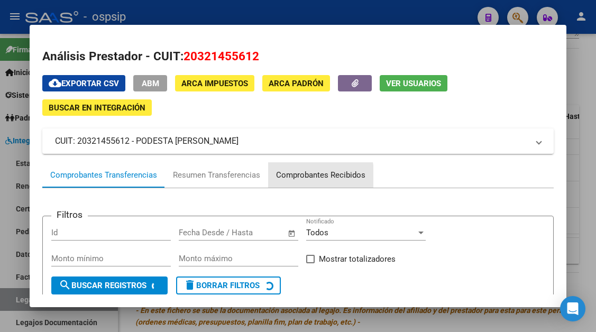
click at [301, 177] on div "Comprobantes Recibidos" at bounding box center [320, 175] width 89 height 12
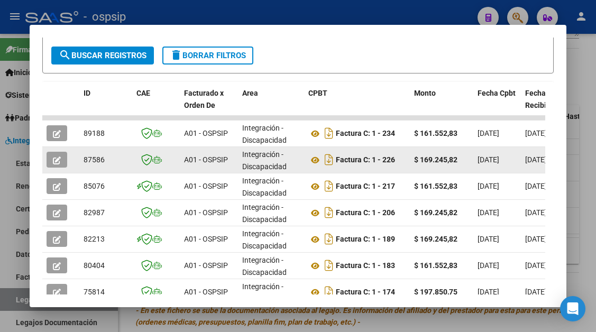
scroll to position [212, 0]
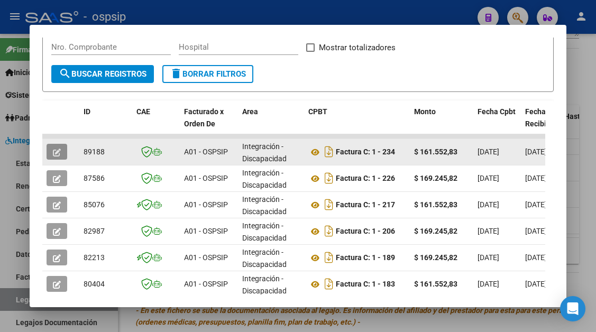
click at [63, 154] on button "button" at bounding box center [57, 152] width 21 height 16
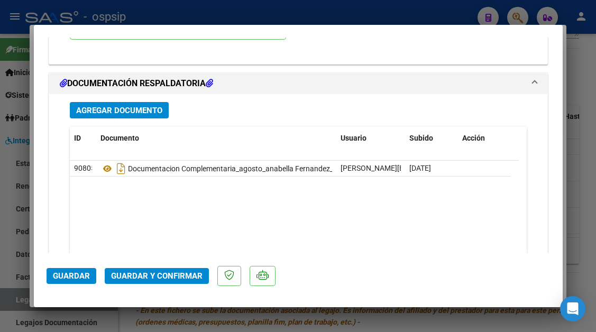
scroll to position [1270, 0]
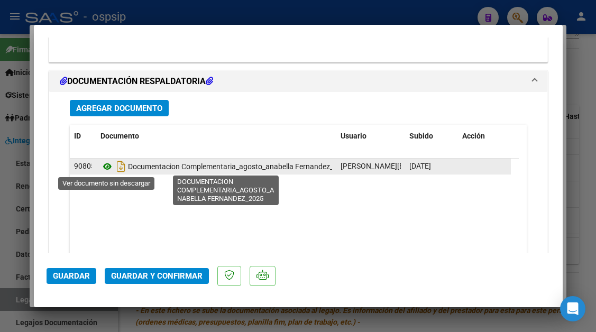
click at [108, 167] on icon at bounding box center [108, 166] width 14 height 13
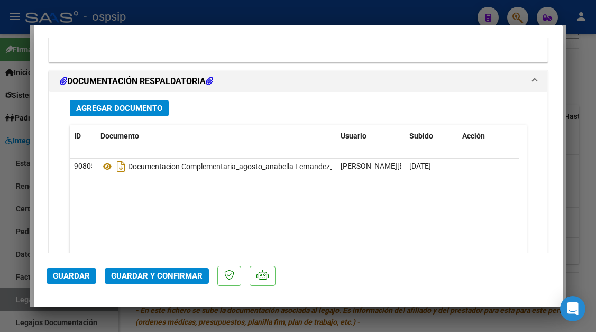
click at [162, 270] on button "Guardar y Confirmar" at bounding box center [157, 276] width 104 height 16
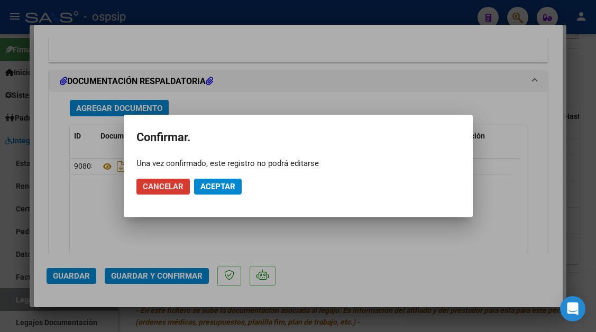
click at [223, 191] on span "Aceptar" at bounding box center [218, 187] width 35 height 10
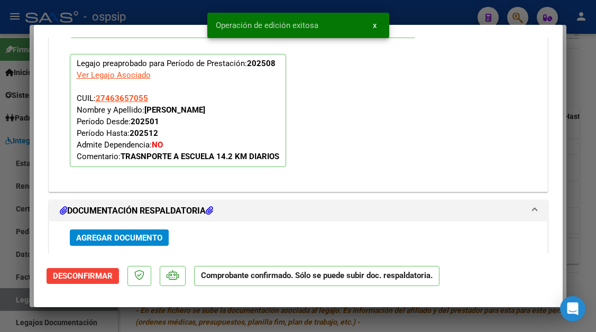
scroll to position [1015, 0]
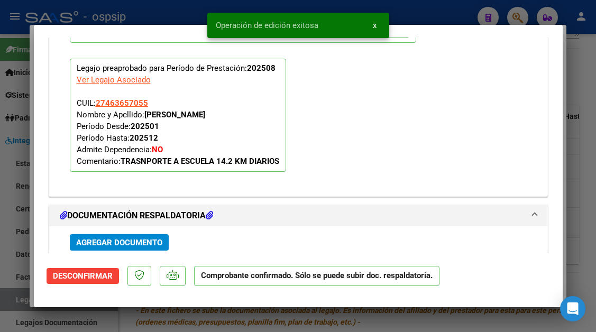
type input "$ 0,00"
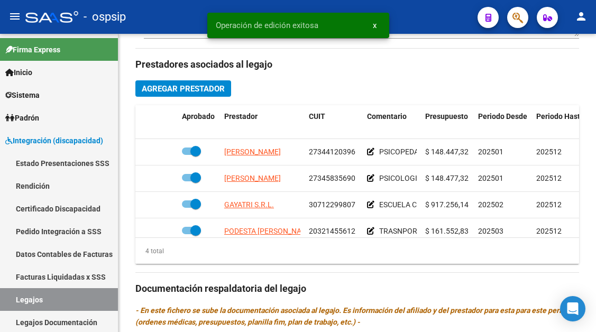
scroll to position [423, 0]
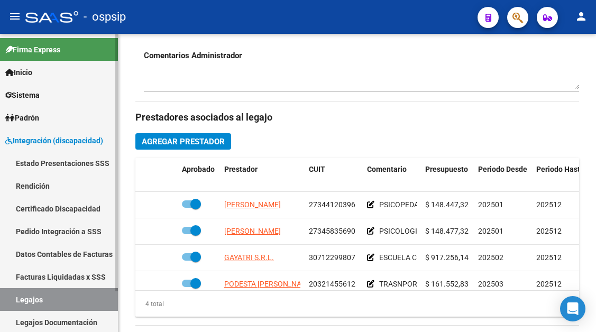
click at [26, 297] on link "Legajos" at bounding box center [59, 299] width 118 height 23
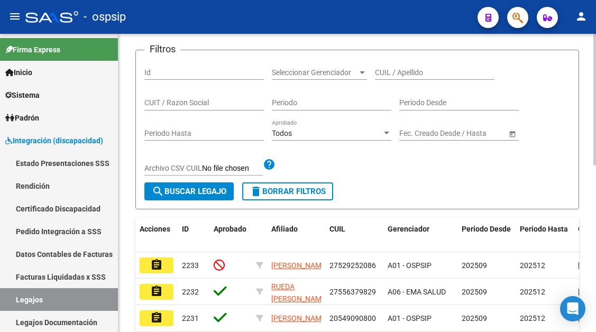
scroll to position [114, 0]
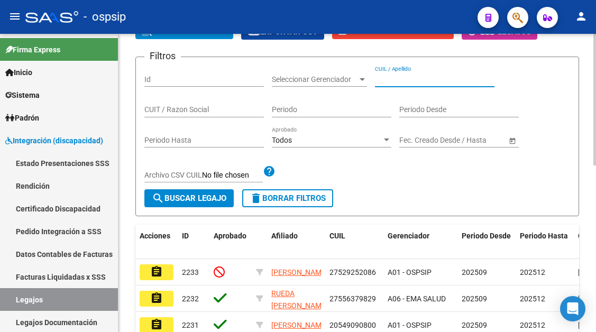
click at [388, 82] on input "CUIL / Apellido" at bounding box center [435, 79] width 120 height 9
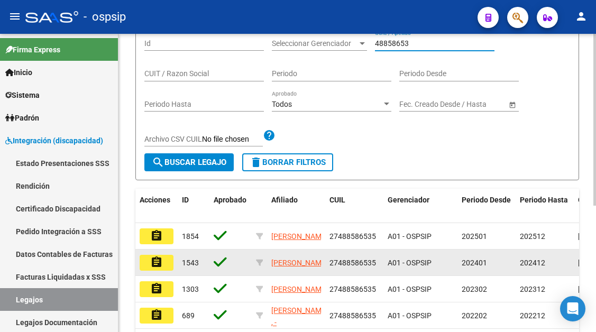
scroll to position [167, 0]
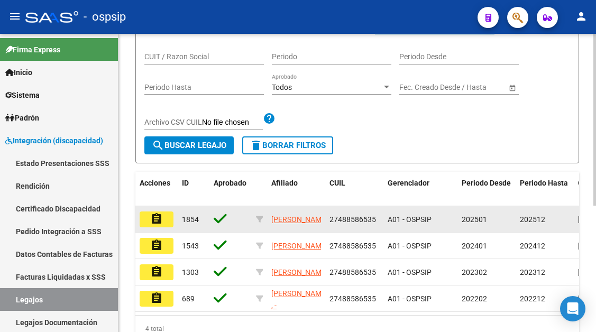
type input "48858653"
click at [153, 216] on mat-icon "assignment" at bounding box center [156, 219] width 13 height 13
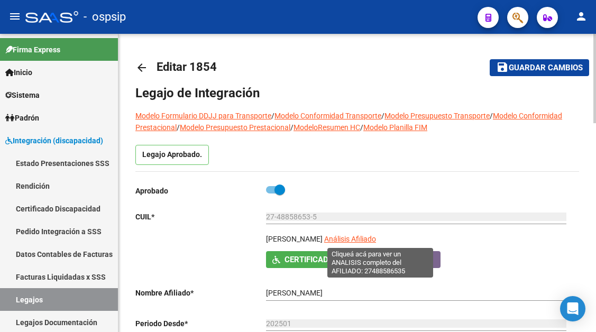
click at [366, 238] on span "Análisis Afiliado" at bounding box center [350, 239] width 52 height 8
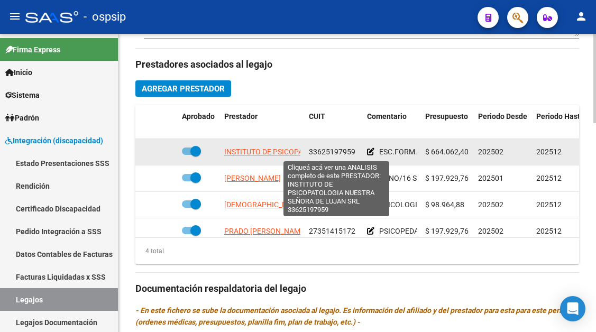
click at [265, 148] on span "INSTITUTO DE PSICOPATOLOGIA NUESTRA SEÑORA DE LUJAN SRL" at bounding box center [336, 152] width 224 height 8
type textarea "33625197959"
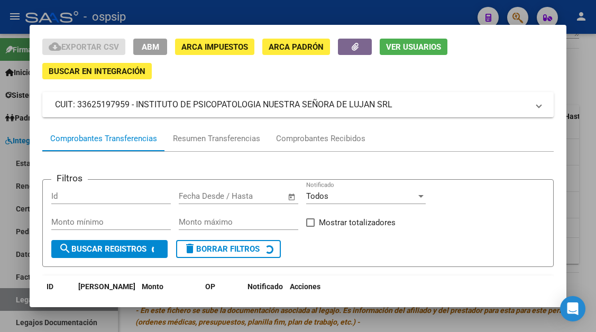
scroll to position [53, 0]
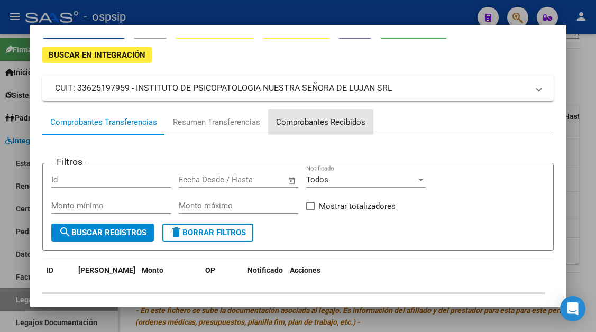
click at [318, 121] on div "Comprobantes Recibidos" at bounding box center [320, 122] width 89 height 12
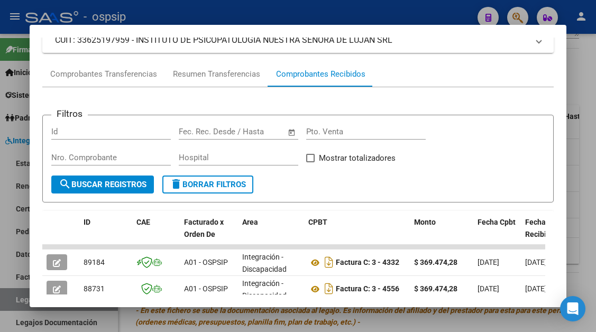
scroll to position [154, 0]
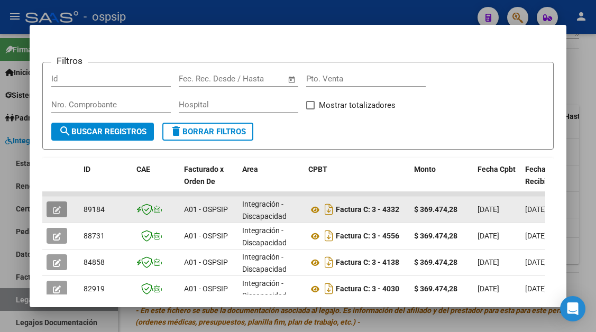
click at [62, 212] on button "button" at bounding box center [57, 210] width 21 height 16
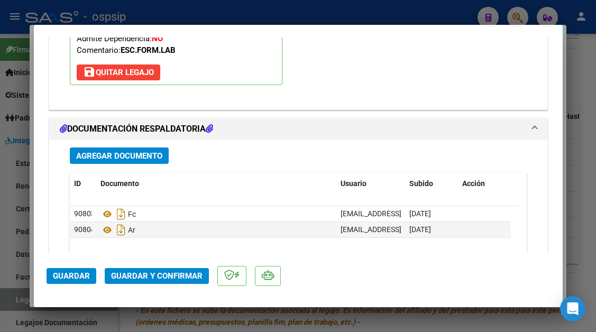
scroll to position [1323, 0]
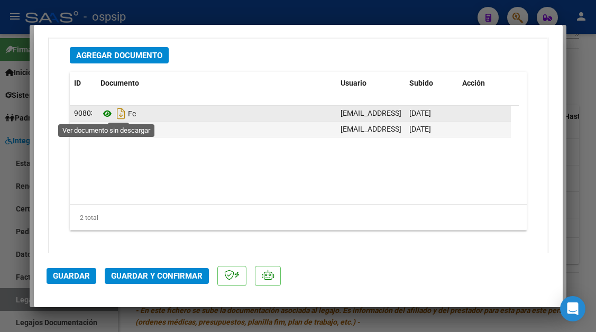
click at [109, 112] on icon at bounding box center [108, 113] width 14 height 13
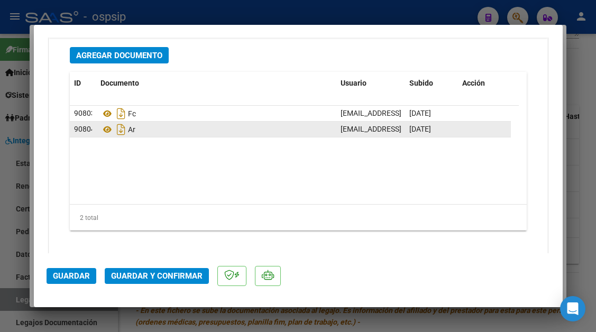
click at [99, 129] on datatable-body-cell "Ar" at bounding box center [216, 129] width 240 height 15
click at [106, 131] on icon at bounding box center [108, 129] width 14 height 13
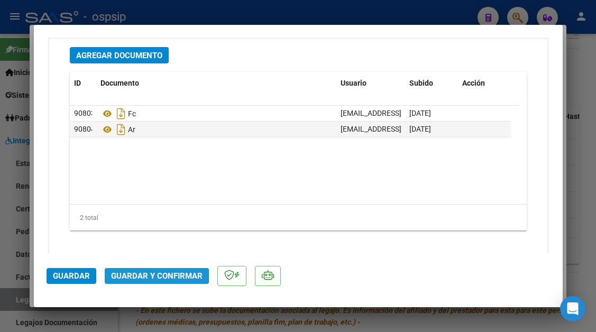
click at [156, 276] on span "Guardar y Confirmar" at bounding box center [157, 276] width 92 height 10
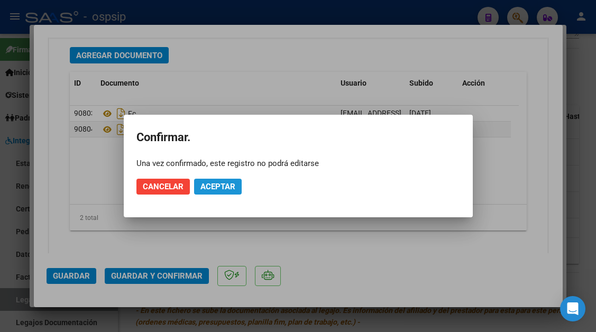
click at [208, 189] on span "Aceptar" at bounding box center [218, 187] width 35 height 10
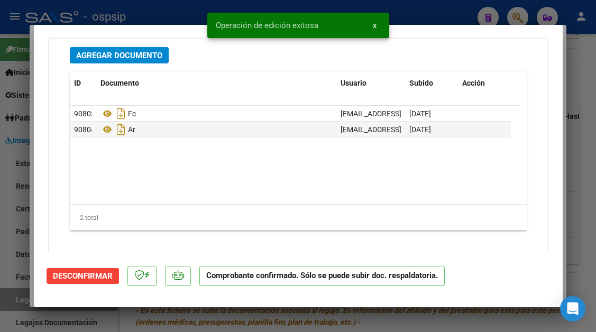
click at [13, 308] on div at bounding box center [298, 166] width 596 height 332
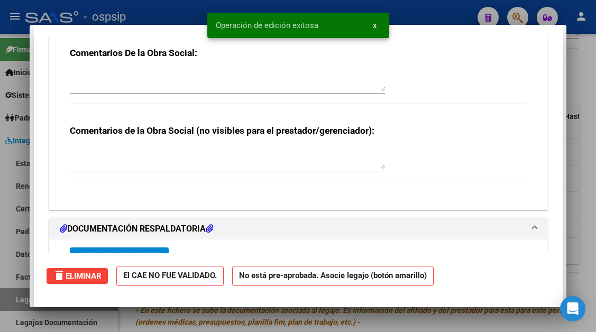
type input "$ 0,00"
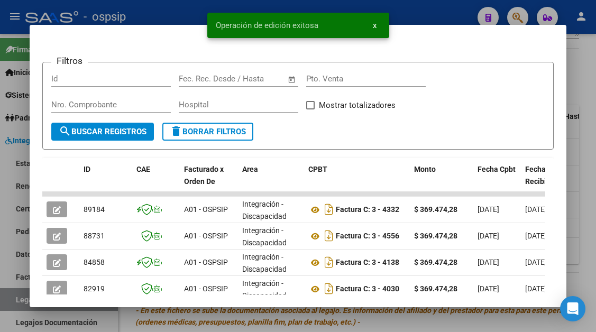
click at [13, 305] on div at bounding box center [298, 166] width 596 height 332
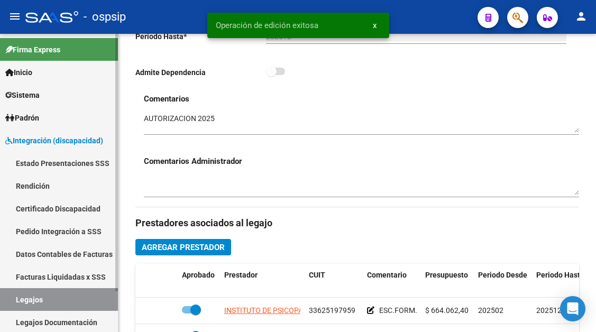
click at [53, 293] on link "Legajos" at bounding box center [59, 299] width 118 height 23
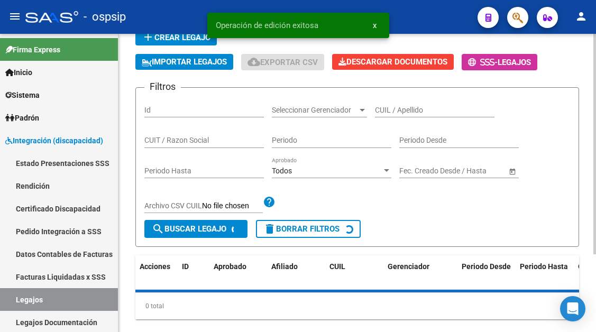
scroll to position [52, 0]
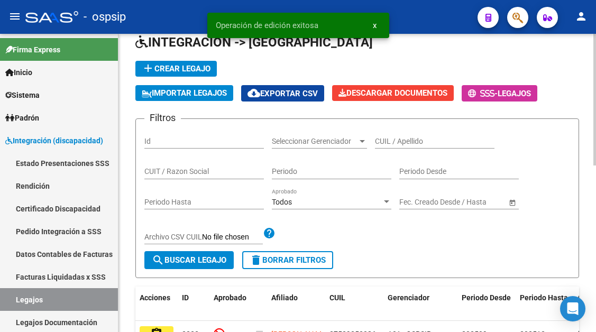
click at [390, 138] on input "CUIL / Apellido" at bounding box center [435, 141] width 120 height 9
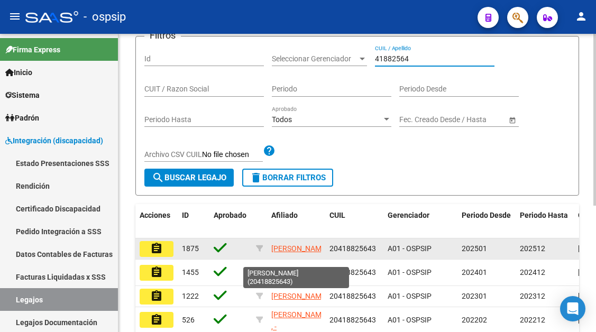
scroll to position [158, 0]
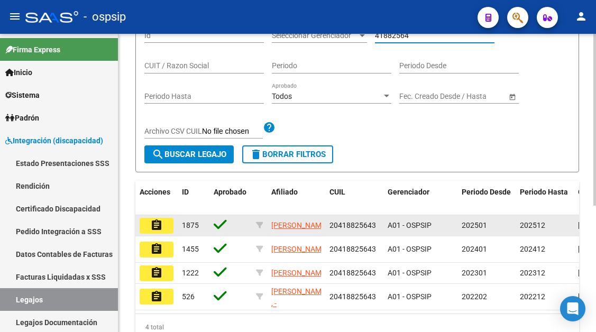
type input "41882564"
click at [157, 229] on mat-icon "assignment" at bounding box center [156, 225] width 13 height 13
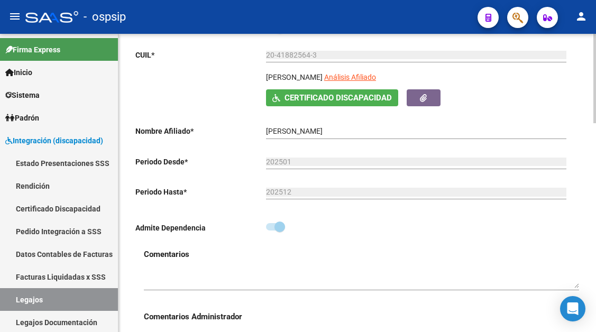
scroll to position [159, 0]
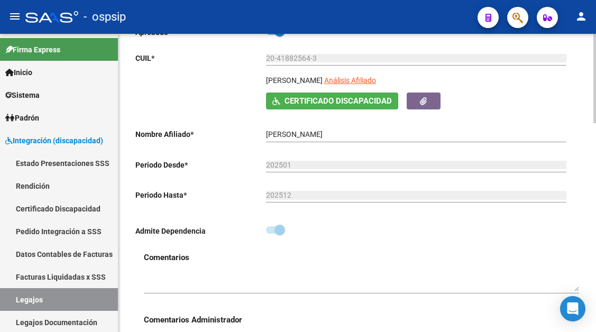
click at [376, 86] on app-link-go-to "Análisis Afiliado" at bounding box center [350, 84] width 52 height 18
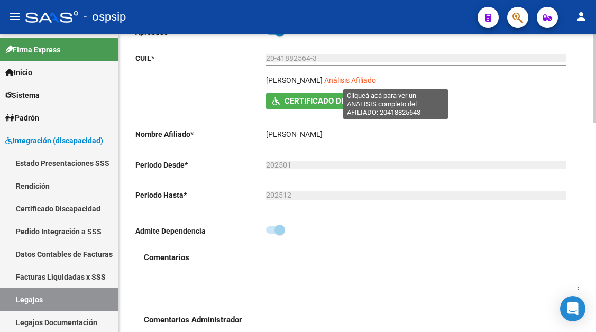
click at [376, 84] on span "Análisis Afiliado" at bounding box center [350, 80] width 52 height 8
type textarea "20418825643"
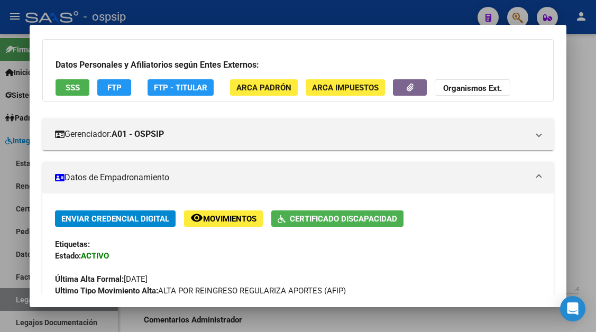
scroll to position [53, 0]
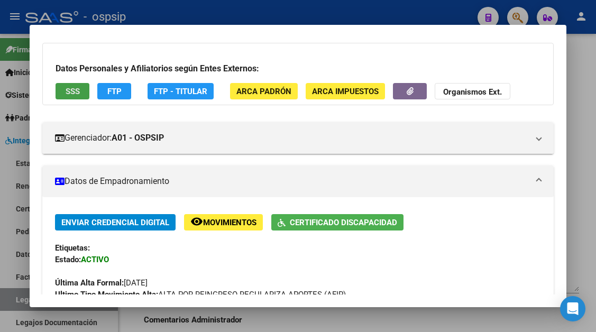
click at [75, 94] on span "SSS" at bounding box center [73, 92] width 14 height 10
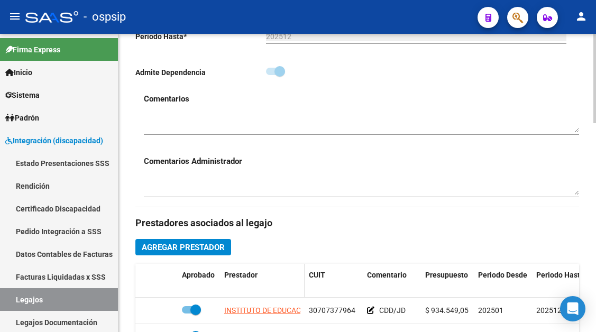
scroll to position [423, 0]
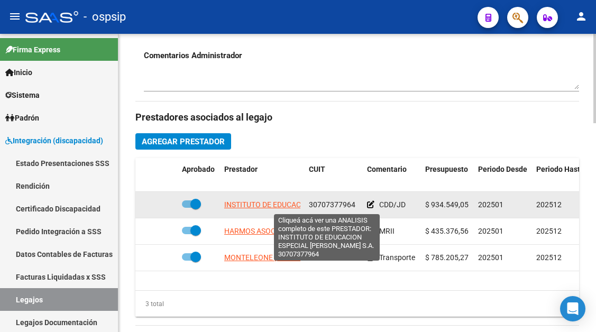
click at [250, 208] on span "INSTITUTO DE EDUCACION ESPECIAL FRANCOISE DOLTO S.A." at bounding box center [322, 205] width 197 height 8
type textarea "30707377964"
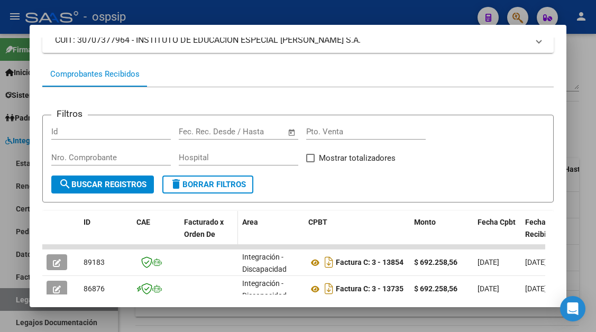
scroll to position [154, 0]
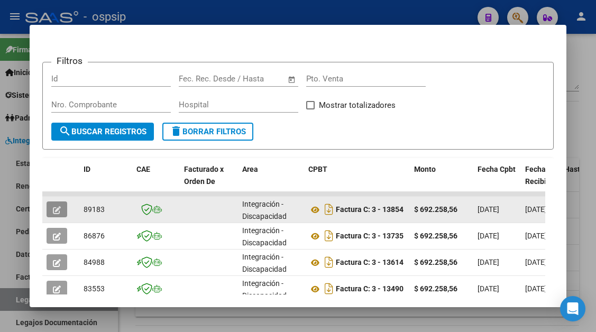
click at [63, 206] on button "button" at bounding box center [57, 210] width 21 height 16
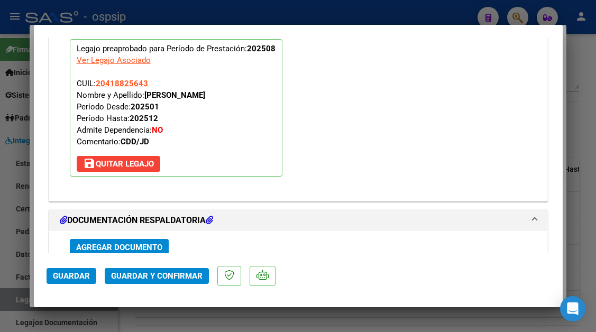
scroll to position [1236, 0]
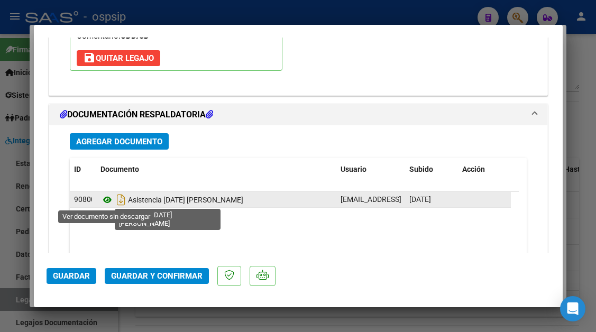
click at [110, 198] on icon at bounding box center [108, 200] width 14 height 13
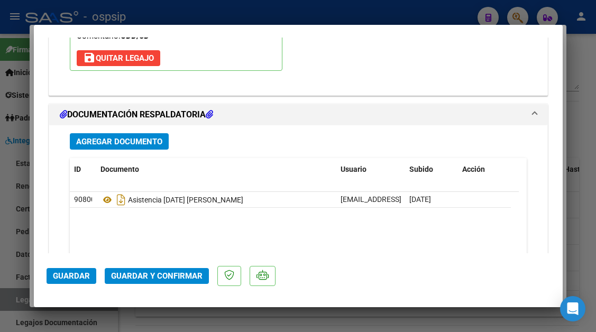
click at [179, 280] on span "Guardar y Confirmar" at bounding box center [157, 276] width 92 height 10
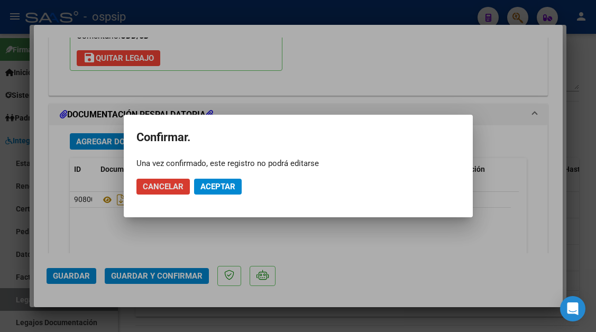
click at [222, 184] on span "Aceptar" at bounding box center [218, 187] width 35 height 10
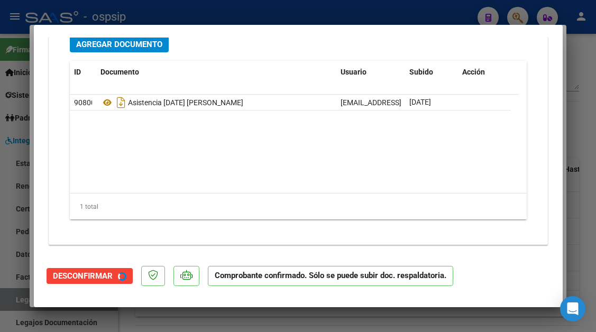
scroll to position [1141, 0]
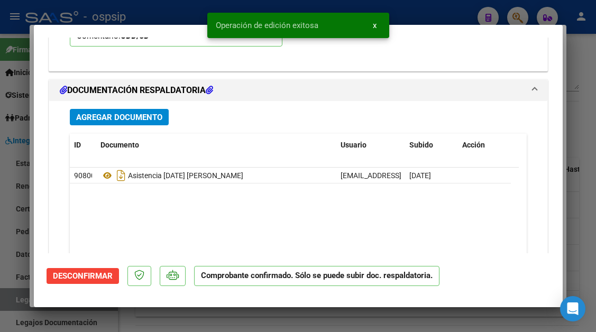
click at [15, 296] on div at bounding box center [298, 166] width 596 height 332
type input "$ 0,00"
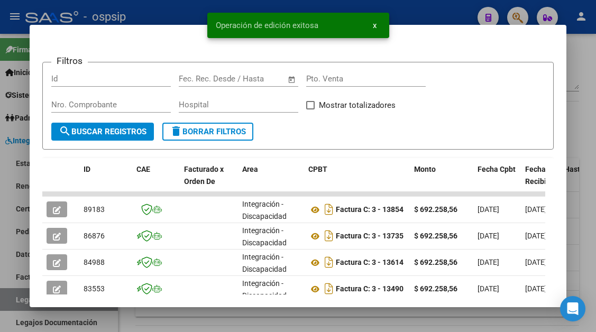
click at [15, 296] on div at bounding box center [298, 166] width 596 height 332
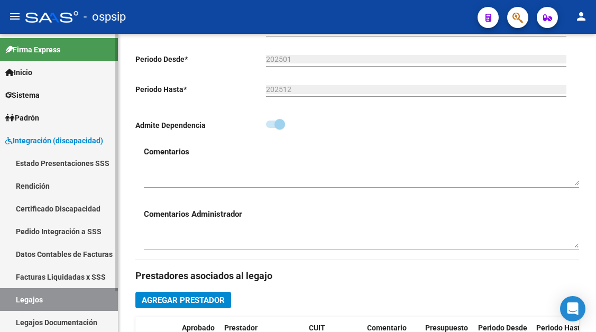
click at [54, 299] on link "Legajos" at bounding box center [59, 299] width 118 height 23
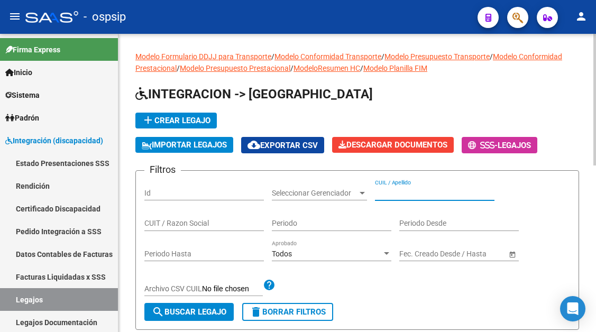
click at [382, 189] on input "CUIL / Apellido" at bounding box center [435, 193] width 120 height 9
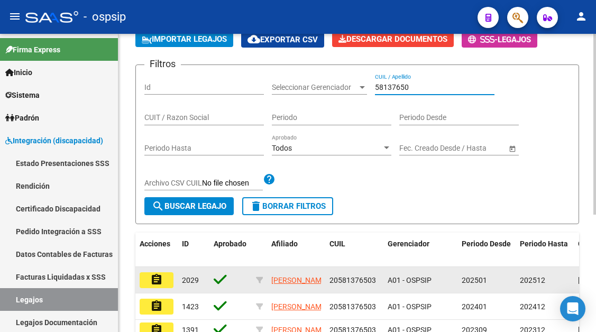
scroll to position [159, 0]
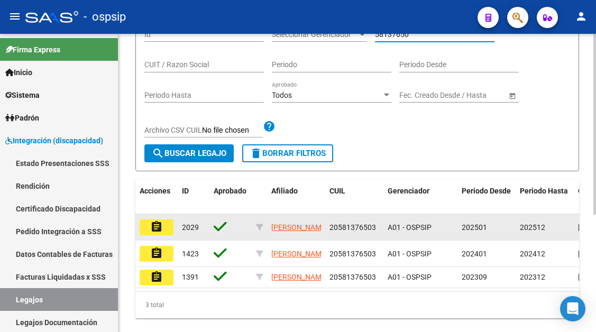
type input "58137650"
click at [152, 225] on mat-icon "assignment" at bounding box center [156, 227] width 13 height 13
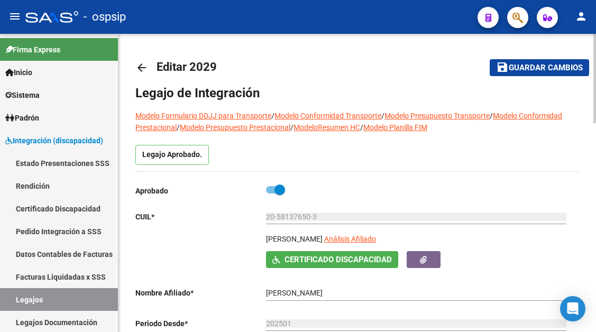
click at [404, 233] on div "20-58137650-3 Ingresar CUIL" at bounding box center [416, 218] width 301 height 30
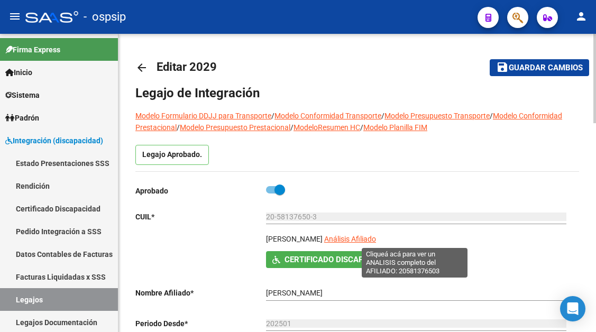
click at [376, 238] on span "Análisis Afiliado" at bounding box center [350, 239] width 52 height 8
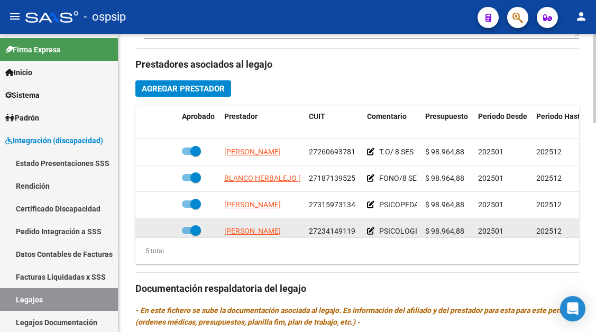
scroll to position [423, 0]
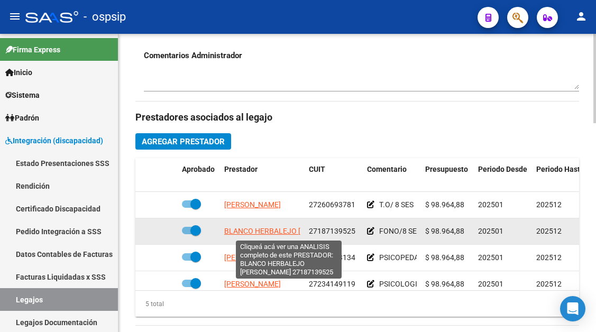
click at [256, 235] on span "BLANCO HERBALEJO MARIELA RENEE" at bounding box center [289, 231] width 131 height 8
type textarea "27187139525"
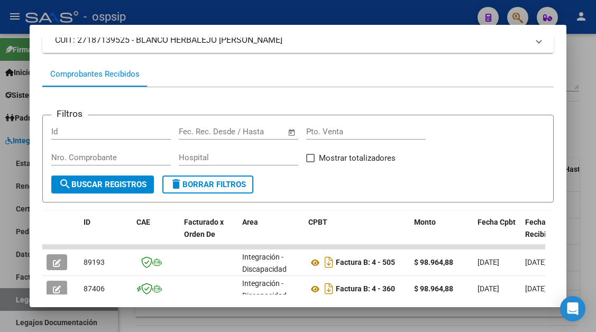
scroll to position [154, 0]
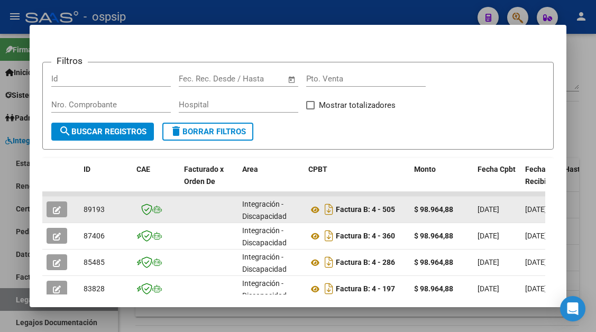
click at [58, 204] on button "button" at bounding box center [57, 210] width 21 height 16
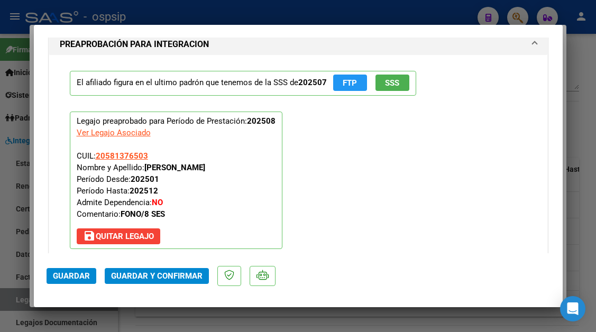
scroll to position [1217, 0]
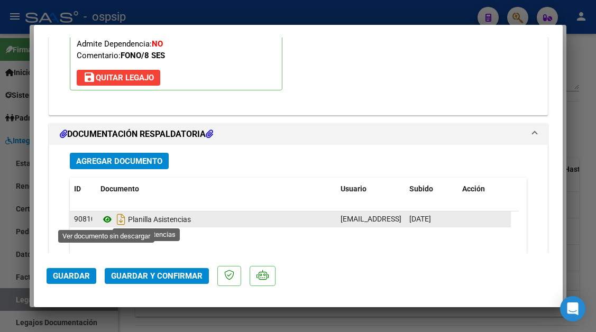
click at [101, 221] on icon at bounding box center [108, 219] width 14 height 13
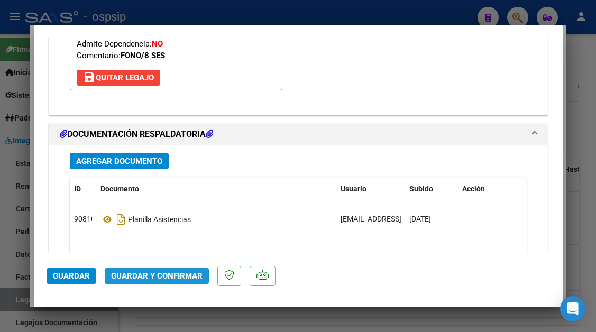
click at [156, 278] on span "Guardar y Confirmar" at bounding box center [157, 276] width 92 height 10
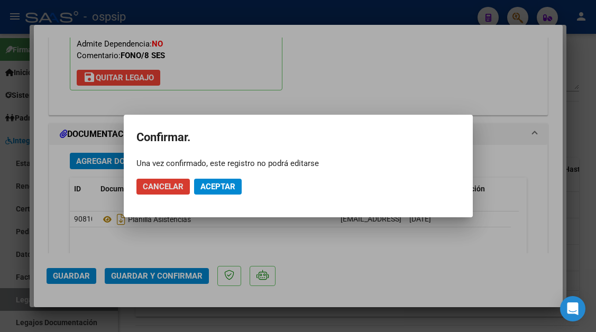
click at [219, 191] on span "Aceptar" at bounding box center [218, 187] width 35 height 10
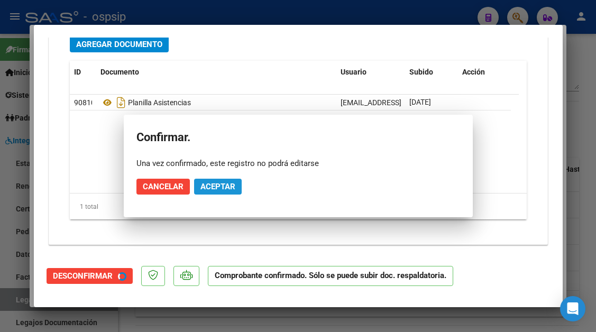
scroll to position [1121, 0]
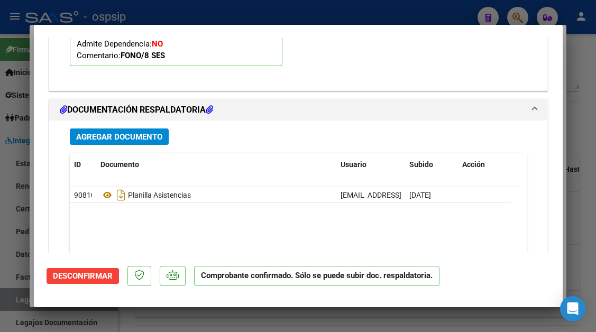
click at [17, 293] on div at bounding box center [298, 166] width 596 height 332
type input "$ 0,00"
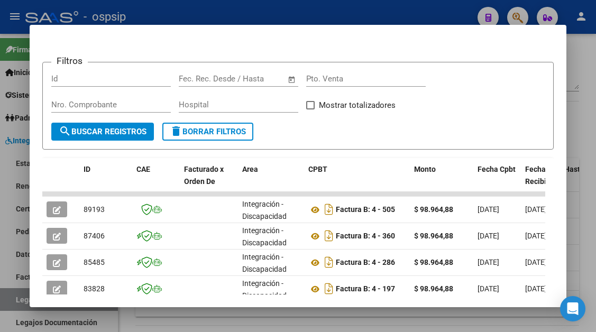
click at [17, 293] on div at bounding box center [298, 166] width 596 height 332
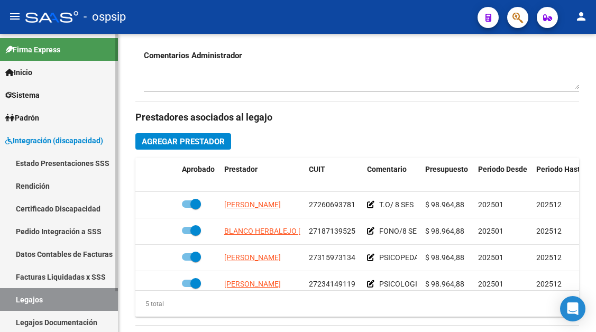
click at [25, 302] on link "Legajos" at bounding box center [59, 299] width 118 height 23
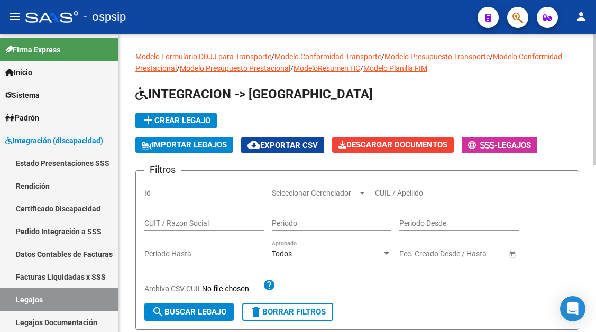
click at [401, 197] on input "CUIL / Apellido" at bounding box center [435, 193] width 120 height 9
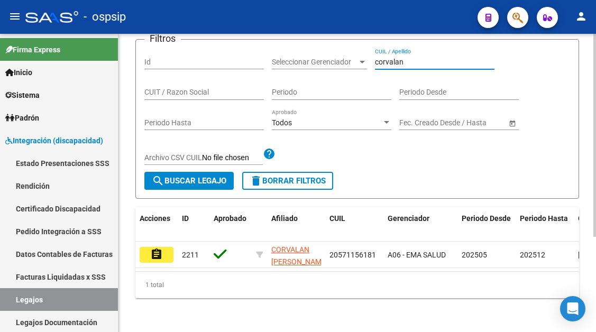
scroll to position [140, 0]
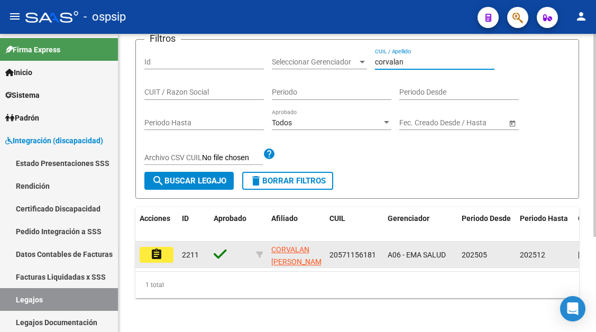
type input "corvalan"
click at [168, 247] on button "assignment" at bounding box center [157, 255] width 34 height 16
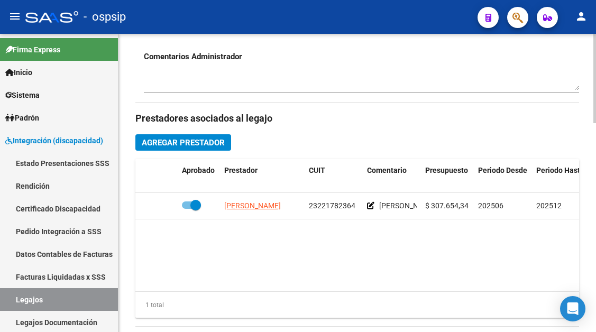
scroll to position [423, 0]
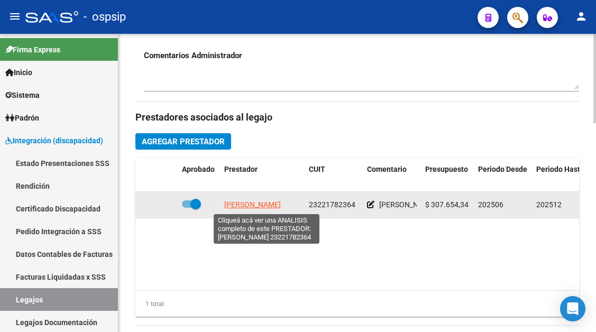
click at [276, 206] on span "PAEZ SILVANA MARCELA" at bounding box center [252, 205] width 57 height 8
type textarea "23221782364"
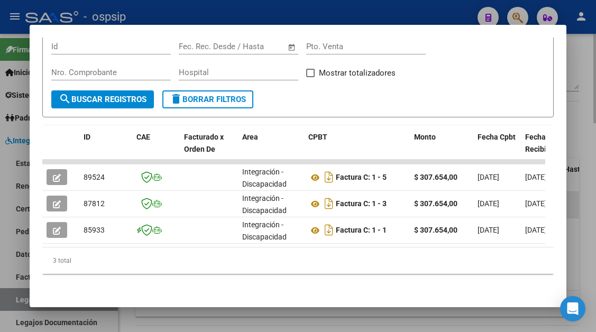
scroll to position [194, 0]
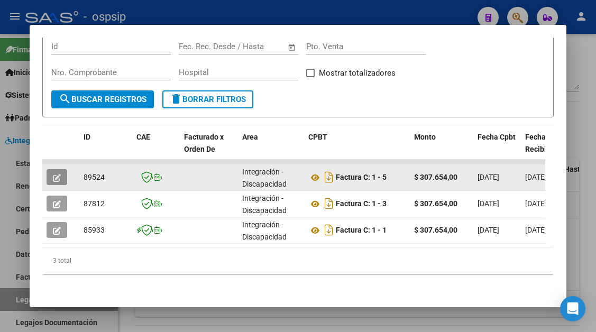
click at [51, 171] on button "button" at bounding box center [57, 177] width 21 height 16
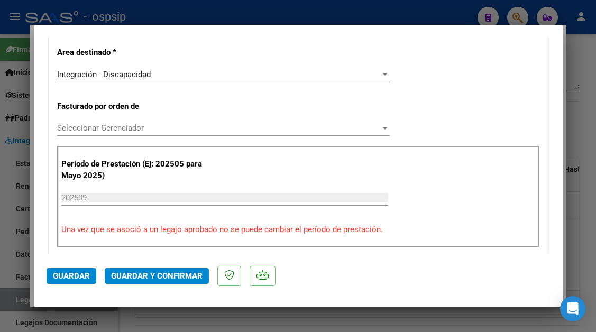
scroll to position [212, 0]
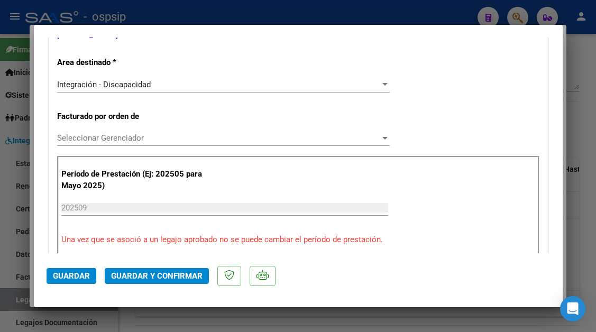
type input "$ 0,00"
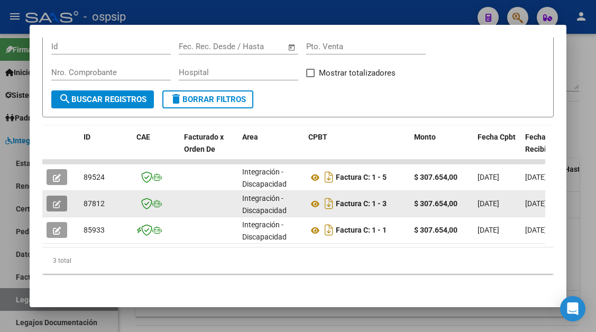
click at [57, 201] on icon "button" at bounding box center [57, 205] width 8 height 8
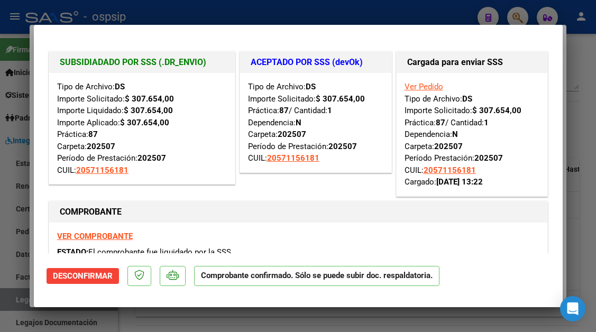
scroll to position [53, 0]
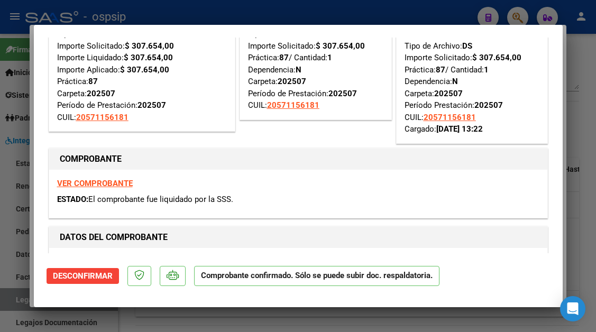
type input "$ 0,00"
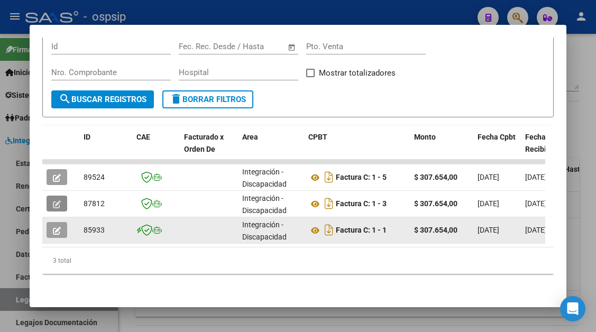
click at [52, 225] on button "button" at bounding box center [57, 230] width 21 height 16
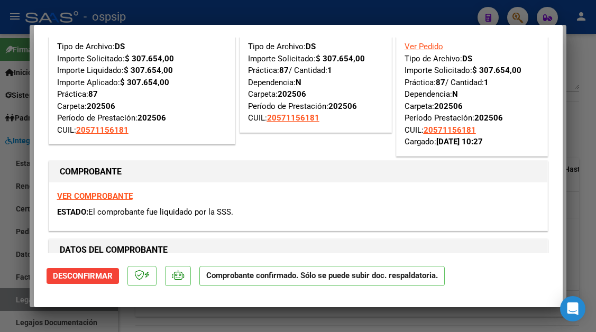
scroll to position [0, 0]
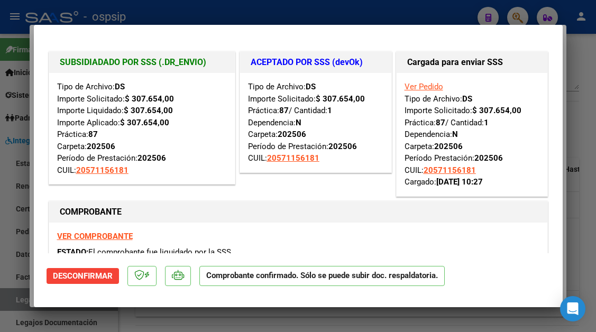
type input "$ 0,00"
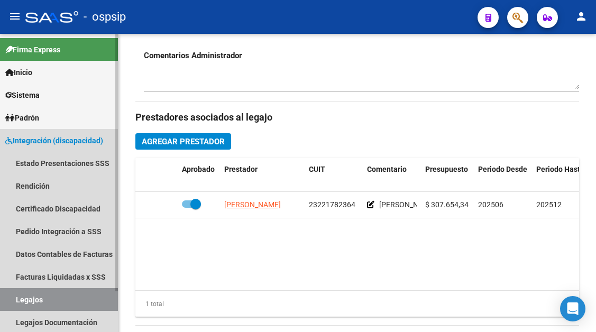
click at [38, 298] on link "Legajos" at bounding box center [59, 299] width 118 height 23
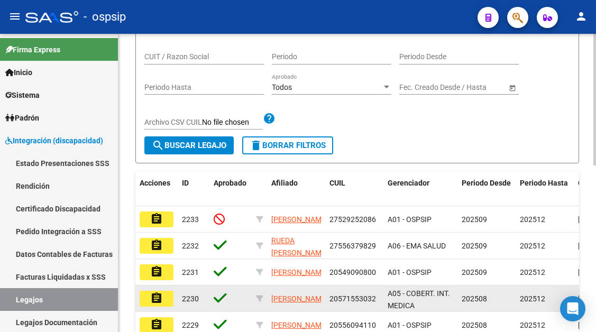
scroll to position [114, 0]
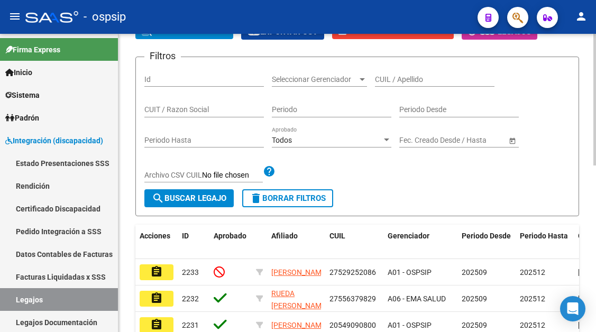
click at [401, 81] on input "CUIL / Apellido" at bounding box center [435, 79] width 120 height 9
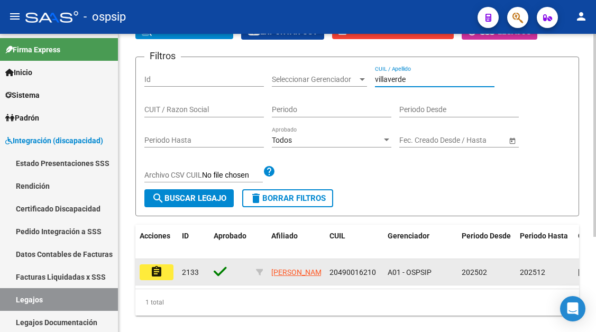
type input "villaverde"
click at [156, 272] on mat-icon "assignment" at bounding box center [156, 272] width 13 height 13
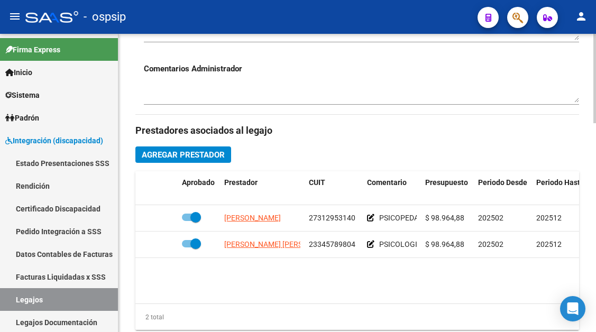
scroll to position [423, 0]
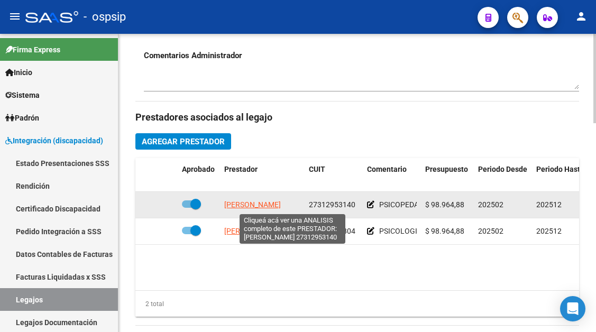
click at [252, 208] on span "COTOLONI YANINA MARCELA CAROLINA" at bounding box center [252, 205] width 57 height 8
type textarea "27312953140"
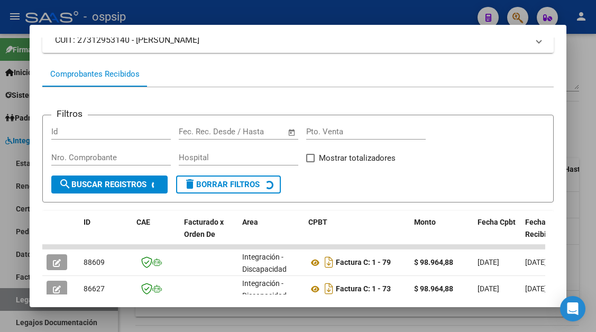
scroll to position [154, 0]
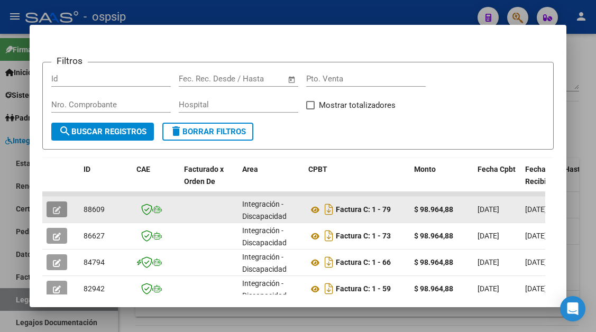
click at [57, 207] on icon "button" at bounding box center [57, 210] width 8 height 8
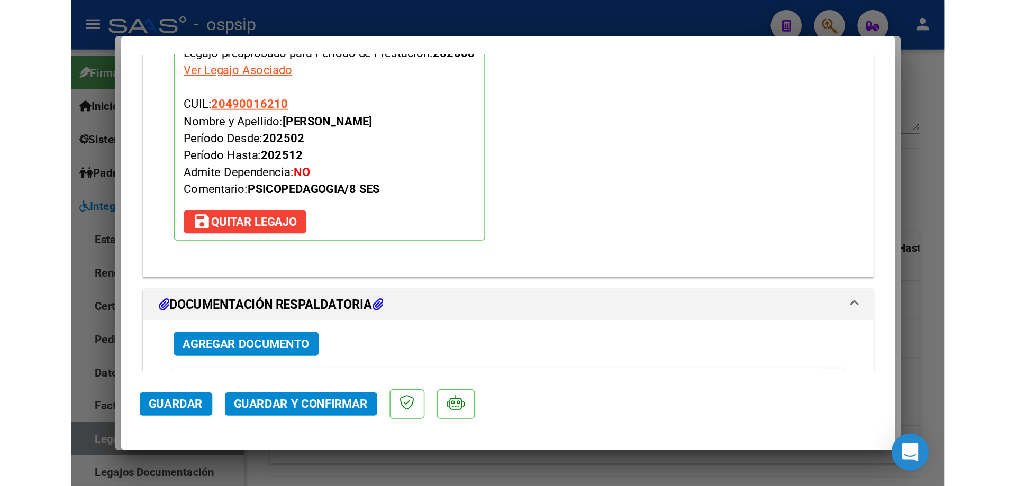
scroll to position [1429, 0]
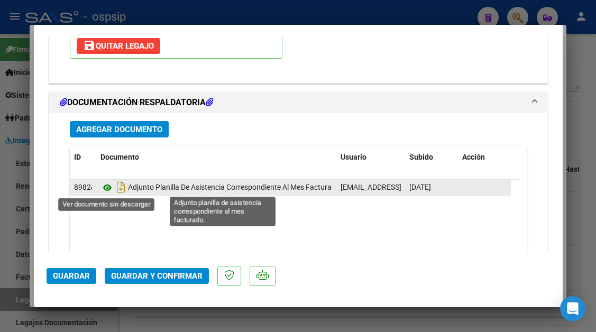
click at [107, 193] on icon at bounding box center [108, 187] width 14 height 13
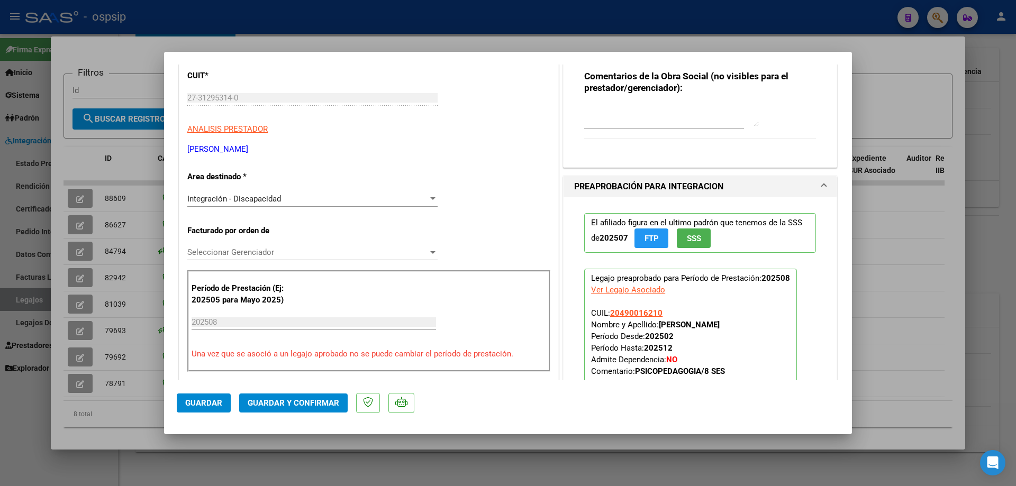
scroll to position [0, 0]
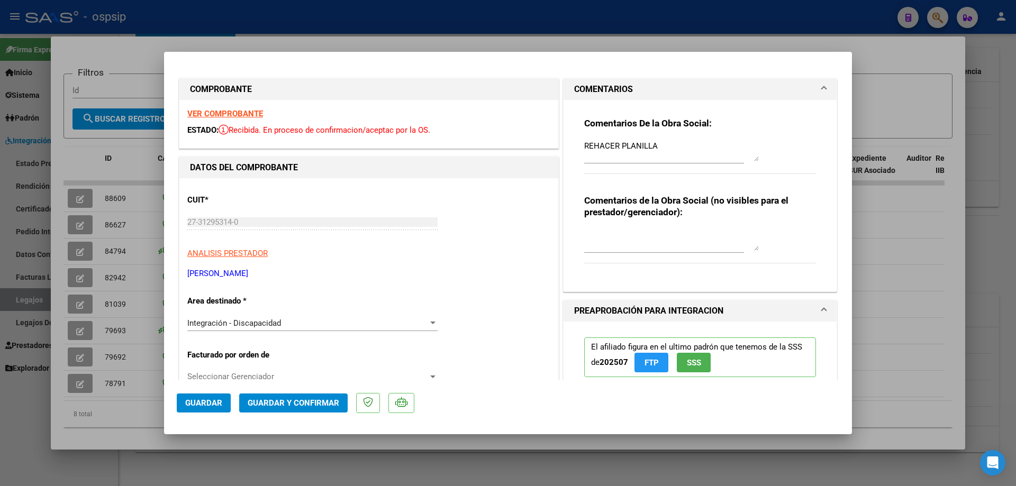
type input "$ 0,00"
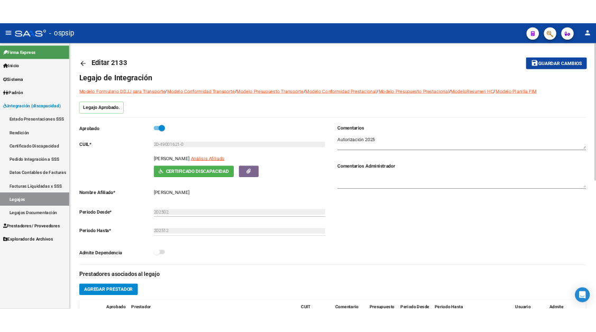
scroll to position [53, 0]
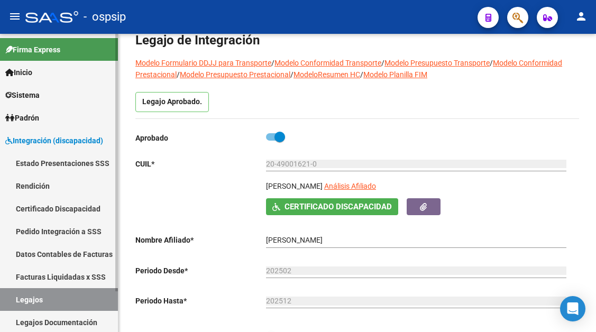
click at [35, 294] on link "Legajos" at bounding box center [59, 299] width 118 height 23
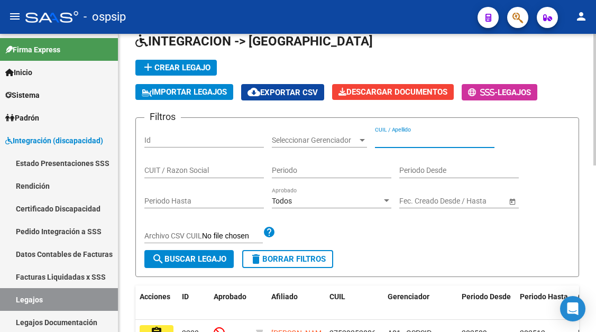
click at [402, 139] on input "CUIL / Apellido" at bounding box center [435, 140] width 120 height 9
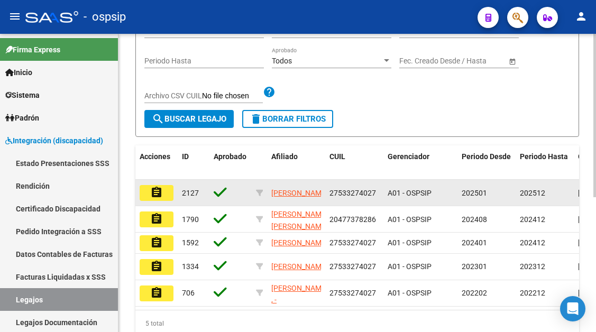
scroll to position [212, 0]
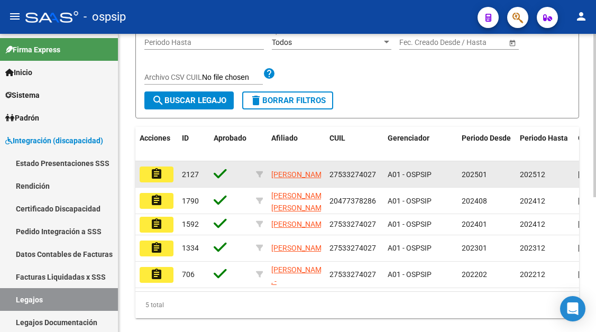
type input "MAGLIO"
click at [162, 171] on mat-icon "assignment" at bounding box center [156, 174] width 13 height 13
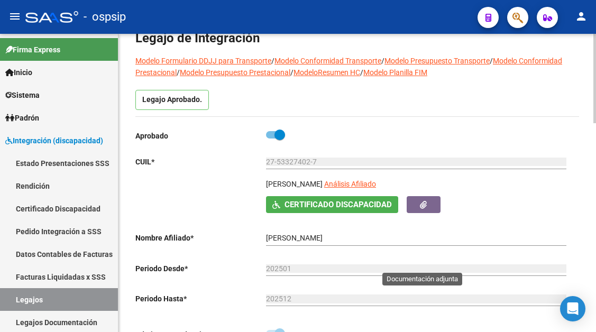
scroll to position [106, 0]
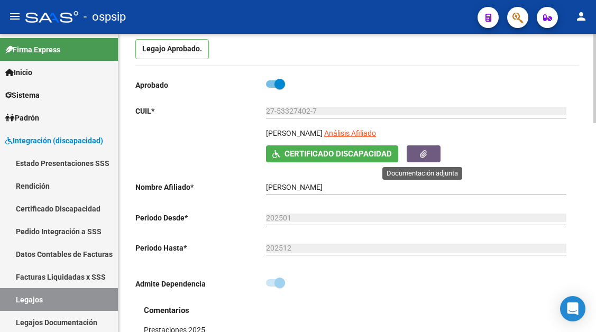
click at [425, 157] on icon "button" at bounding box center [423, 154] width 7 height 8
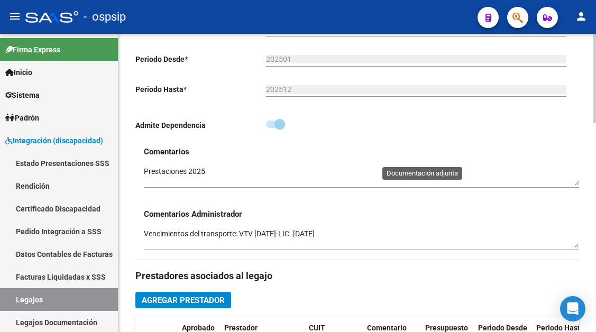
scroll to position [370, 0]
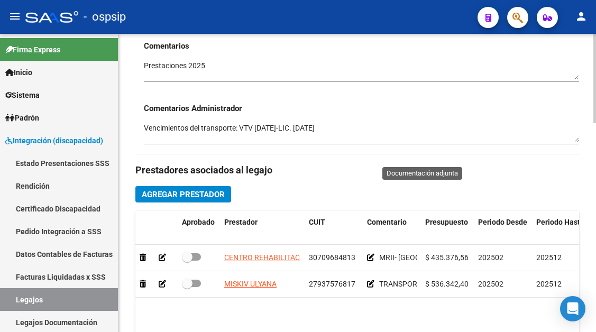
click at [361, 132] on textarea "Vencimientos del transporte: VTV 21/05/2025-LIC. 18/07/2025" at bounding box center [361, 133] width 435 height 20
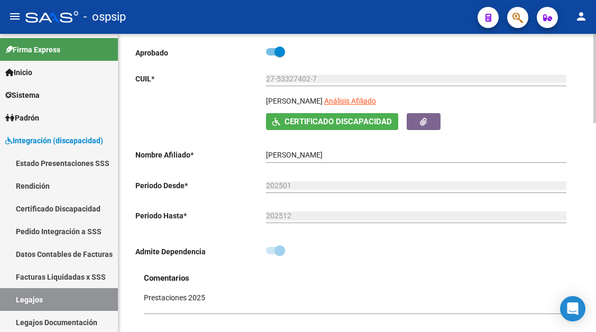
scroll to position [53, 0]
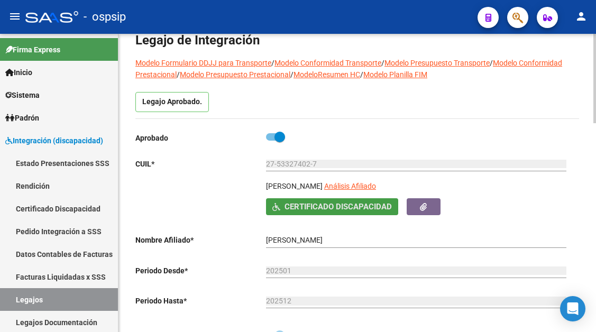
click at [361, 206] on span "Certificado Discapacidad" at bounding box center [338, 208] width 107 height 10
click at [419, 199] on button "button" at bounding box center [424, 206] width 34 height 16
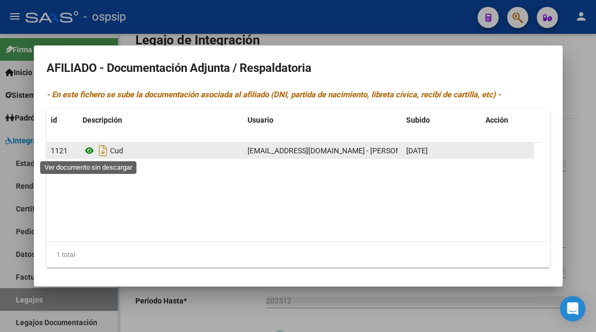
click at [90, 152] on icon at bounding box center [90, 150] width 14 height 13
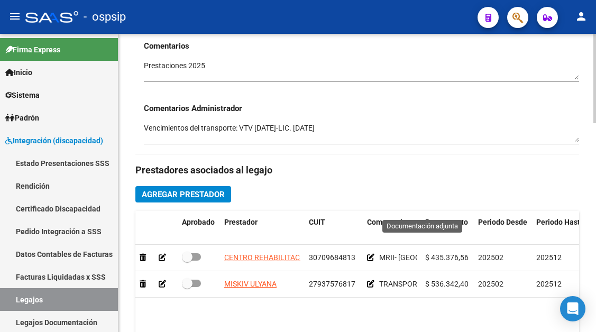
scroll to position [476, 0]
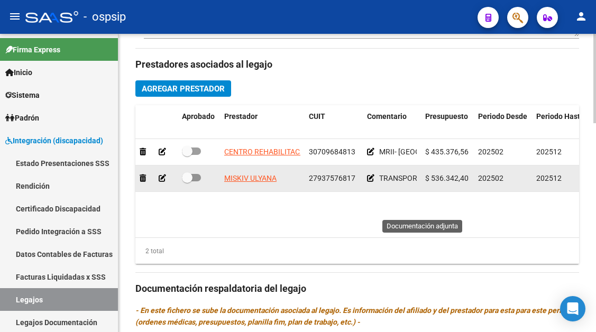
click at [280, 179] on div "MISKIV ULYANA" at bounding box center [262, 178] width 76 height 12
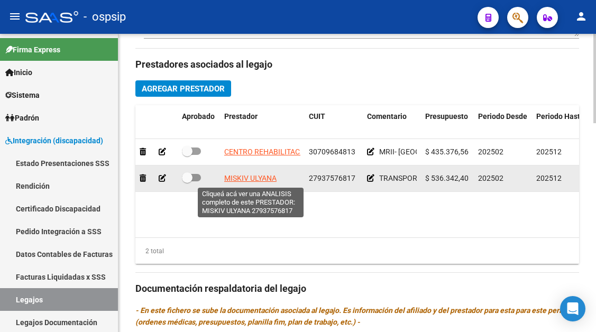
click at [272, 180] on span "MISKIV ULYANA" at bounding box center [250, 178] width 52 height 8
type textarea "27937576817"
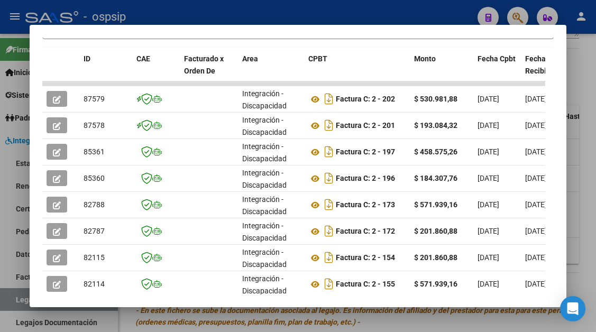
scroll to position [2, 0]
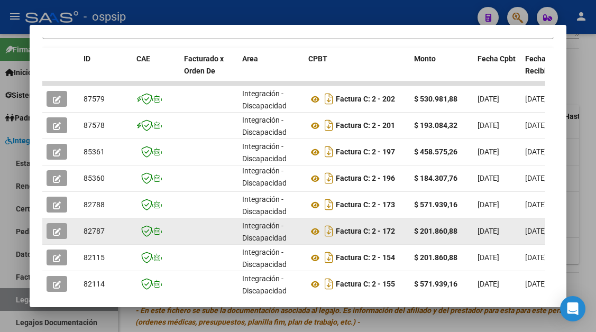
click at [57, 228] on icon "button" at bounding box center [57, 232] width 8 height 8
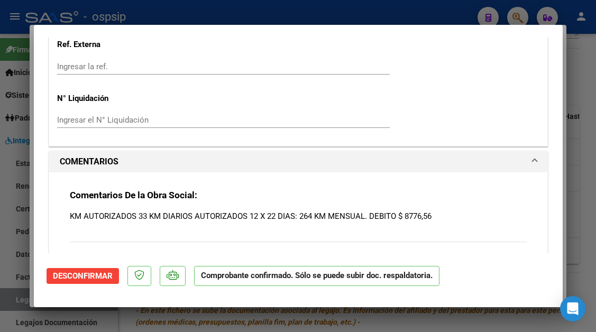
scroll to position [1693, 0]
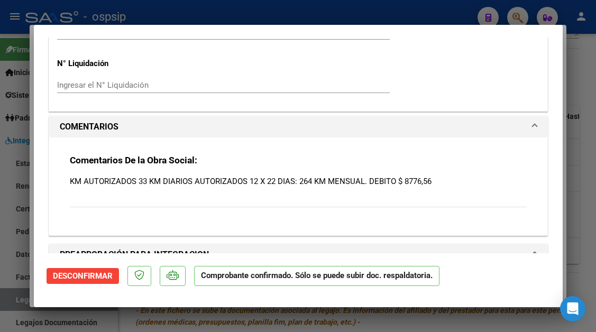
click at [162, 205] on div "Comentarios De la Obra Social: KM AUTORIZADOS 33 KM DIARIOS AUTORIZADOS 12 X 22…" at bounding box center [298, 186] width 457 height 65
type input "$ 0,00"
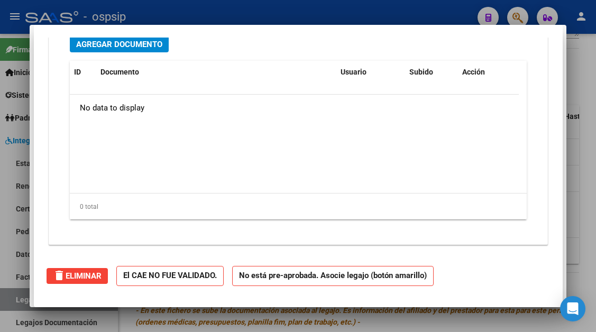
scroll to position [0, 0]
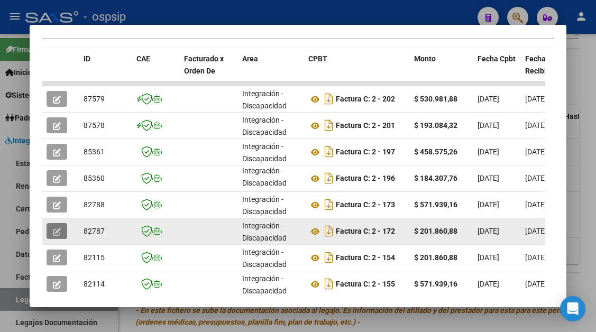
click at [59, 229] on icon "button" at bounding box center [57, 232] width 8 height 8
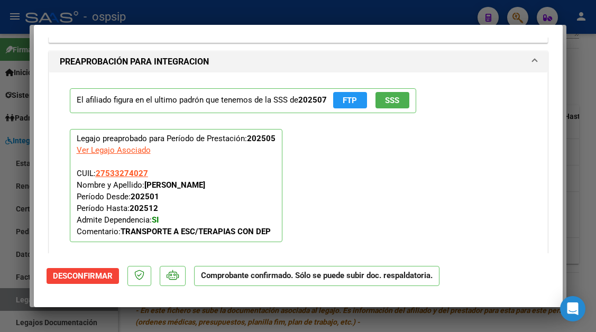
scroll to position [1799, 0]
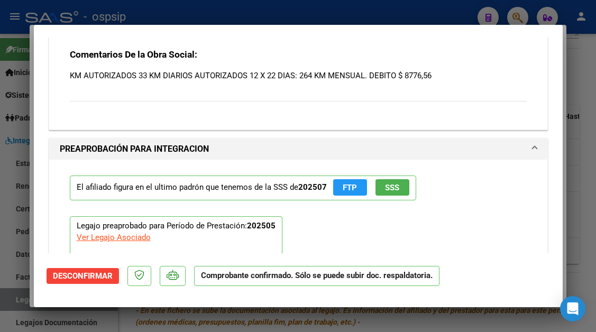
type input "$ 0,00"
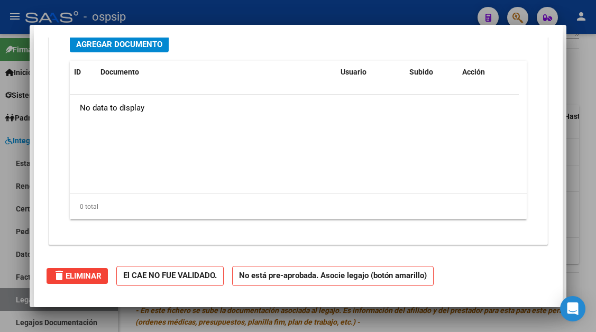
scroll to position [0, 0]
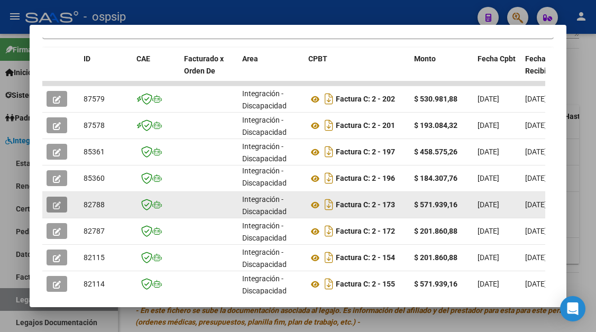
click at [57, 202] on icon "button" at bounding box center [57, 206] width 8 height 8
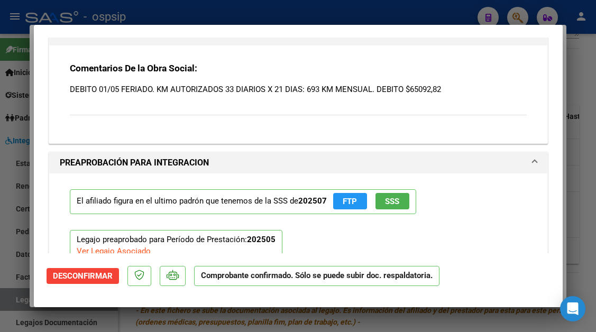
scroll to position [1784, 0]
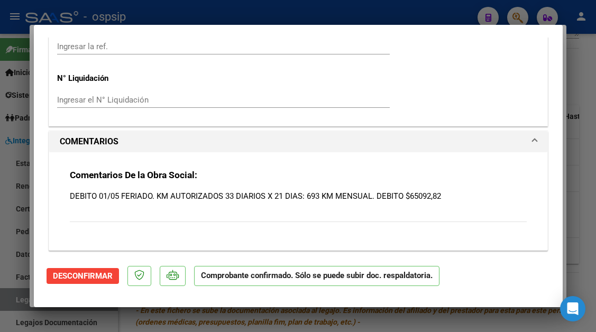
type input "$ 0,00"
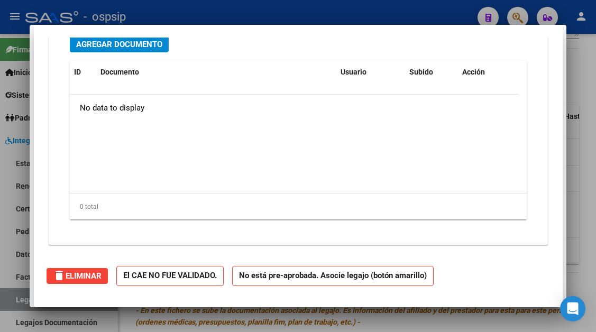
scroll to position [895, 0]
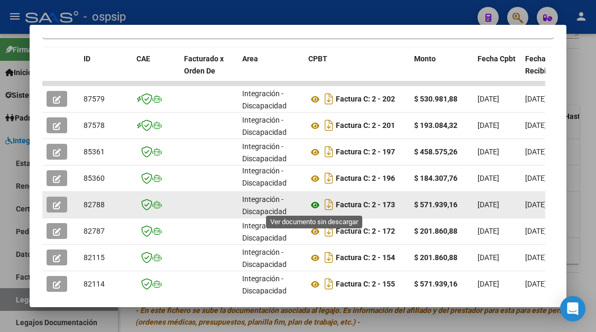
click at [317, 204] on icon at bounding box center [315, 205] width 14 height 13
click at [316, 206] on icon at bounding box center [315, 205] width 14 height 13
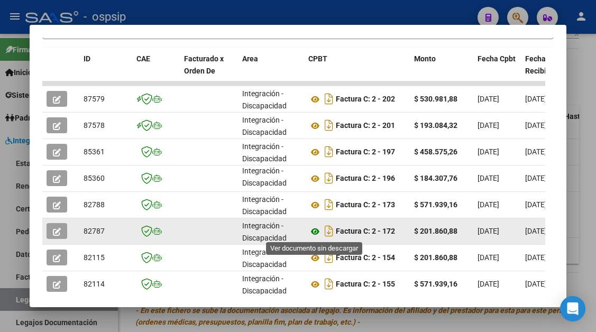
click at [314, 232] on icon at bounding box center [315, 231] width 14 height 13
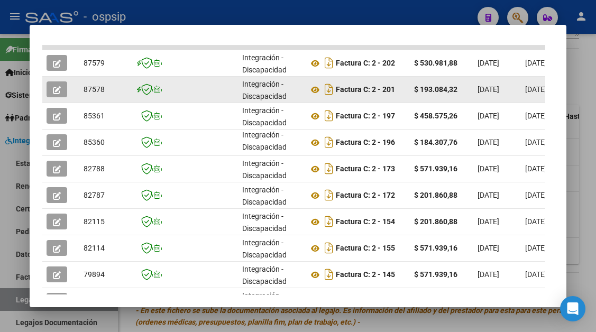
scroll to position [317, 0]
